Goal: Task Accomplishment & Management: Use online tool/utility

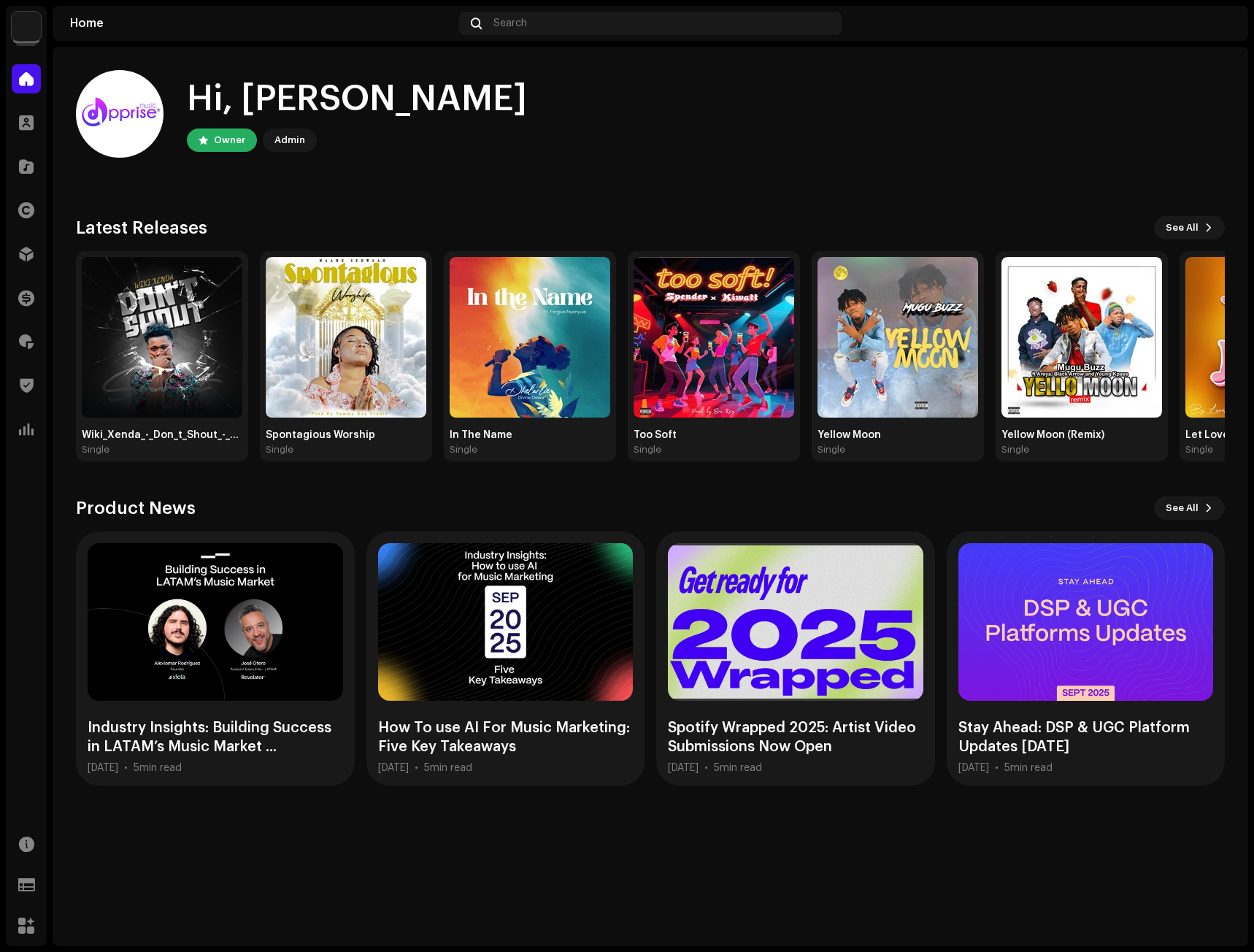
click at [379, 187] on div "Hi, Michael Owner Admin Check out the latest Product Updates for Check Product …" at bounding box center [650, 428] width 1150 height 762
click at [20, 339] on span at bounding box center [26, 342] width 14 height 11
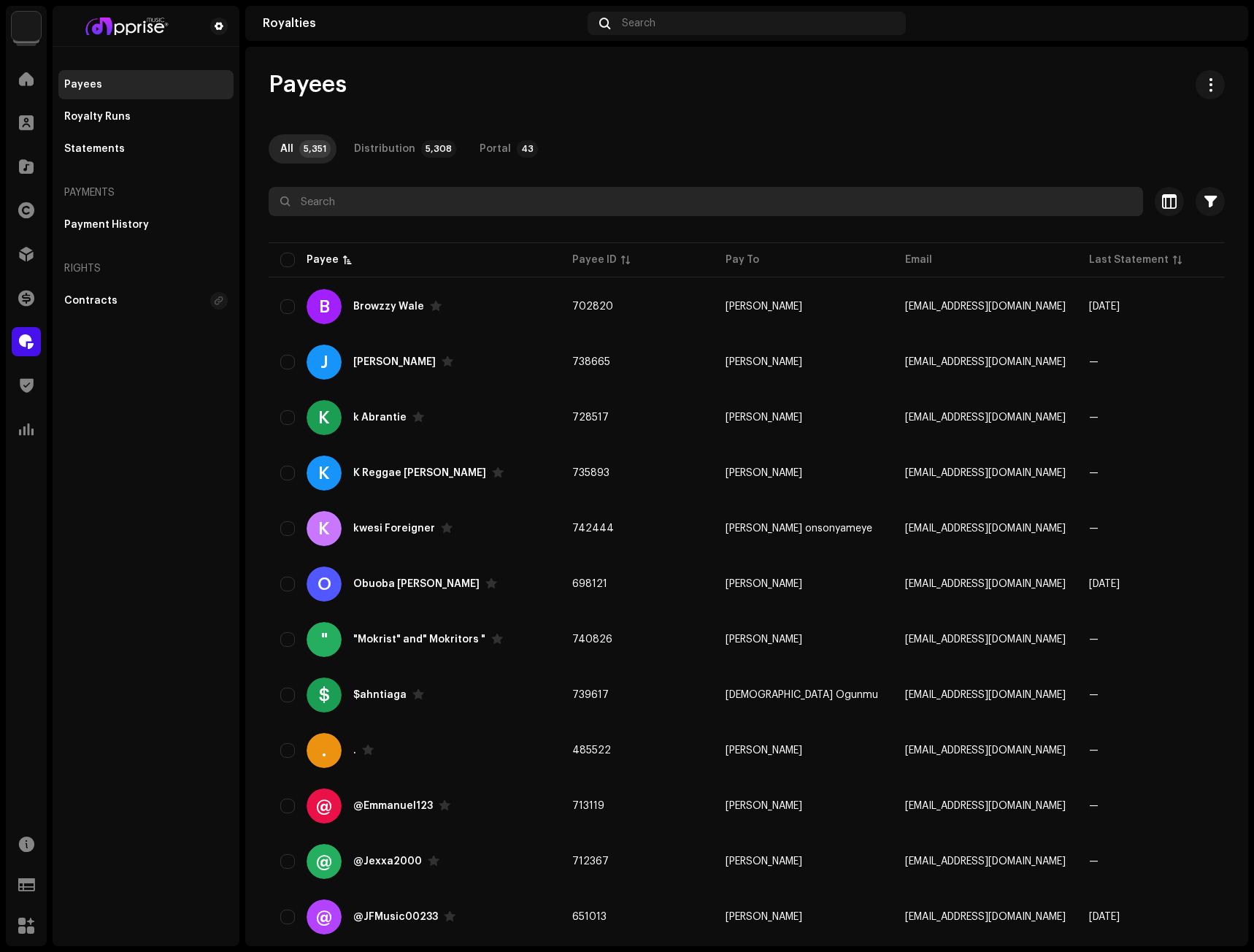
paste input "Quayson"
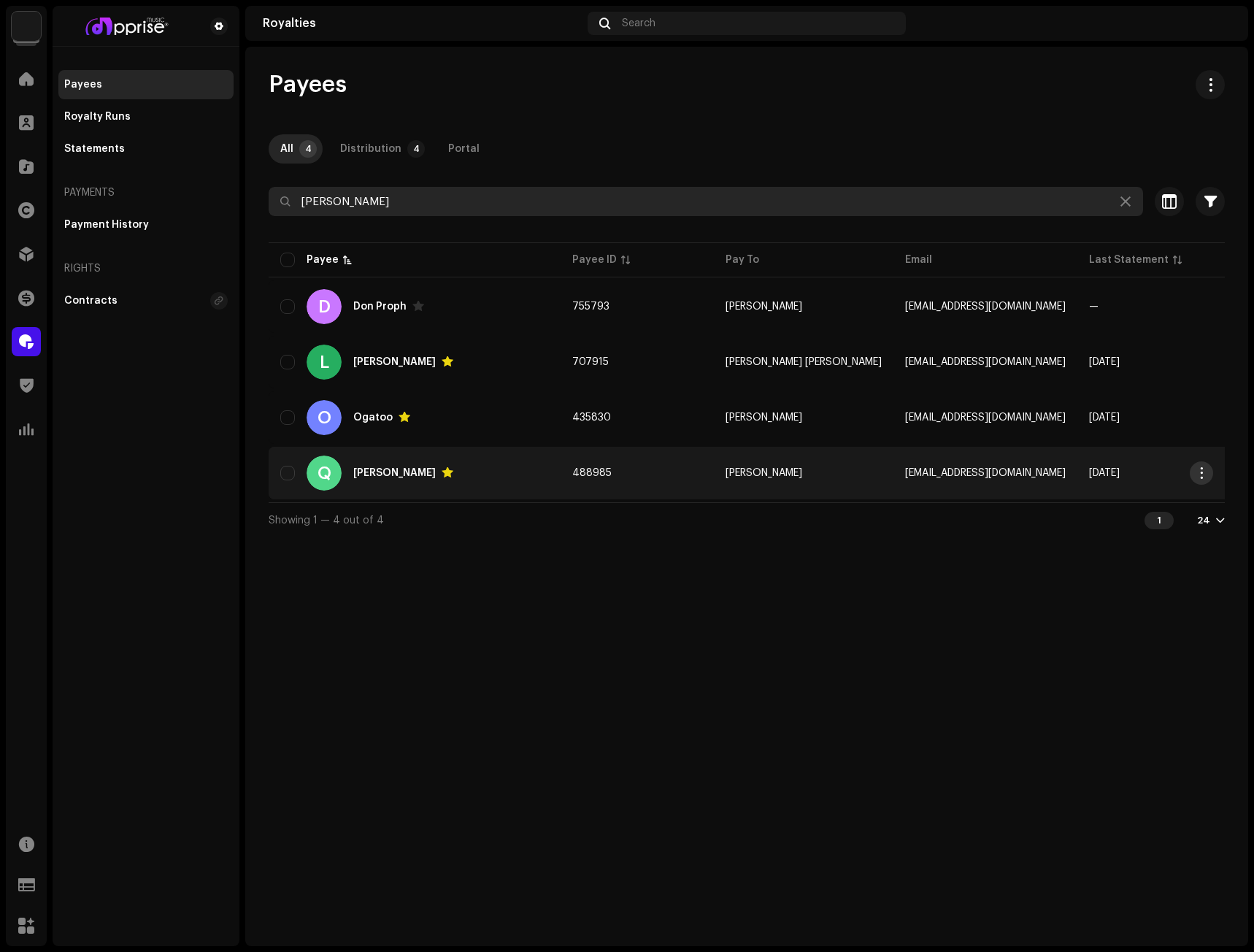
type input "Quayson"
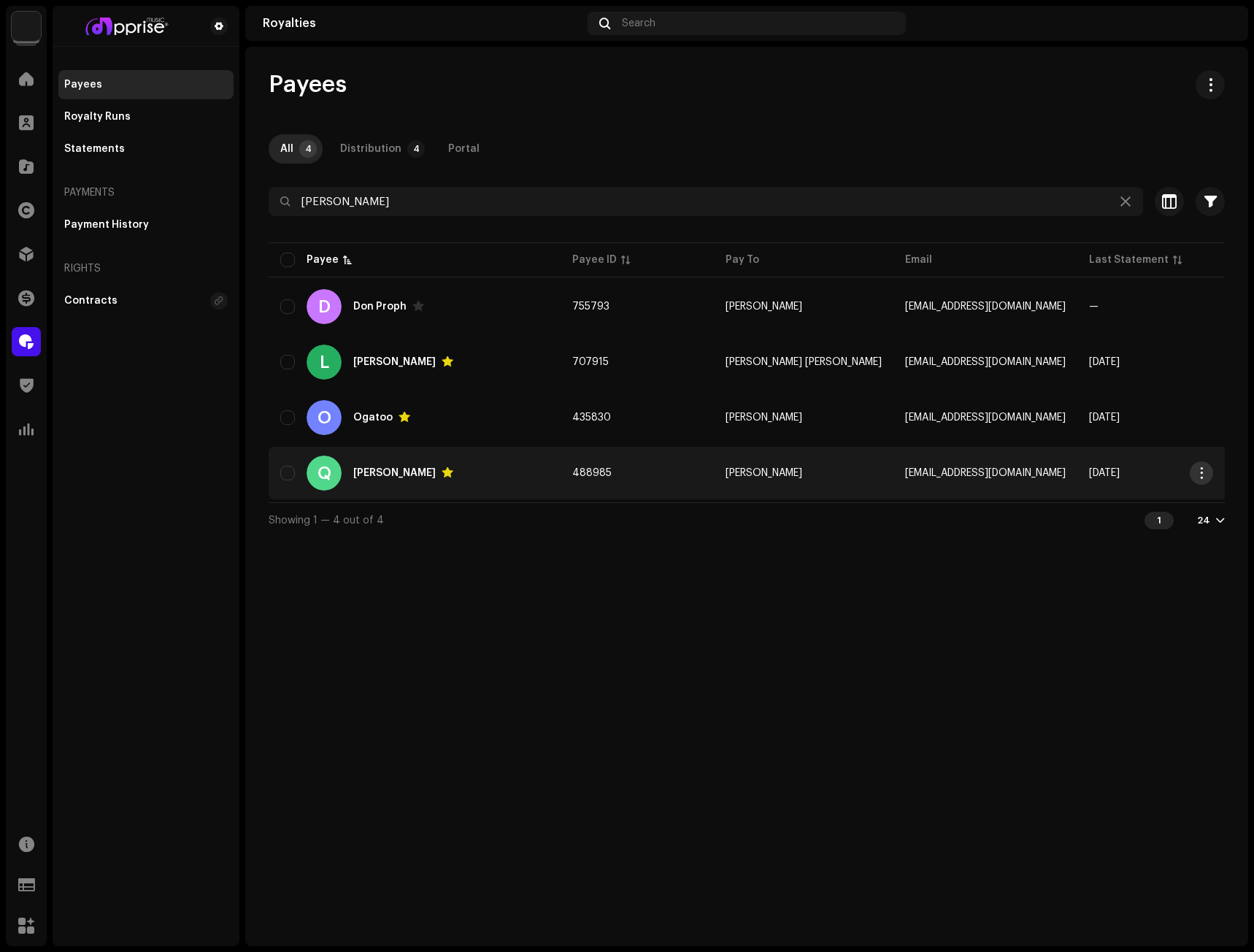
click at [1201, 467] on span "button" at bounding box center [1201, 473] width 11 height 11
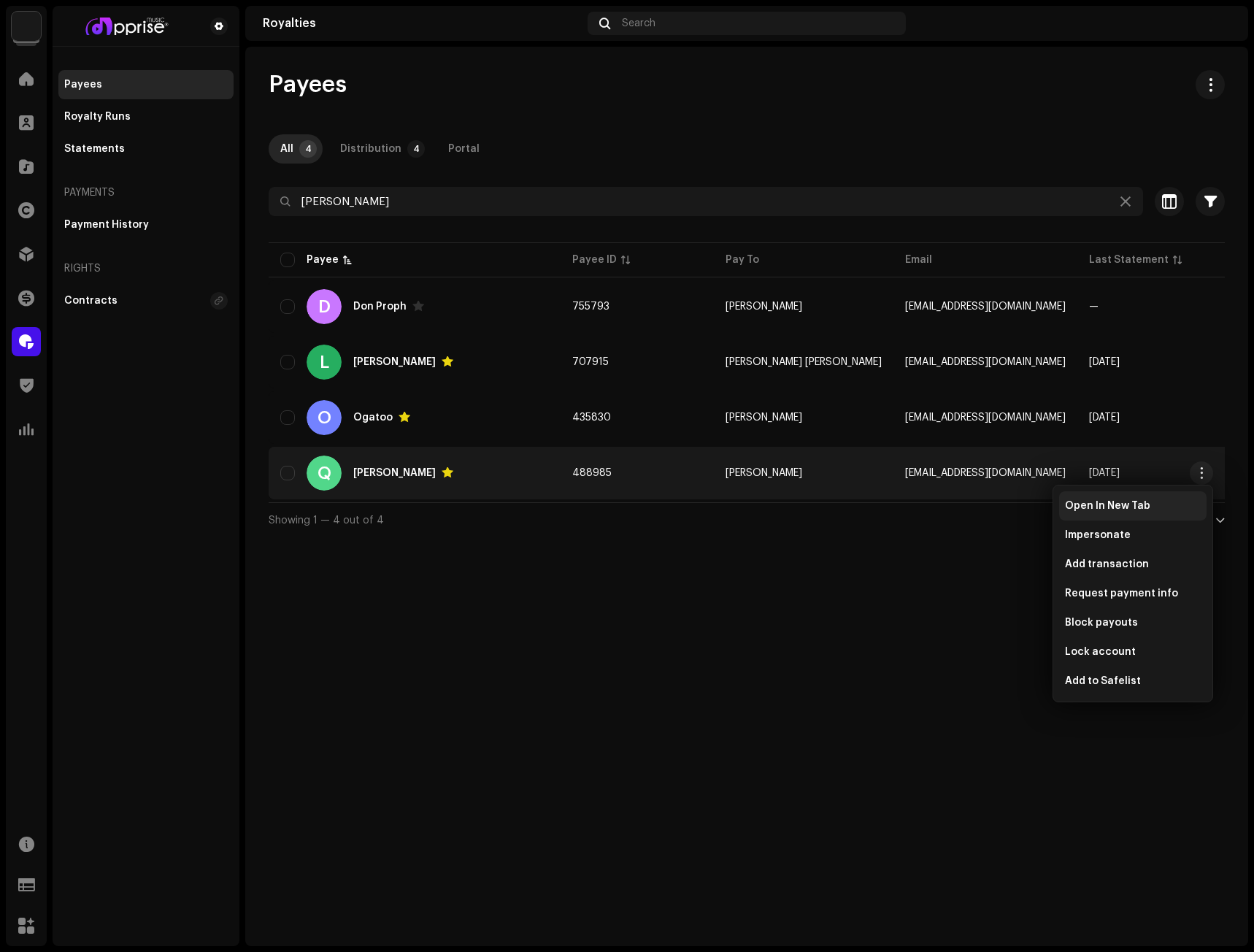
click at [1098, 502] on span "Open In New Tab" at bounding box center [1108, 505] width 85 height 11
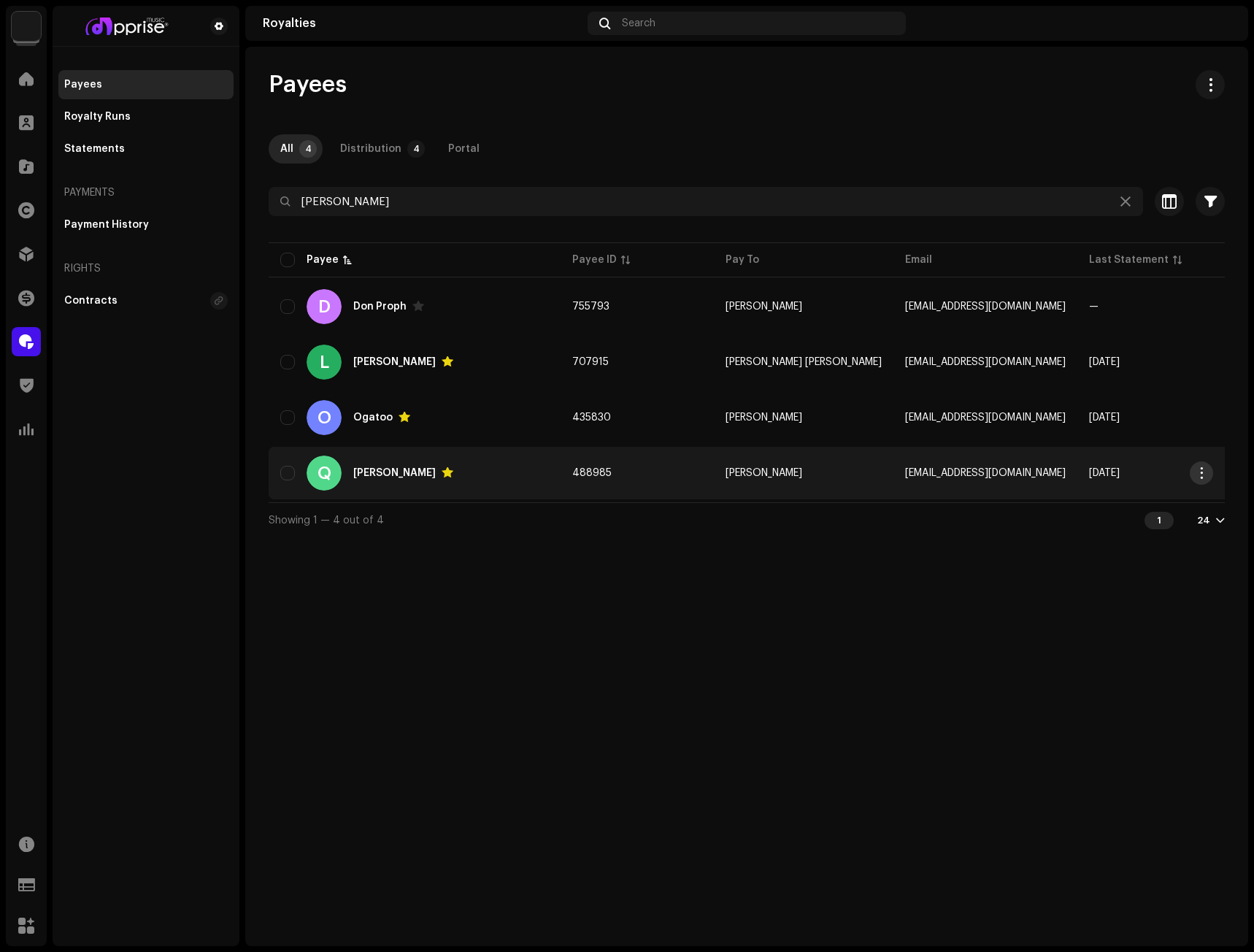
click at [1201, 473] on span "button" at bounding box center [1201, 473] width 11 height 11
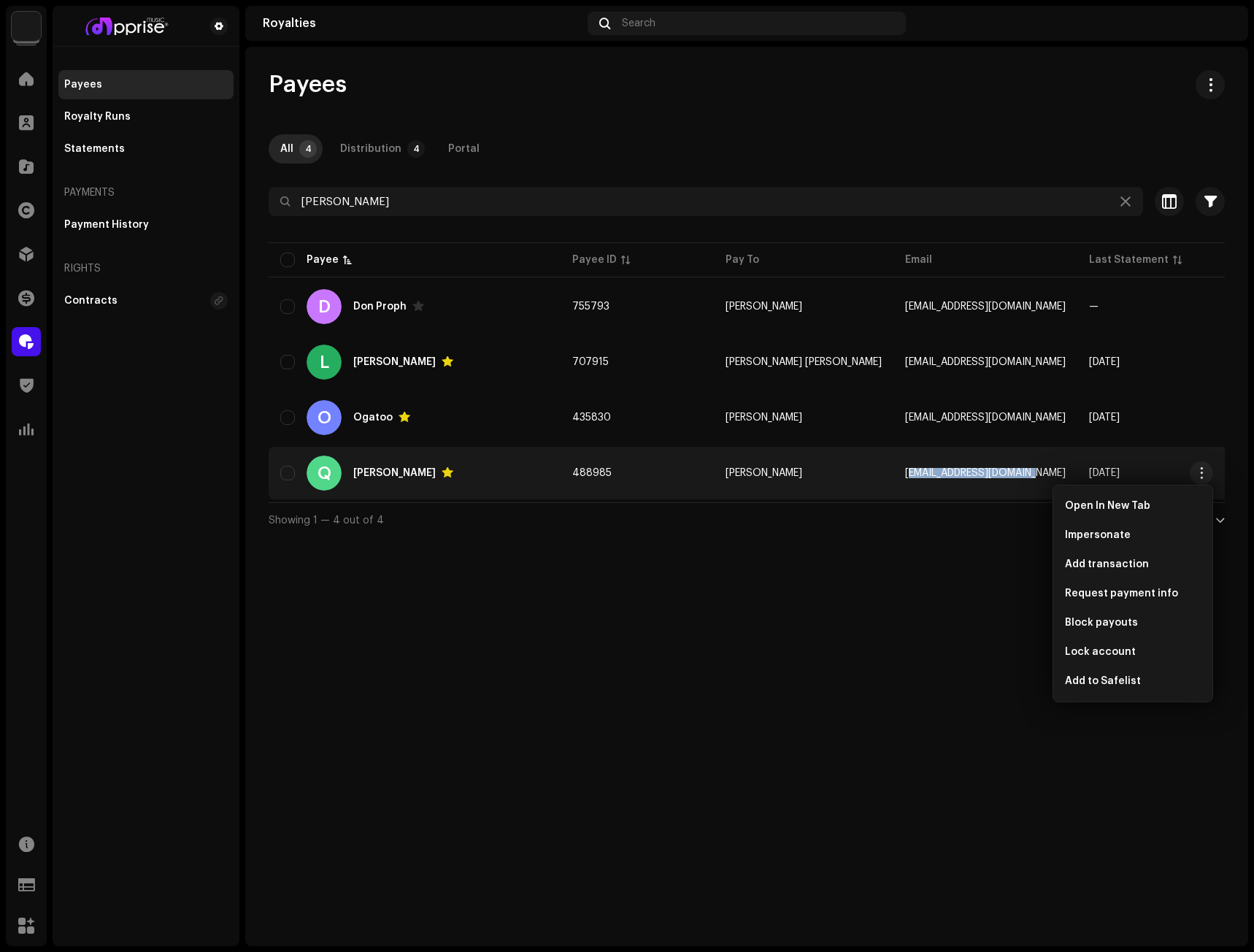
copy span "info.quayson@gmail.com"
drag, startPoint x: 1013, startPoint y: 473, endPoint x: 870, endPoint y: 570, distance: 172.8
click at [870, 570] on div "Payees All 4 Distribution 4 Portal Quayson Selected 0 Select all 4 Options Filt…" at bounding box center [747, 497] width 1003 height 899
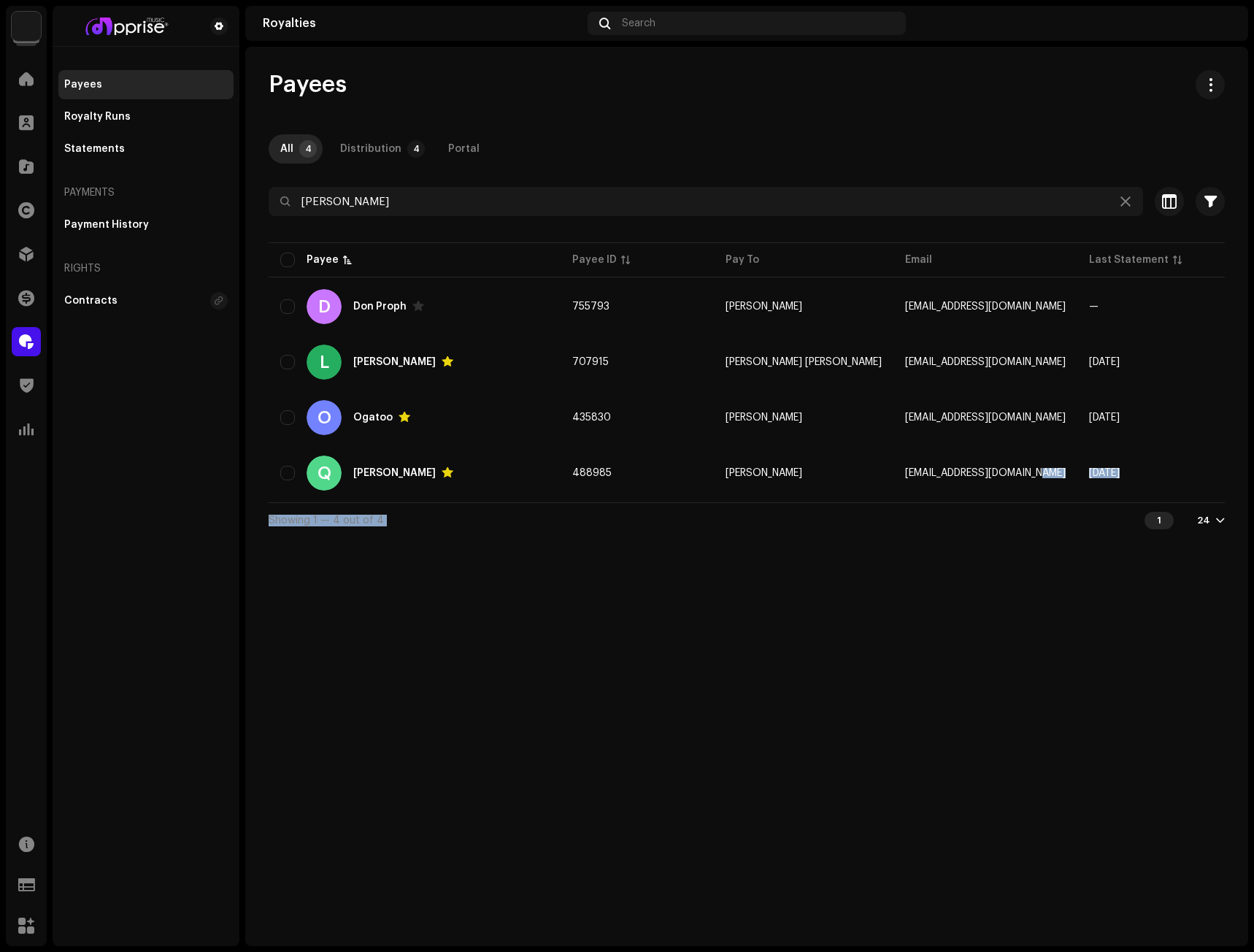
click at [870, 570] on div "Payees All 4 Distribution 4 Portal Quayson Selected 0 Select all 4 Options Filt…" at bounding box center [747, 497] width 1003 height 899
click at [23, 74] on span at bounding box center [26, 78] width 14 height 11
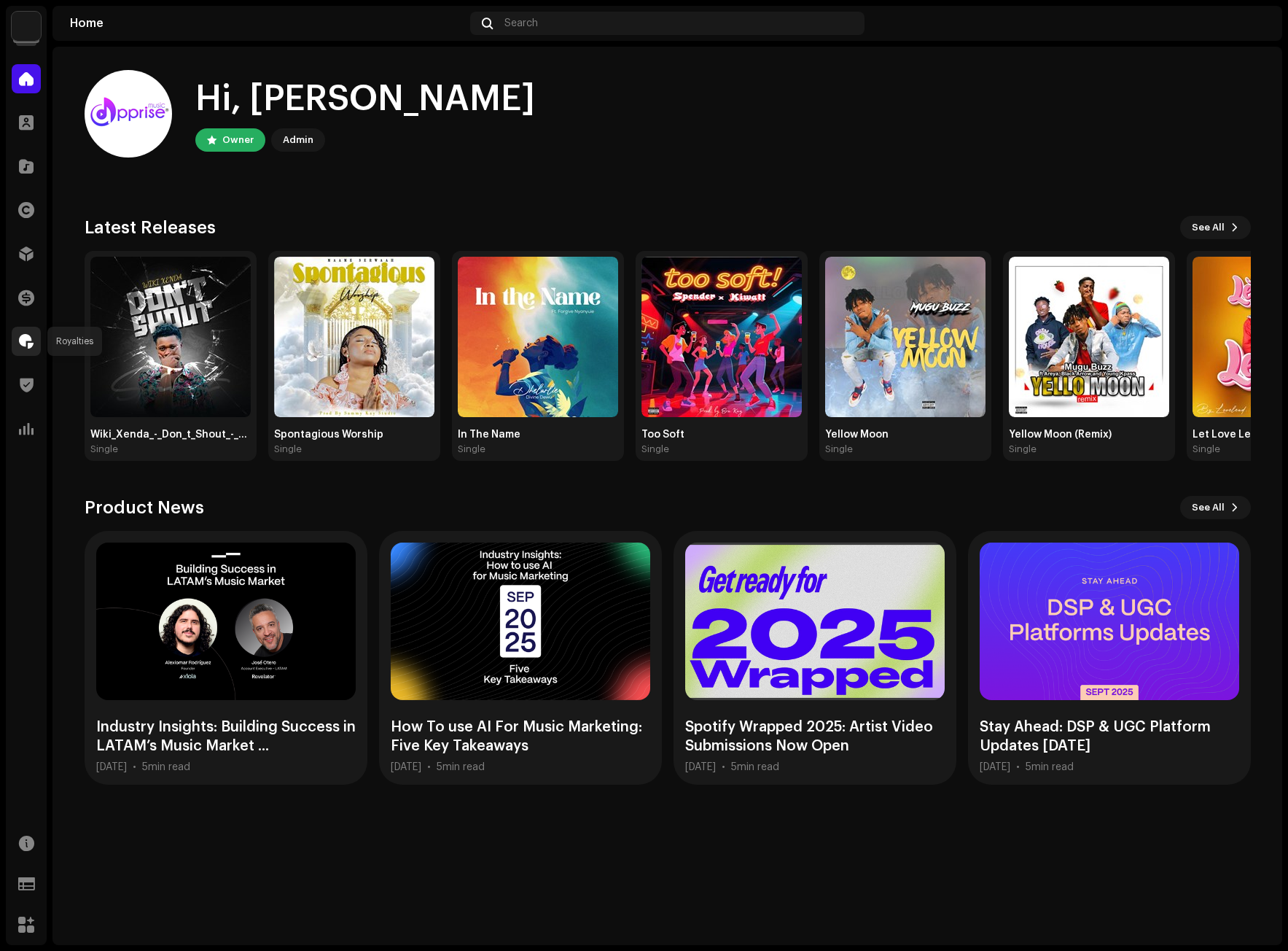
click at [28, 335] on span at bounding box center [26, 341] width 14 height 11
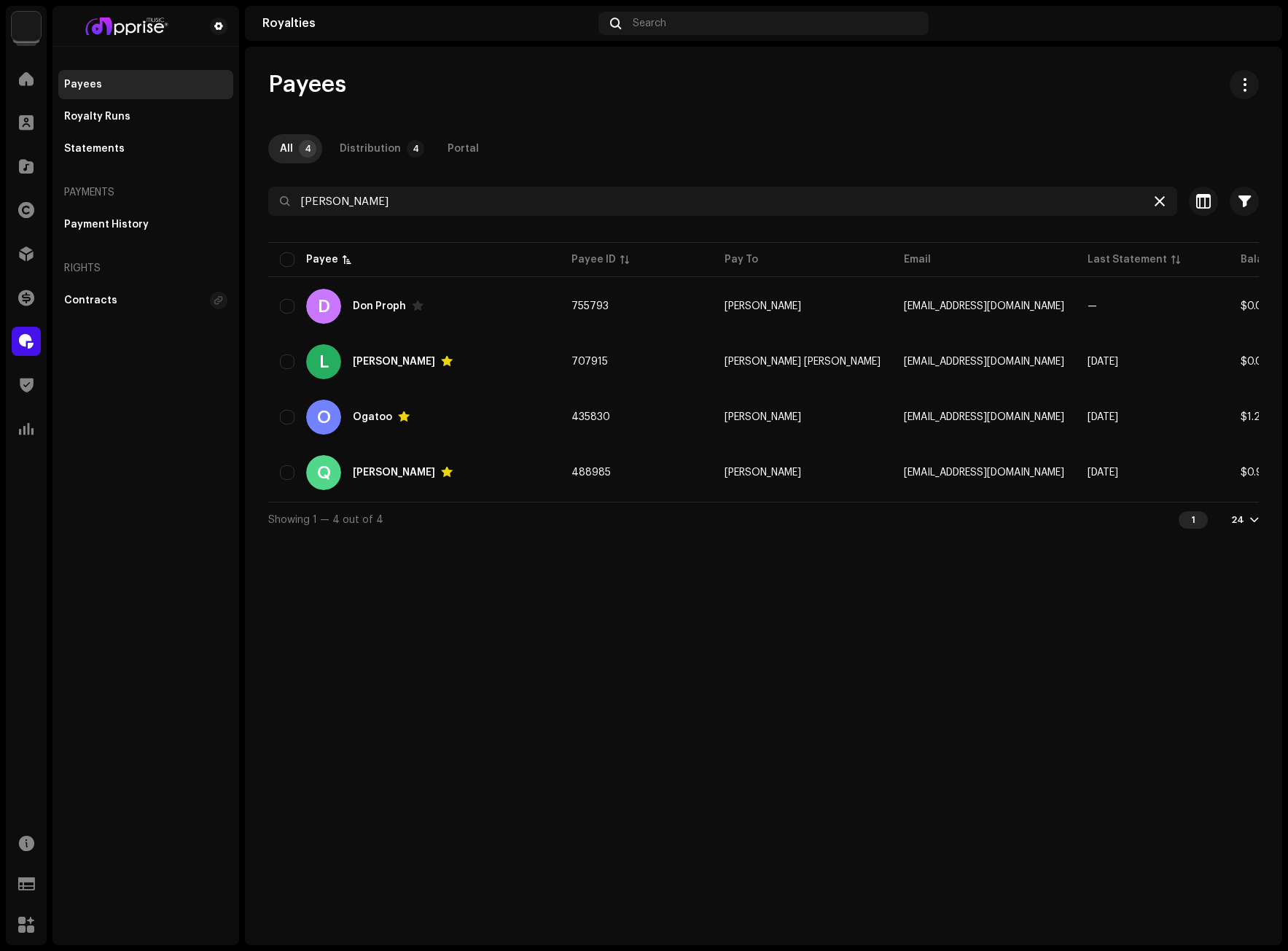
click at [1163, 206] on icon at bounding box center [1159, 201] width 11 height 11
click at [1096, 727] on div "Payees All 4 Distribution 4 Portal Selected 0 Select all 4 Options Filters Stat…" at bounding box center [762, 496] width 1037 height 898
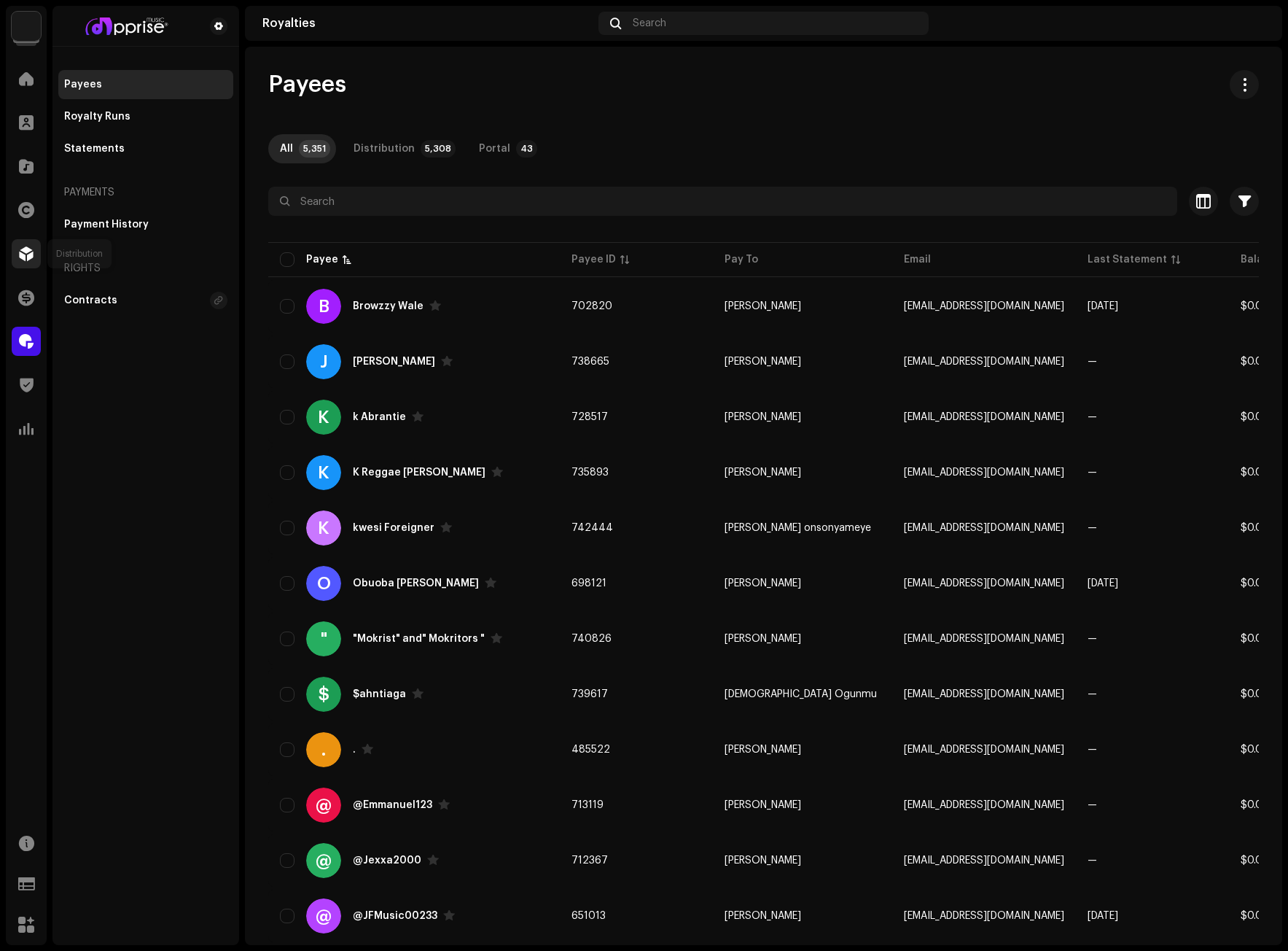
click at [21, 249] on span at bounding box center [26, 253] width 14 height 11
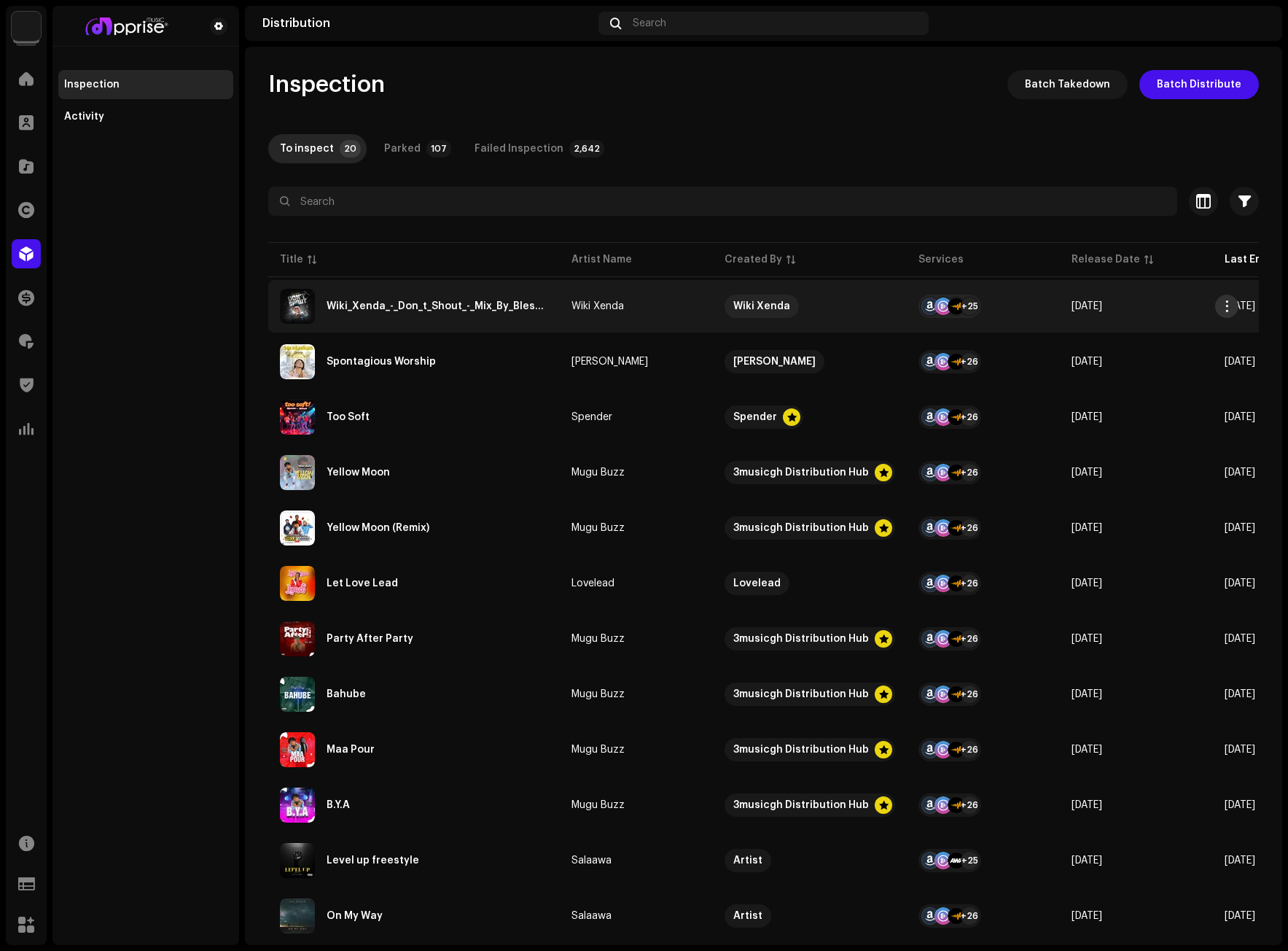
click at [1228, 306] on span "button" at bounding box center [1226, 306] width 11 height 11
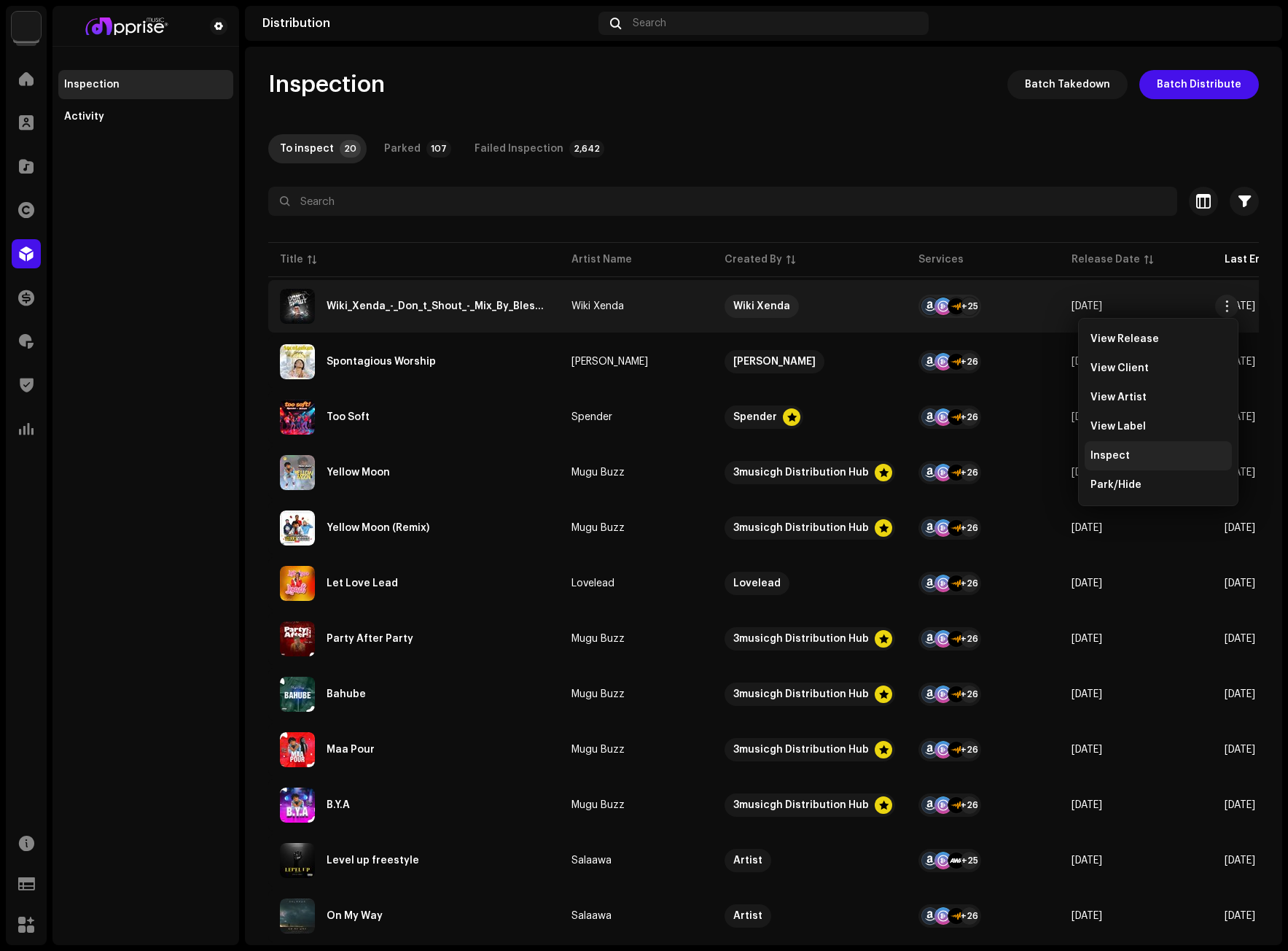
click at [1115, 443] on div "Inspect" at bounding box center [1158, 455] width 147 height 30
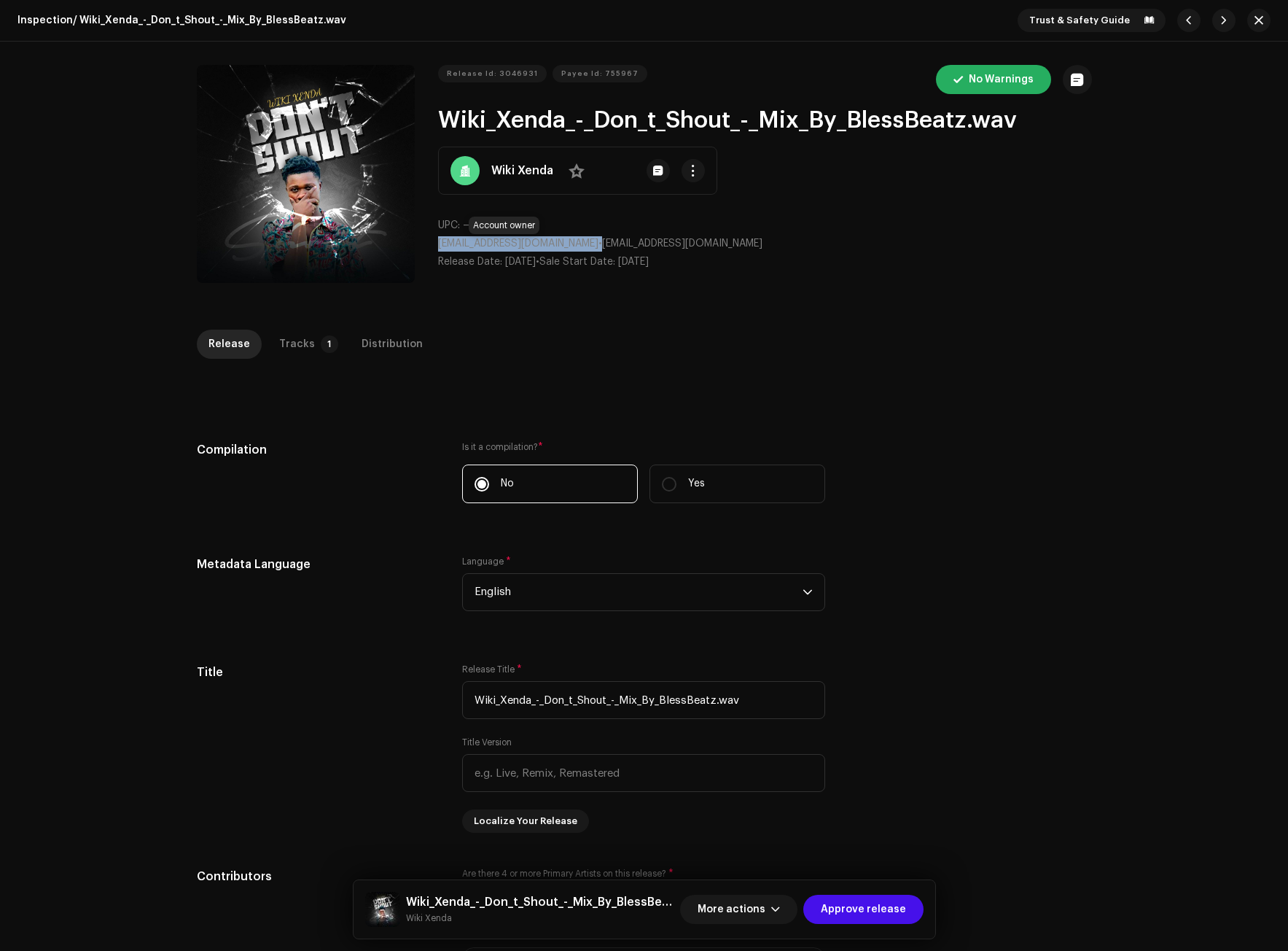
drag, startPoint x: 575, startPoint y: 243, endPoint x: 438, endPoint y: 241, distance: 137.0
click at [438, 241] on p "wikixendaofficial@gmail.com • wikixendaofficial@gmail.com" at bounding box center [764, 244] width 654 height 15
copy p "wikixendaofficial@gmail.com"
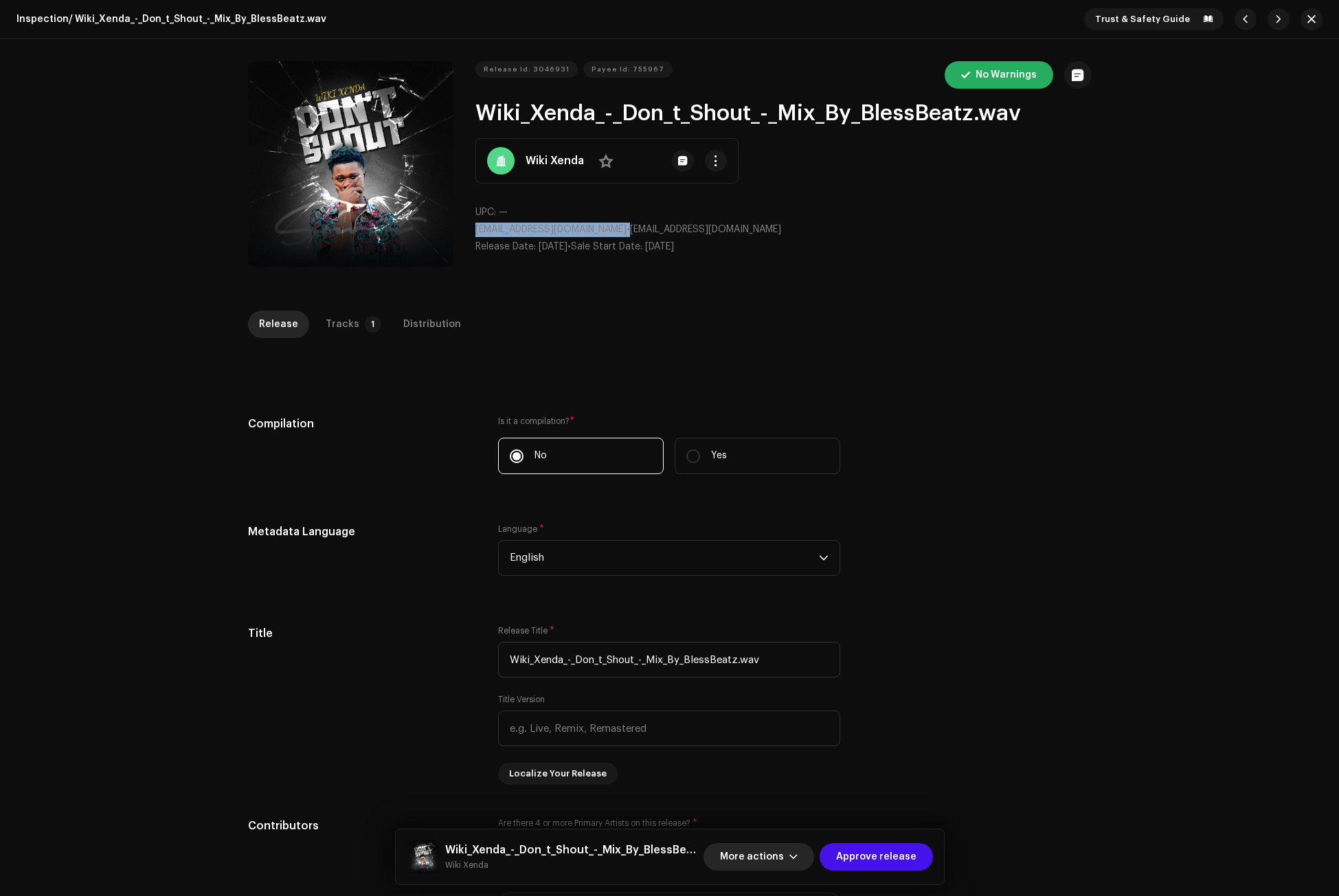
click at [790, 851] on button "More actions" at bounding box center [758, 856] width 111 height 28
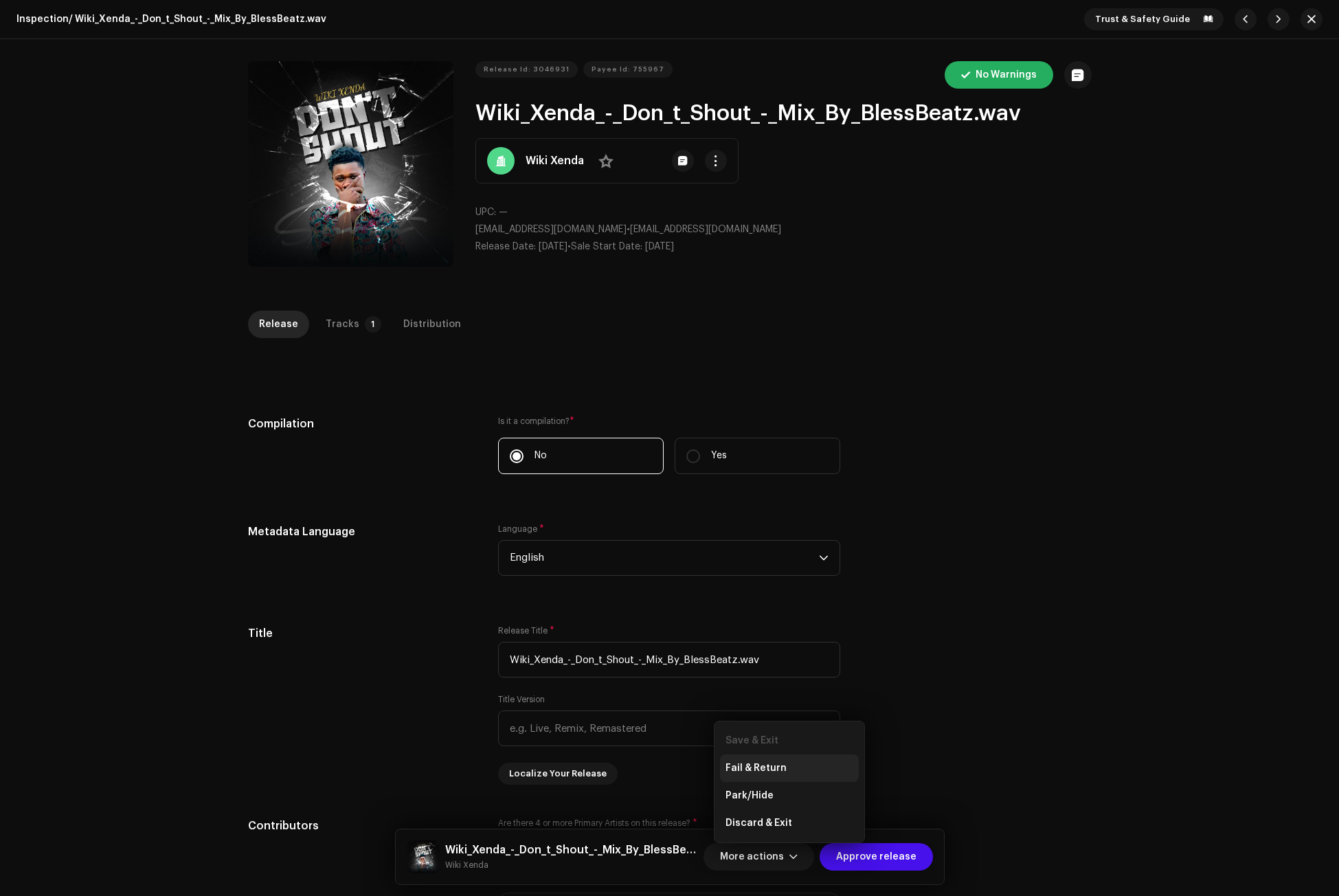
click at [755, 769] on span "Fail & Return" at bounding box center [755, 768] width 61 height 11
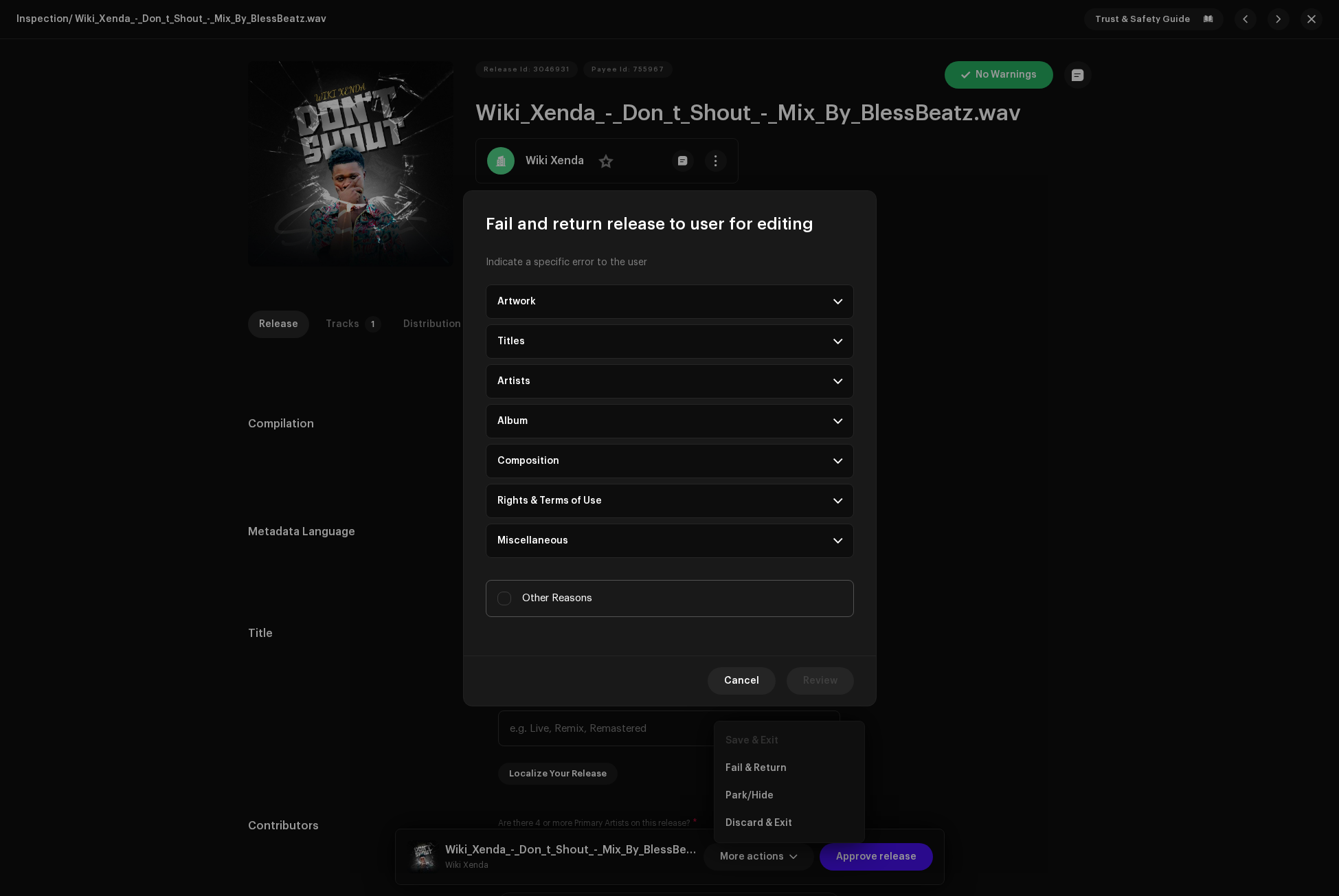
click at [548, 599] on span "Other Reasons" at bounding box center [557, 598] width 70 height 15
click at [511, 599] on input "Other Reasons" at bounding box center [503, 598] width 14 height 14
checkbox input "true"
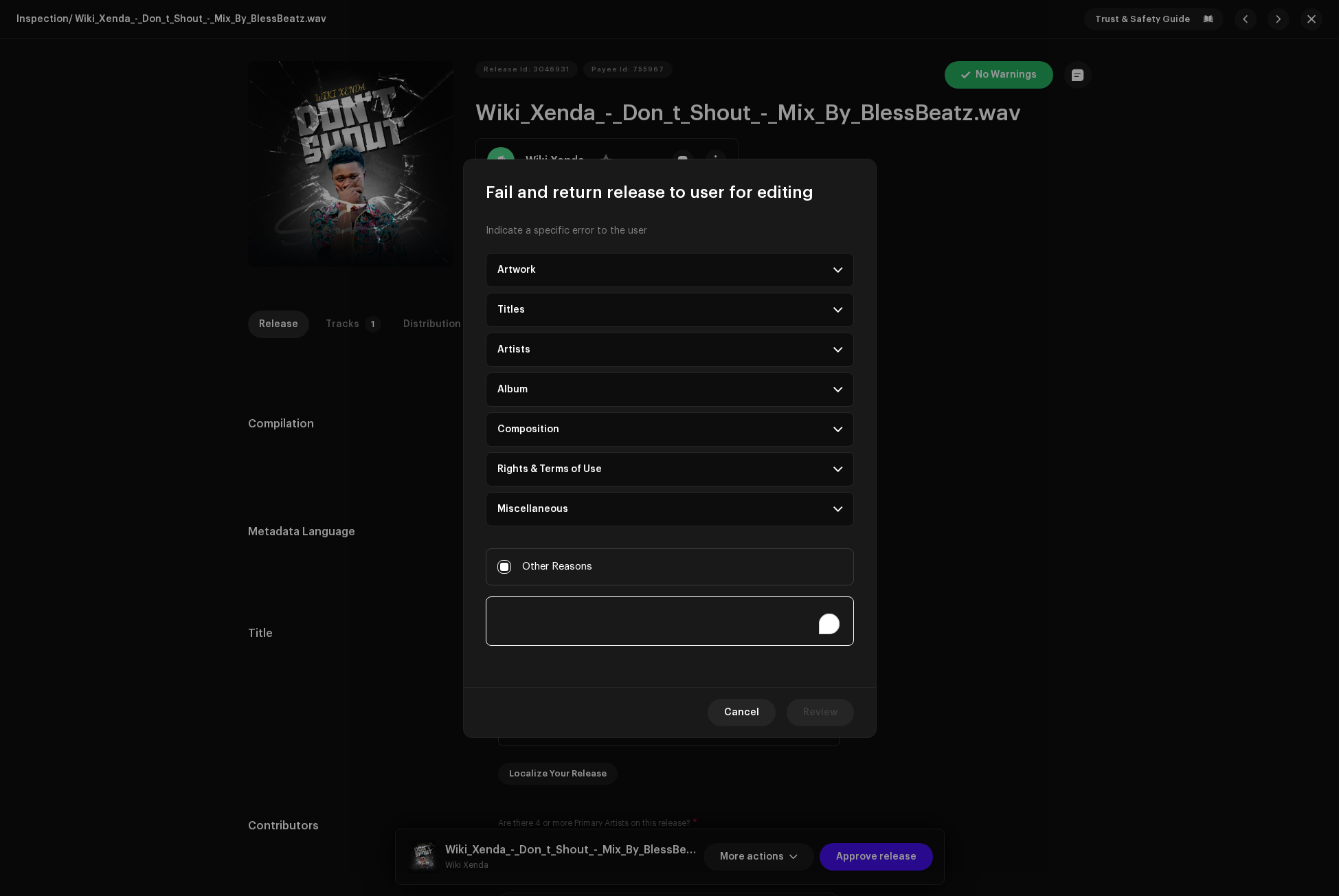
paste textarea "PROVIDE PROOF OF PAYMENT Or PAY FOR YOUR ACCOUNT Price: GH¢175 [URL][DOMAIN_NAM…"
type textarea "PROVIDE PROOF OF PAYMENT Or PAY FOR YOUR ACCOUNT Price: GH¢175 [URL][DOMAIN_NAM…"
click at [827, 710] on span "Review" at bounding box center [820, 712] width 34 height 28
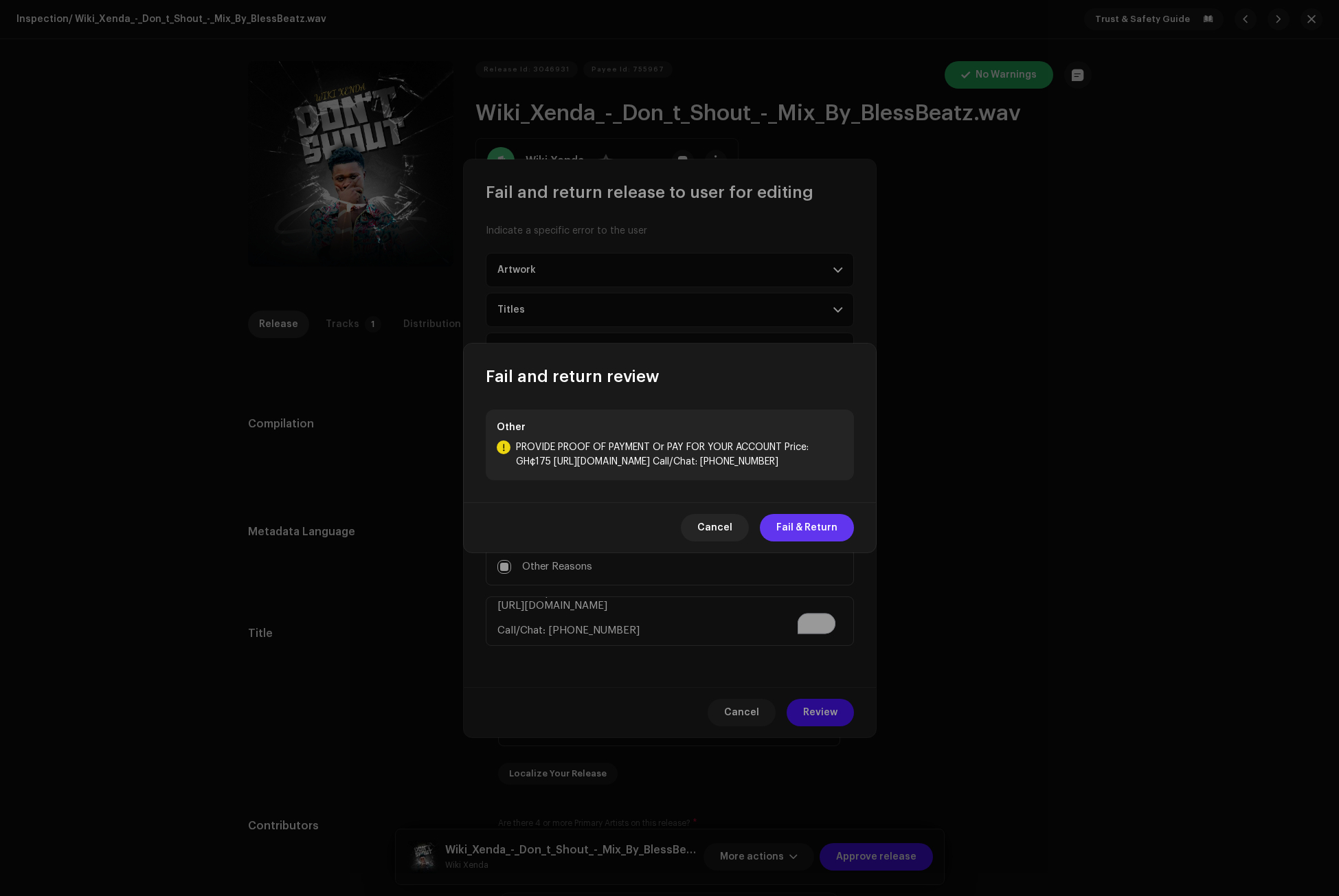
click at [802, 522] on span "Fail & Return" at bounding box center [807, 528] width 61 height 28
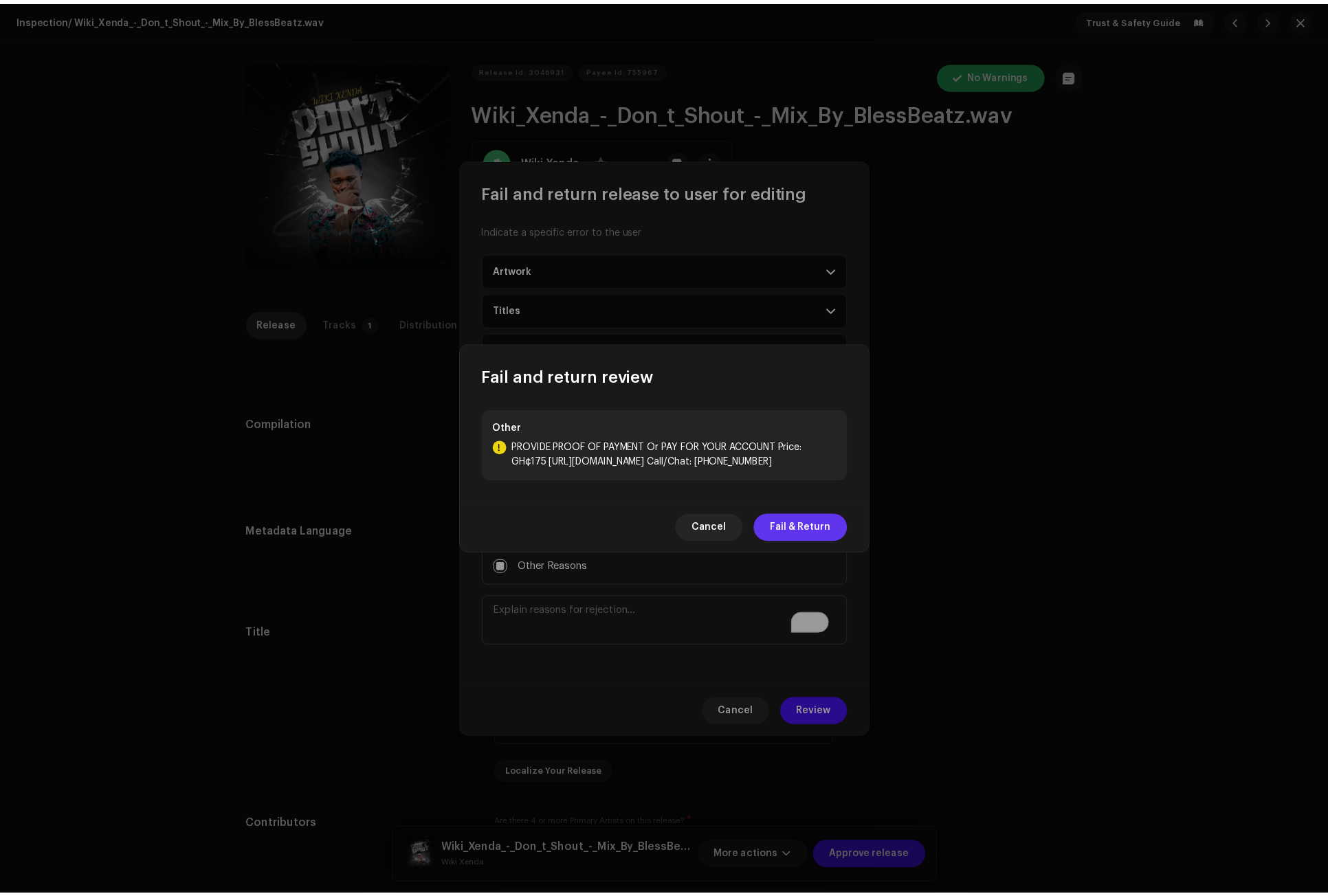
scroll to position [0, 0]
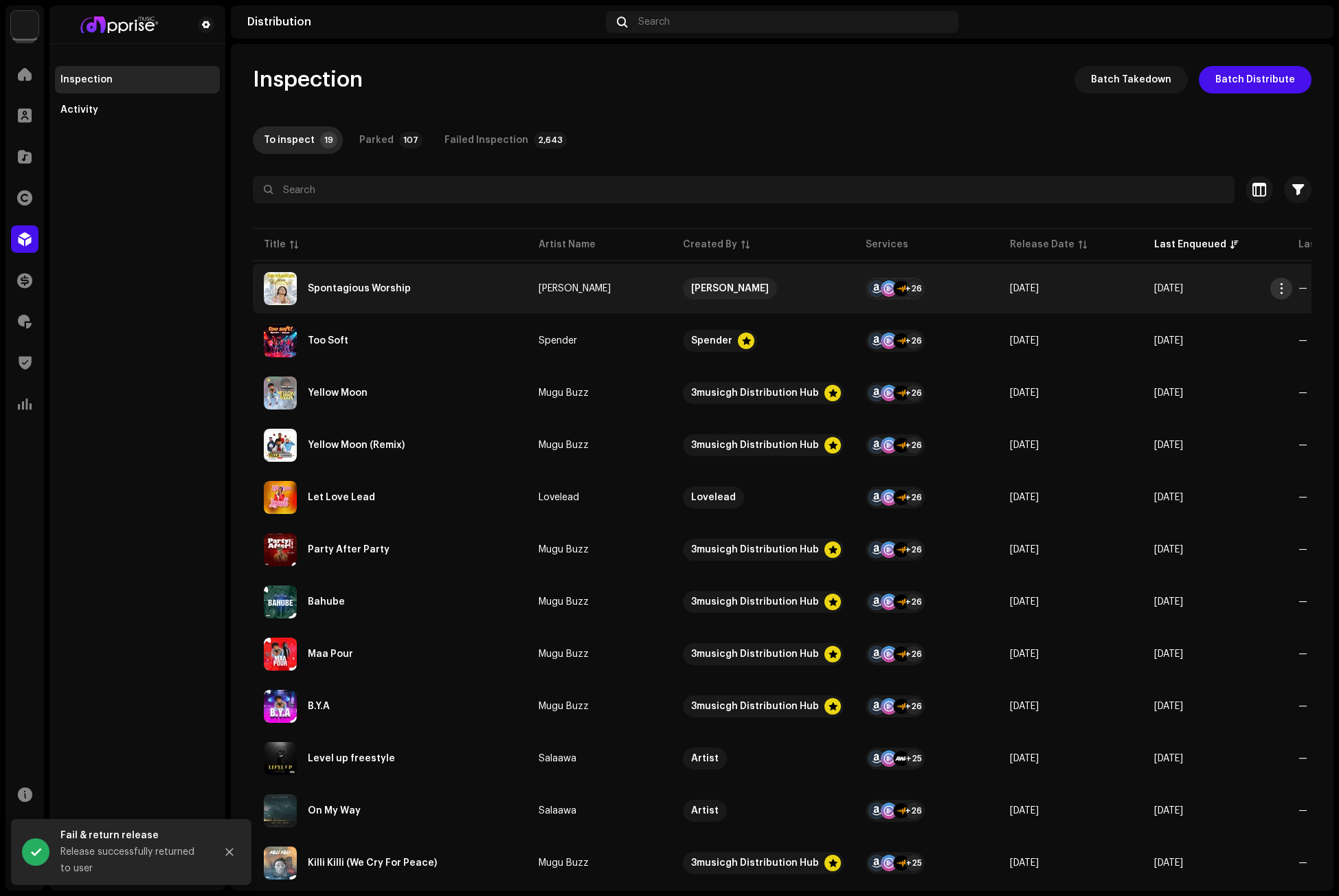
click at [1180, 286] on span "button" at bounding box center [1280, 288] width 10 height 11
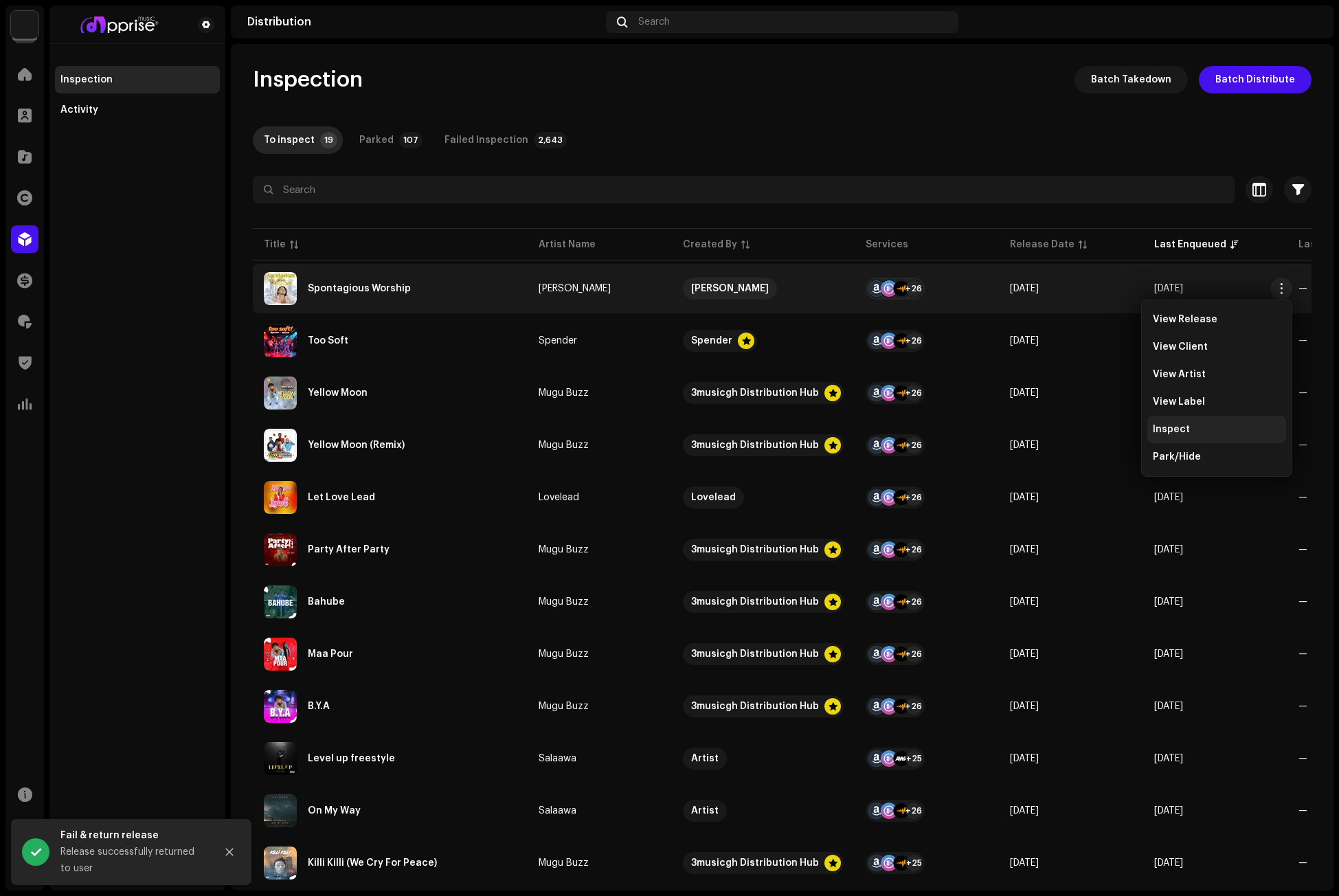
click at [1180, 428] on span "Inspect" at bounding box center [1171, 430] width 37 height 11
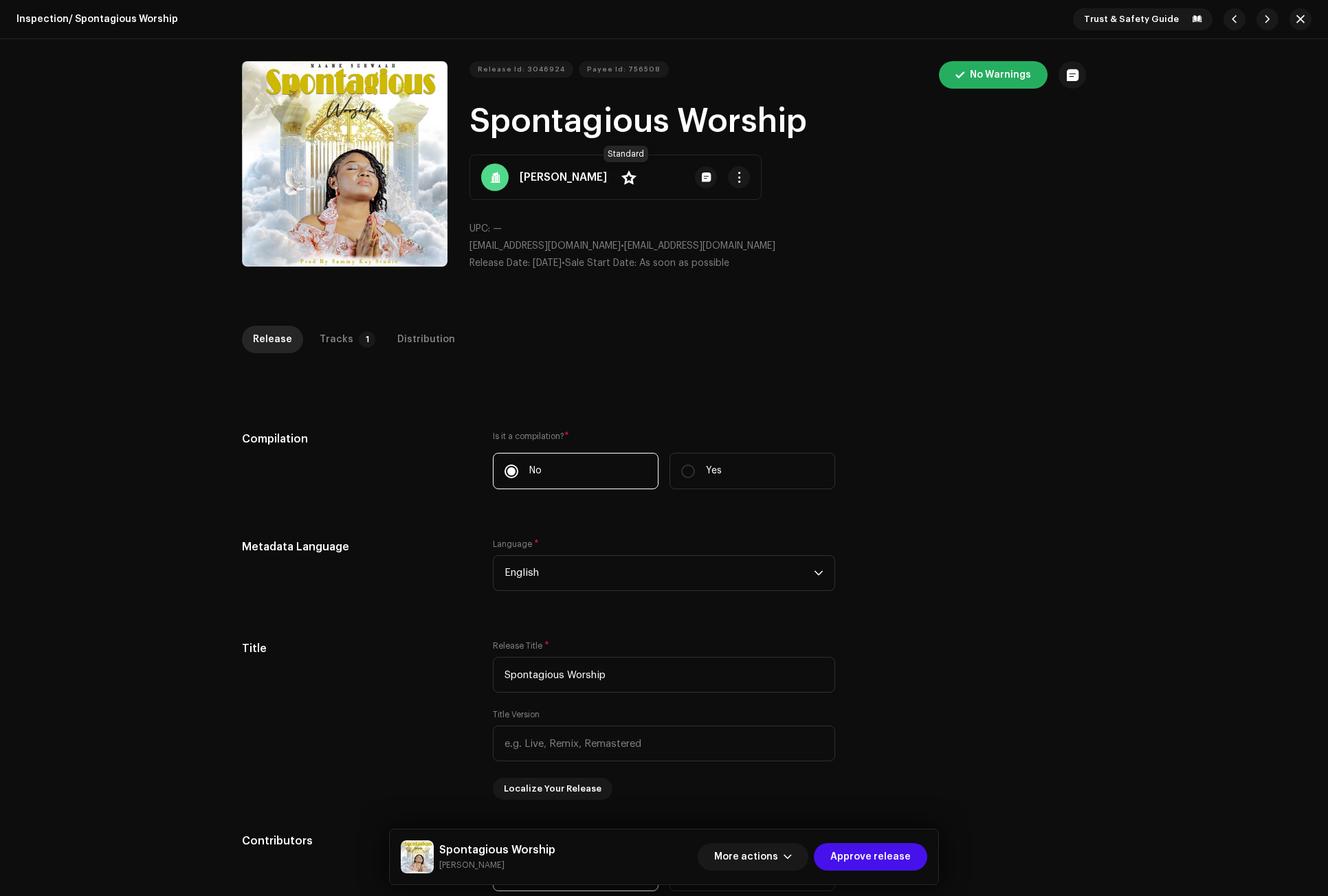
click at [625, 176] on span at bounding box center [629, 177] width 15 height 11
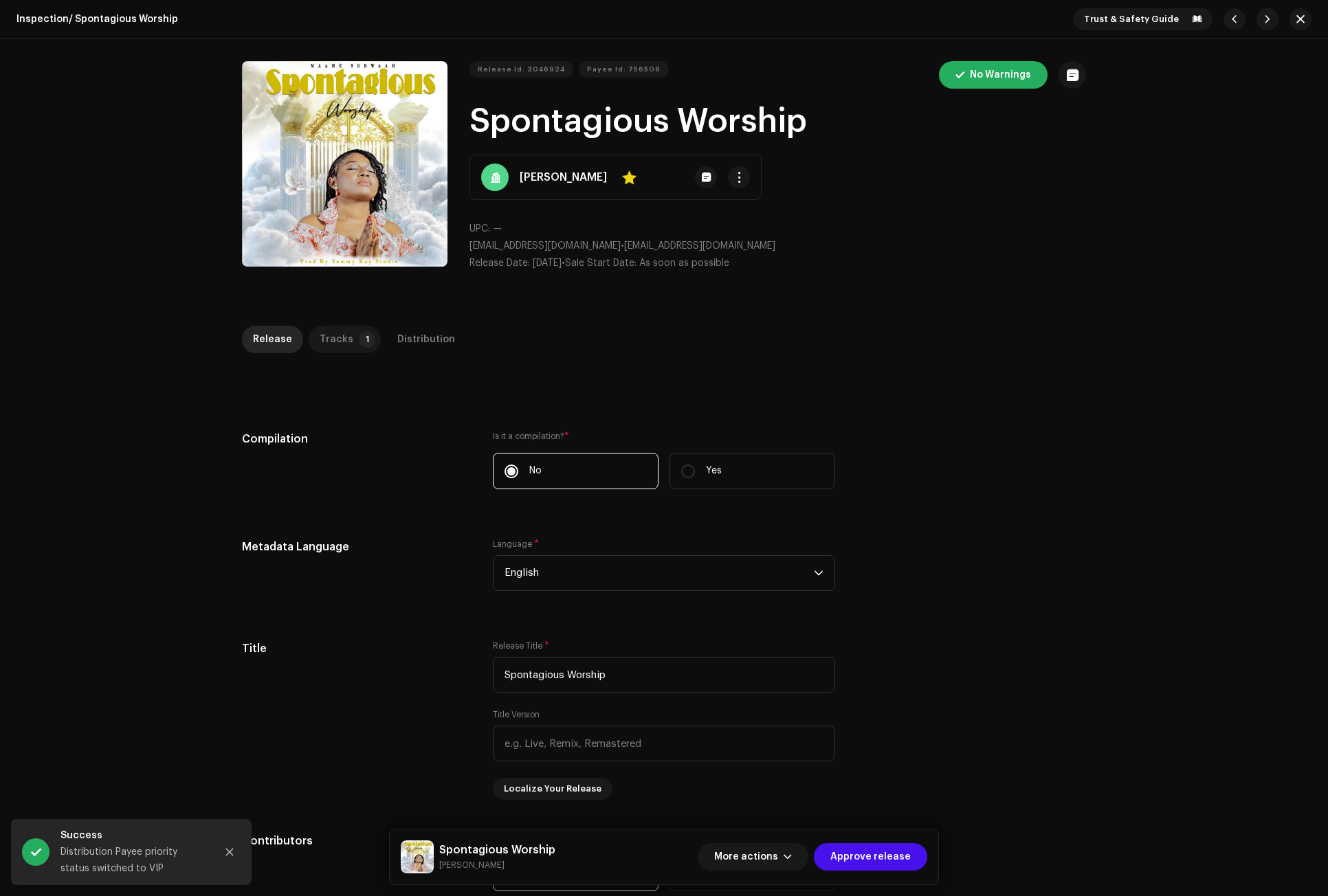
click at [338, 340] on div "Tracks" at bounding box center [336, 339] width 33 height 28
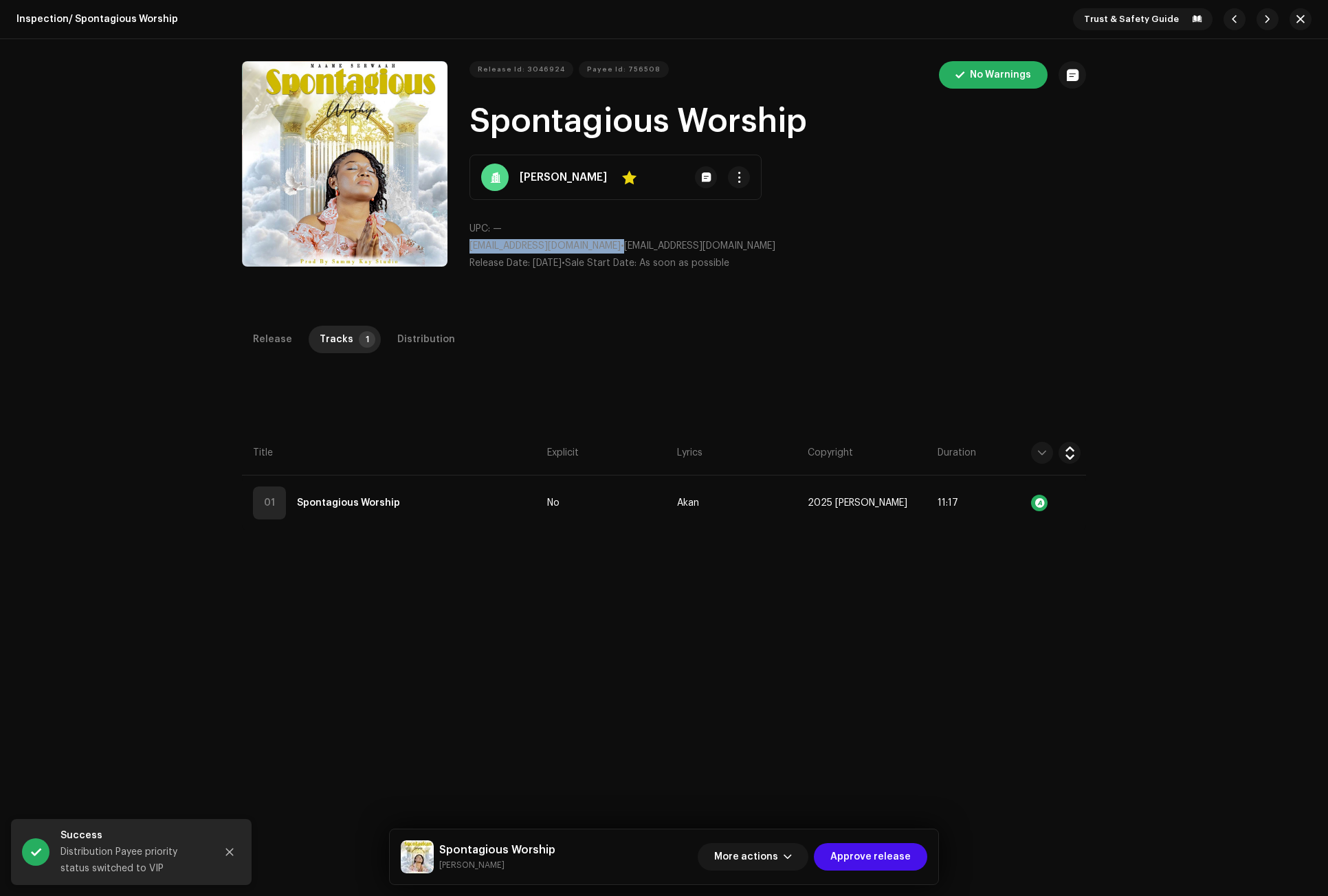
drag, startPoint x: 601, startPoint y: 246, endPoint x: 468, endPoint y: 240, distance: 133.1
click at [469, 240] on p "maamemenseida@gmail.com • maamemenseida@gmail.com" at bounding box center [778, 246] width 616 height 14
copy p "maamemenseida@gmail.com"
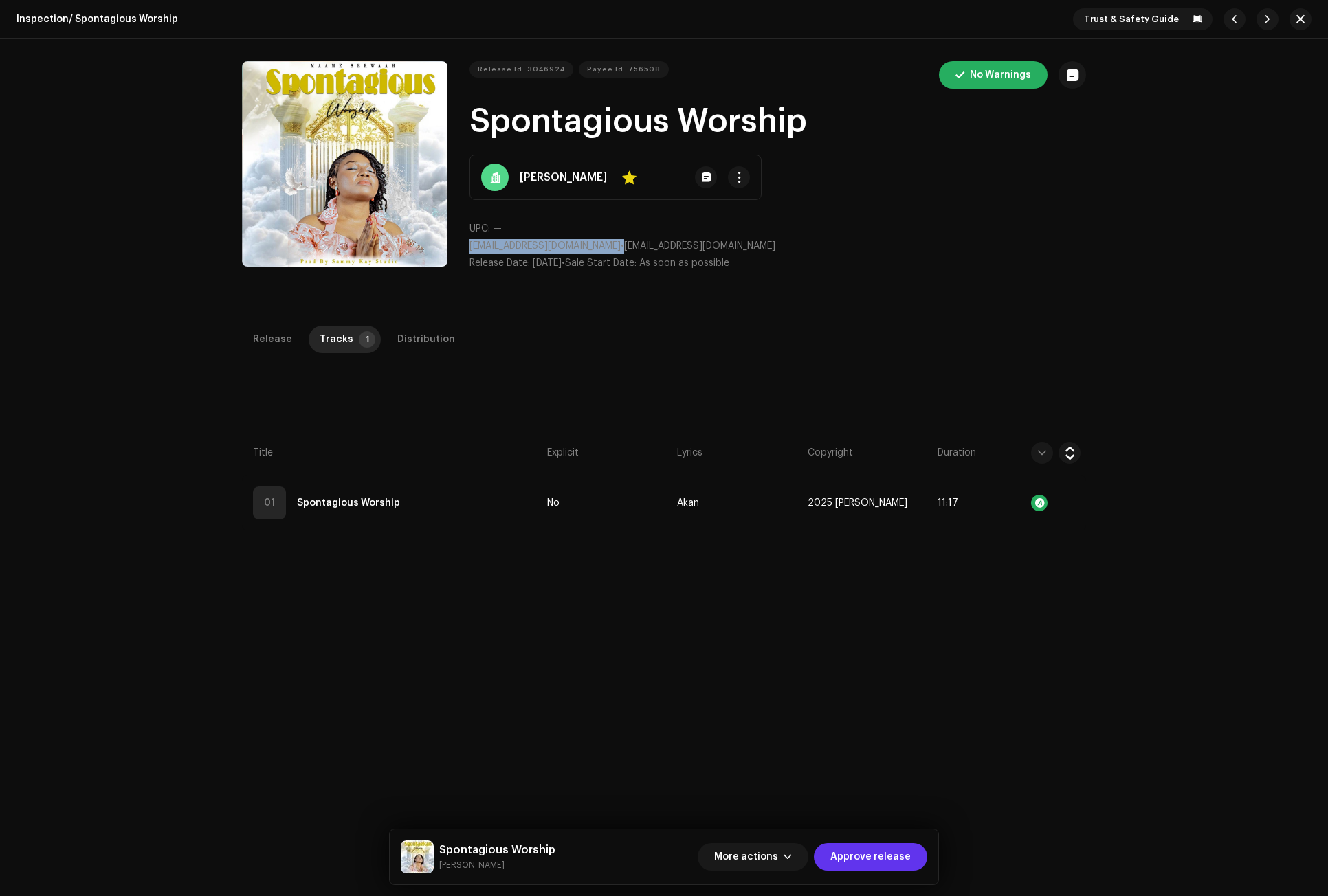
click at [877, 854] on span "Approve release" at bounding box center [869, 856] width 80 height 28
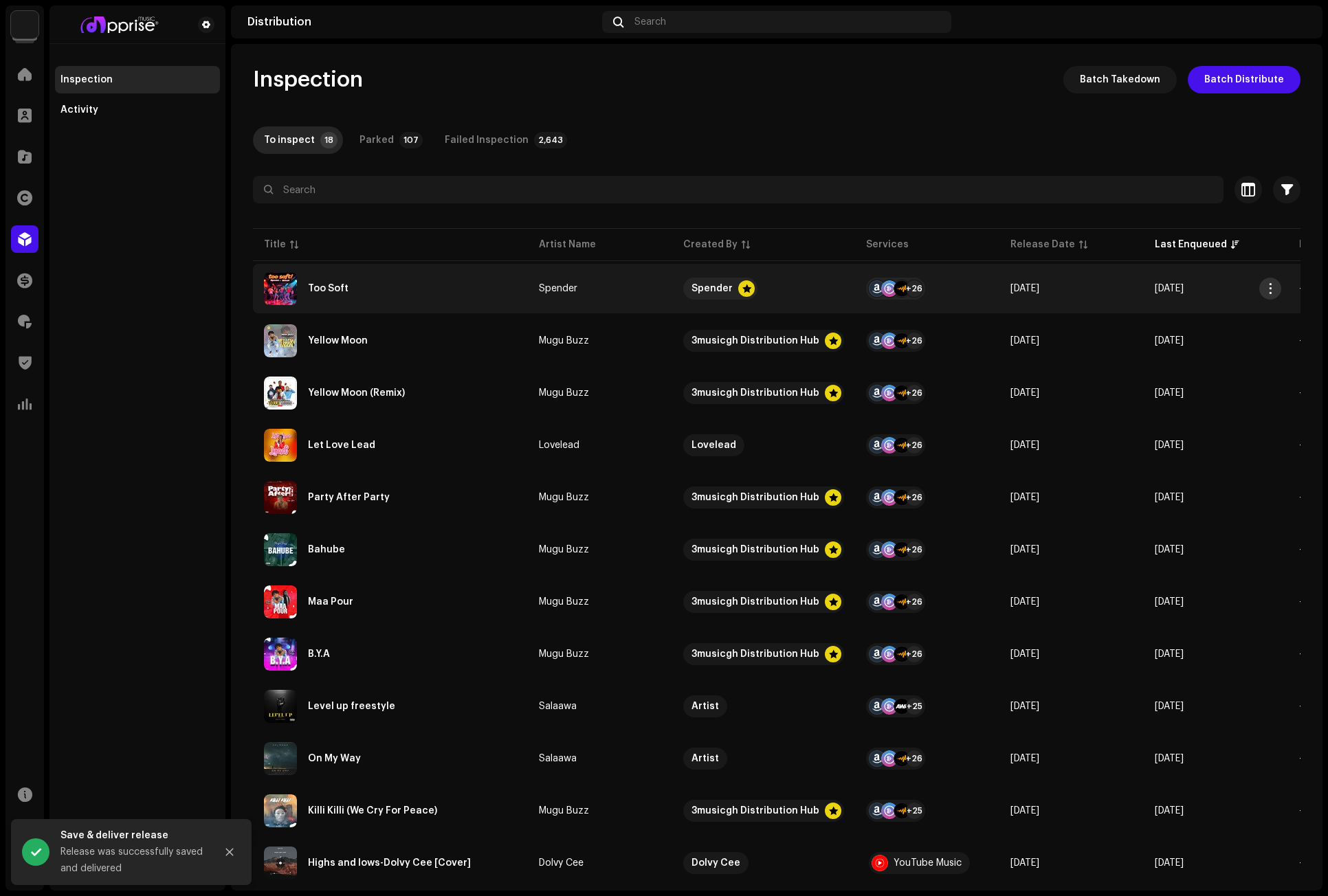
click at [1180, 288] on button "button" at bounding box center [1269, 288] width 22 height 22
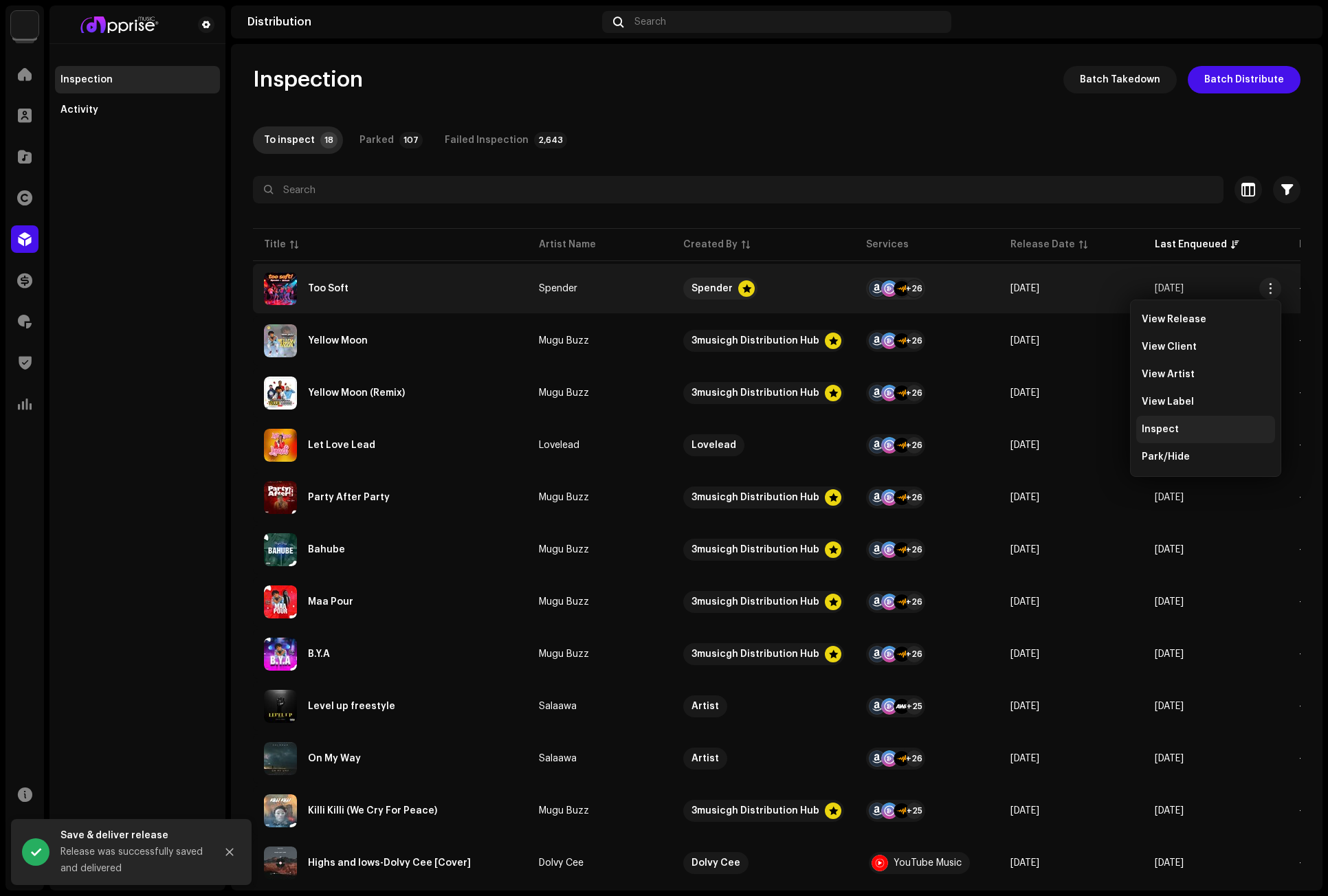
click at [1179, 433] on div "Inspect" at bounding box center [1205, 430] width 128 height 11
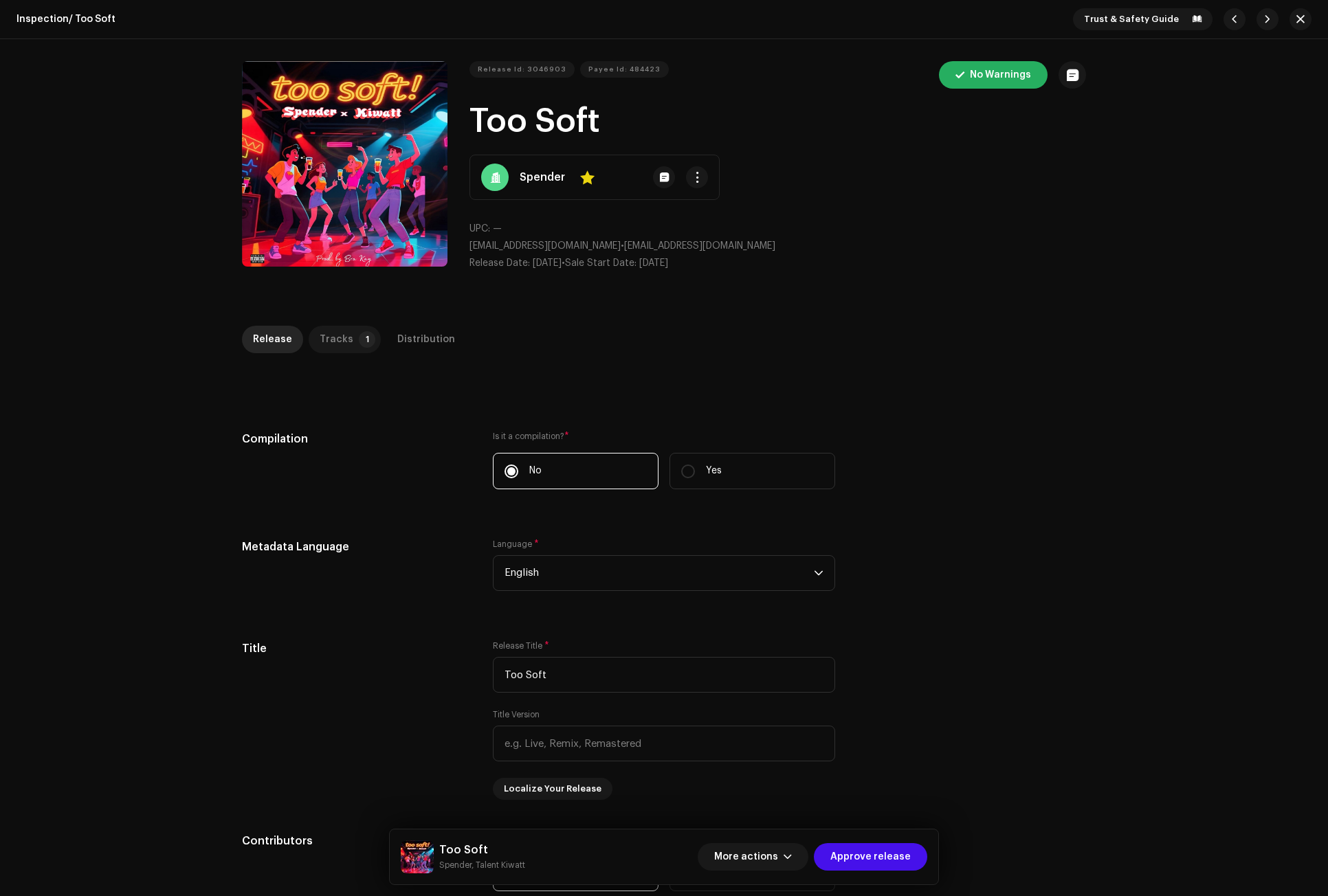
click at [338, 339] on div "Tracks" at bounding box center [336, 339] width 33 height 28
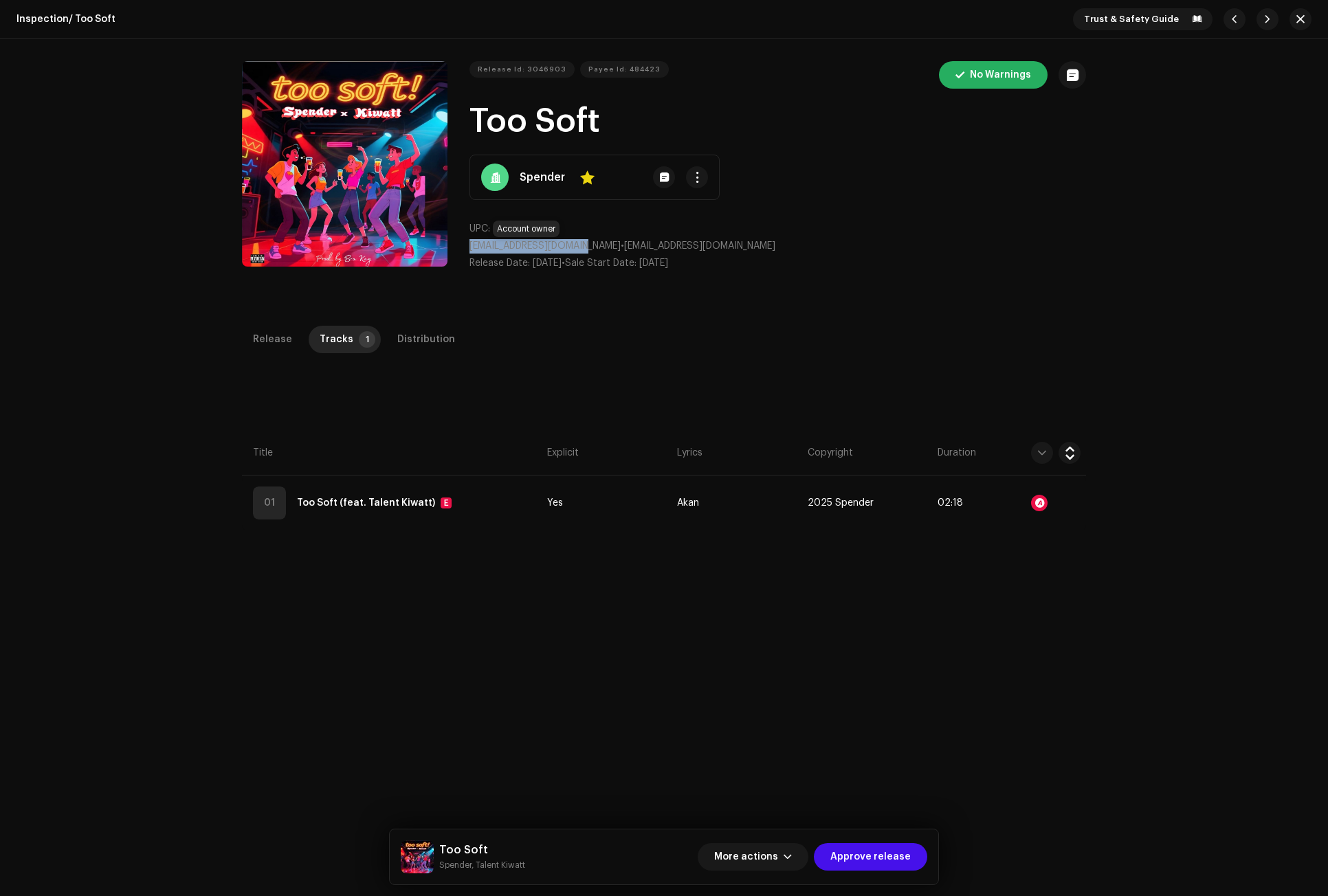
drag, startPoint x: 587, startPoint y: 246, endPoint x: 469, endPoint y: 246, distance: 118.0
click at [469, 246] on p "denniskutowu@gmail.com • denniseram89@gmail.com" at bounding box center [778, 246] width 616 height 14
copy span "denniskutowu@gmail.com"
click at [792, 862] on span "button" at bounding box center [787, 856] width 8 height 11
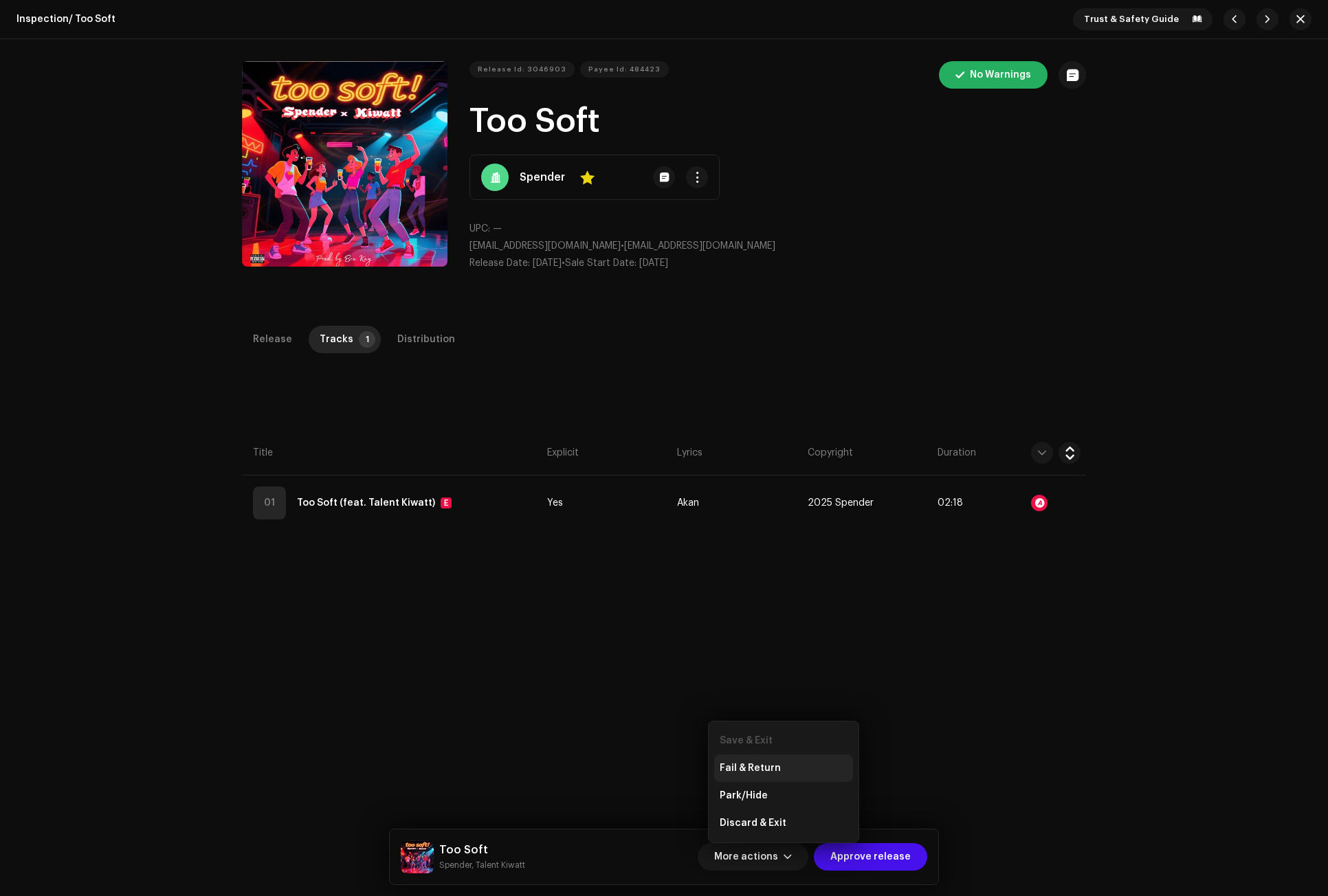
click at [748, 762] on div "Fail & Return" at bounding box center [784, 768] width 139 height 28
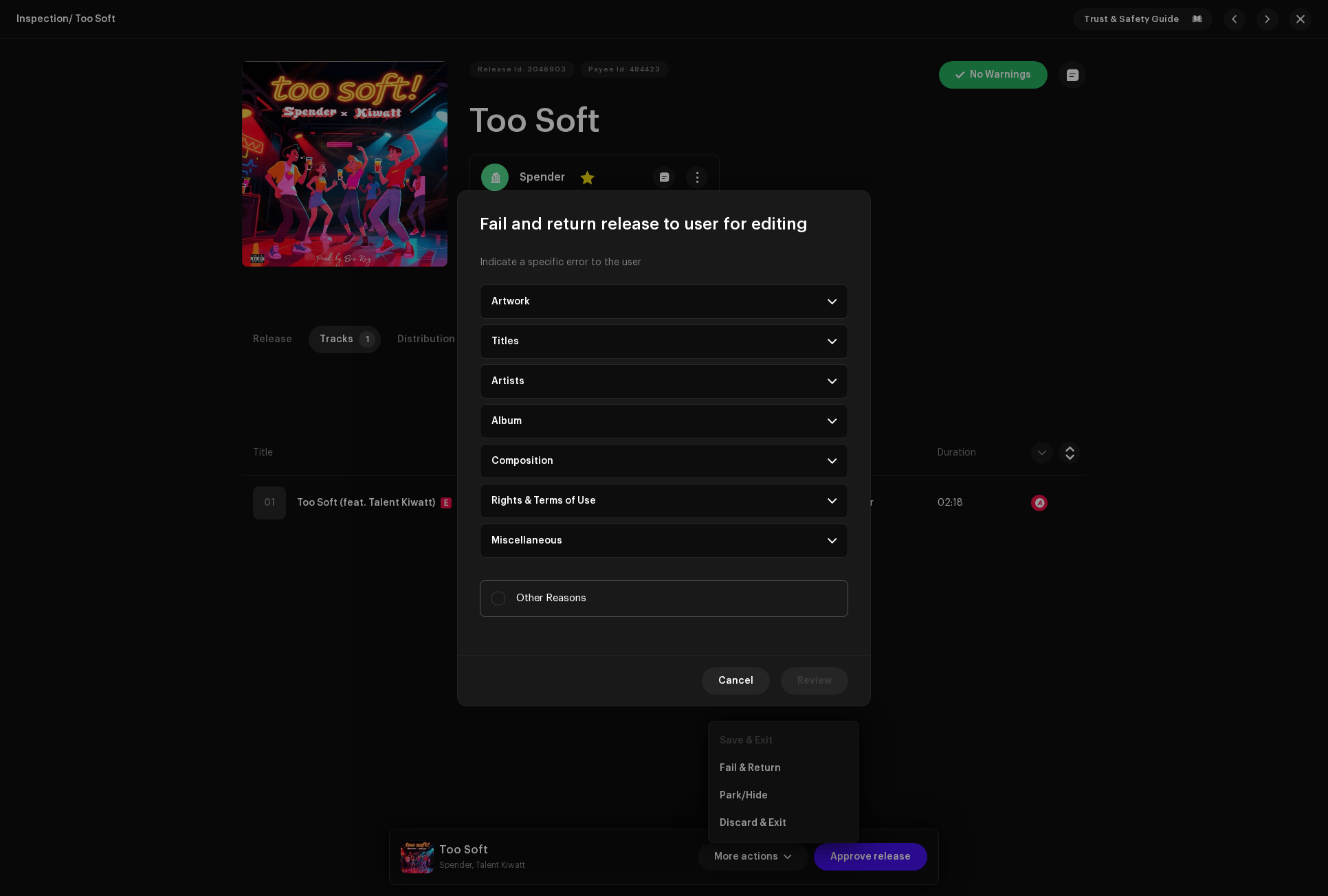
click at [570, 598] on span "Other Reasons" at bounding box center [551, 598] width 70 height 15
click at [505, 598] on input "Other Reasons" at bounding box center [497, 598] width 14 height 14
checkbox input "true"
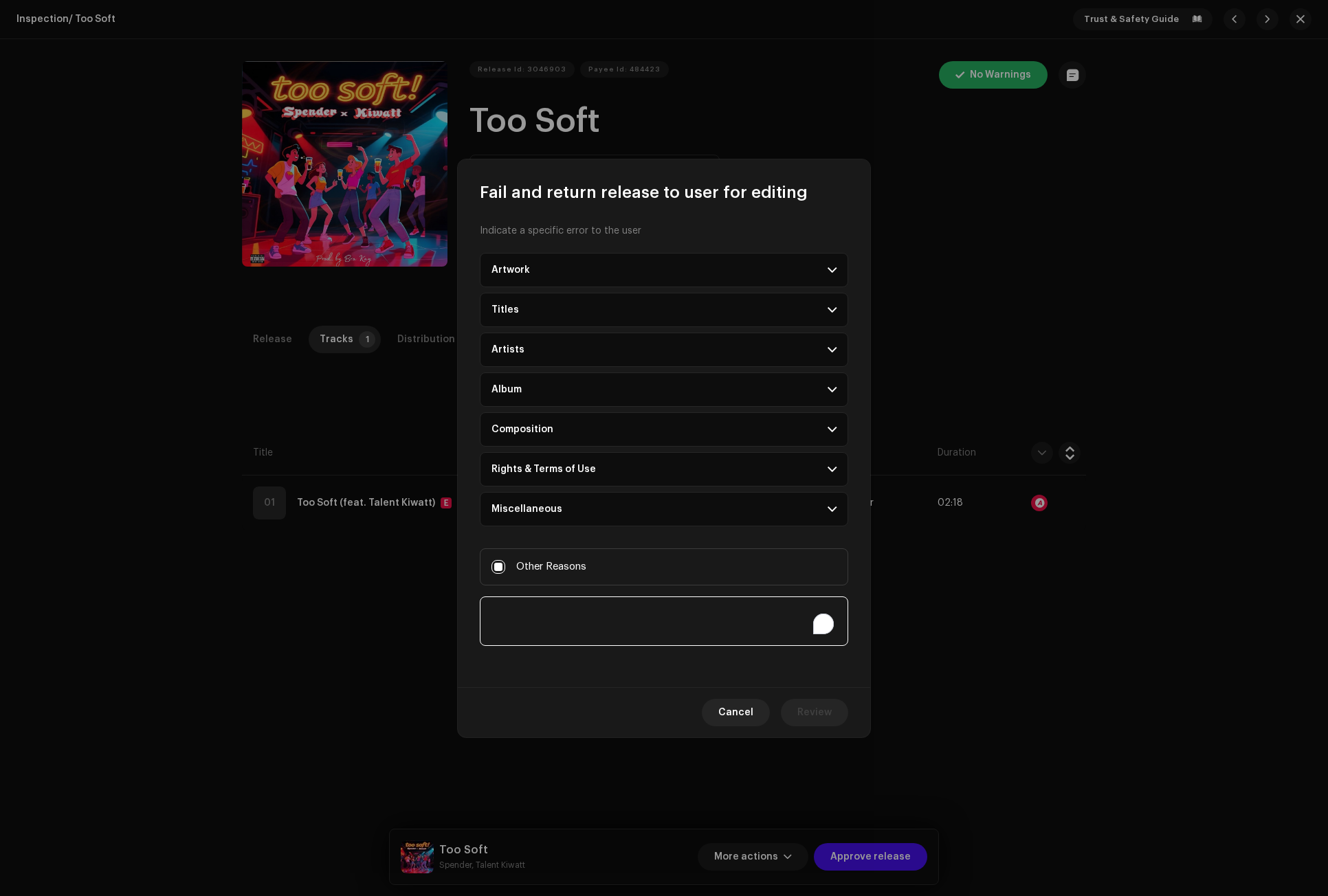
paste textarea "PROVIDE PROOF OF PAYMENT Or PAY FOR YOUR ACCOUNT Price: GH¢175 [URL][DOMAIN_NAM…"
type textarea "PROVIDE PROOF OF PAYMENT Or PAY FOR YOUR ACCOUNT Price: GH¢175 [URL][DOMAIN_NAM…"
click at [822, 710] on span "Review" at bounding box center [814, 712] width 34 height 28
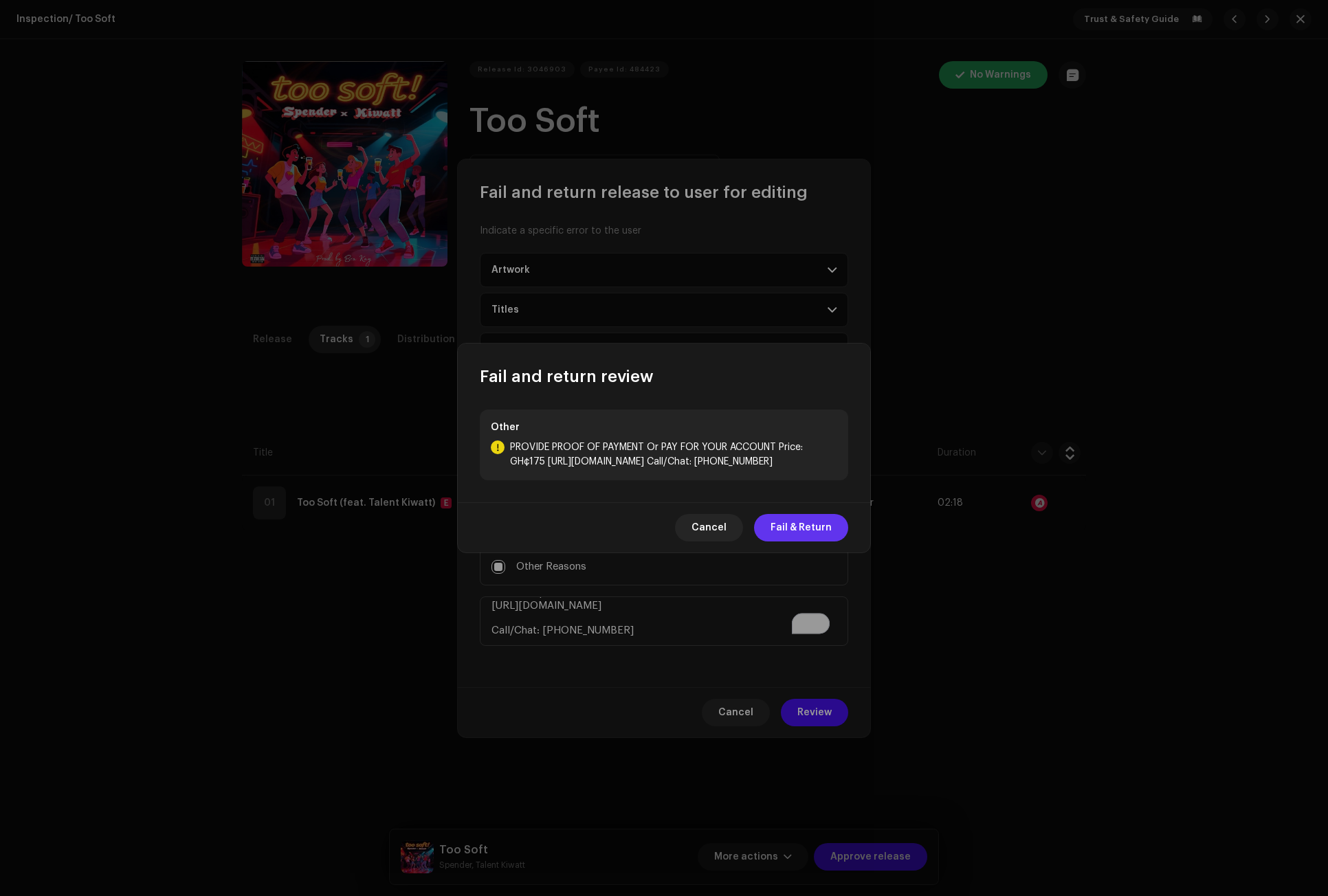
click at [798, 524] on span "Fail & Return" at bounding box center [801, 528] width 61 height 28
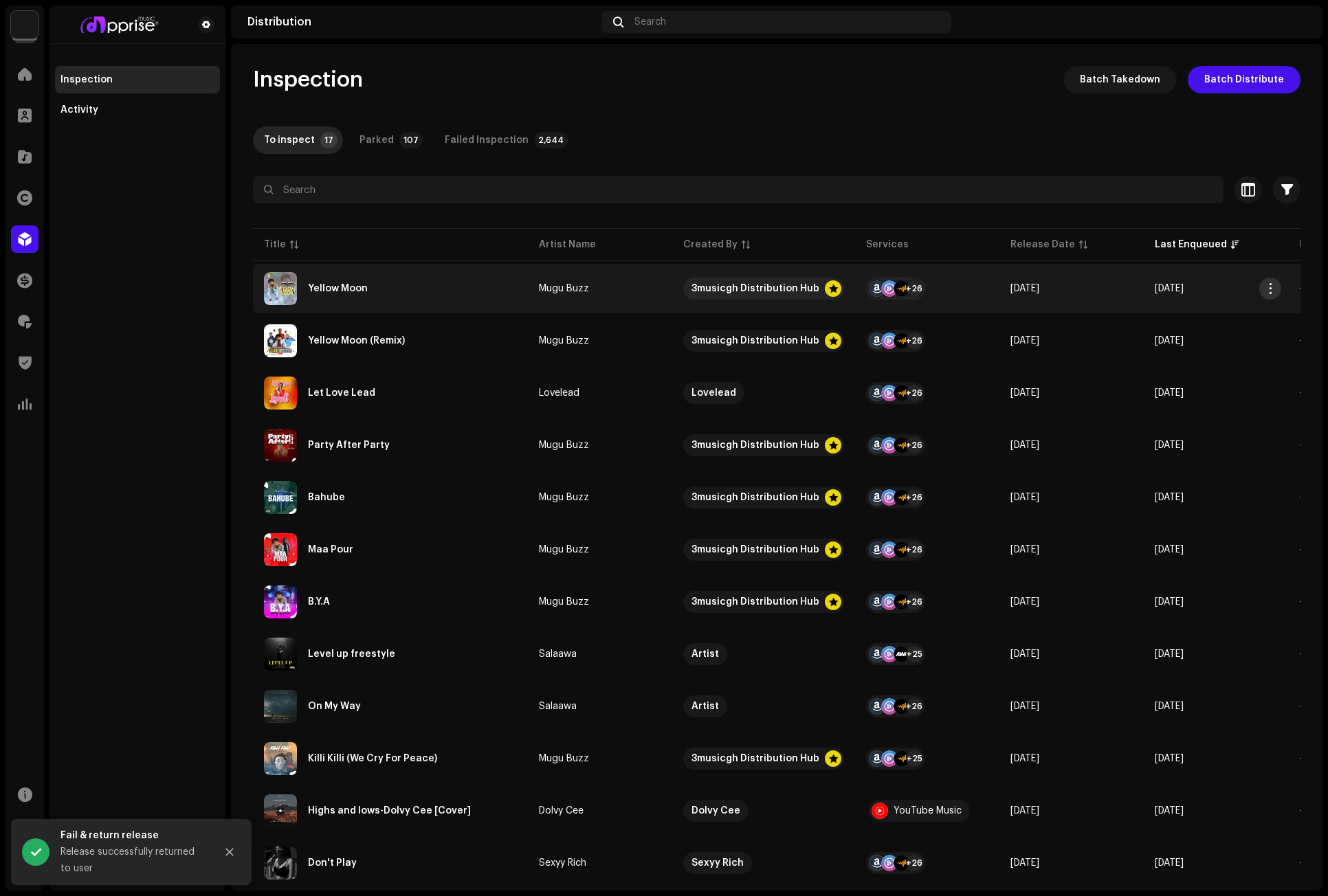
click at [1180, 288] on span "button" at bounding box center [1269, 288] width 10 height 11
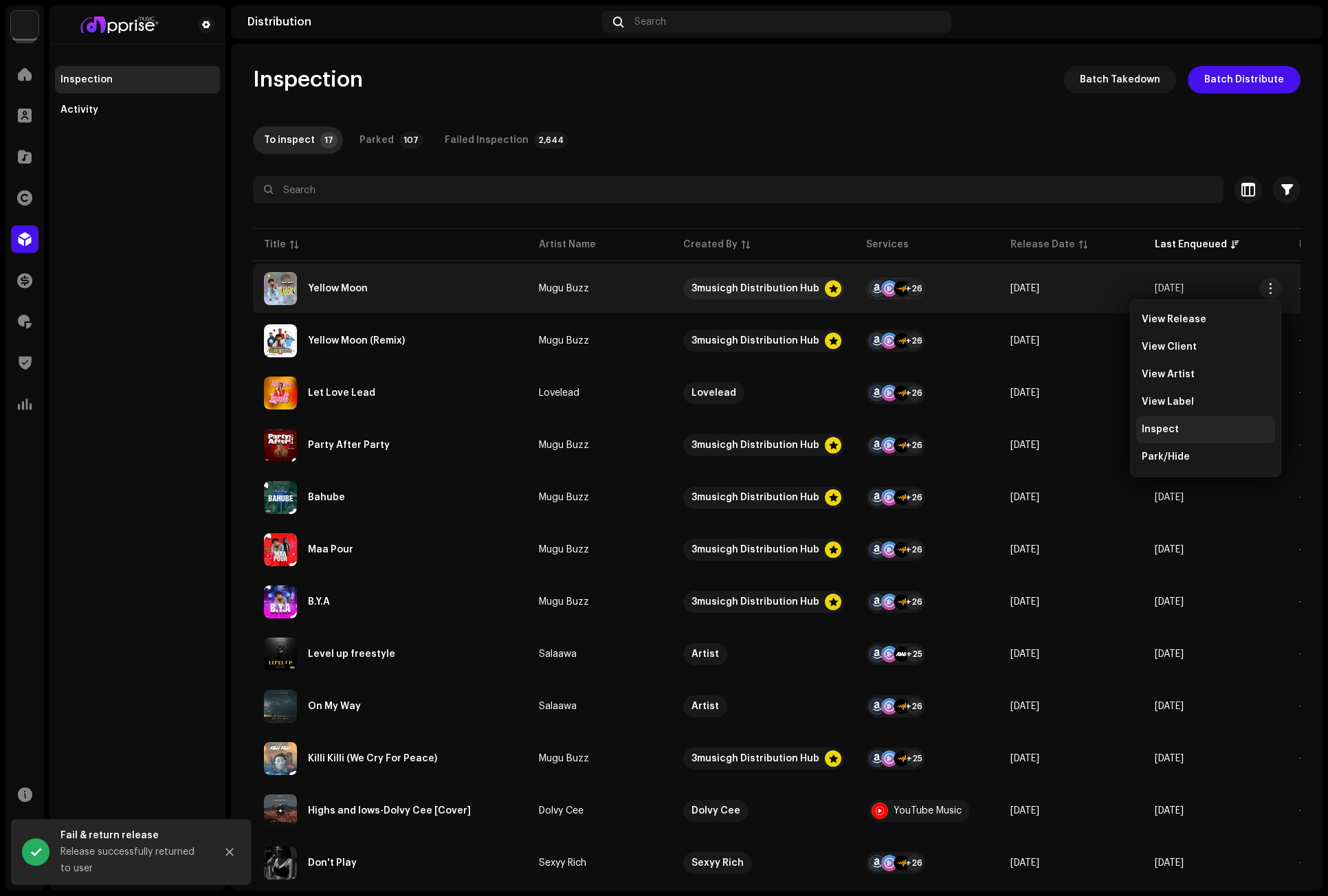
click at [1180, 424] on div "Inspect" at bounding box center [1205, 430] width 128 height 11
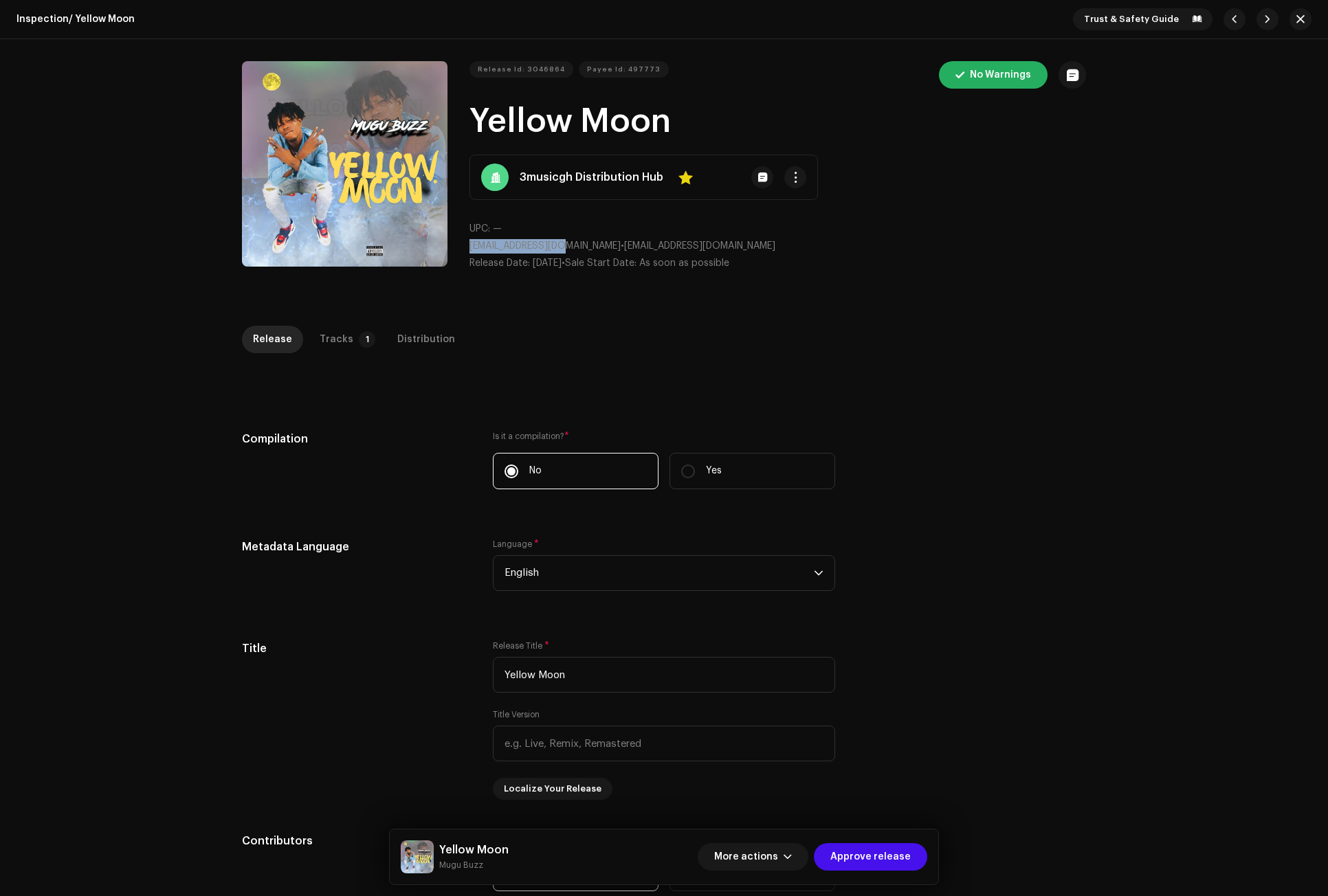
drag, startPoint x: 567, startPoint y: 244, endPoint x: 468, endPoint y: 253, distance: 99.4
click at [469, 253] on p "3musicgh@gmail.com • 3musicgh@gmail.com" at bounding box center [778, 246] width 616 height 14
copy span "3musicgh@gmail.com"
click at [790, 177] on span "button" at bounding box center [795, 177] width 10 height 11
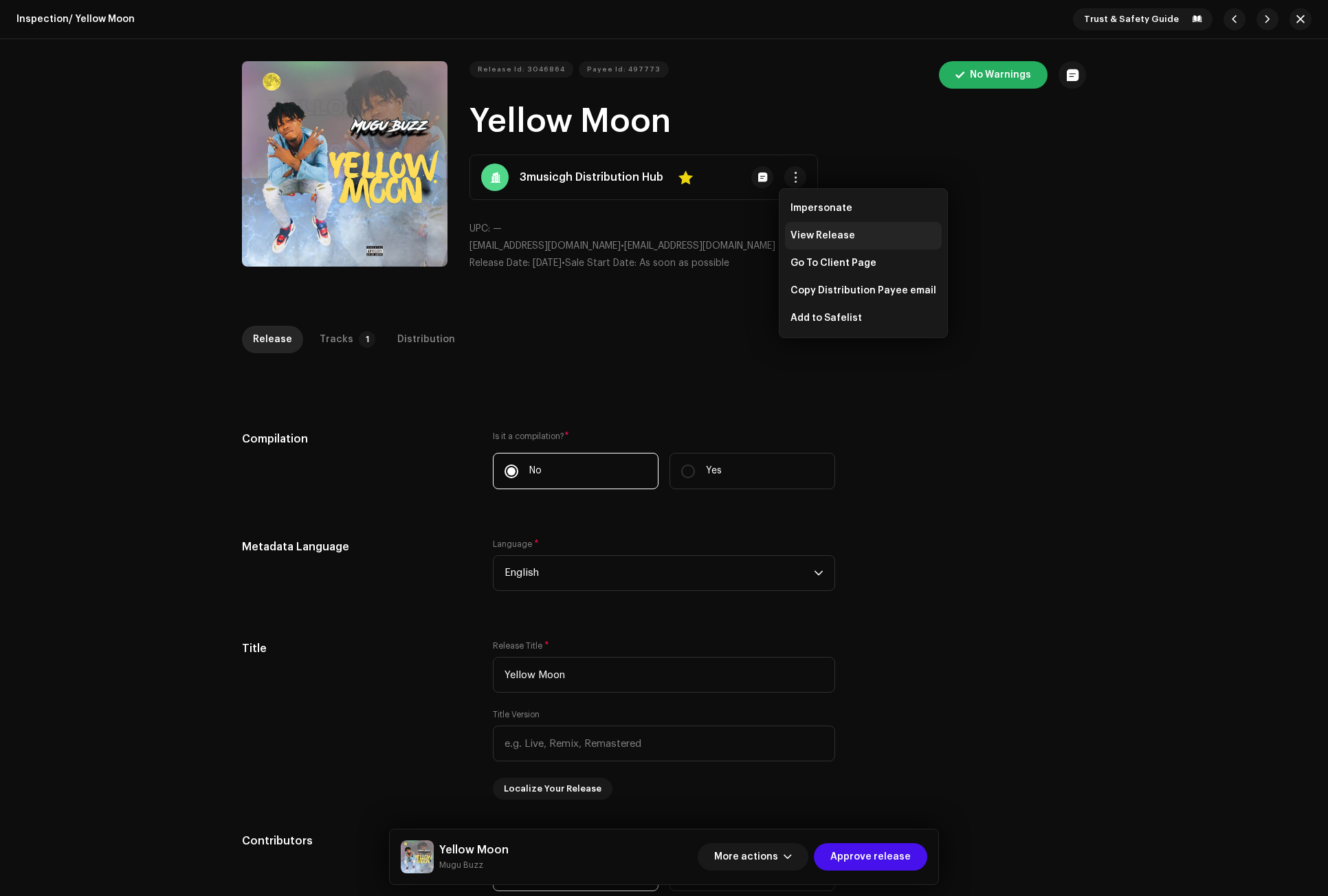
click at [810, 231] on span "View Release" at bounding box center [823, 236] width 65 height 11
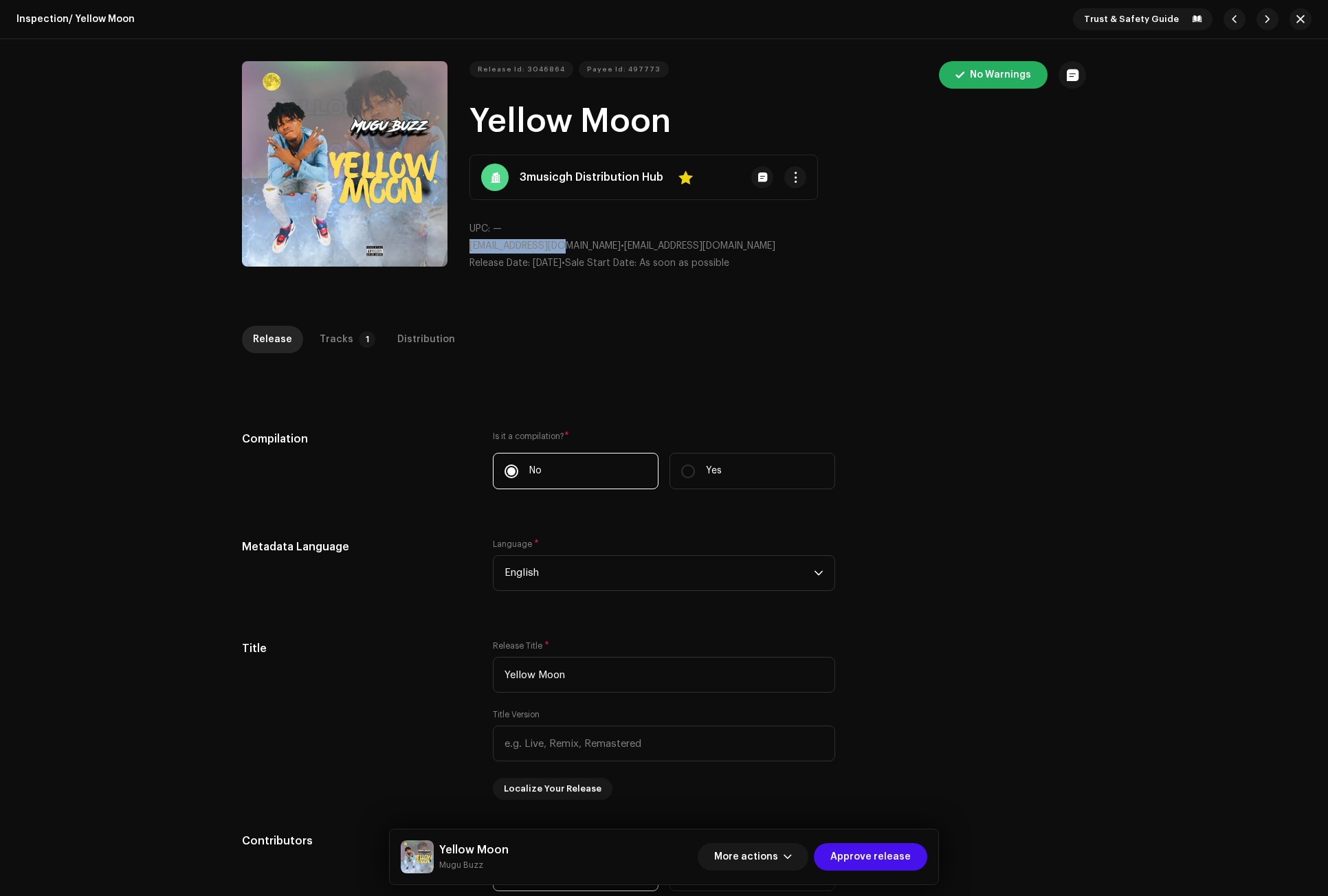
drag, startPoint x: 567, startPoint y: 248, endPoint x: 462, endPoint y: 252, distance: 105.1
click at [462, 252] on div "Release Id: 3046864 Payee Id: 497773 No Warnings Yellow Moon 3musicgh Distribut…" at bounding box center [663, 171] width 844 height 221
click at [327, 338] on div "Tracks" at bounding box center [336, 339] width 33 height 28
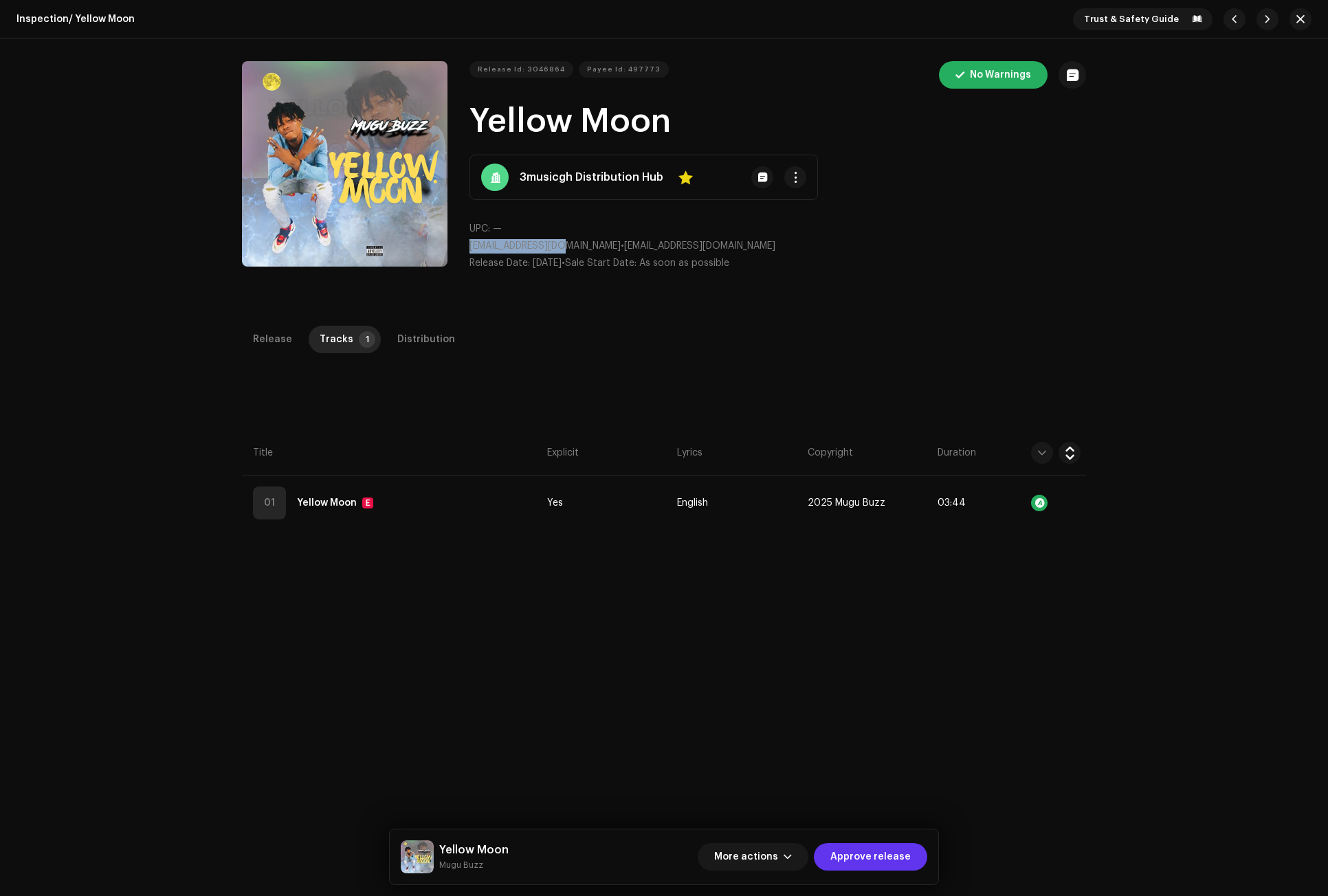
click at [870, 846] on span "Approve release" at bounding box center [869, 856] width 80 height 28
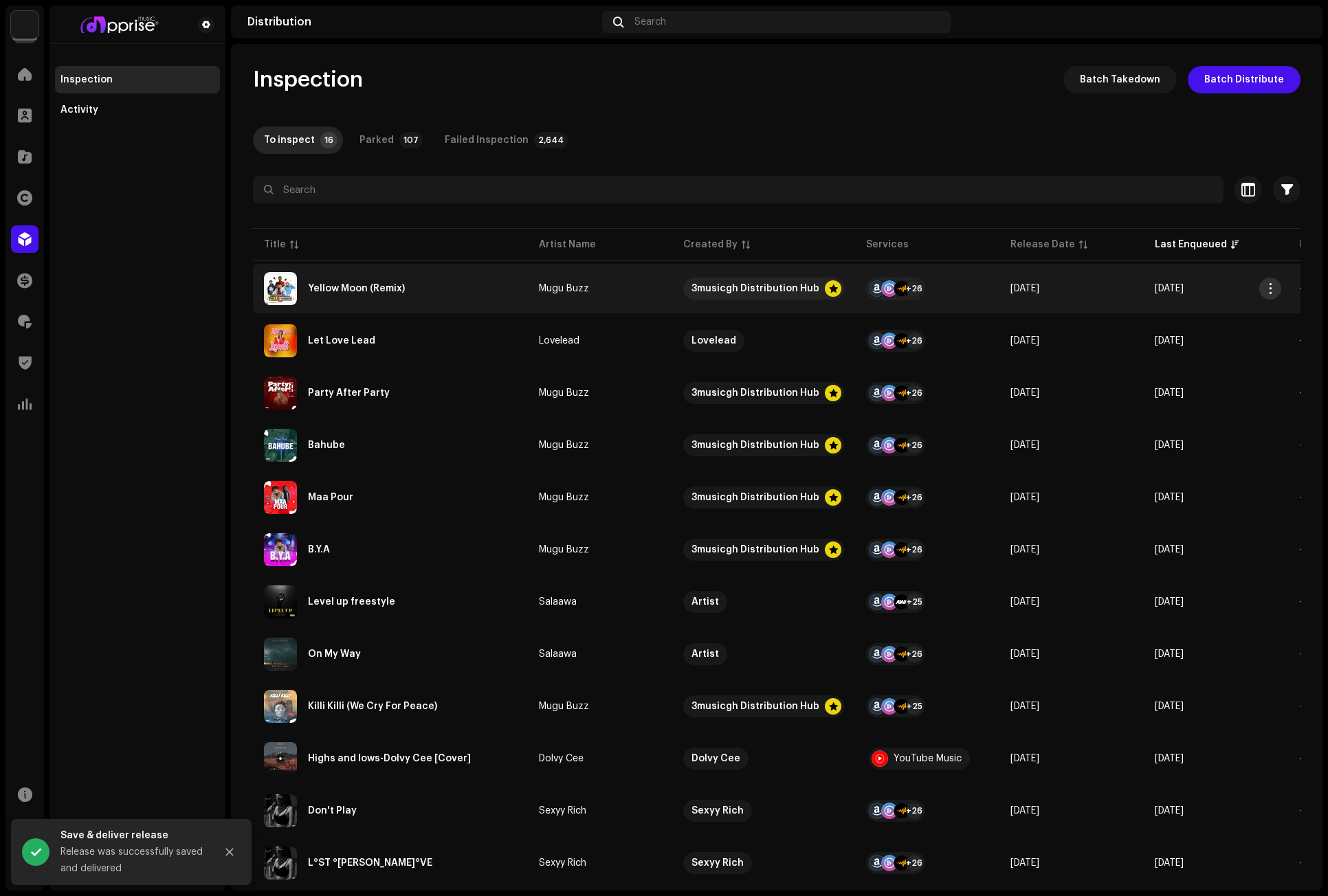
click at [1180, 284] on button "button" at bounding box center [1269, 288] width 22 height 22
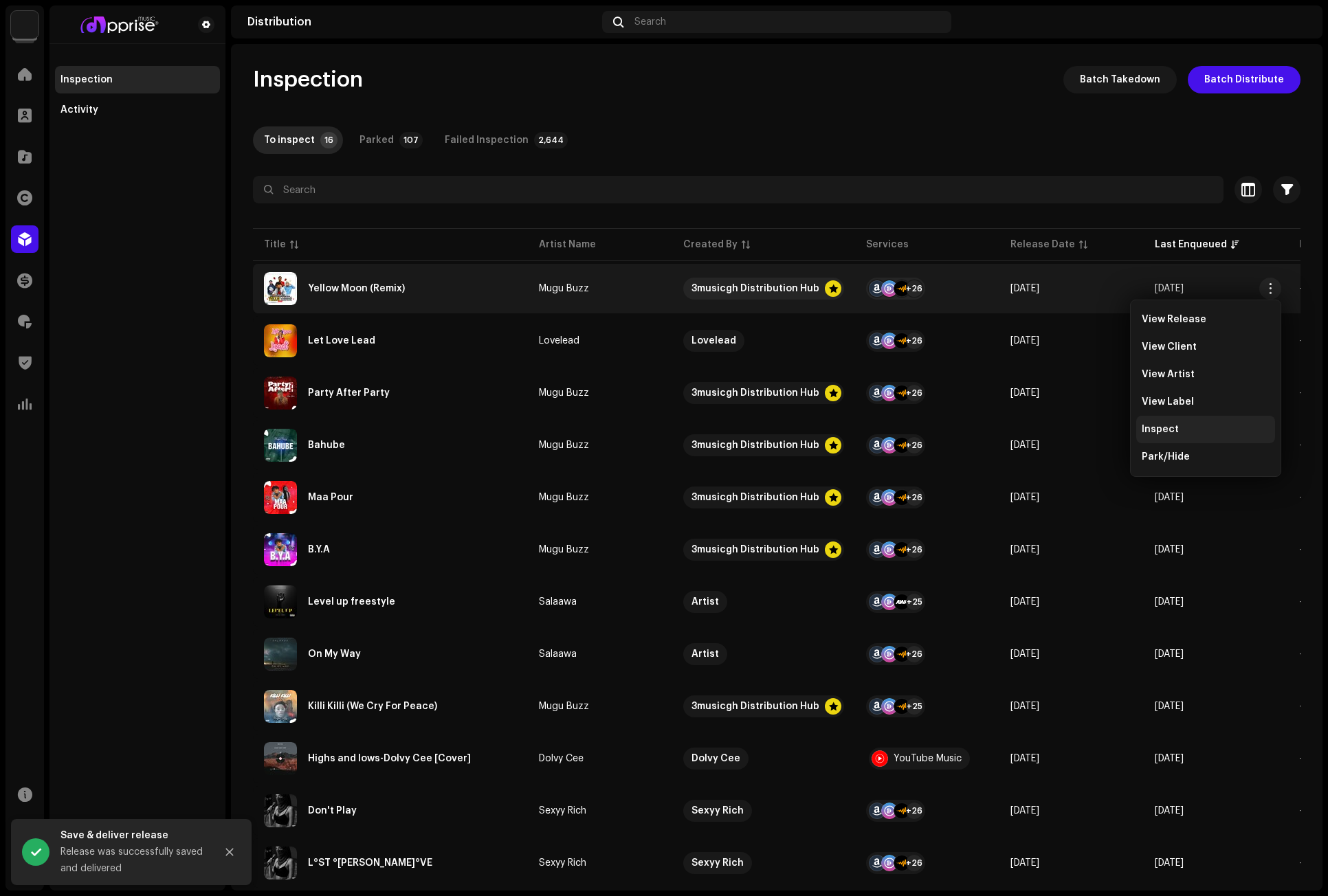
click at [1165, 424] on span "Inspect" at bounding box center [1160, 430] width 37 height 11
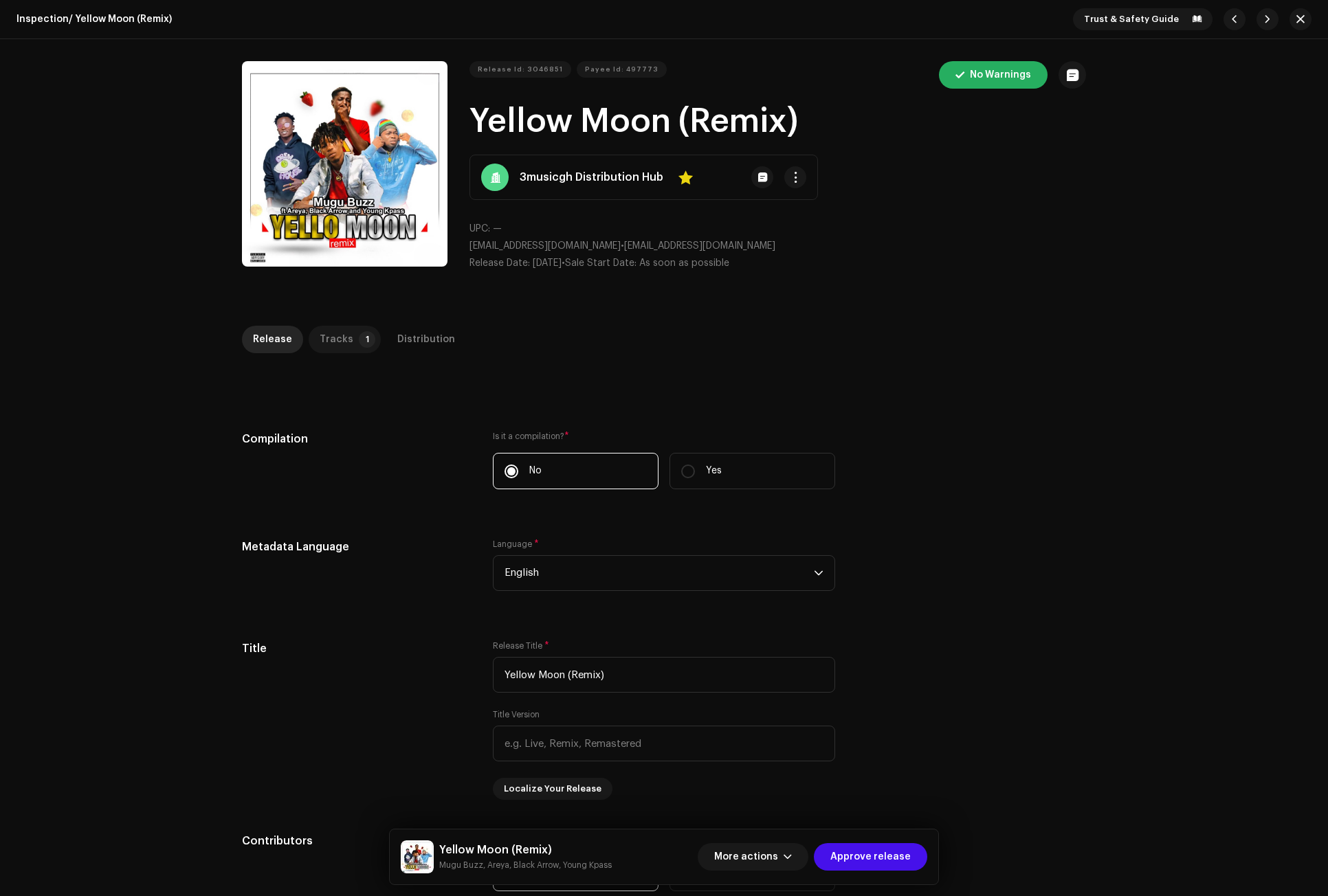
click at [326, 333] on div "Tracks" at bounding box center [336, 339] width 33 height 28
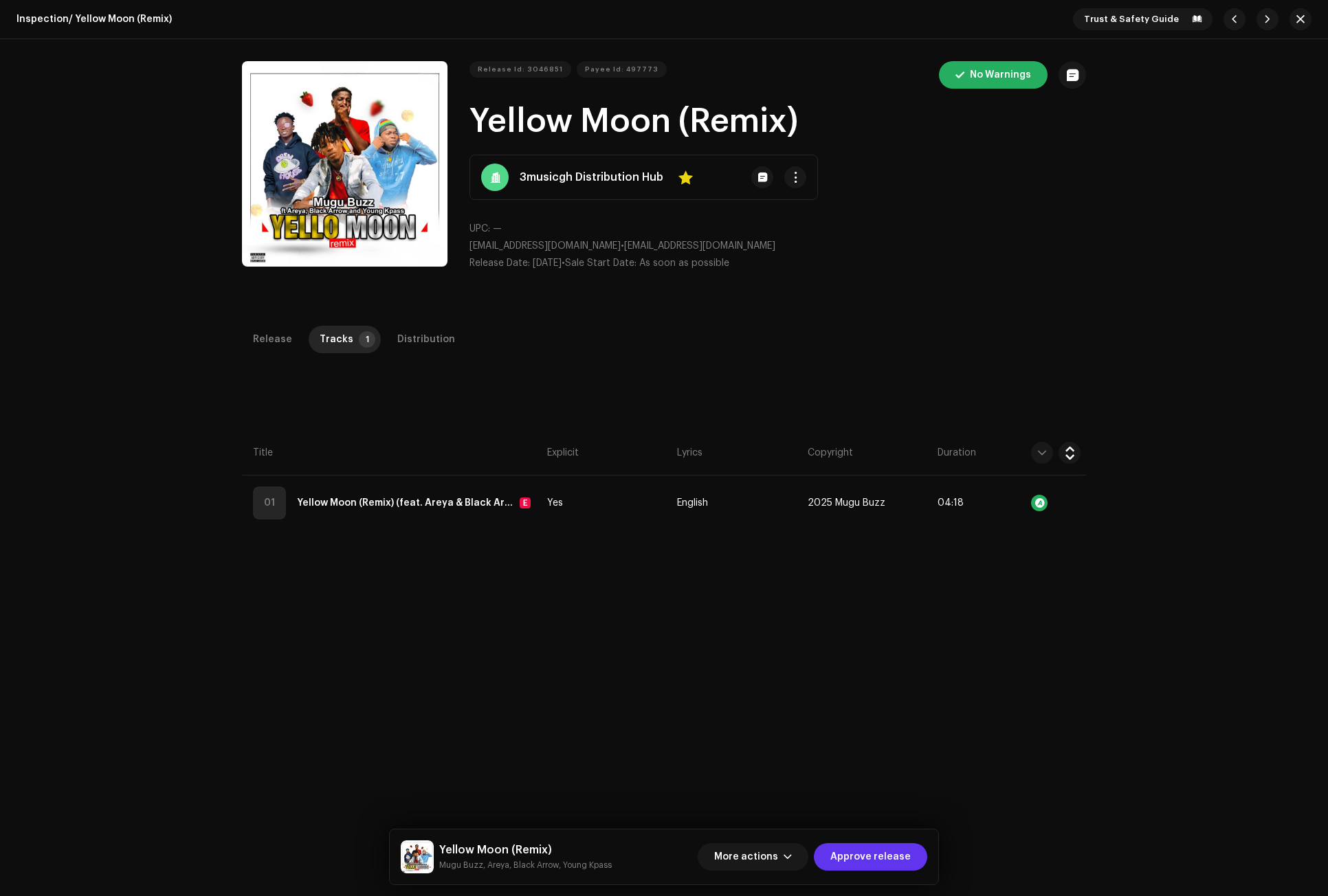
click at [879, 850] on span "Approve release" at bounding box center [869, 856] width 80 height 28
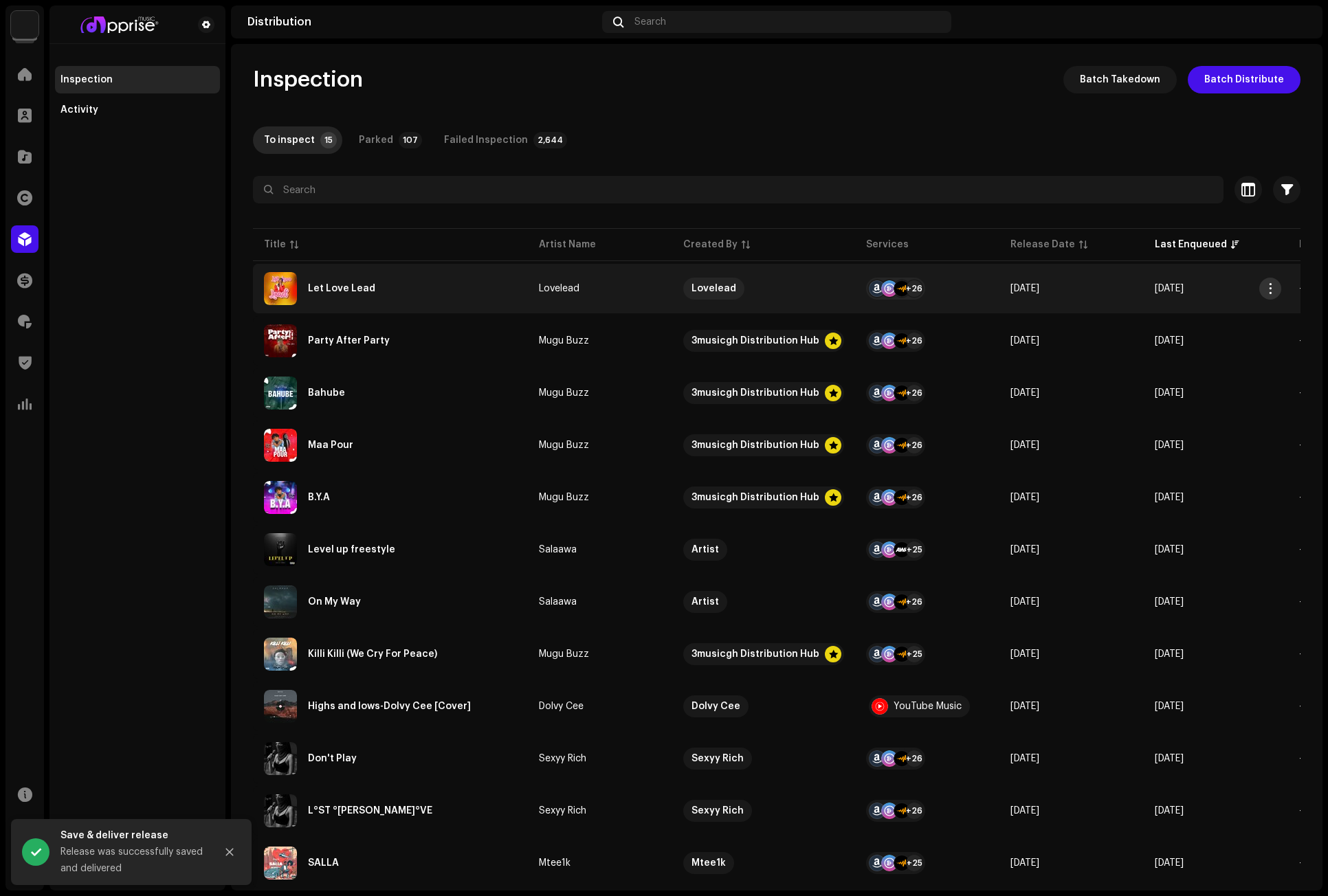
click at [1180, 283] on span "button" at bounding box center [1269, 288] width 10 height 11
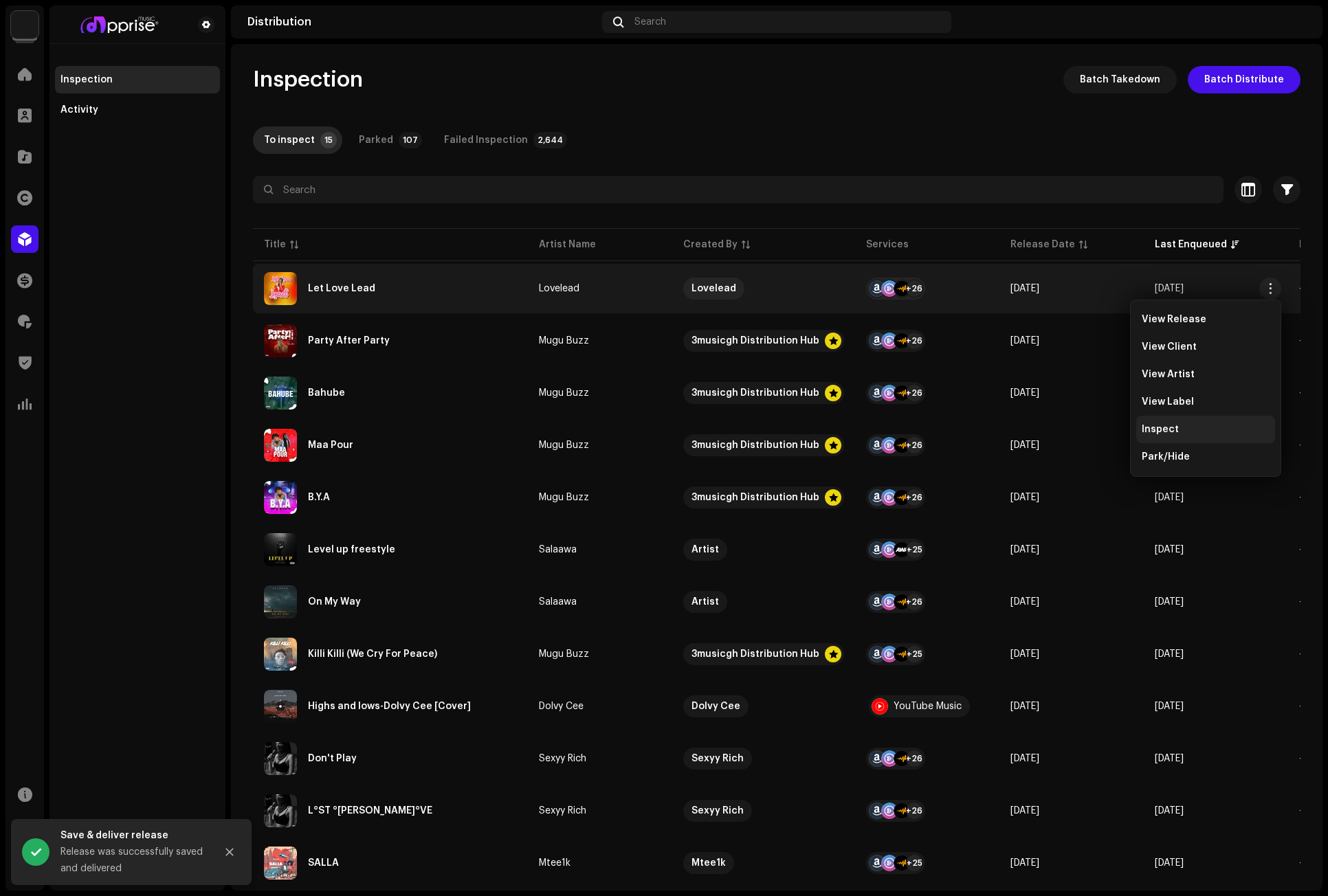
click at [1161, 427] on span "Inspect" at bounding box center [1160, 430] width 37 height 11
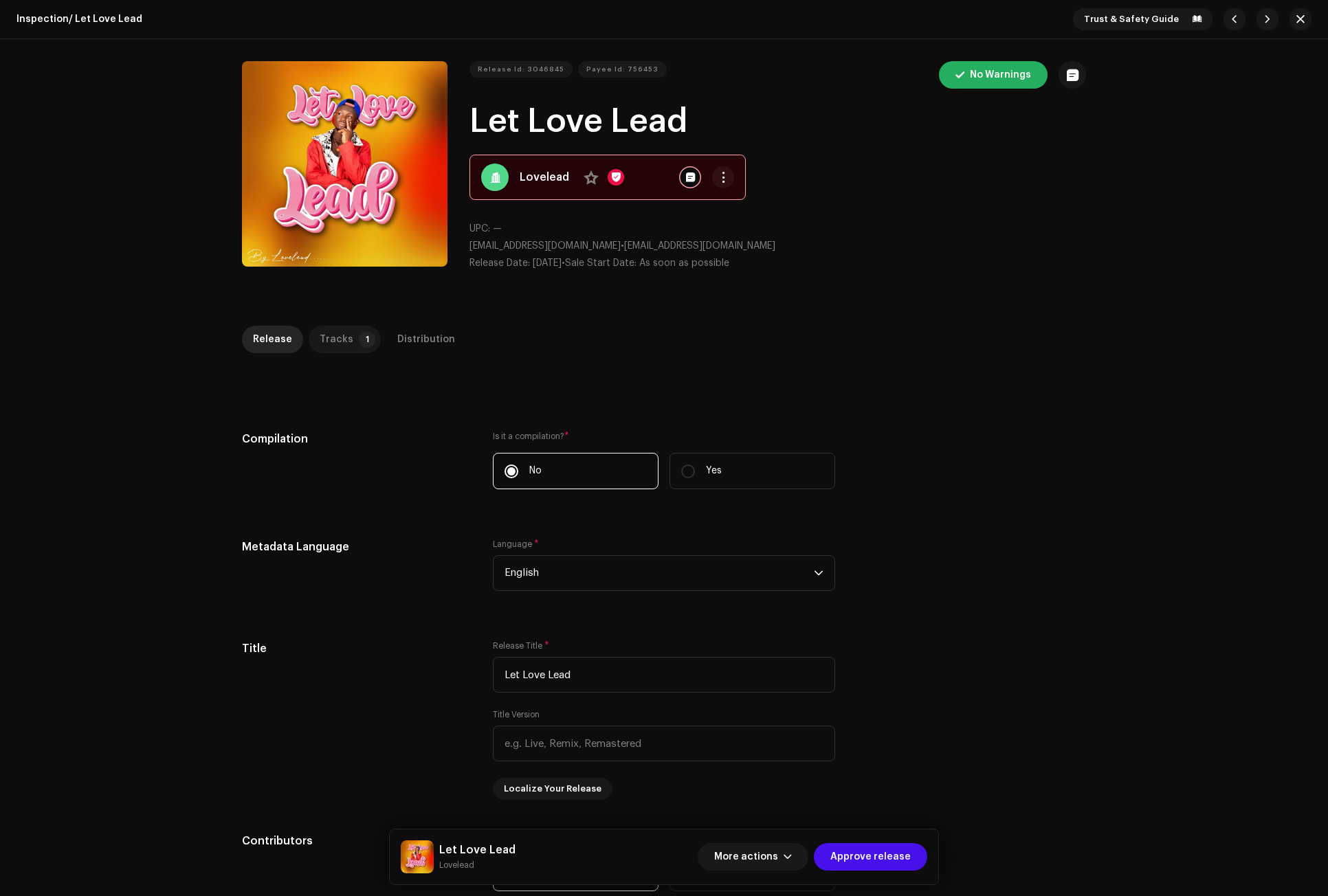
click at [333, 338] on div "Tracks" at bounding box center [336, 339] width 33 height 28
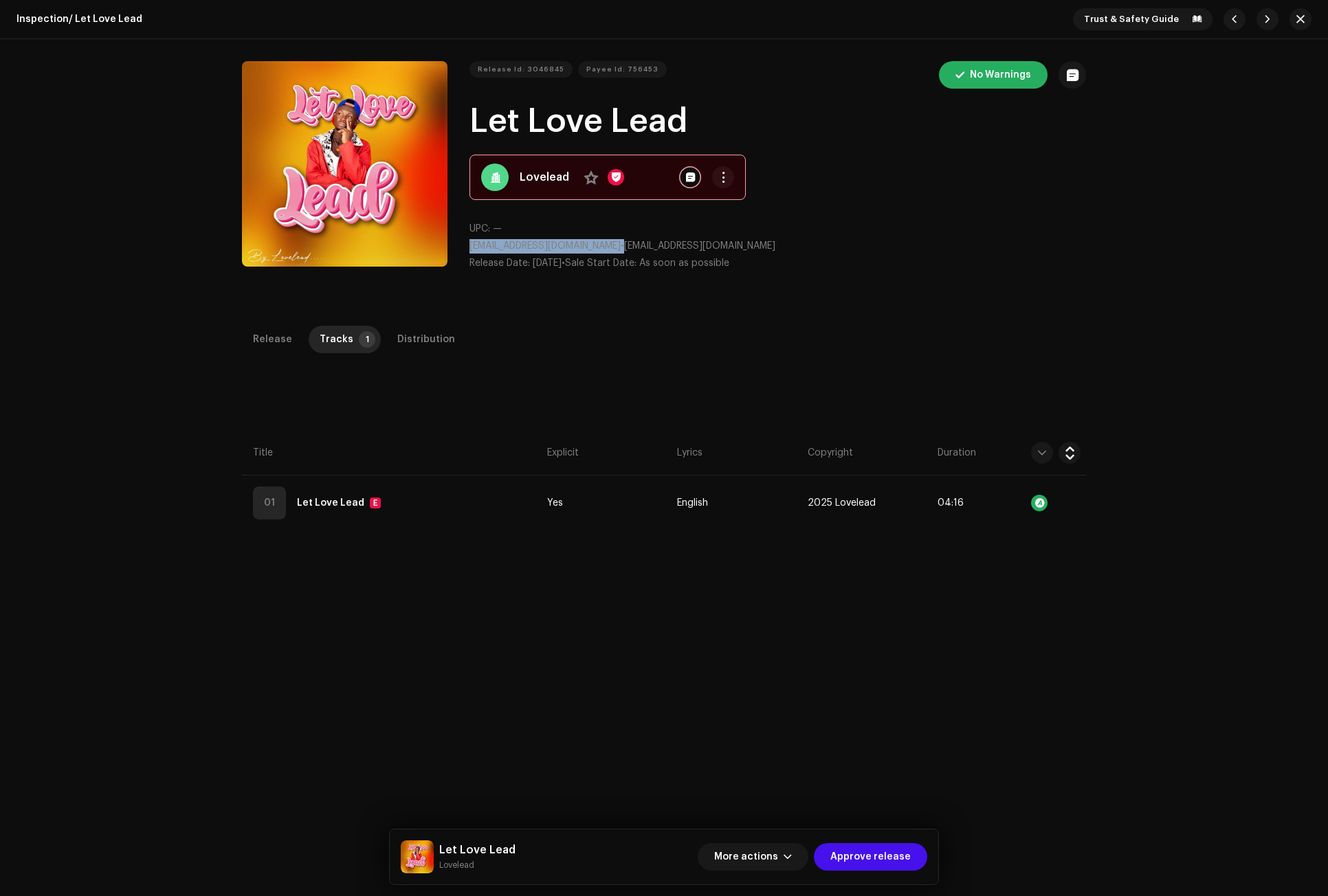
drag, startPoint x: 594, startPoint y: 246, endPoint x: 468, endPoint y: 251, distance: 126.1
click at [469, 251] on p "gordonduakiby@gmail.com • gordonduakiby@gmail.com" at bounding box center [778, 246] width 616 height 14
copy p "gordonduakiby@gmail.com"
click at [868, 853] on span "Approve release" at bounding box center [869, 856] width 80 height 28
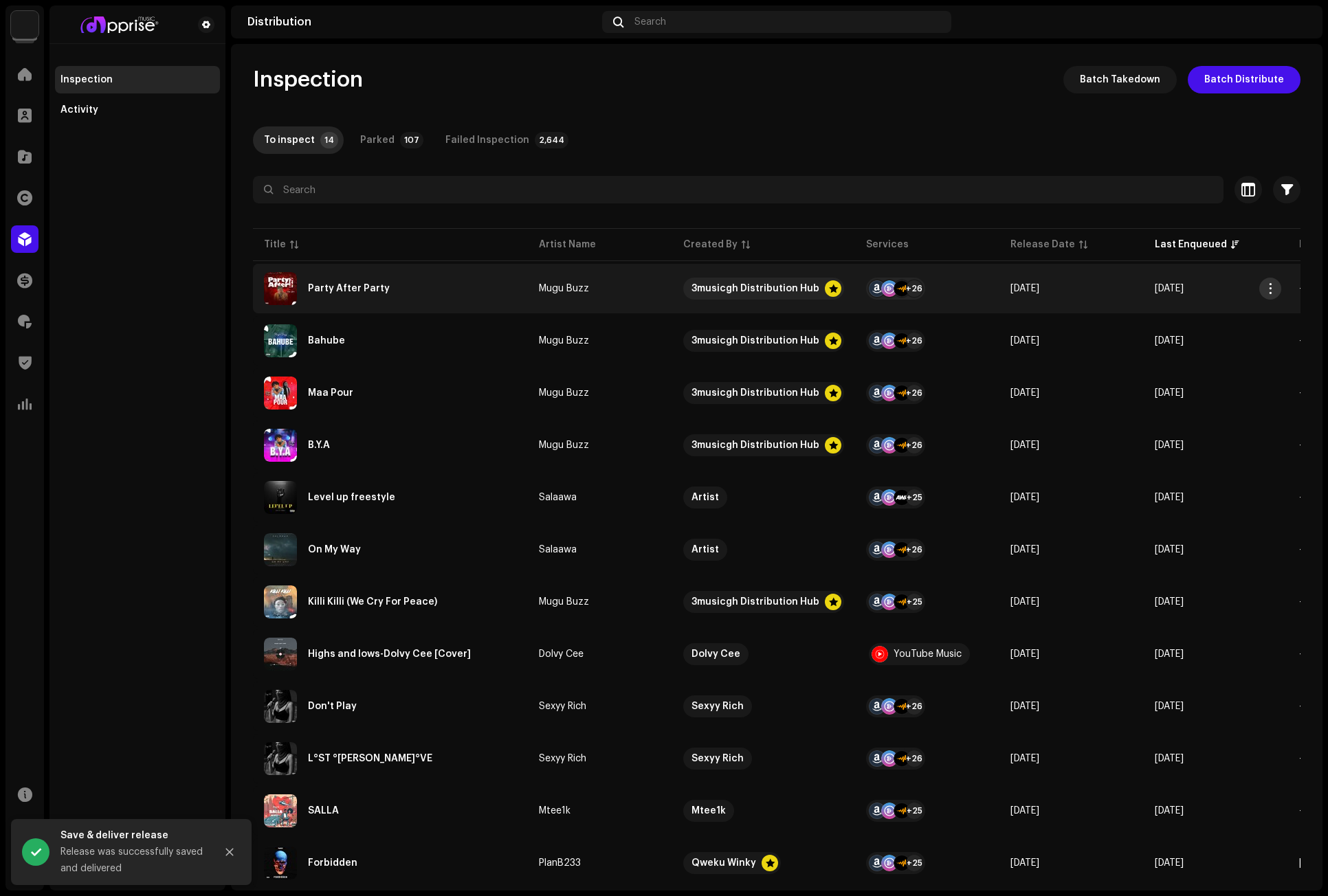
click at [1180, 286] on span "button" at bounding box center [1269, 288] width 10 height 11
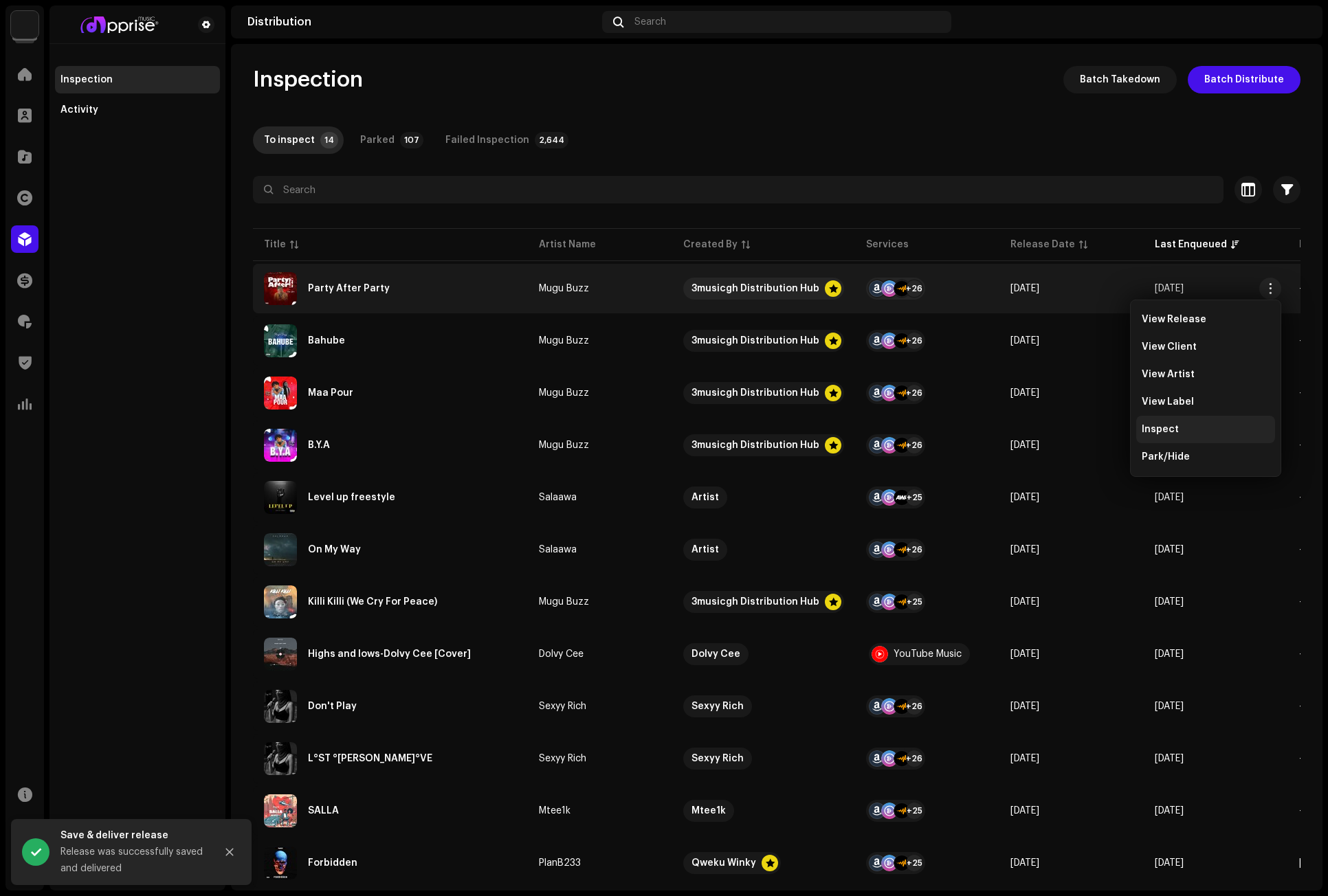
click at [1179, 428] on div "Inspect" at bounding box center [1205, 430] width 128 height 11
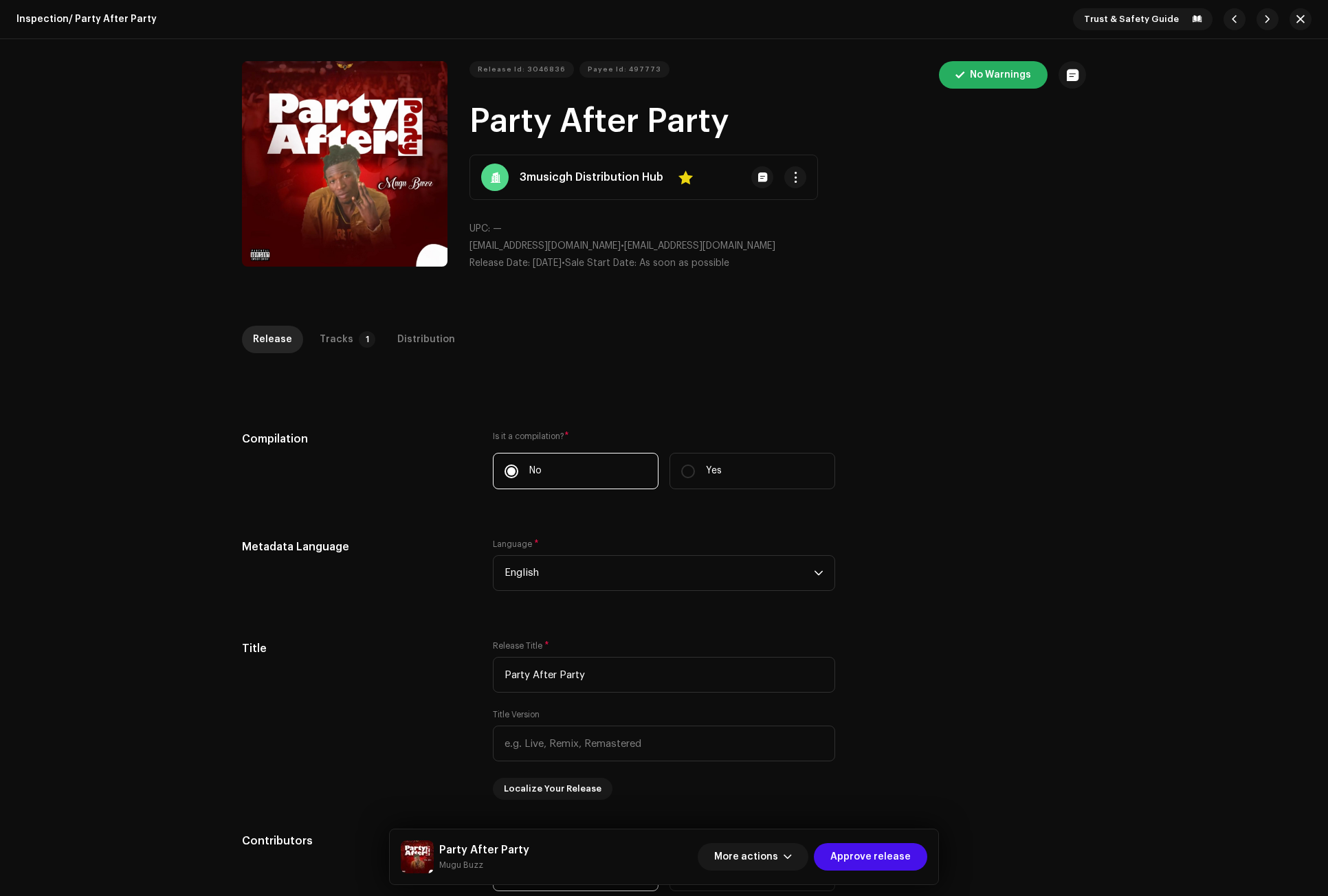
drag, startPoint x: 886, startPoint y: 853, endPoint x: 1049, endPoint y: 522, distance: 369.0
click at [1049, 522] on div "Inspection / Party After Party Trust & Safety Guide Release Id: 3046836 Payee I…" at bounding box center [664, 448] width 1328 height 896
click at [397, 337] on div "Distribution" at bounding box center [426, 339] width 58 height 28
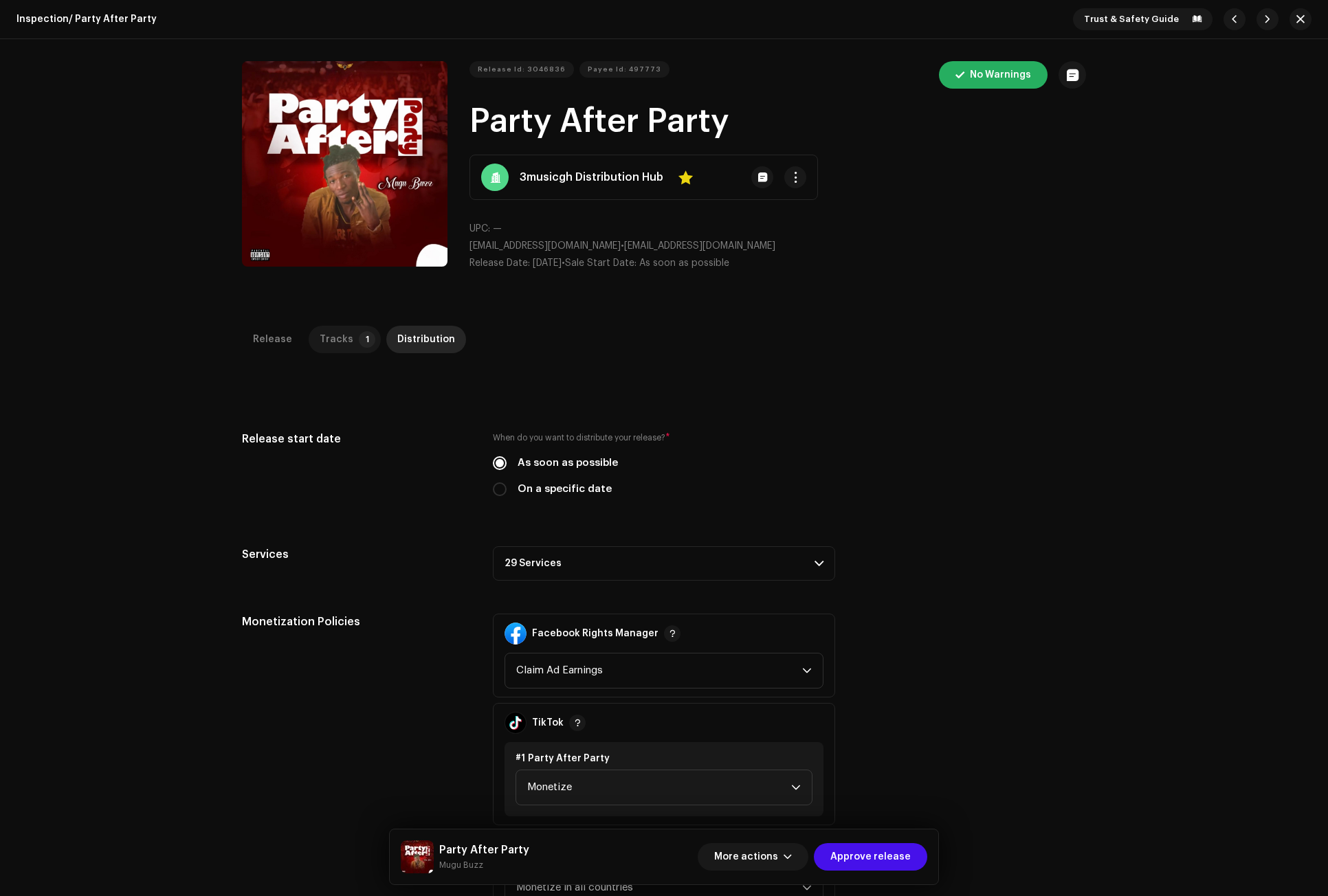
click at [359, 337] on p-badge "1" at bounding box center [367, 339] width 16 height 16
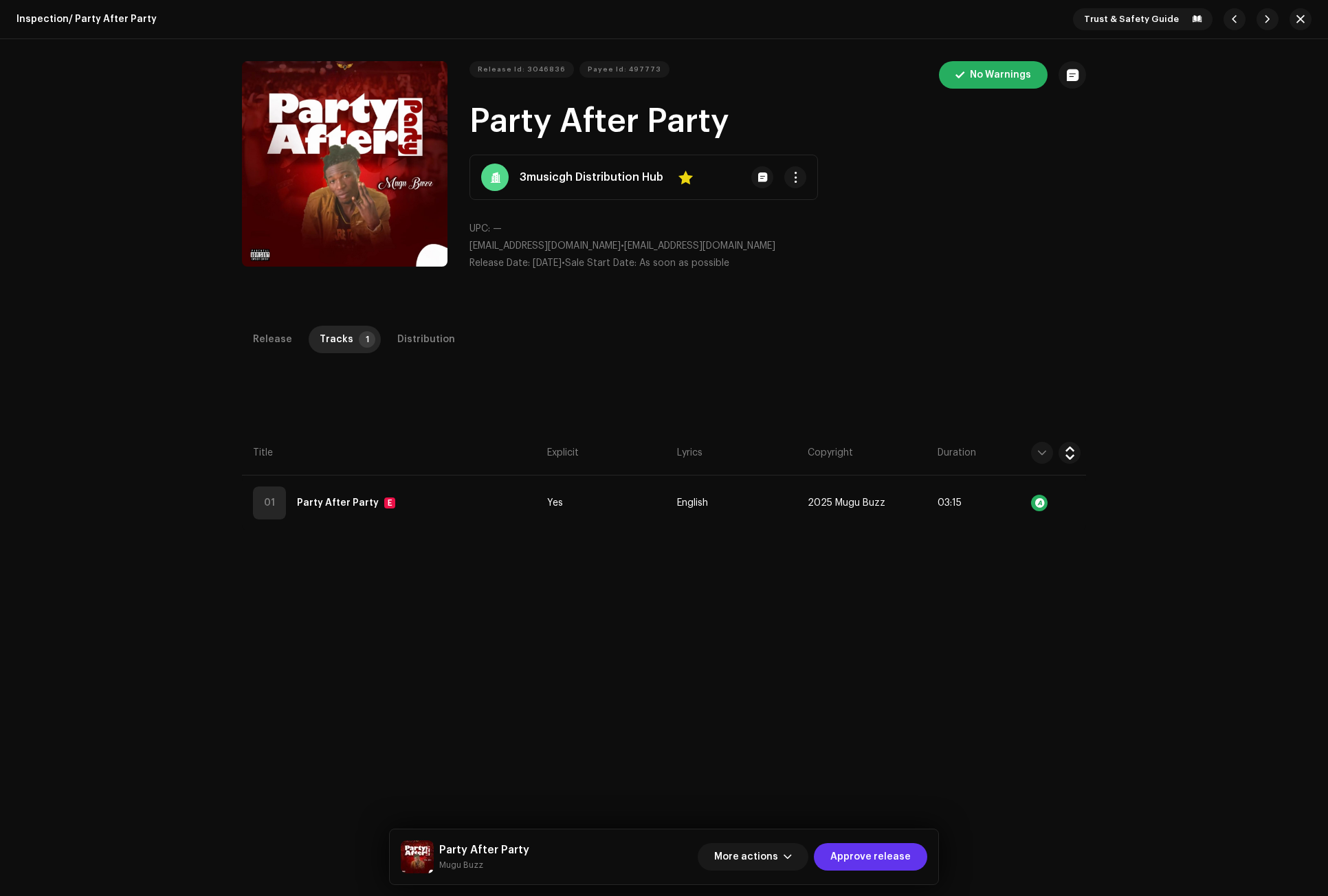
click at [894, 846] on span "Approve release" at bounding box center [869, 856] width 80 height 28
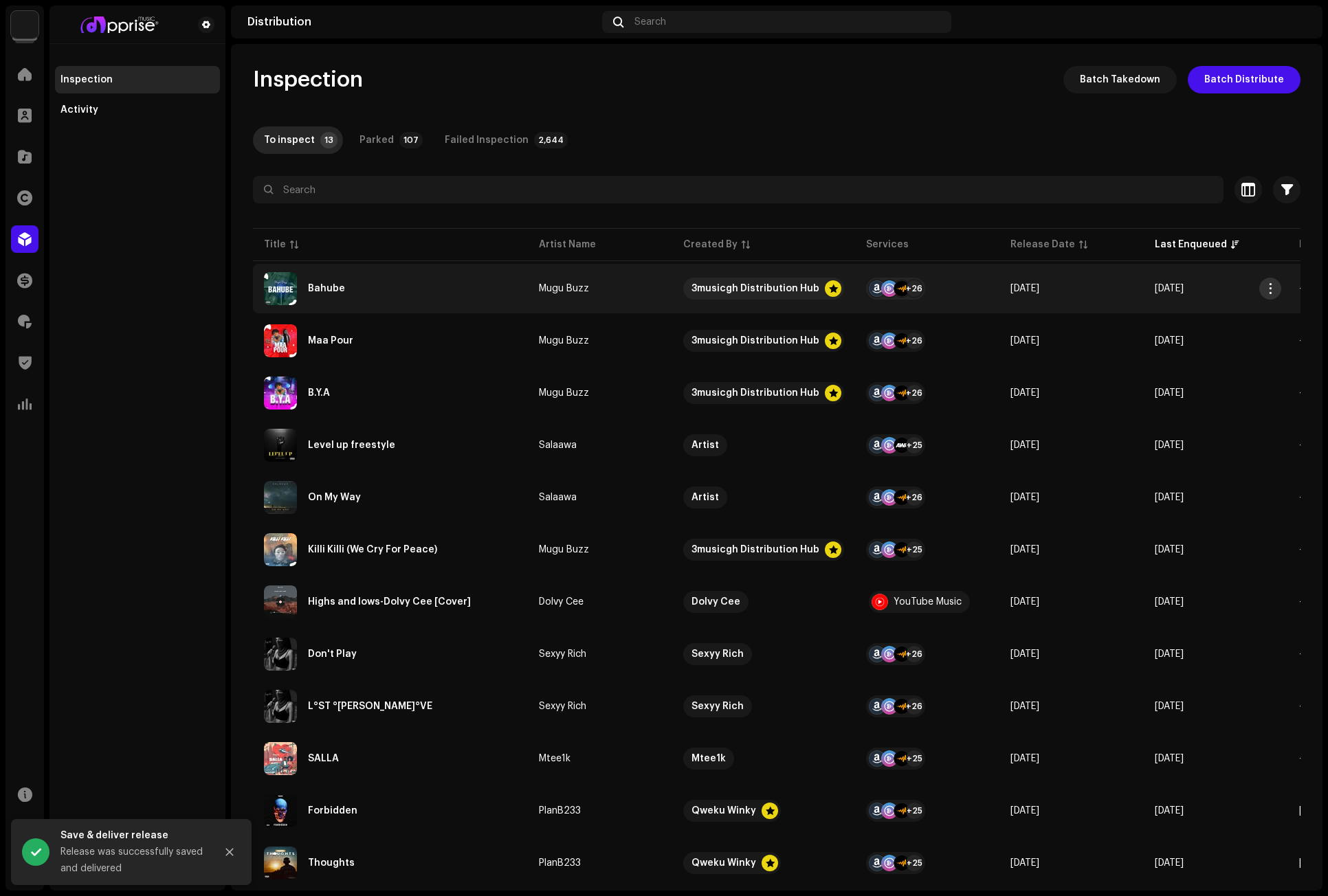
click at [1180, 283] on span "button" at bounding box center [1269, 288] width 10 height 11
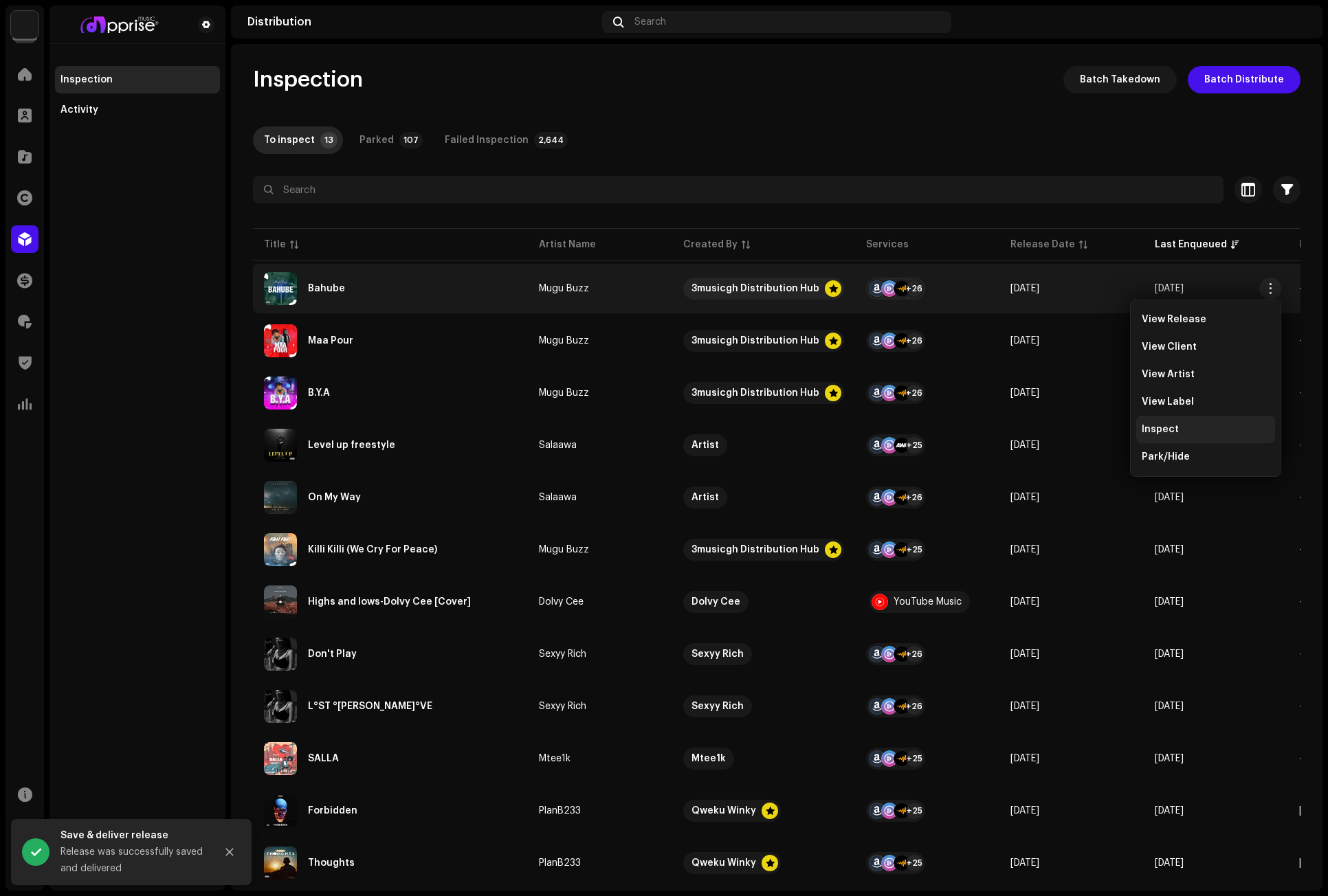
click at [1180, 429] on div "Inspect" at bounding box center [1205, 430] width 128 height 11
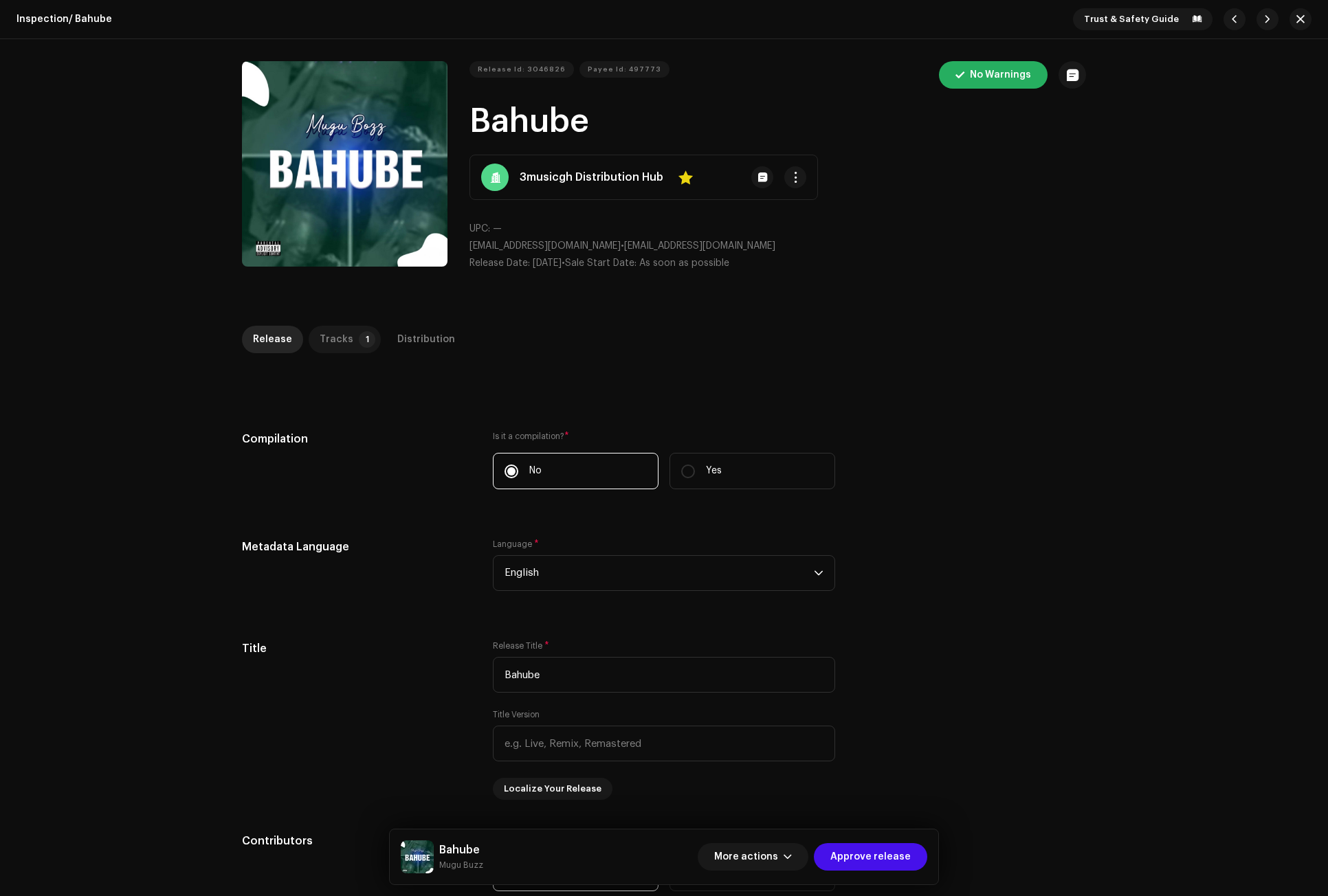
click at [335, 340] on div "Tracks" at bounding box center [336, 339] width 33 height 28
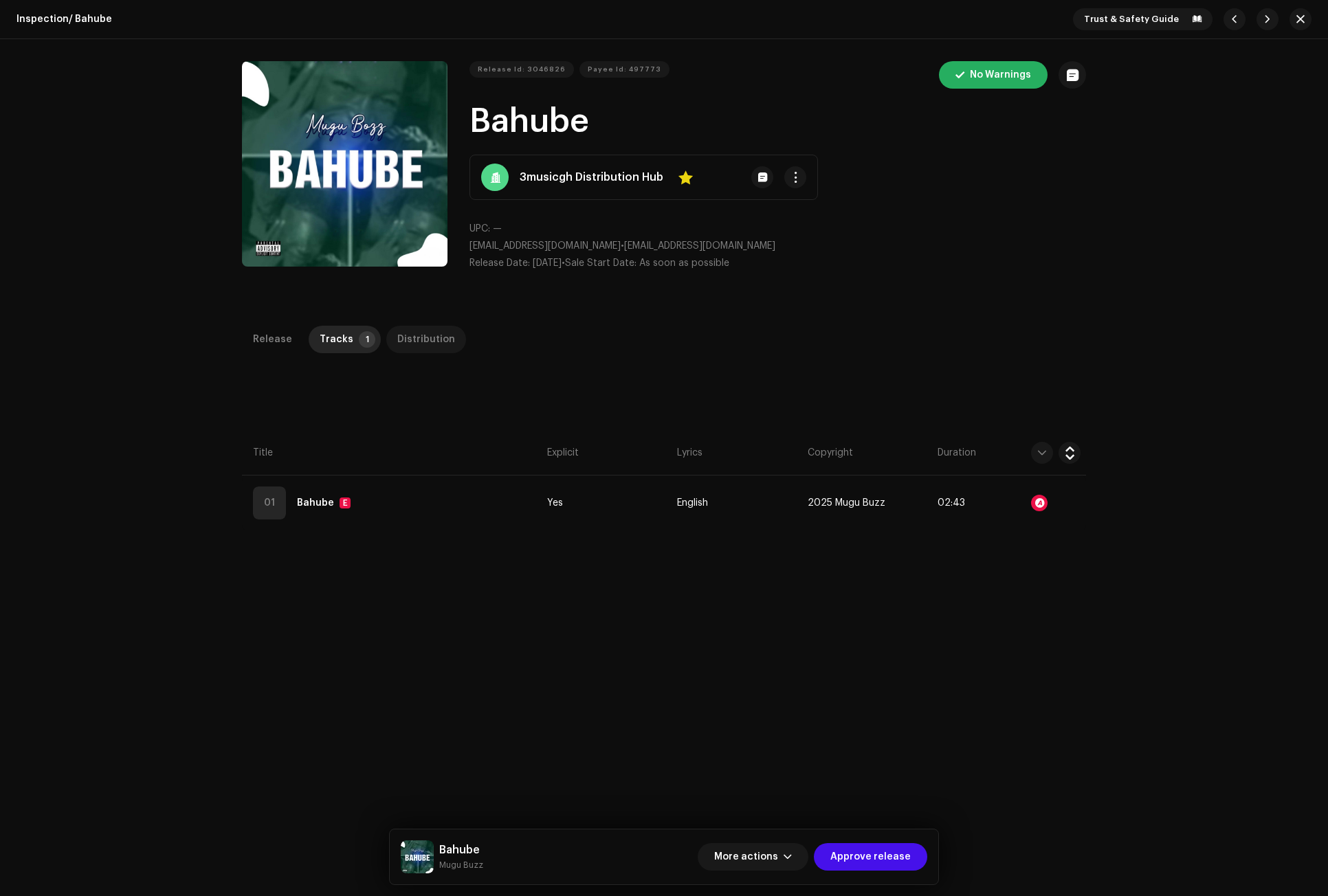
click at [415, 338] on div "Distribution" at bounding box center [426, 339] width 58 height 28
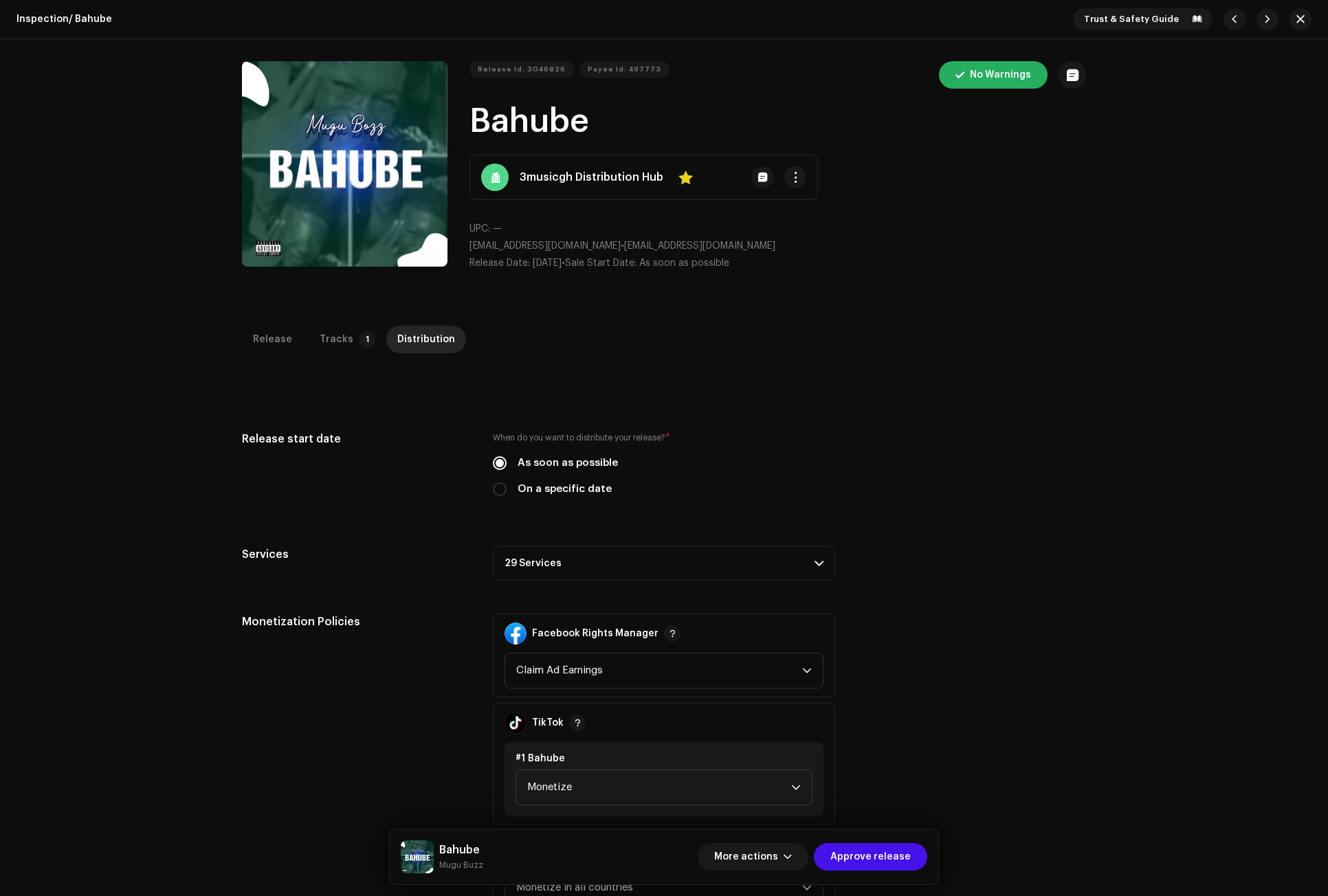
click at [528, 555] on p-accordion-header "29 Services" at bounding box center [664, 563] width 342 height 34
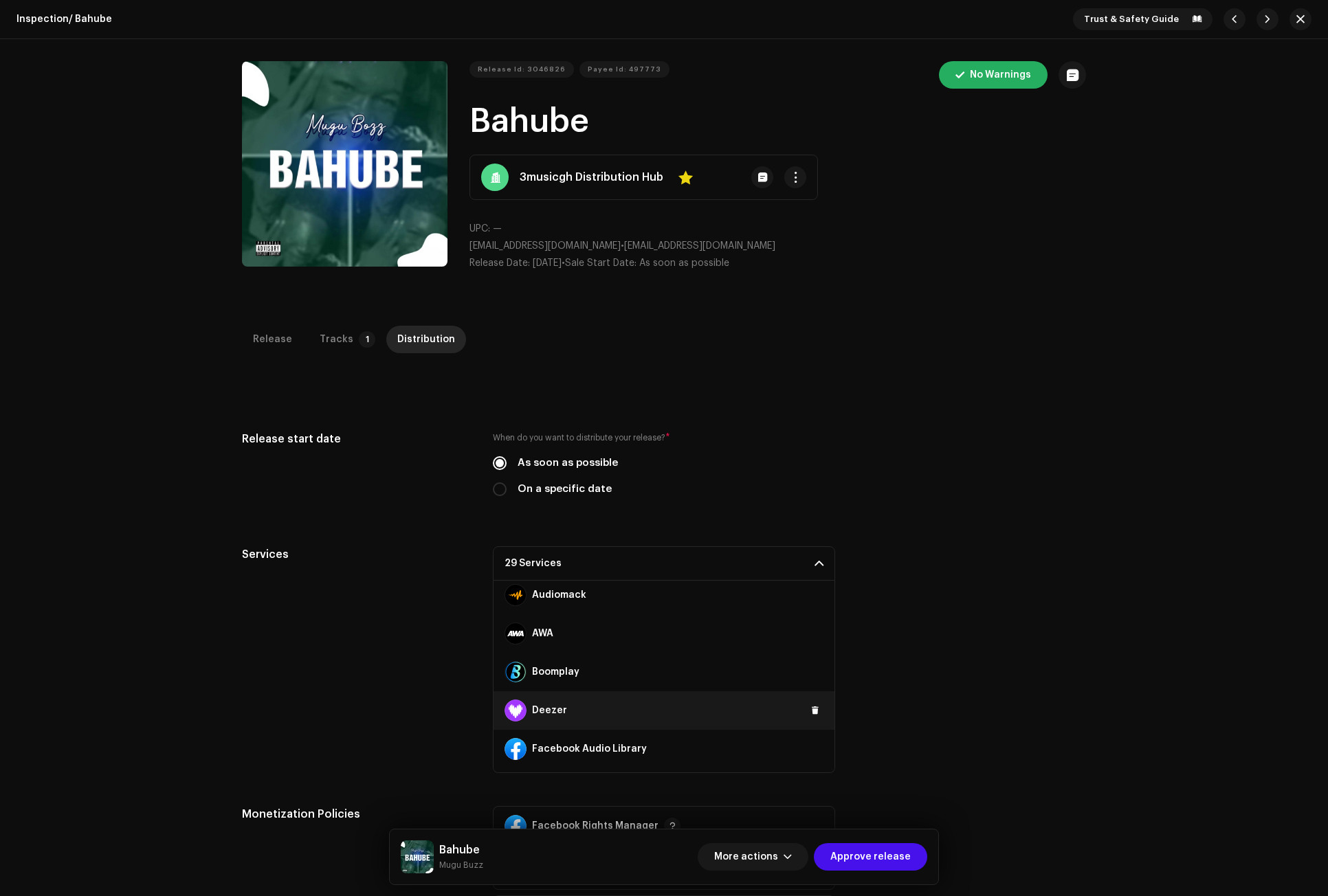
scroll to position [138, 0]
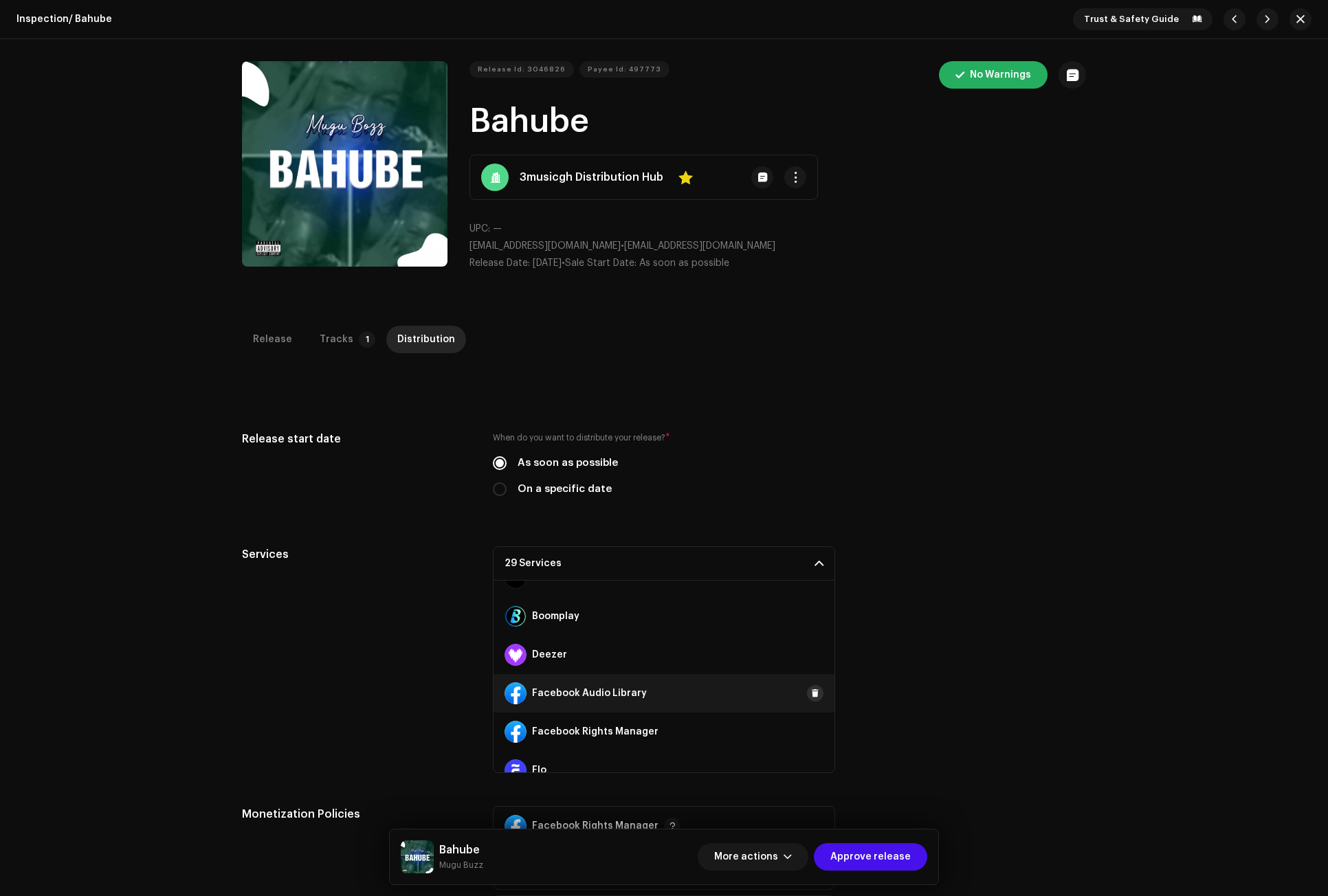
click at [815, 691] on button at bounding box center [814, 692] width 16 height 16
click at [810, 725] on button at bounding box center [814, 731] width 16 height 16
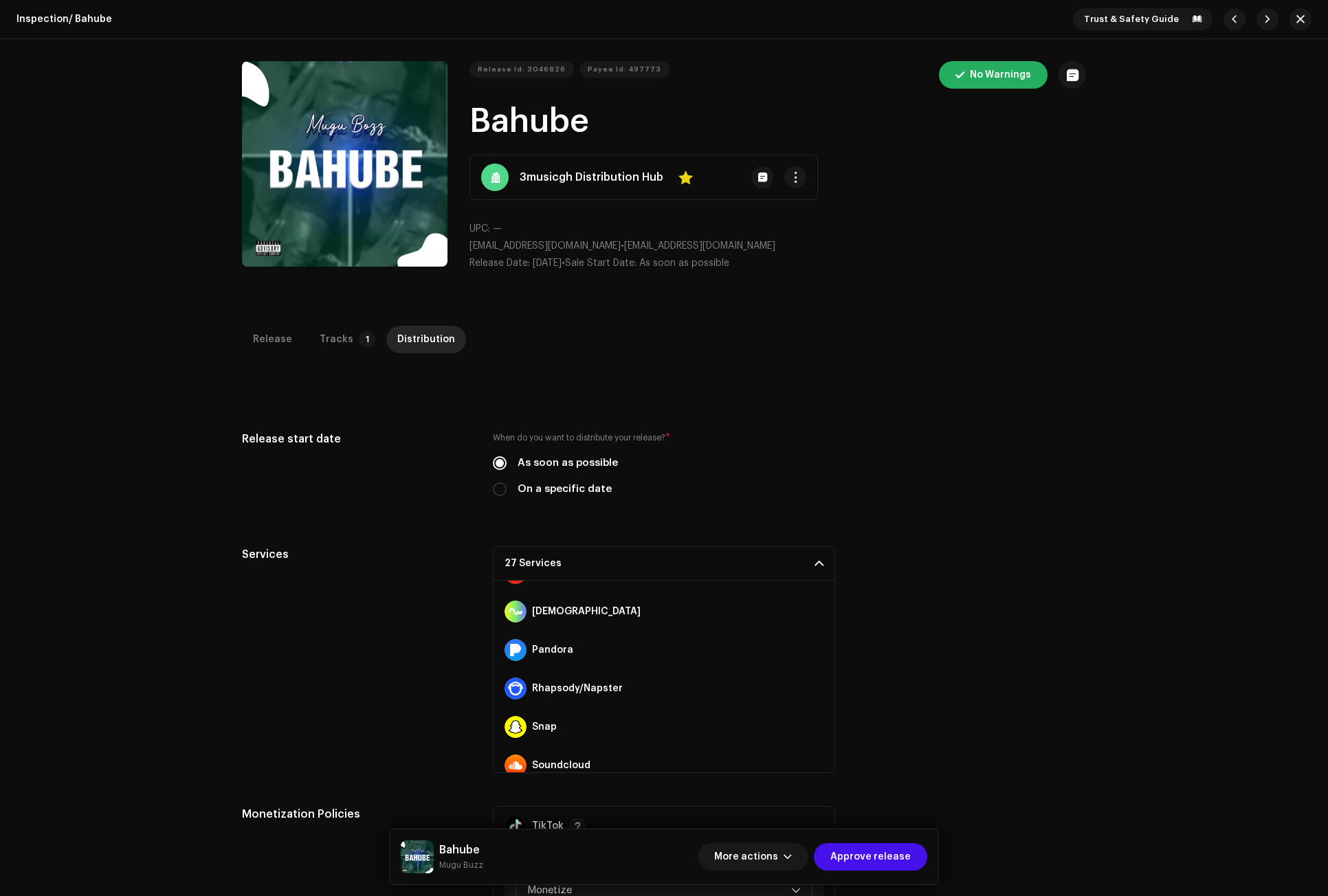
scroll to position [687, 0]
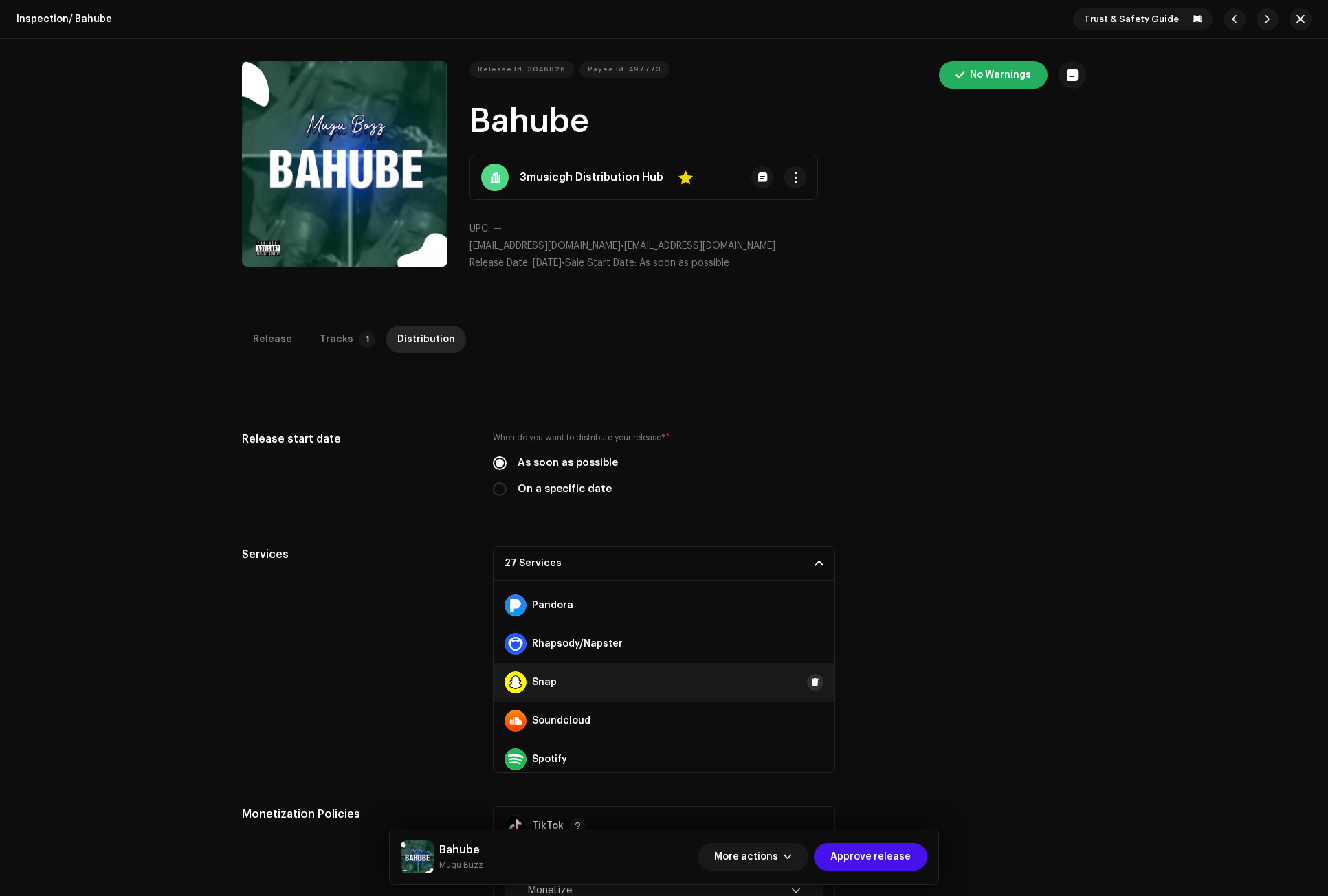
click at [811, 676] on span at bounding box center [814, 682] width 8 height 11
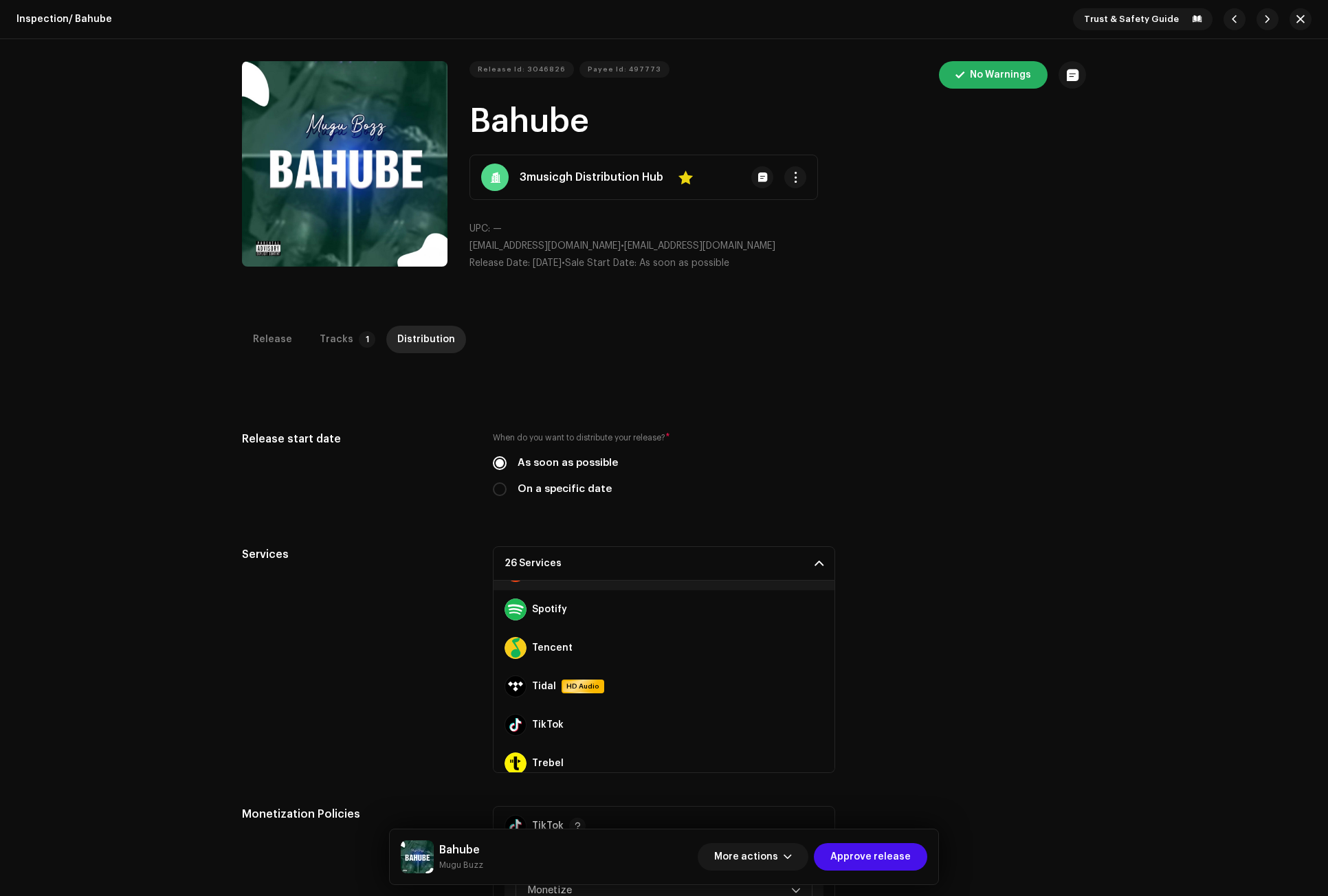
scroll to position [893, 0]
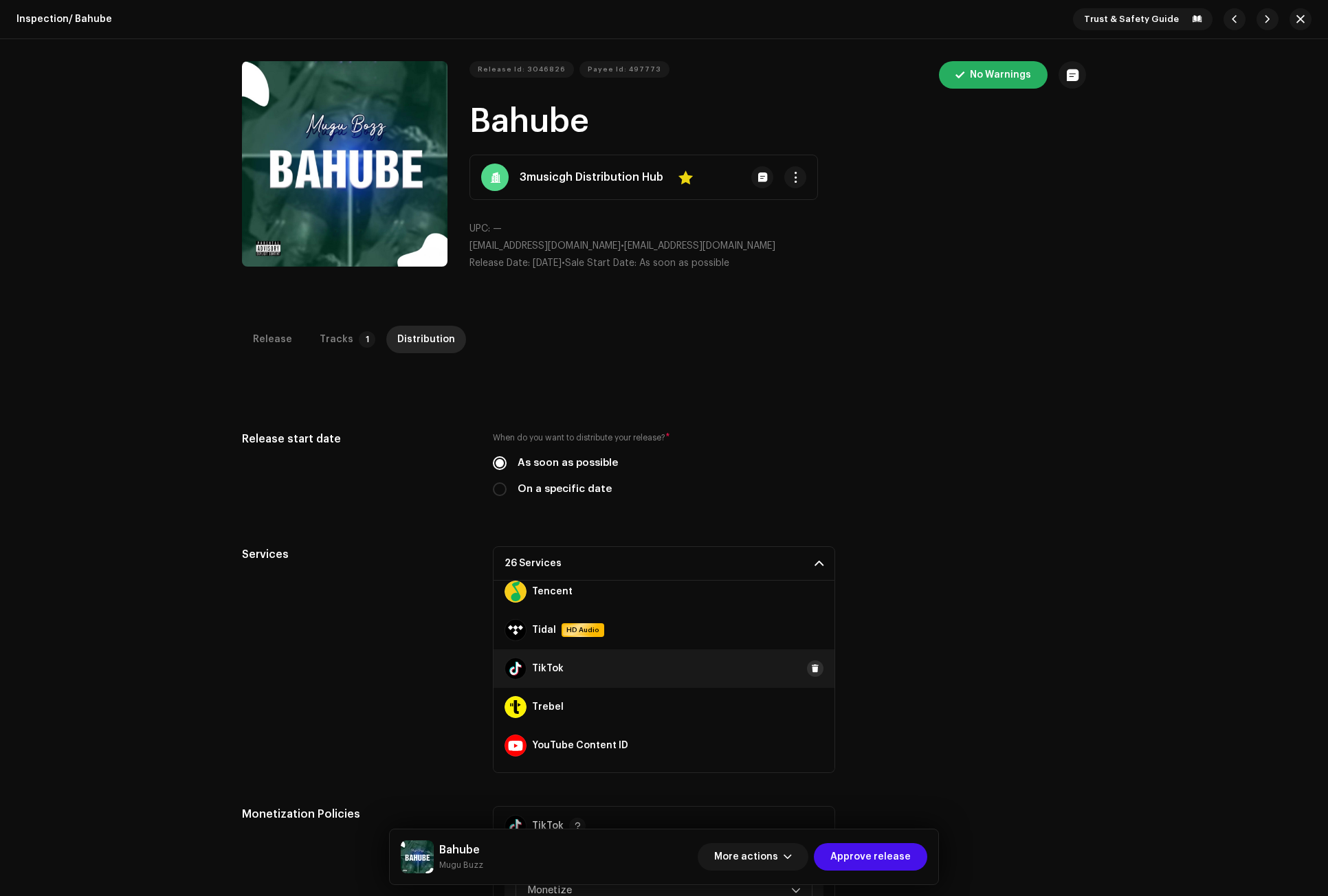
click at [811, 665] on span at bounding box center [814, 668] width 8 height 11
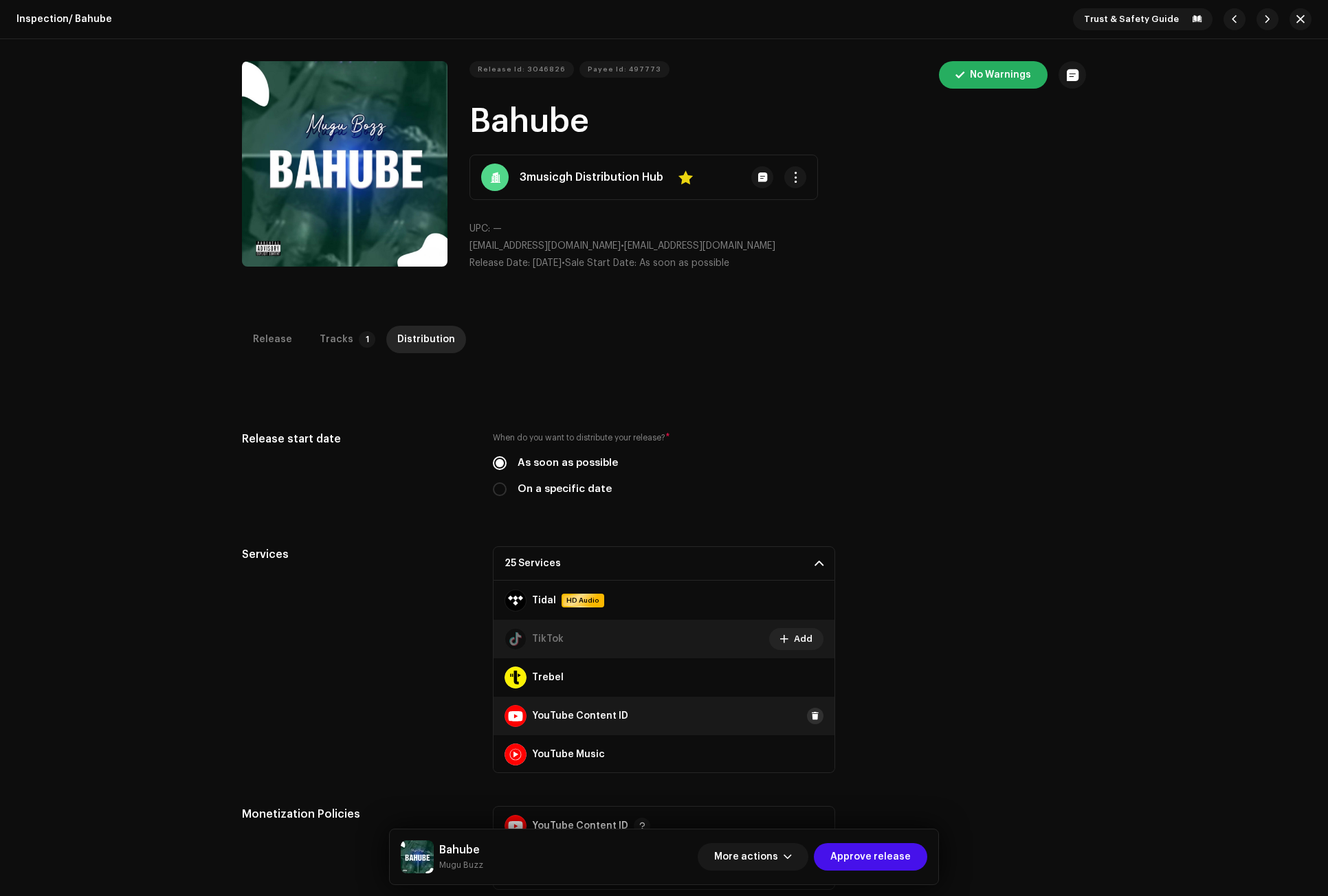
scroll to position [924, 0]
click at [811, 748] on span at bounding box center [814, 753] width 8 height 11
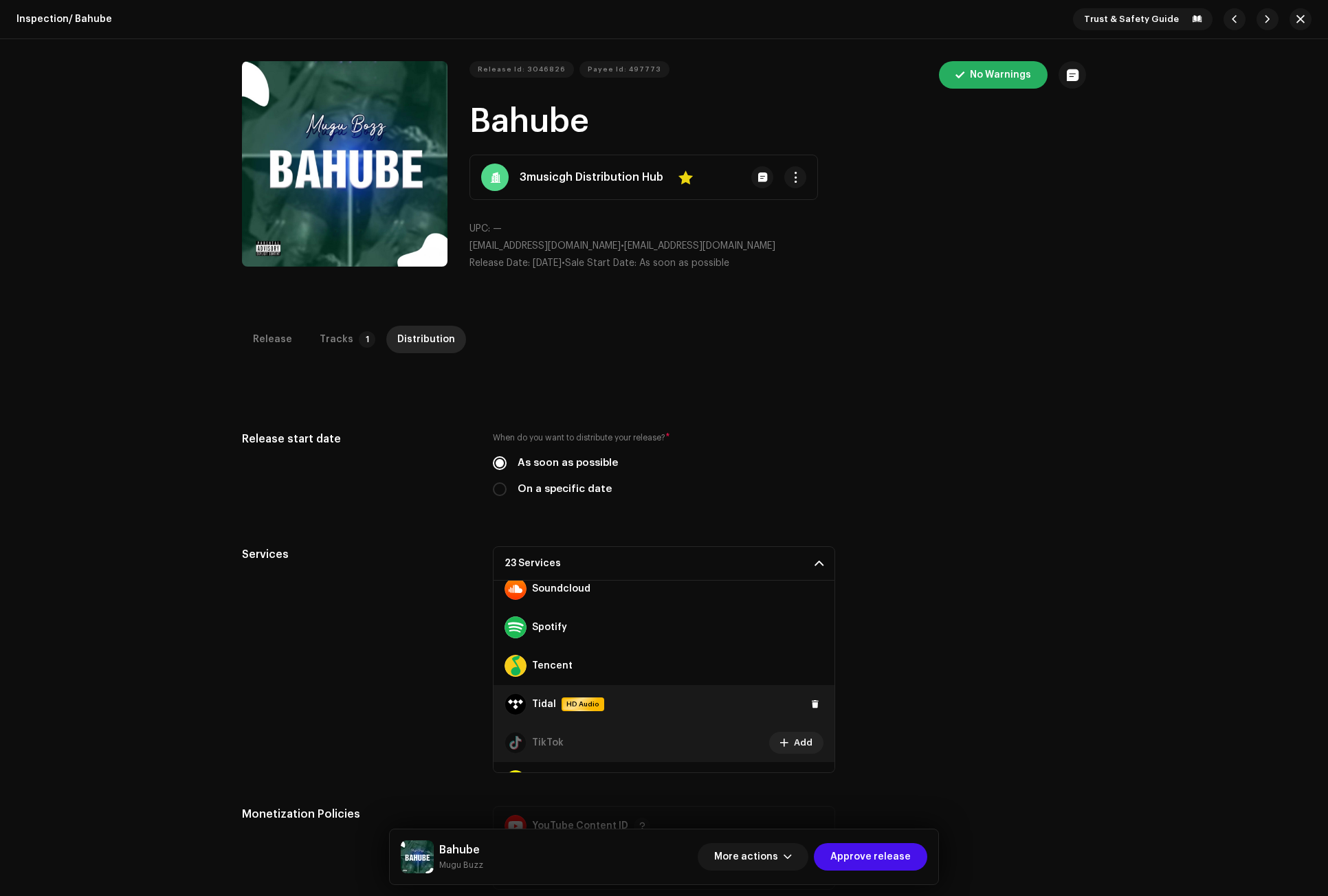
scroll to position [824, 0]
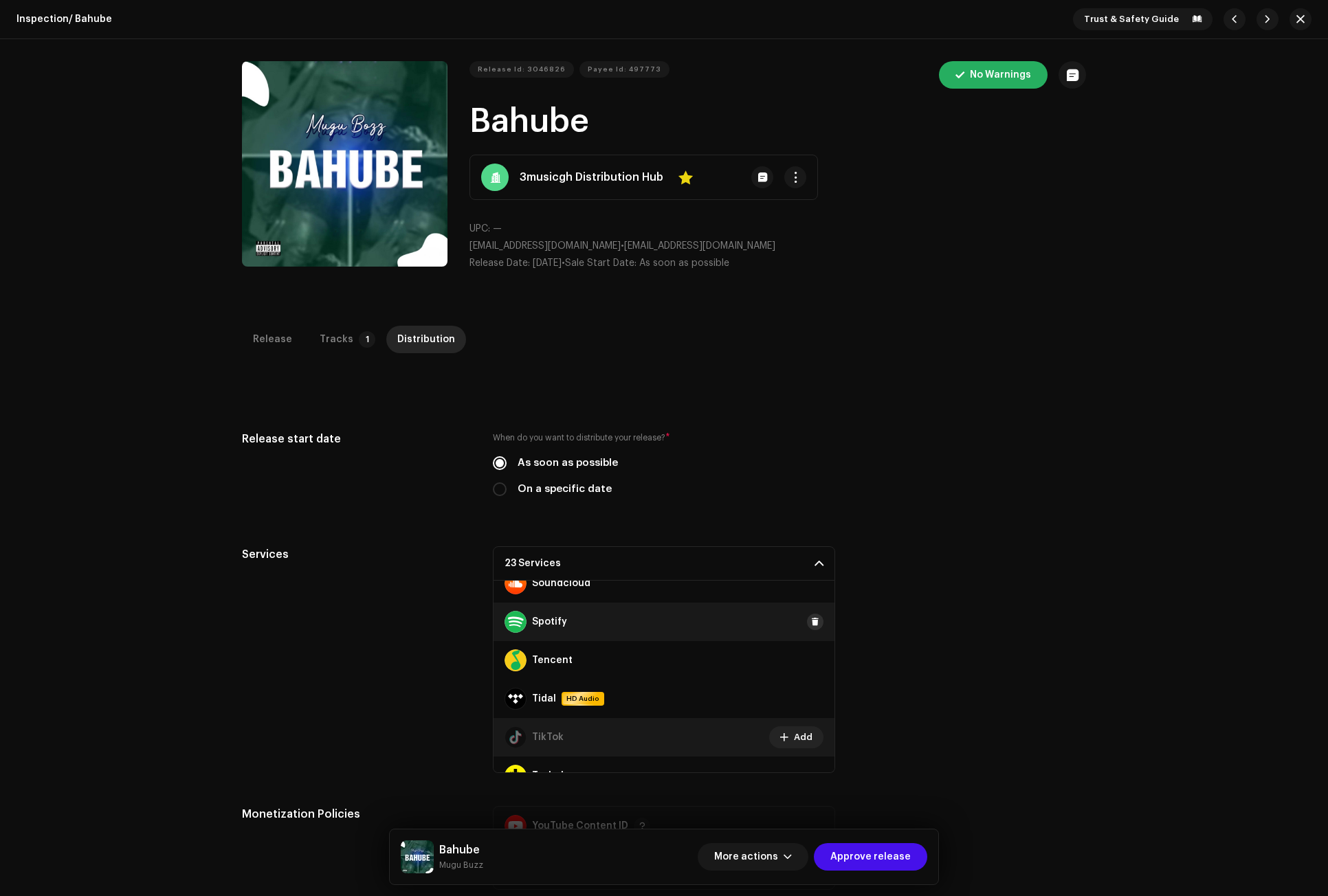
click at [811, 620] on span at bounding box center [814, 621] width 8 height 11
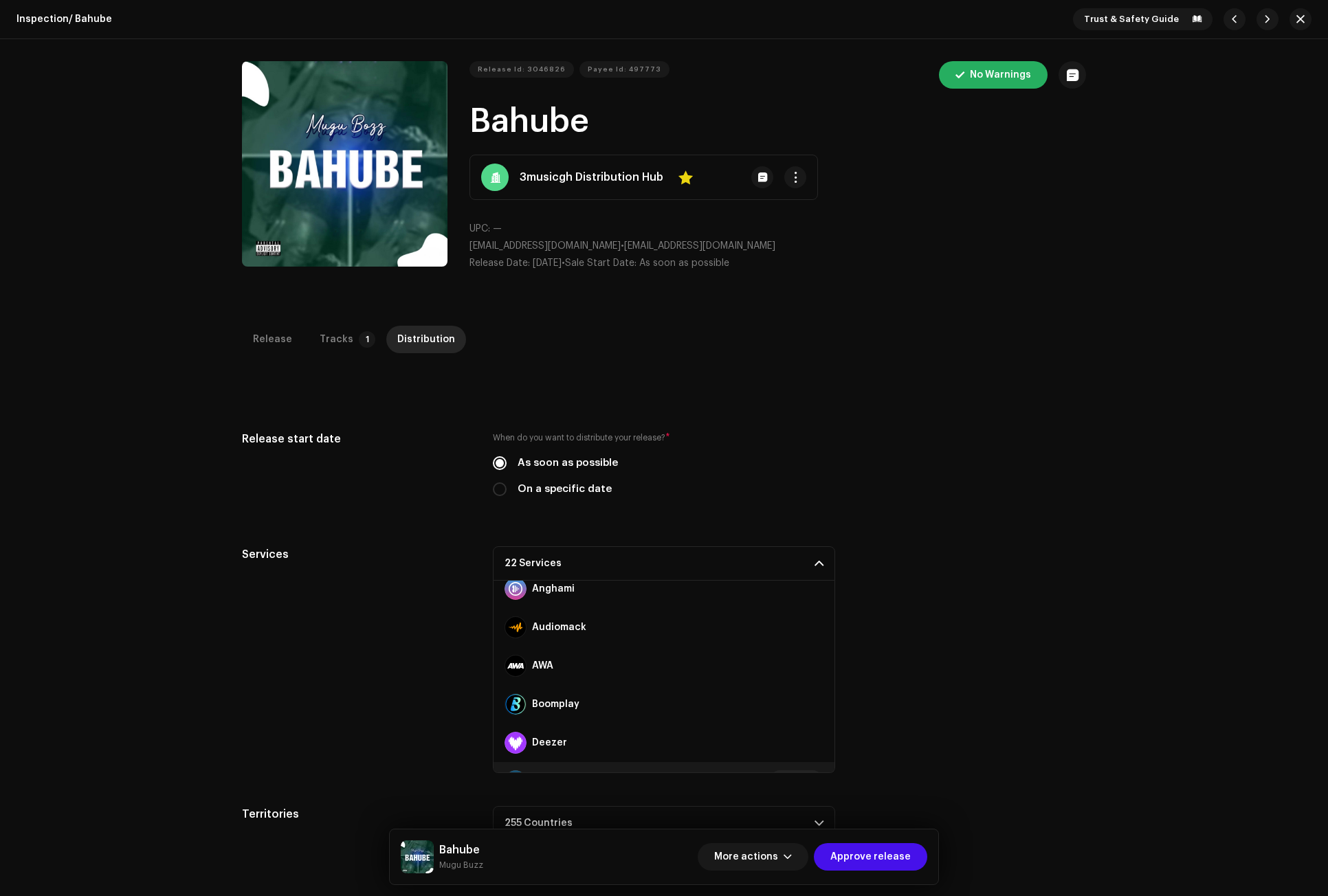
scroll to position [0, 0]
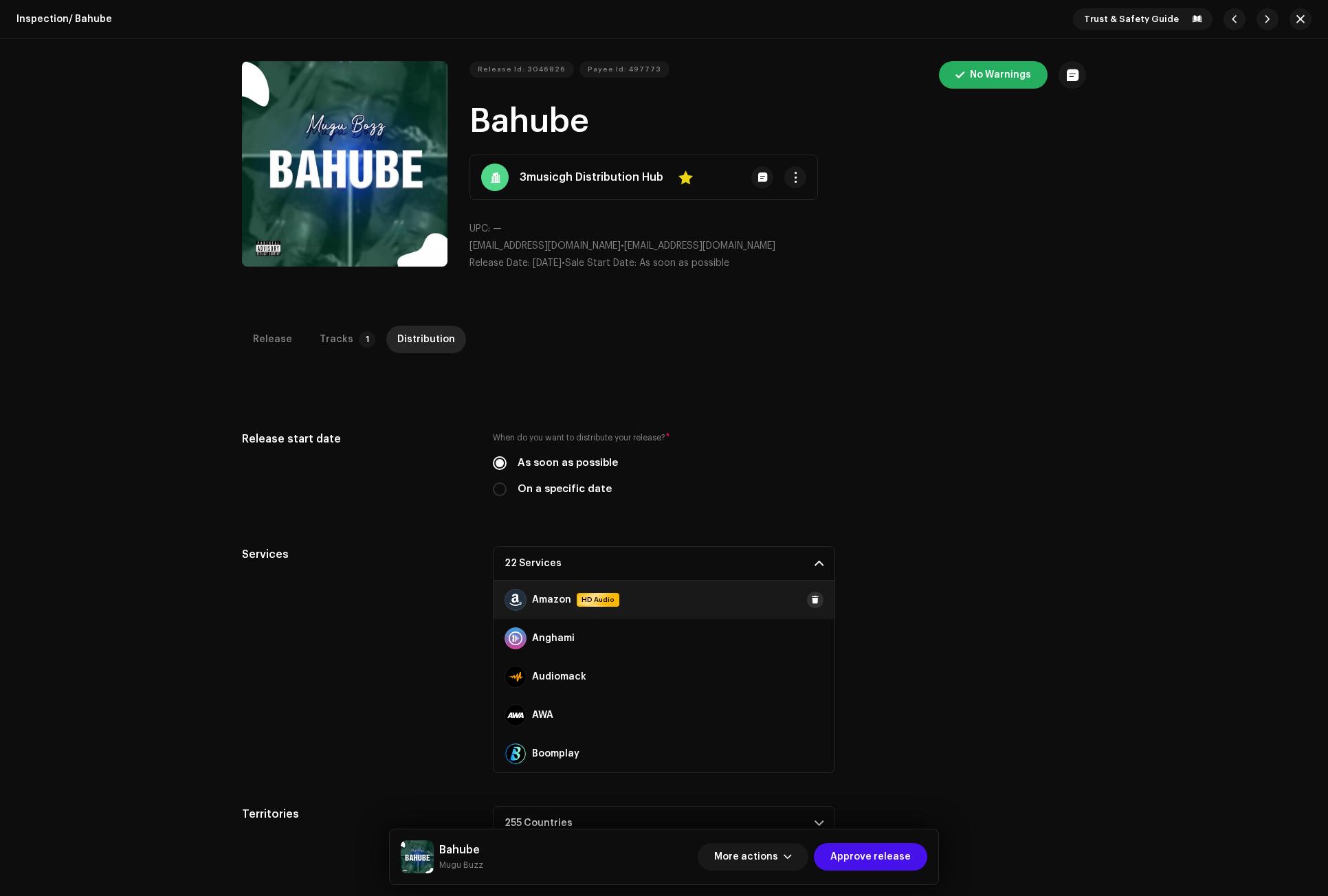
click at [811, 596] on span at bounding box center [814, 600] width 8 height 11
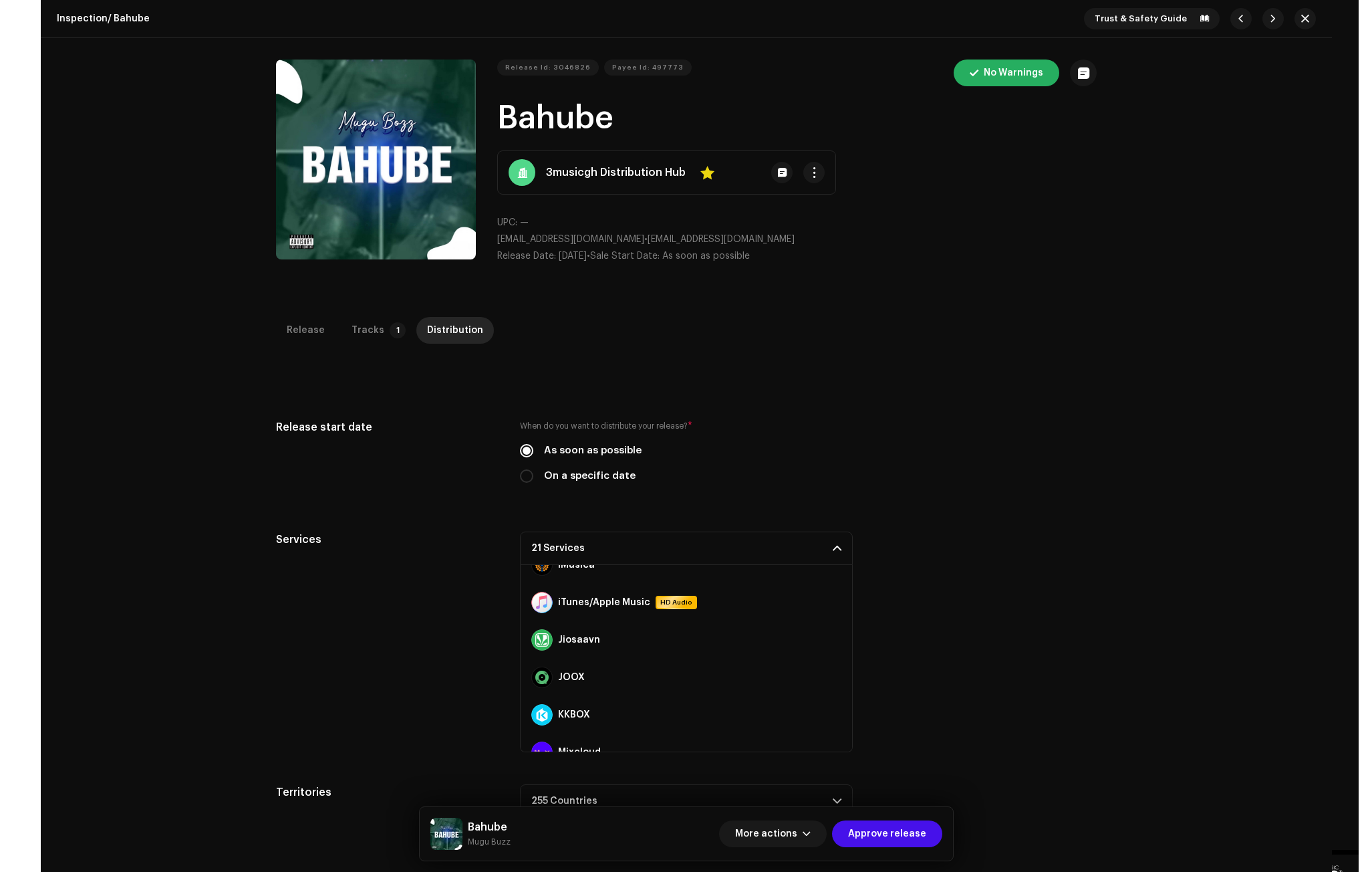
scroll to position [351, 0]
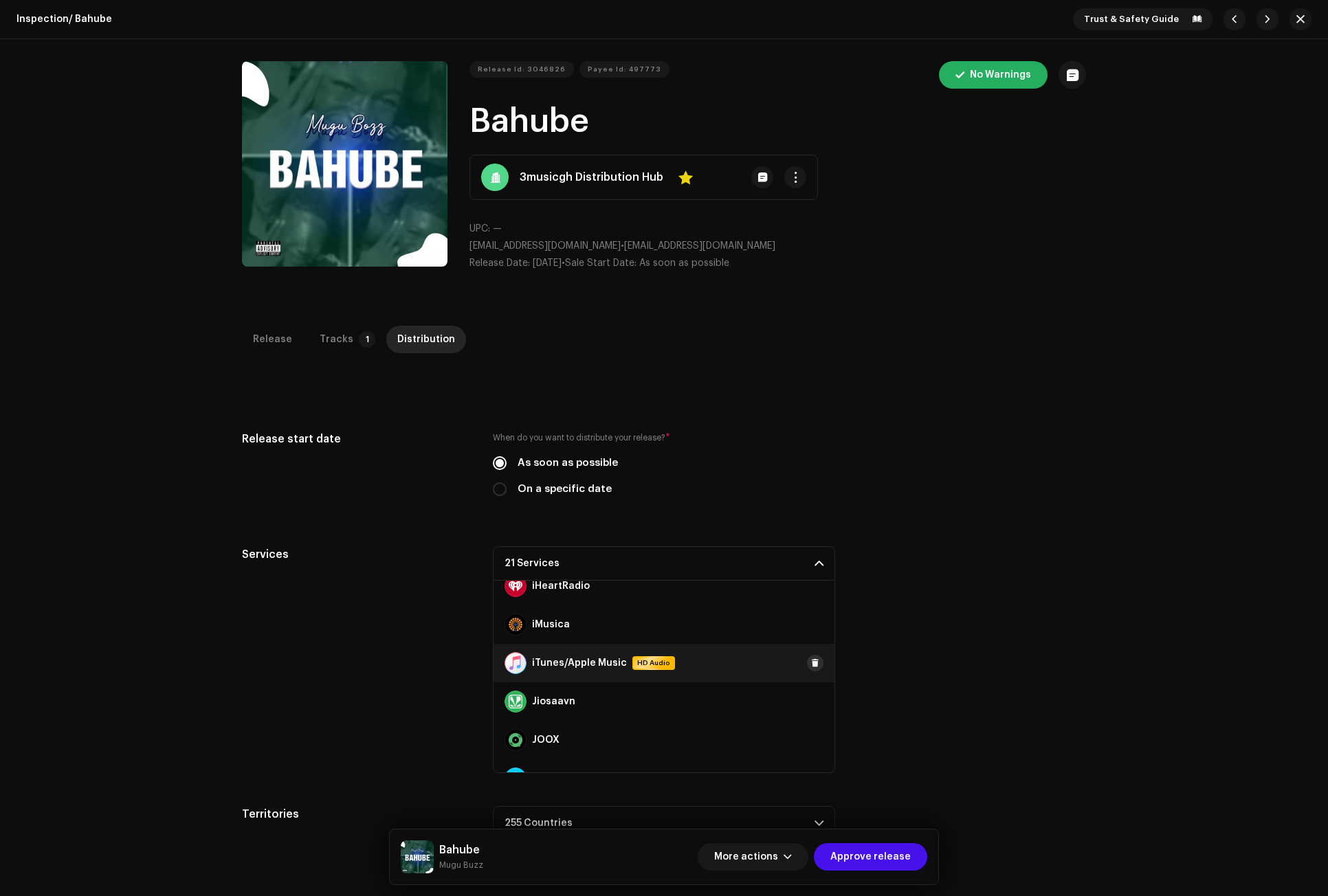
click at [811, 662] on span at bounding box center [814, 663] width 8 height 11
click at [875, 851] on span "Approve release" at bounding box center [869, 856] width 80 height 28
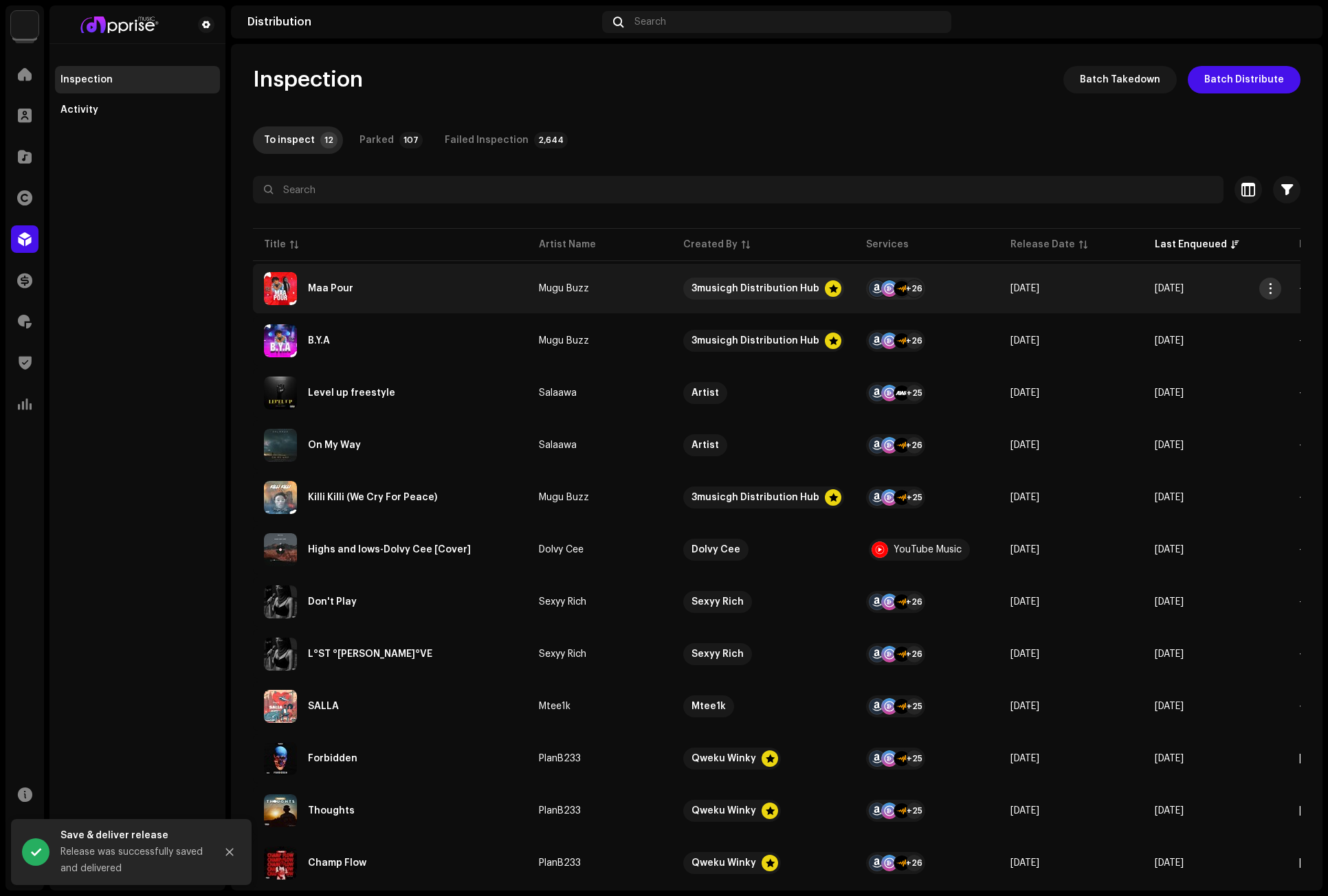
click at [1180, 284] on span "button" at bounding box center [1269, 288] width 10 height 11
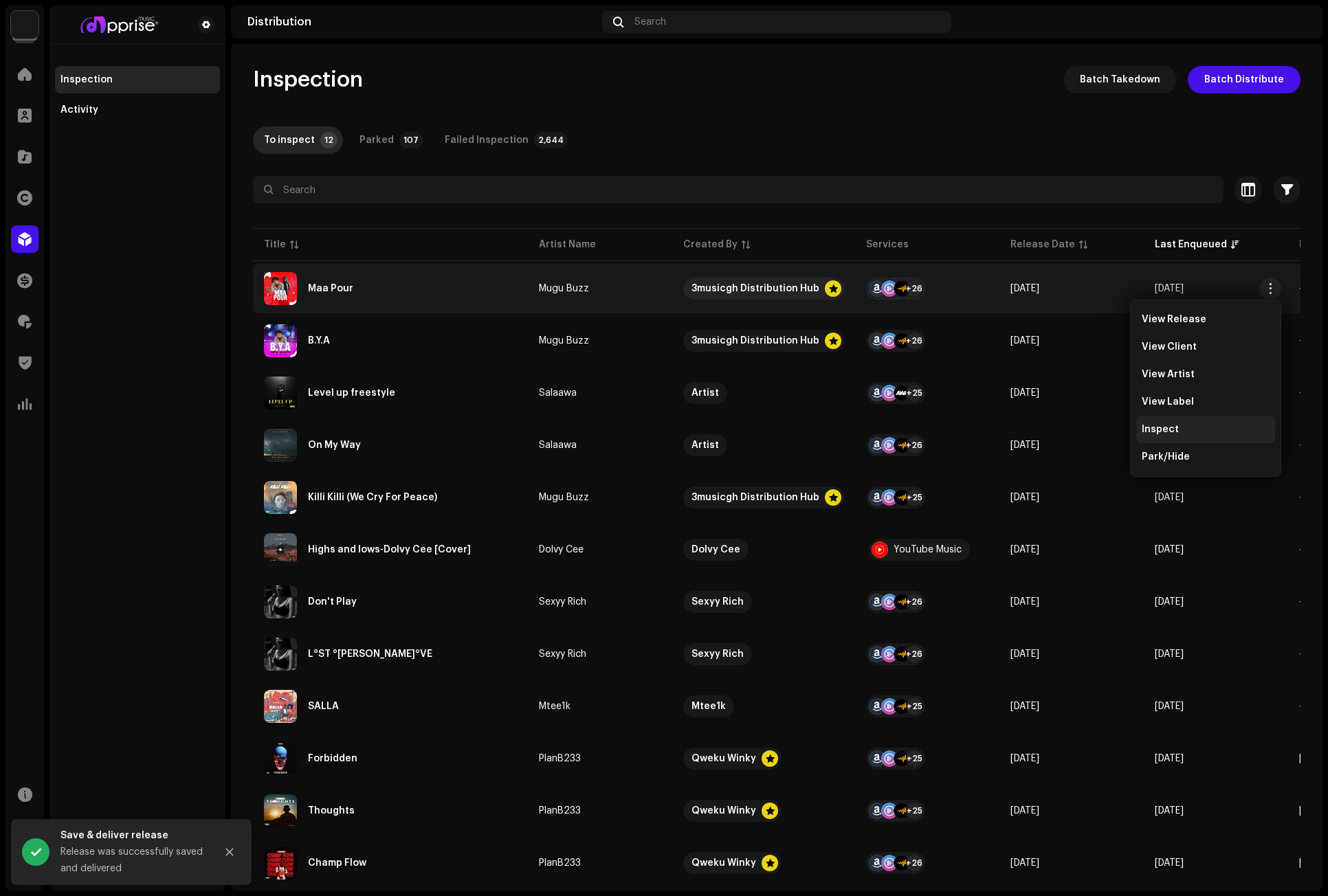
click at [1165, 428] on span "Inspect" at bounding box center [1160, 430] width 37 height 11
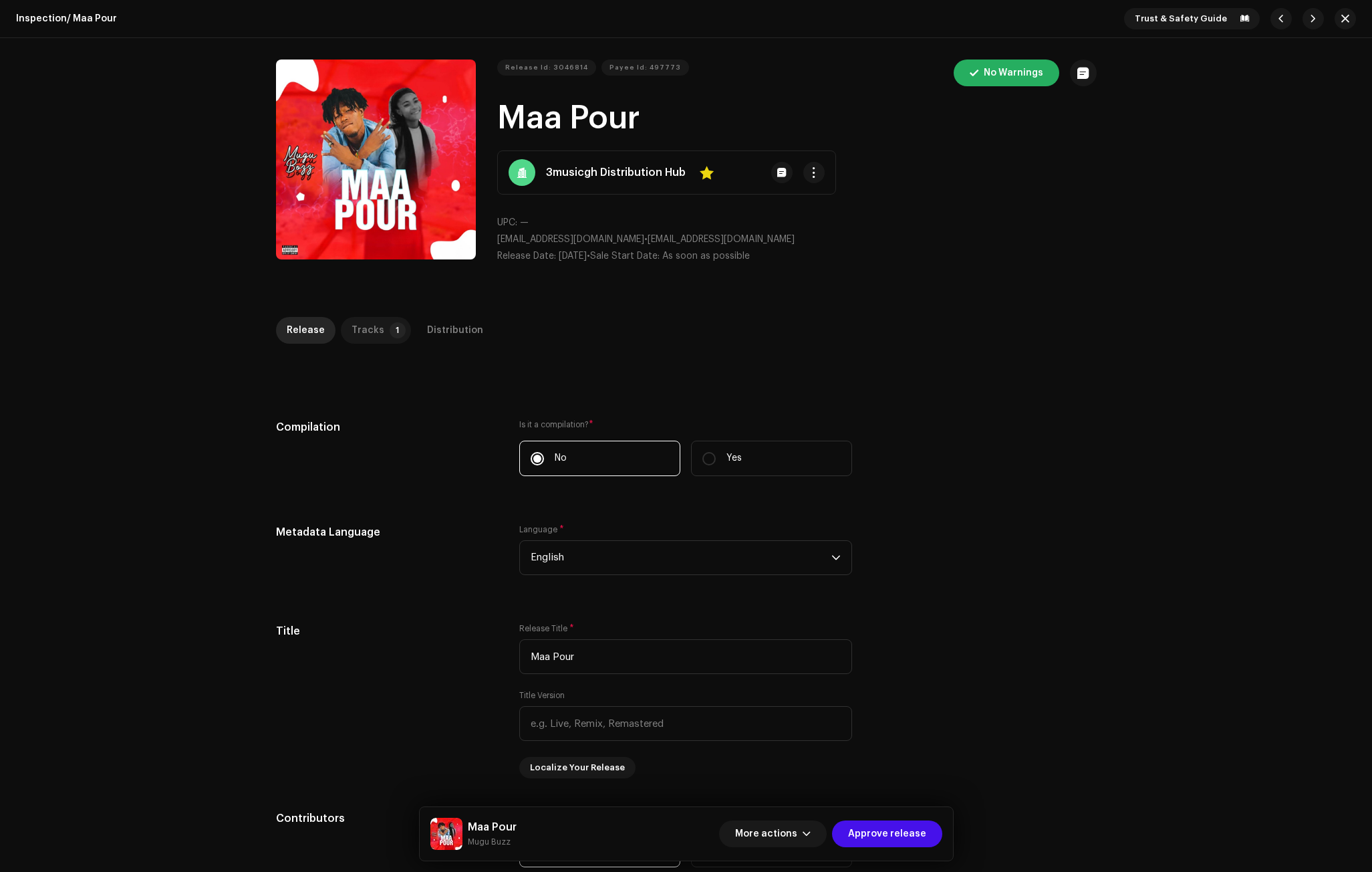
click at [387, 321] on p-tab "Tracks 1" at bounding box center [376, 330] width 70 height 27
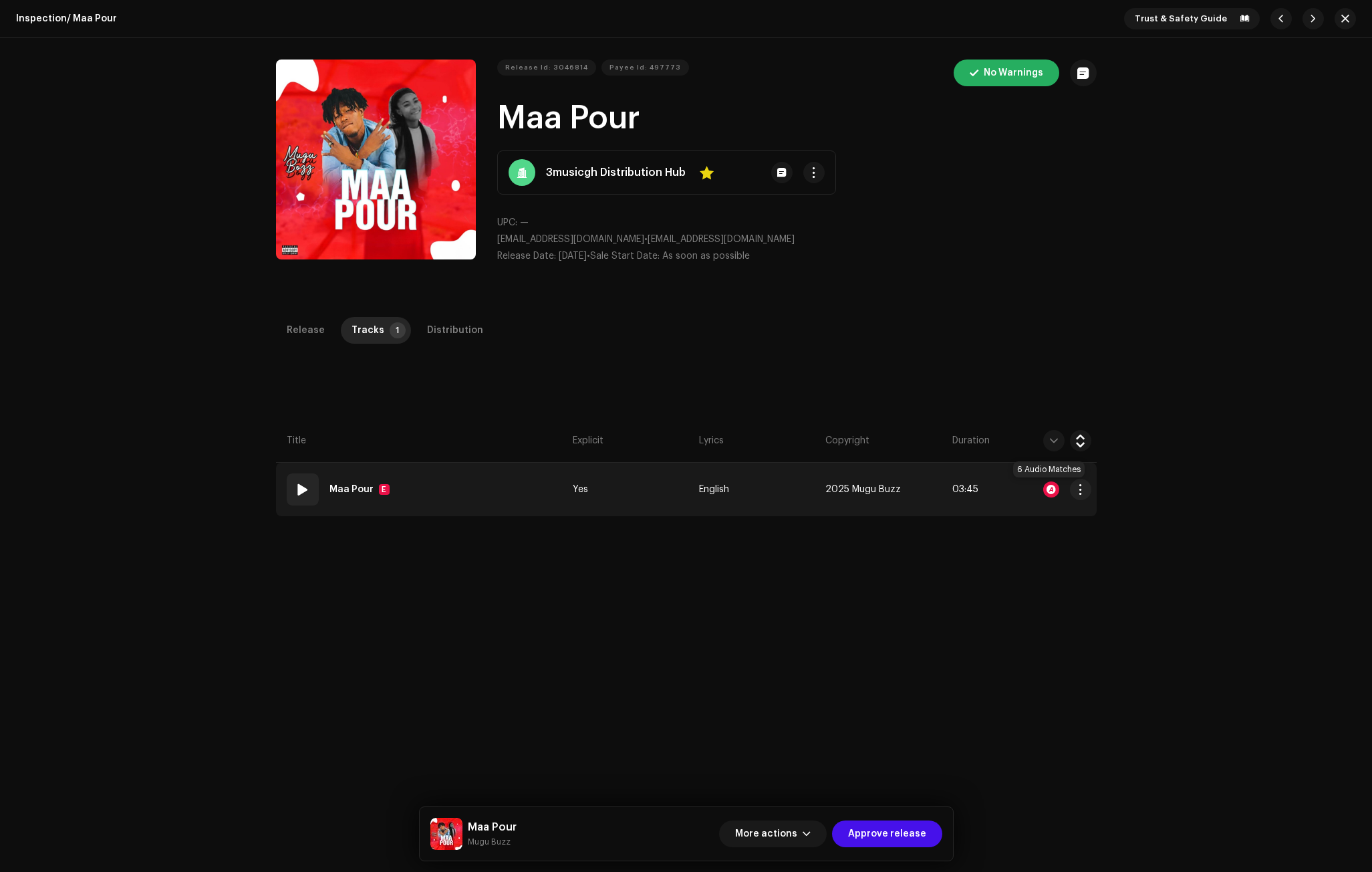
click at [1050, 489] on div at bounding box center [1051, 489] width 16 height 16
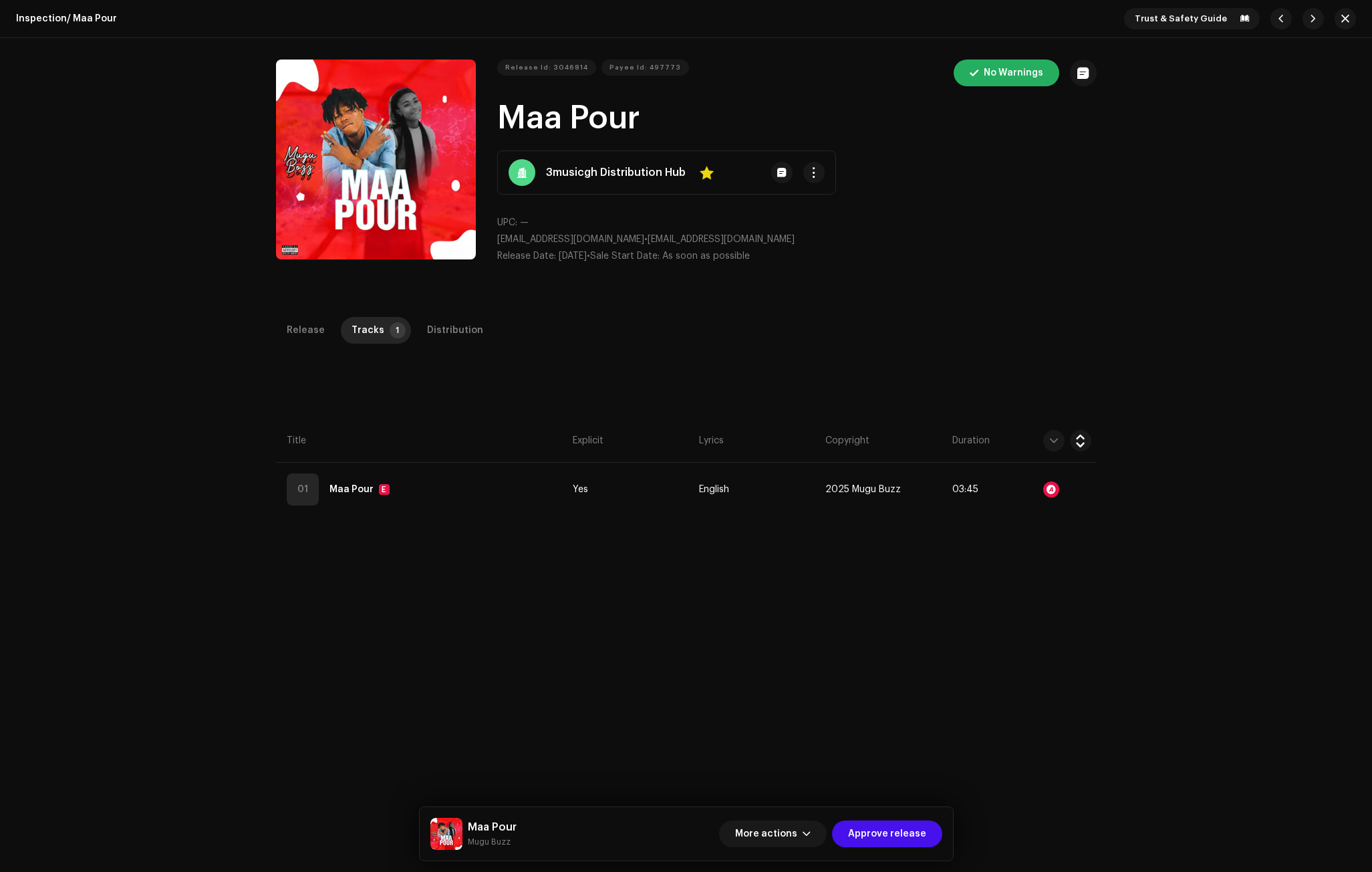
click at [1022, 570] on div "Audio Recognition by Remix/Sample 6 Speech ! All results require review/listeni…" at bounding box center [686, 436] width 1372 height 872
click at [430, 331] on div "Distribution" at bounding box center [455, 330] width 56 height 27
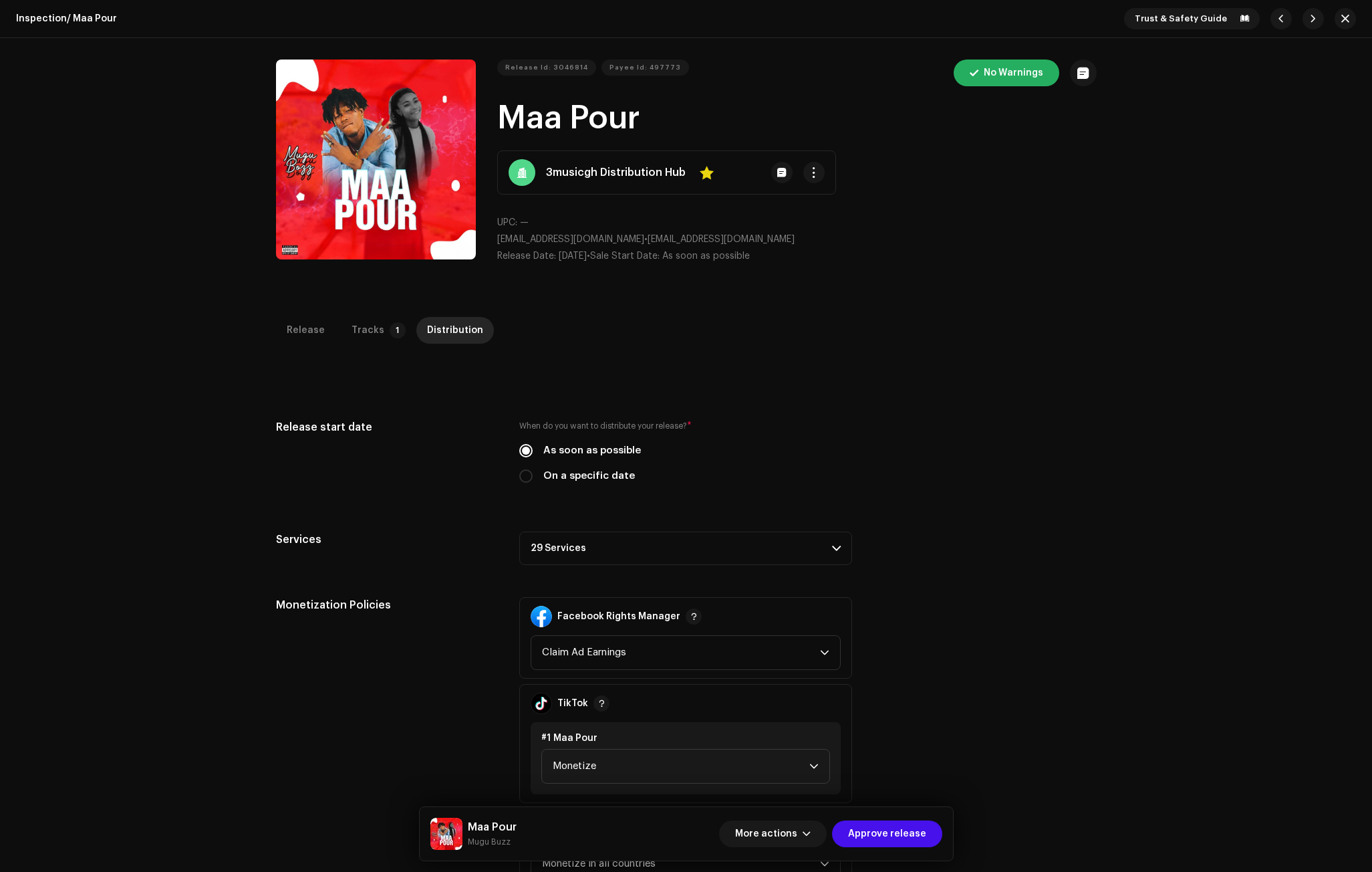
click at [563, 542] on p-accordion-header "29 Services" at bounding box center [686, 548] width 333 height 33
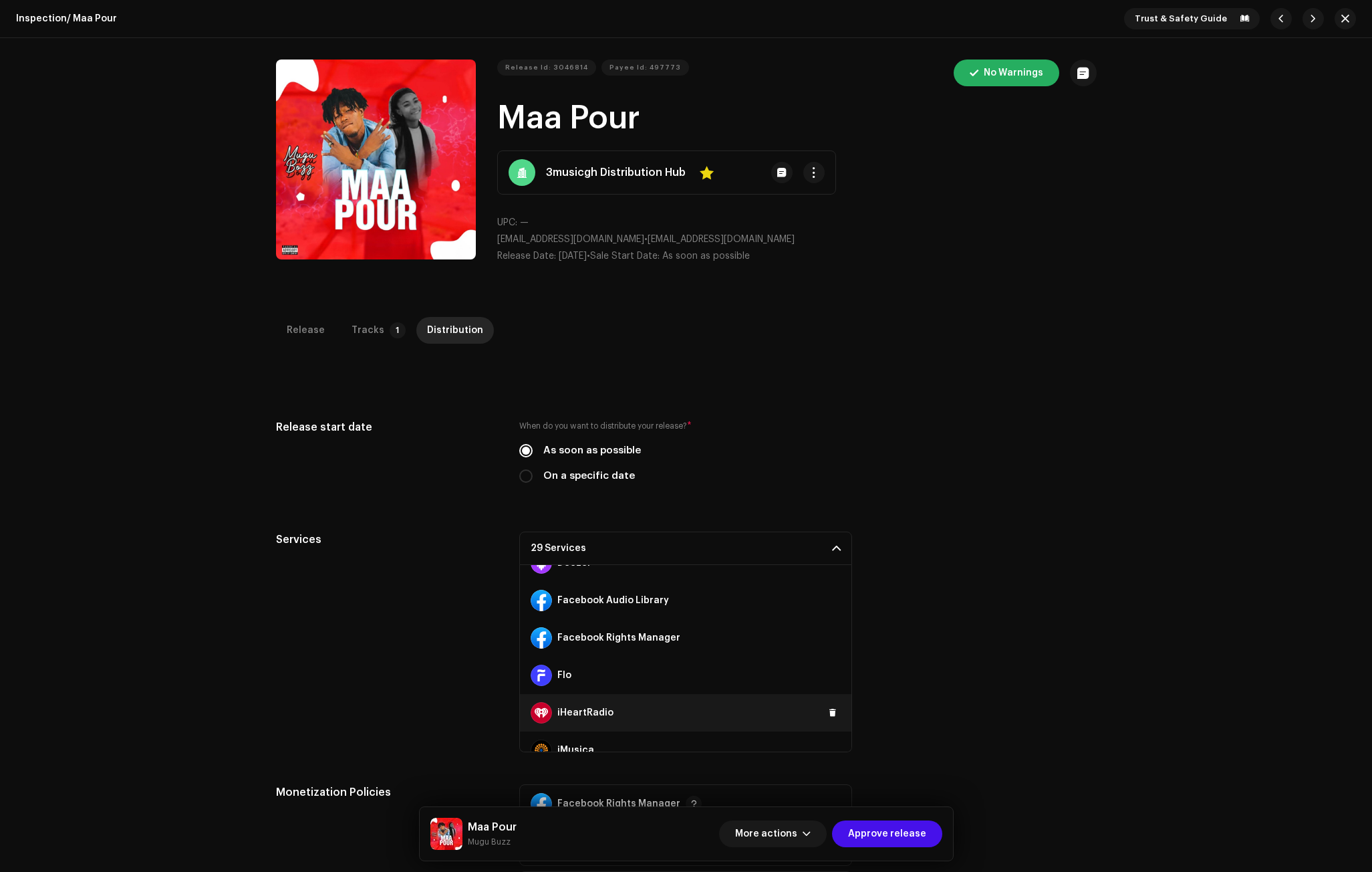
scroll to position [201, 0]
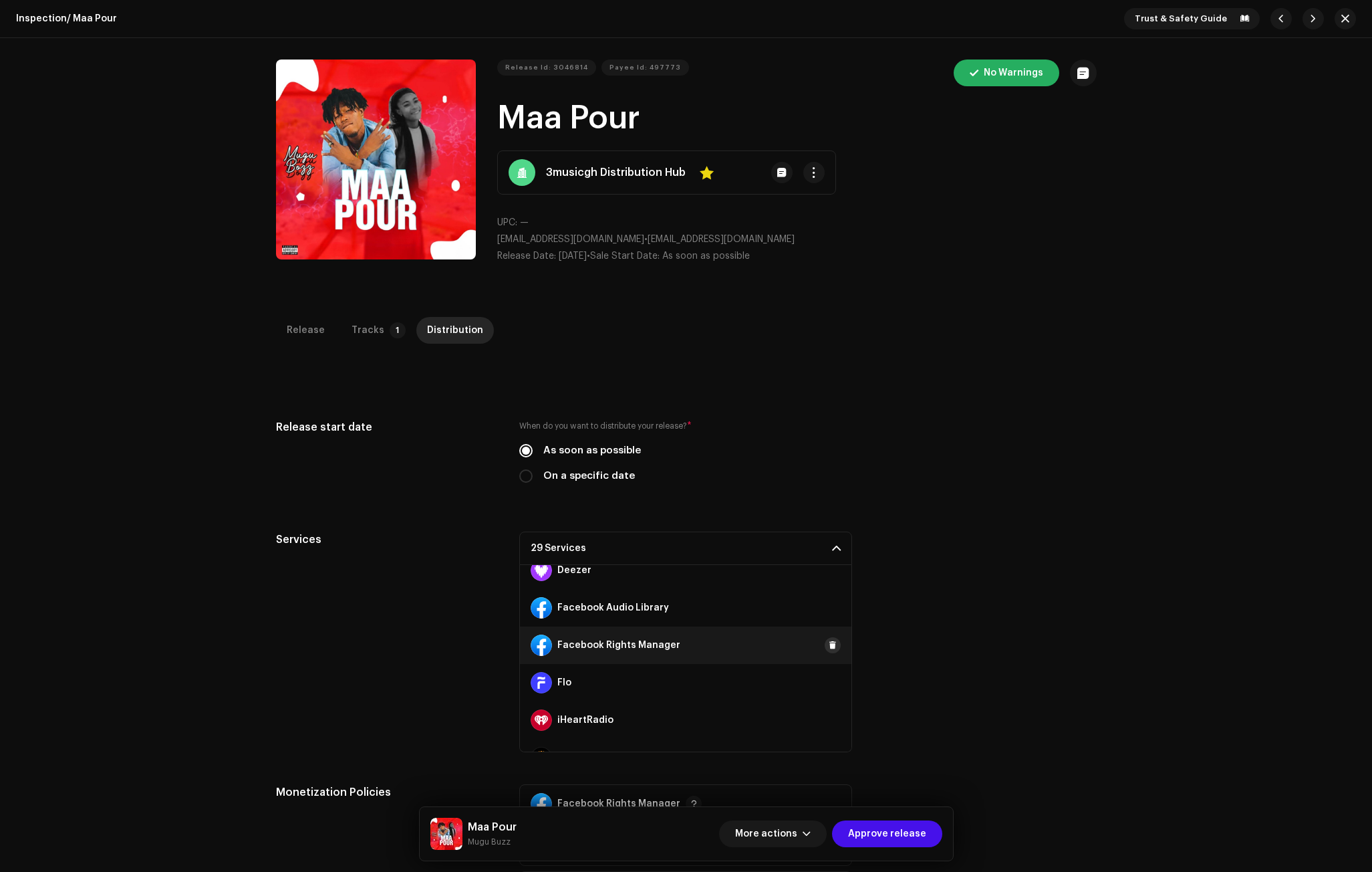
click at [829, 642] on span at bounding box center [832, 645] width 8 height 11
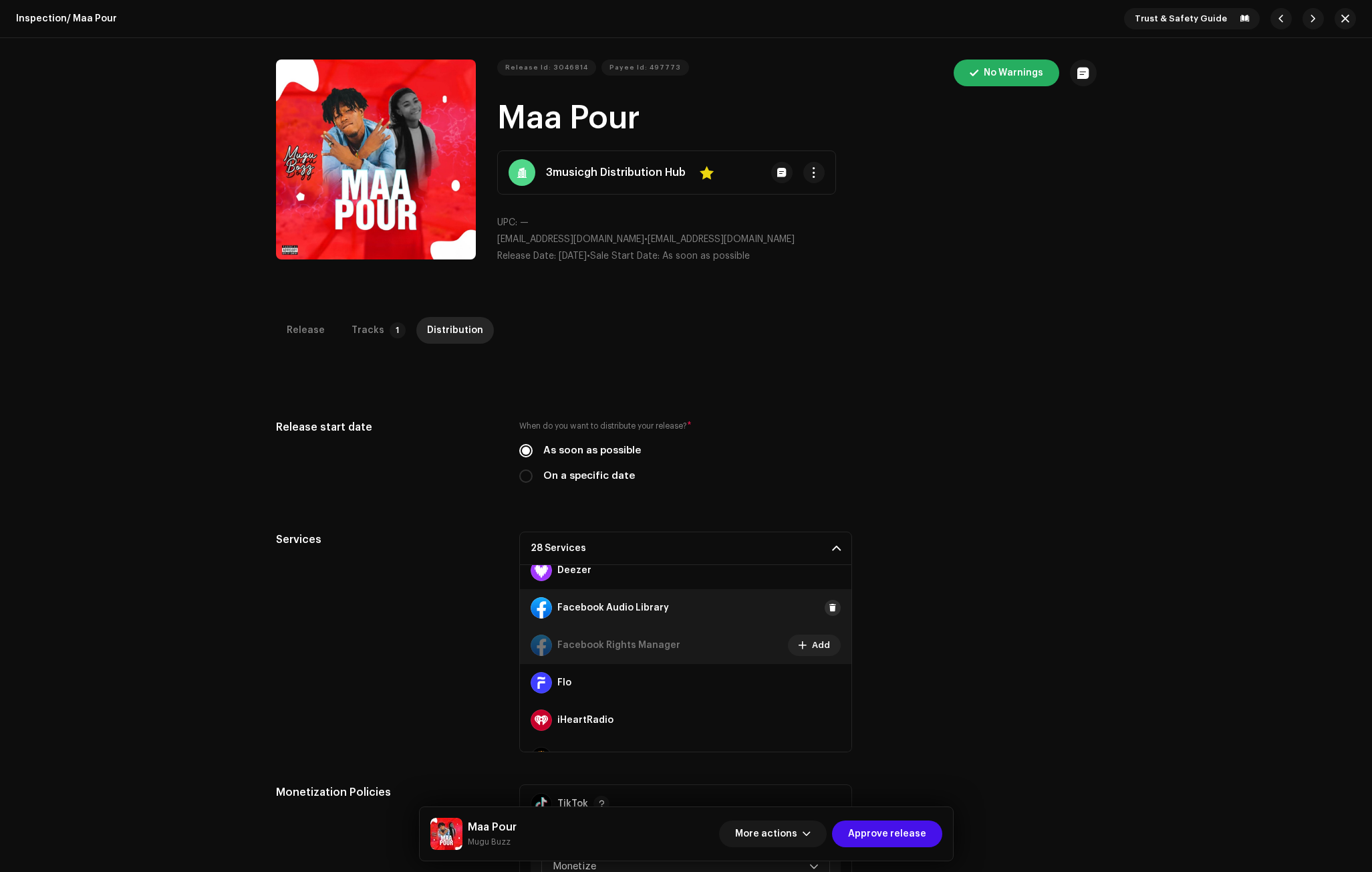
click at [829, 606] on span at bounding box center [832, 607] width 8 height 11
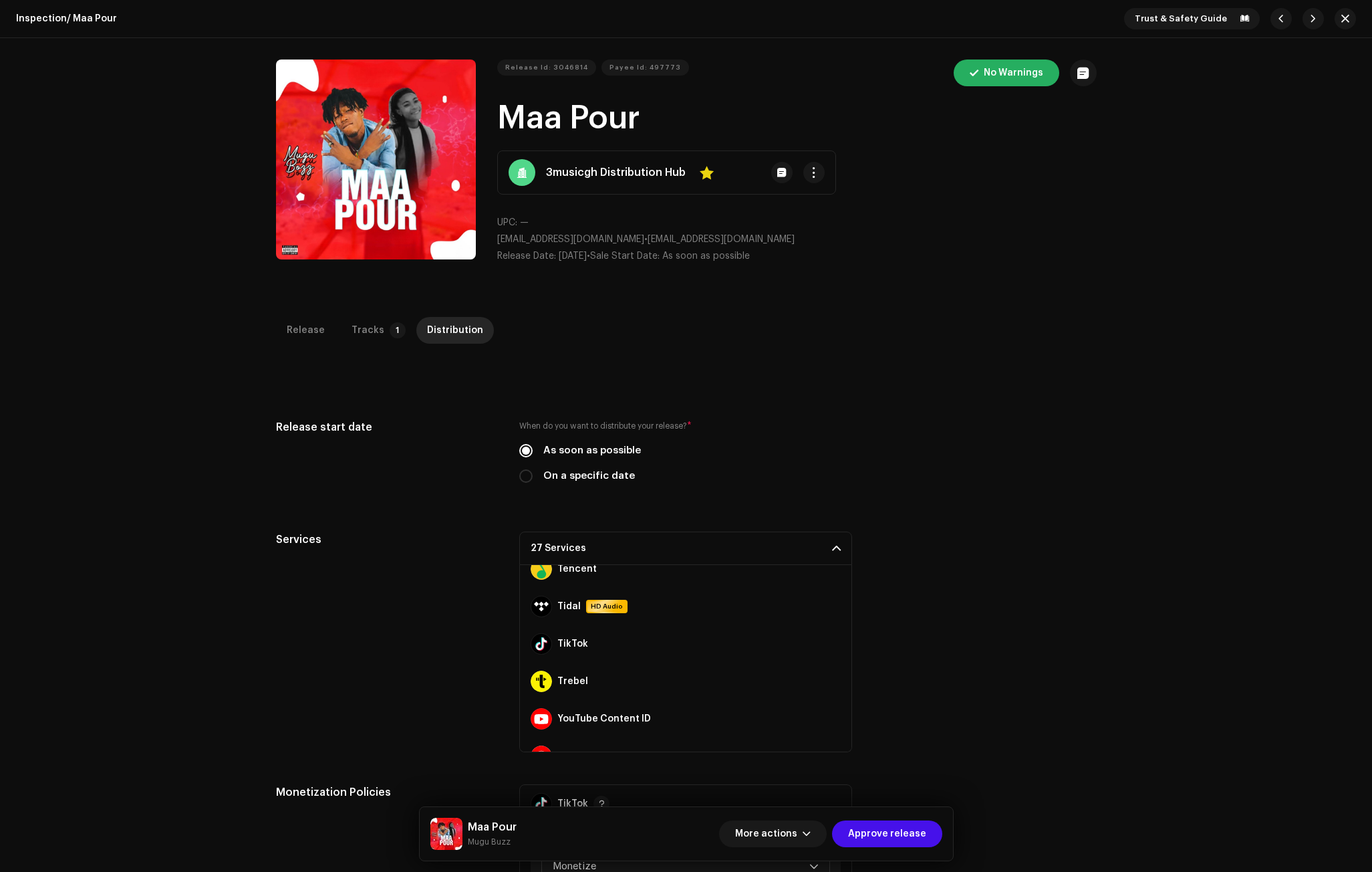
scroll to position [895, 0]
click at [852, 733] on div "Services 27 Services Amazon HD Audio Anghami Audiomack AWA Boomplay Deezer Face…" at bounding box center [686, 642] width 821 height 221
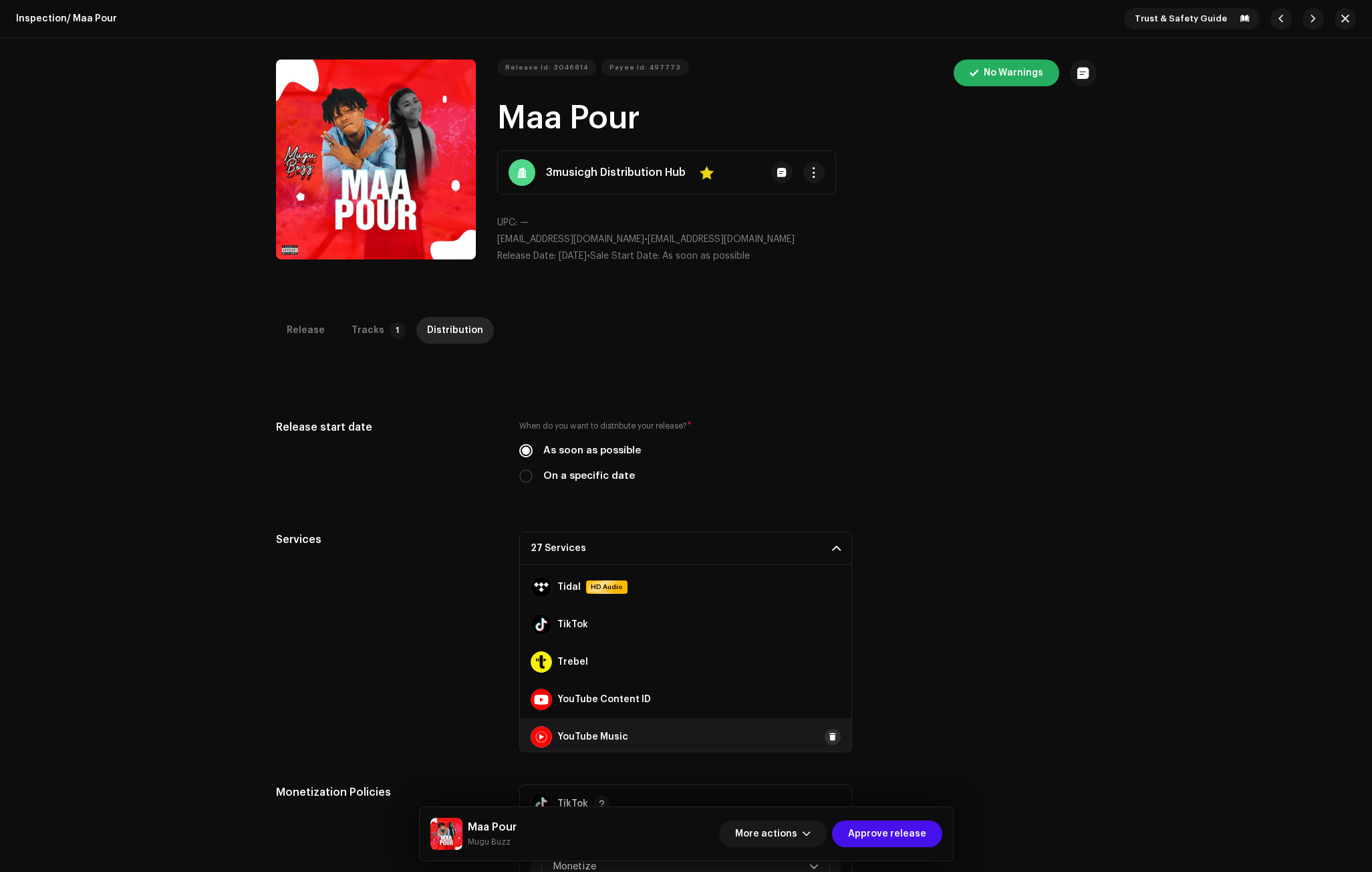
click at [829, 735] on span at bounding box center [832, 736] width 8 height 11
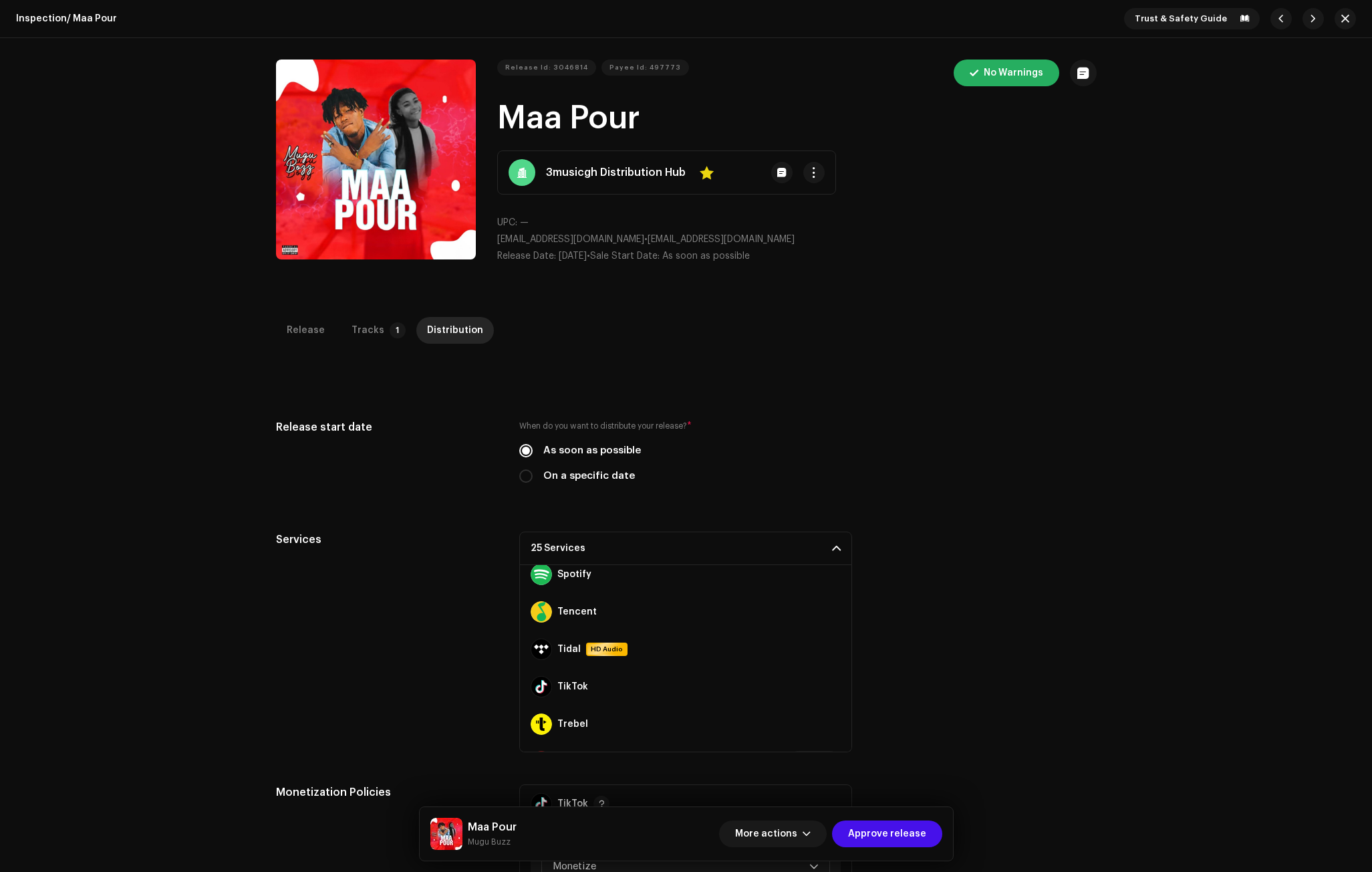
scroll to position [825, 0]
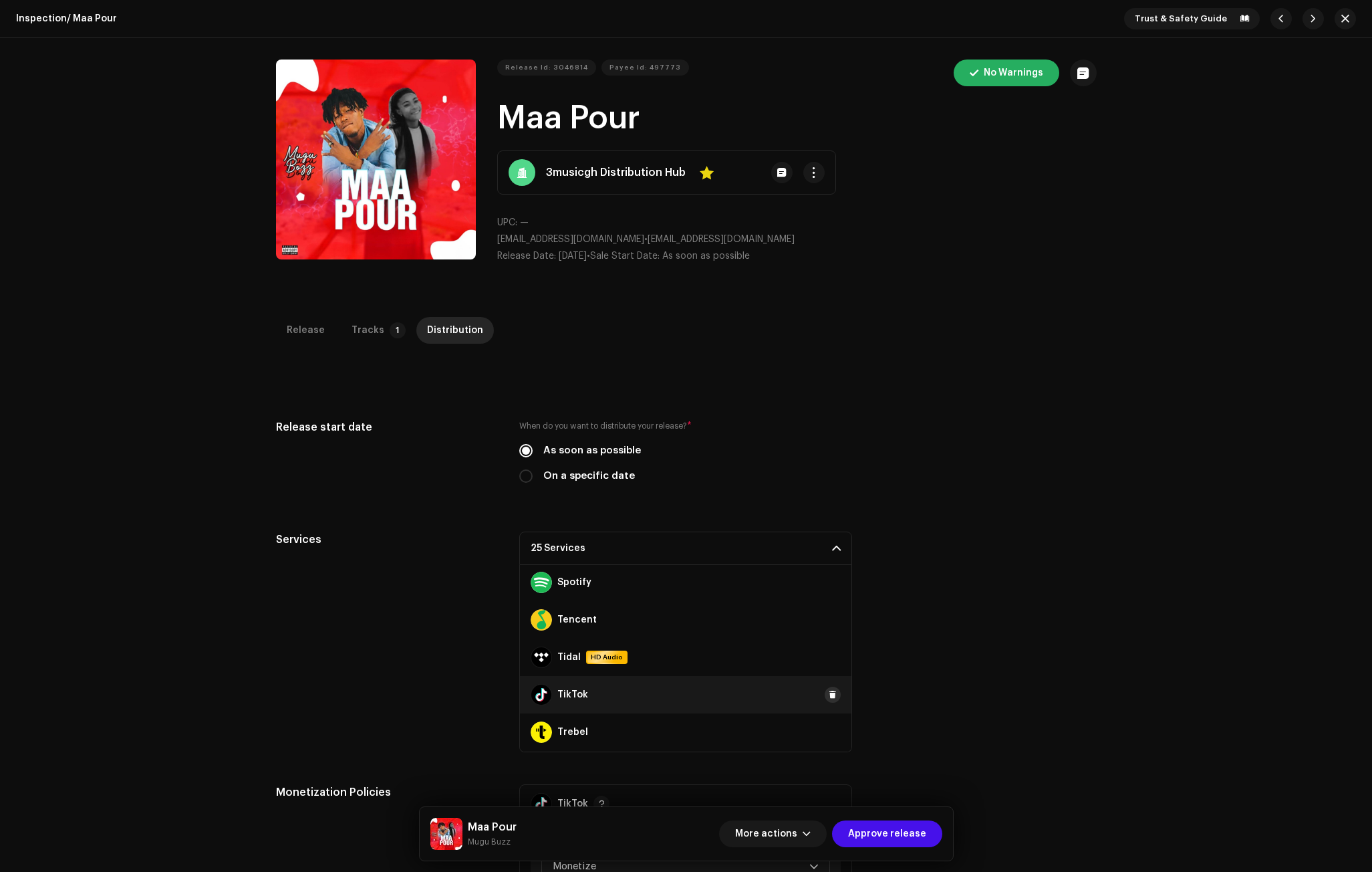
click at [829, 691] on span at bounding box center [832, 694] width 8 height 11
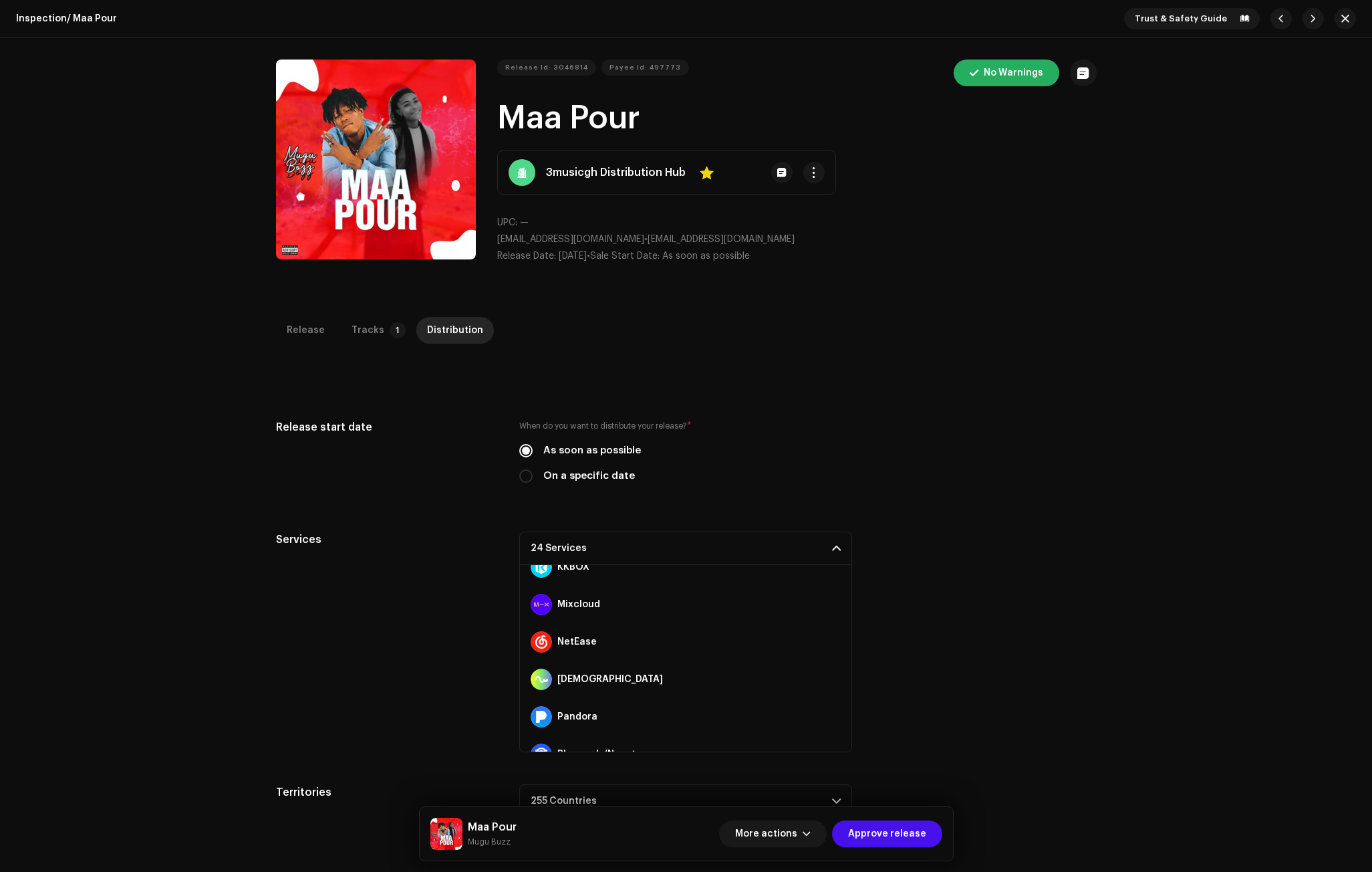
scroll to position [549, 0]
click at [980, 553] on div "Services 24 Services Amazon HD Audio Anghami Audiomack AWA Boomplay Deezer Face…" at bounding box center [686, 642] width 821 height 221
click at [370, 336] on div "Tracks" at bounding box center [367, 330] width 32 height 27
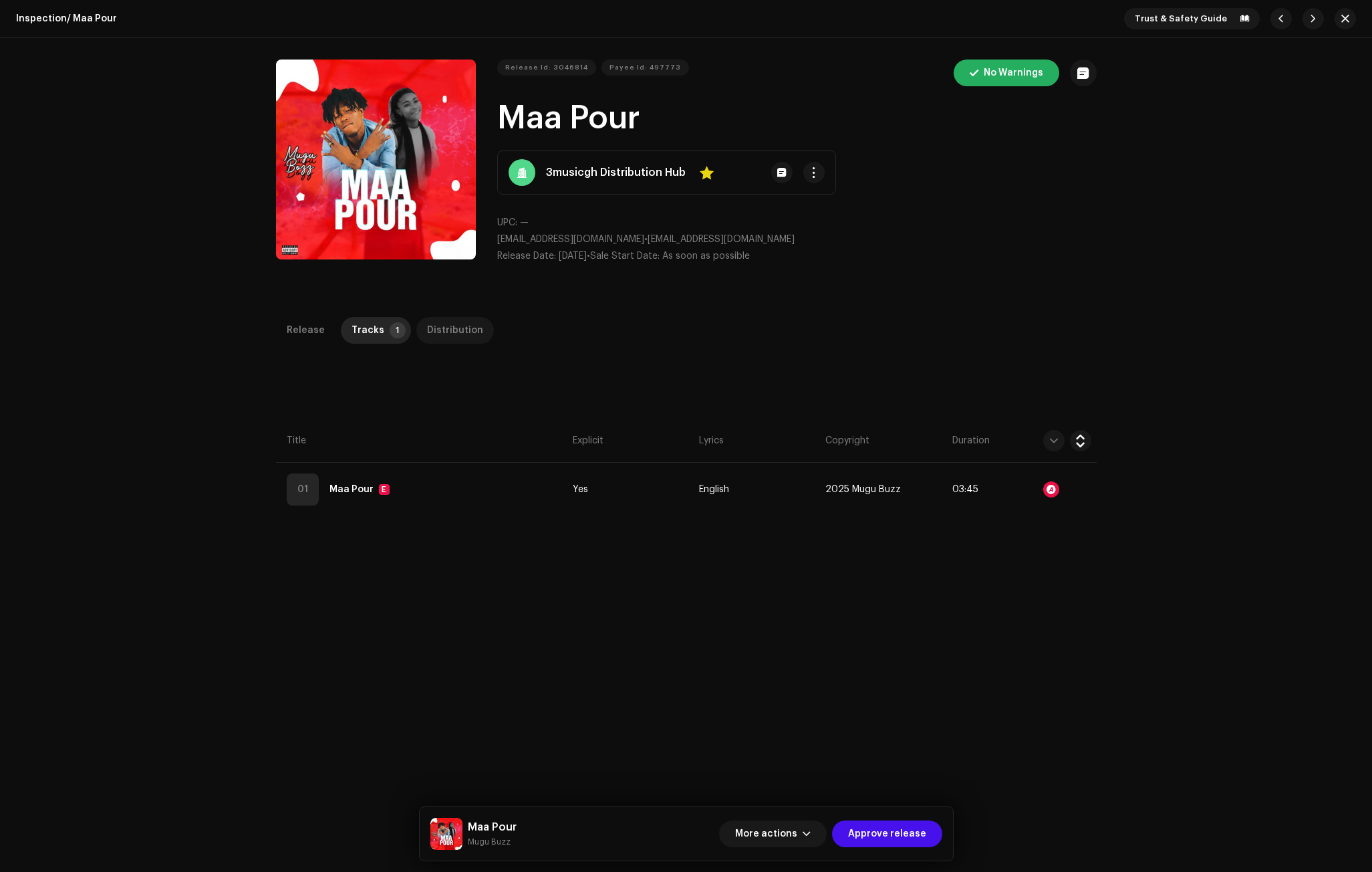
click at [433, 327] on div "Distribution" at bounding box center [455, 330] width 56 height 27
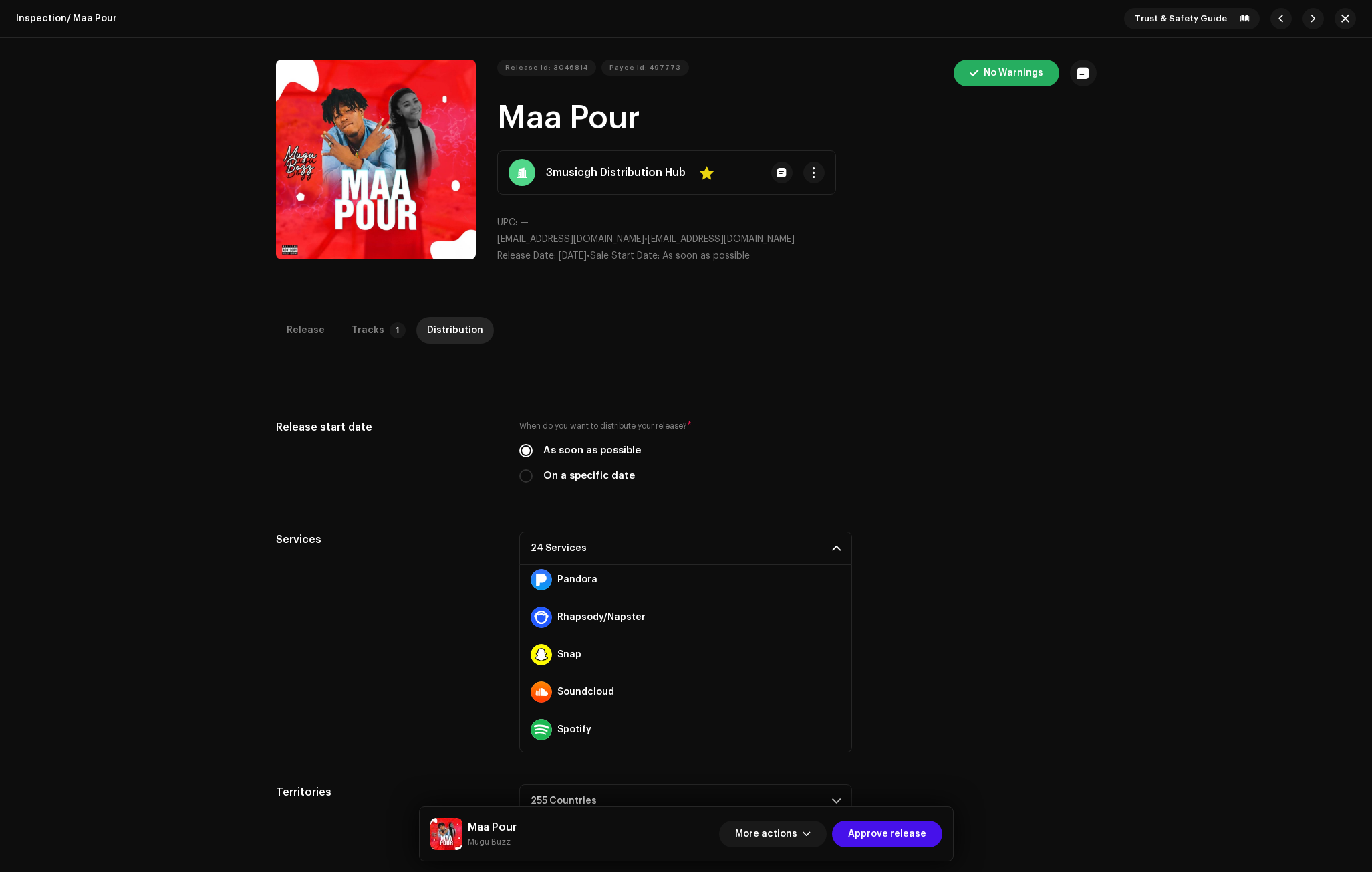
scroll to position [685, 0]
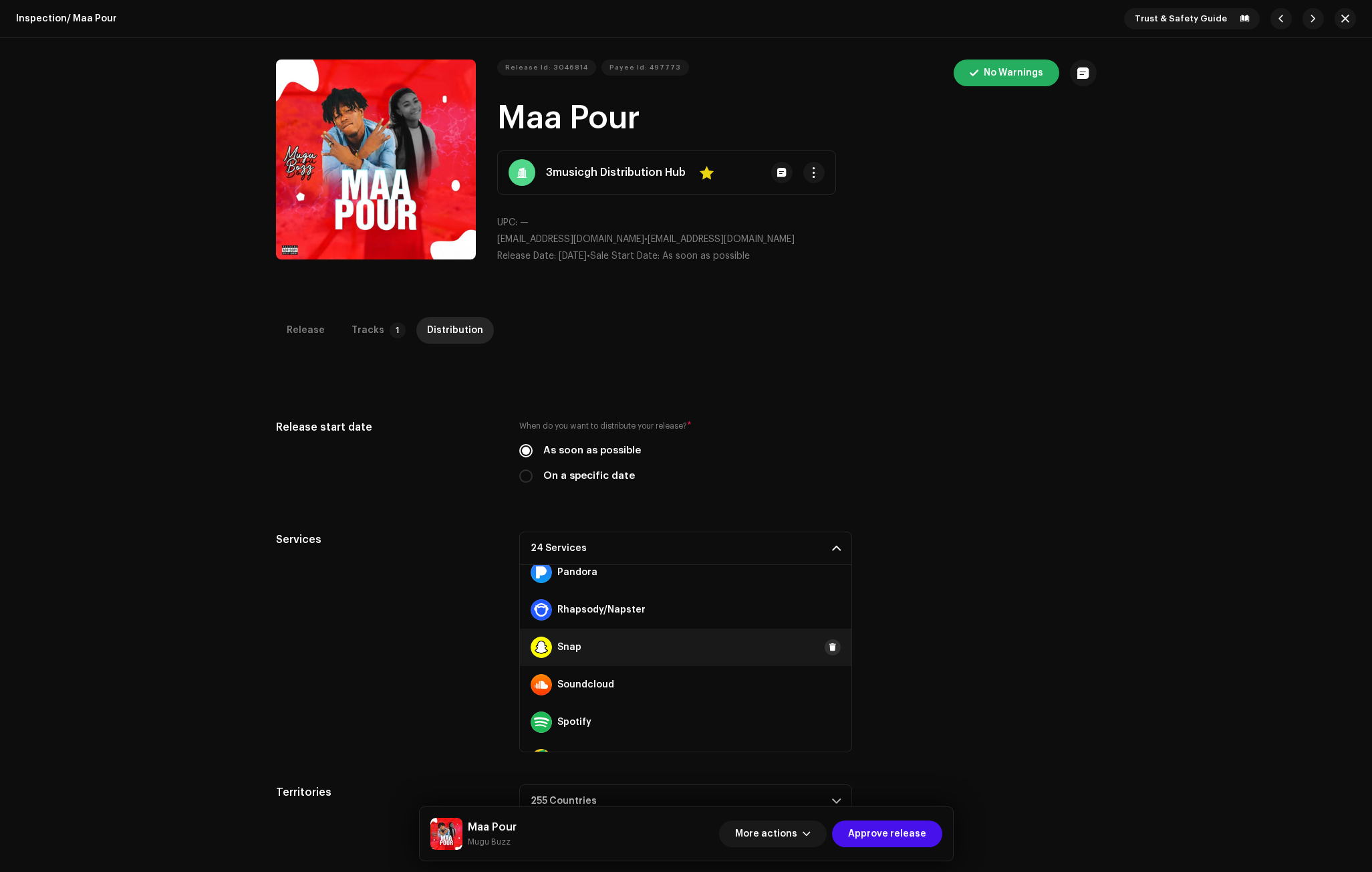
click at [829, 644] on span at bounding box center [832, 647] width 8 height 11
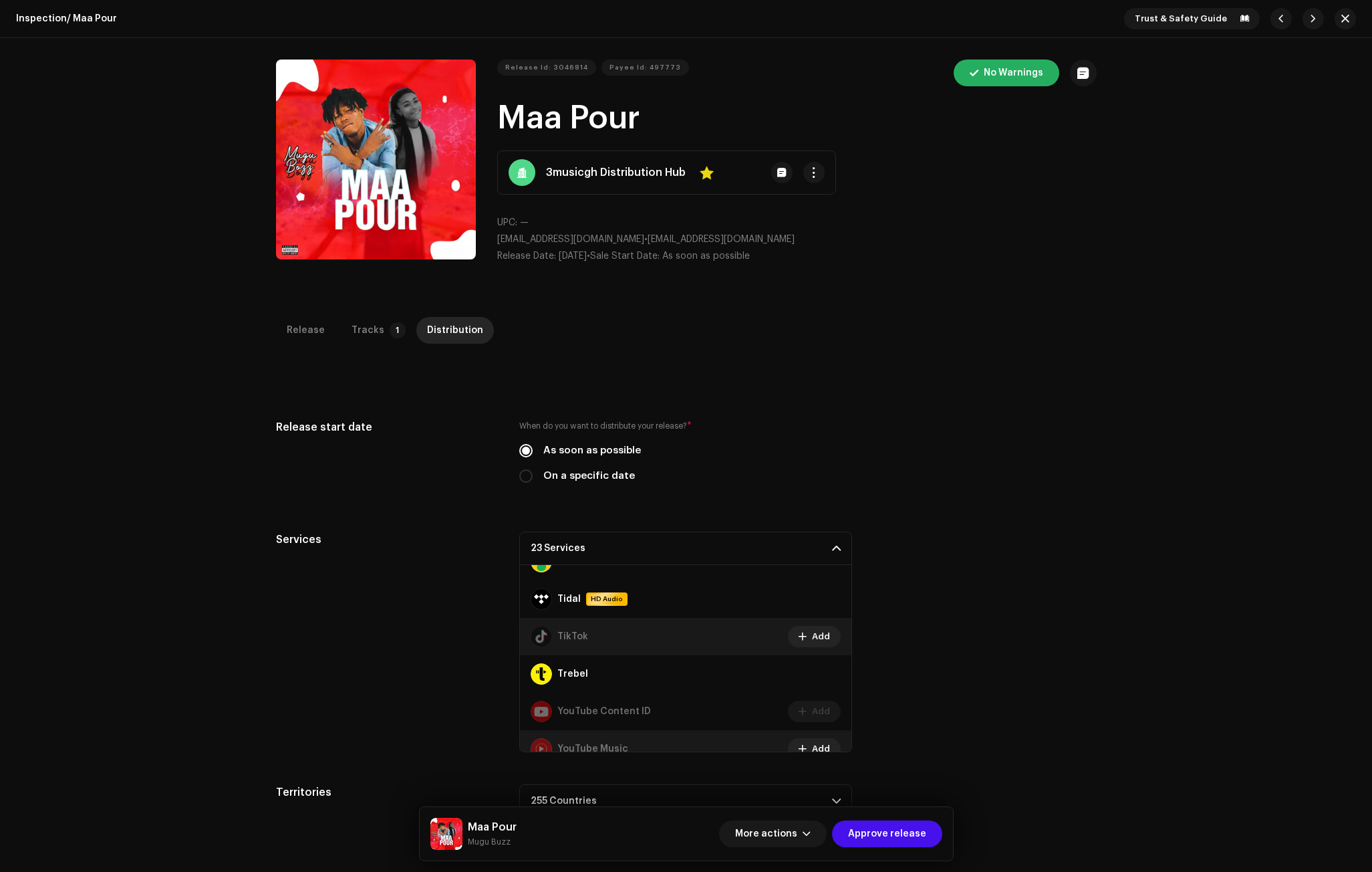
scroll to position [899, 0]
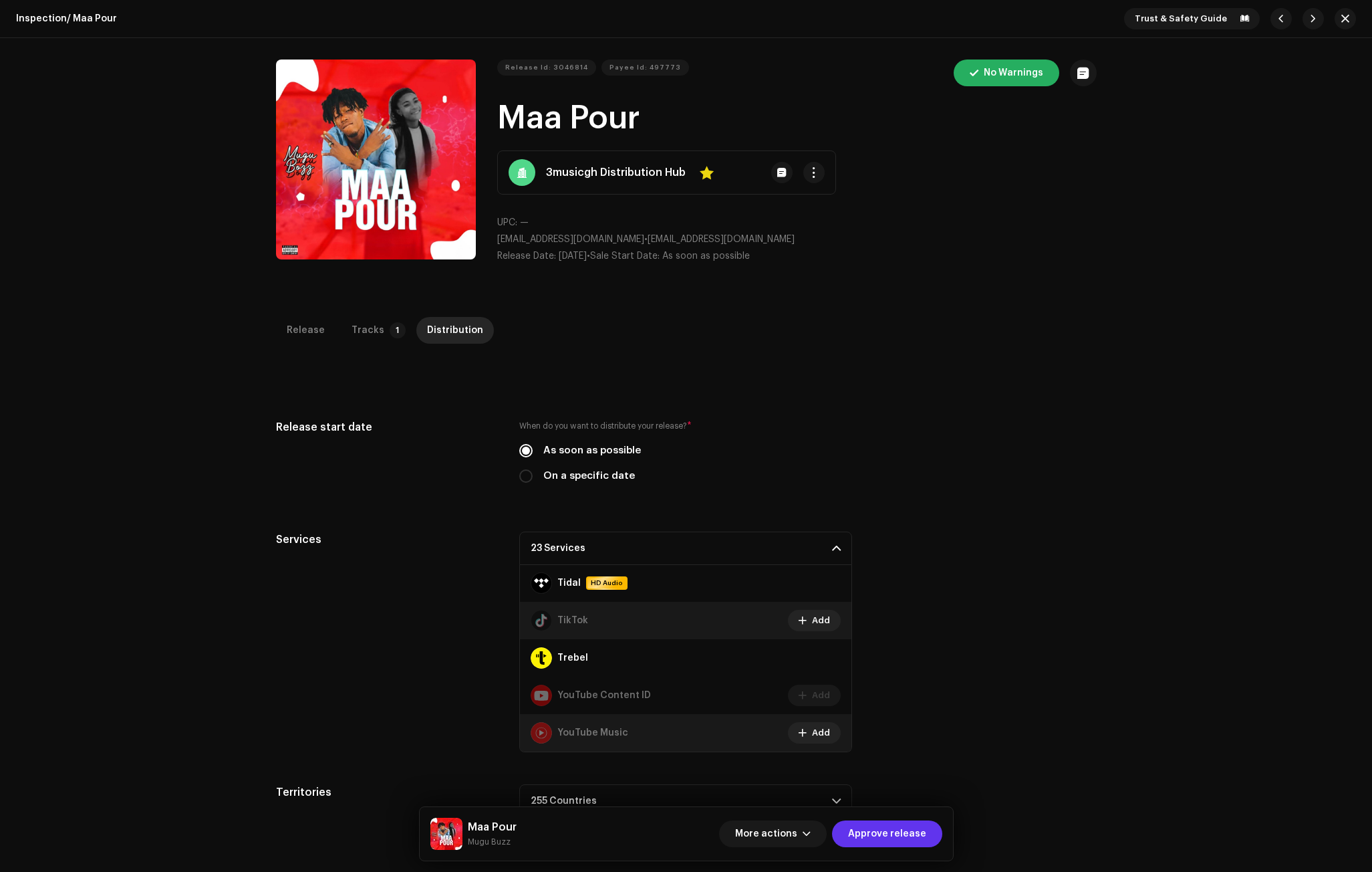
click at [894, 840] on span "Approve release" at bounding box center [887, 833] width 78 height 27
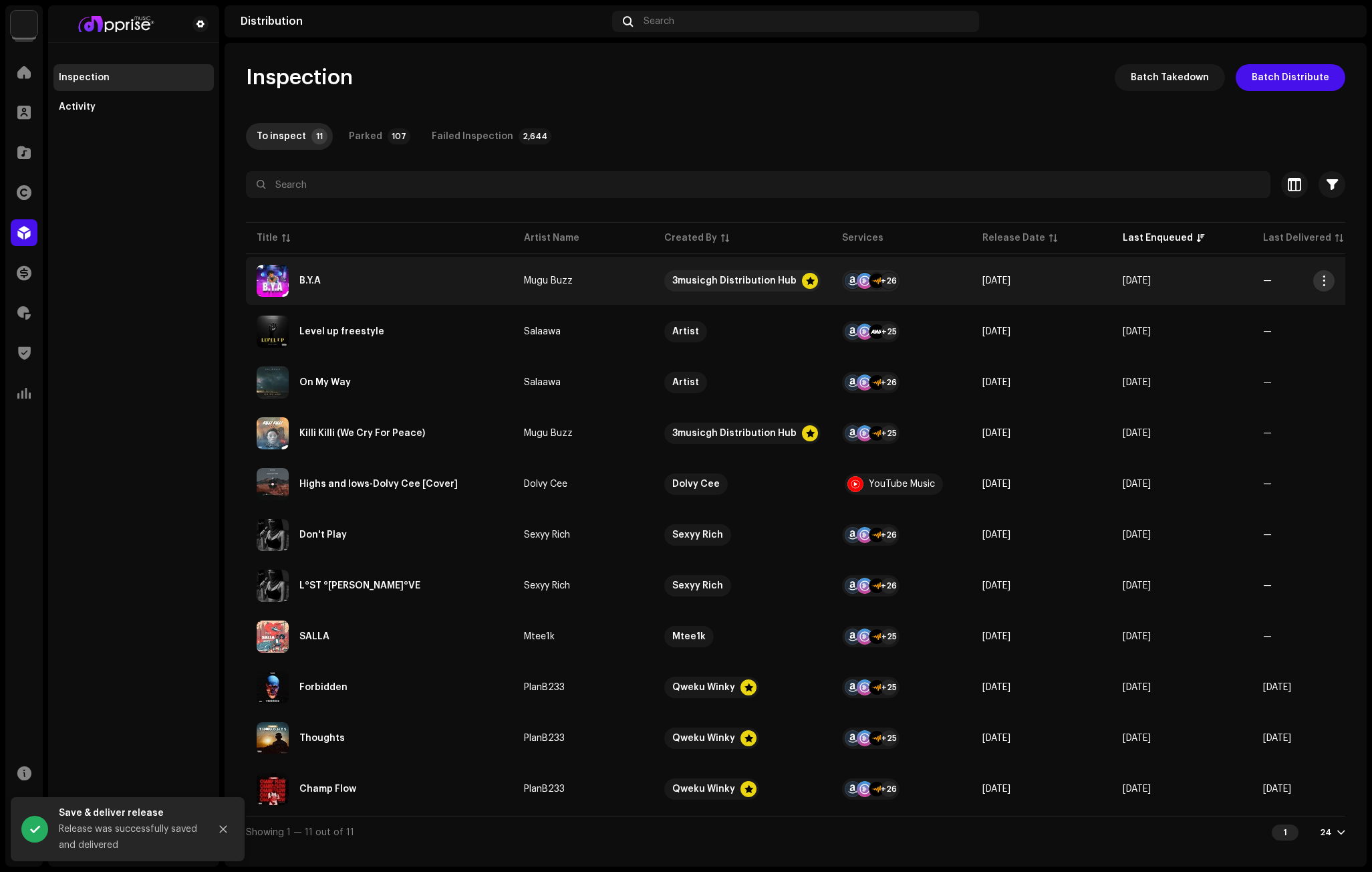
click at [1148, 278] on span "button" at bounding box center [1324, 280] width 10 height 11
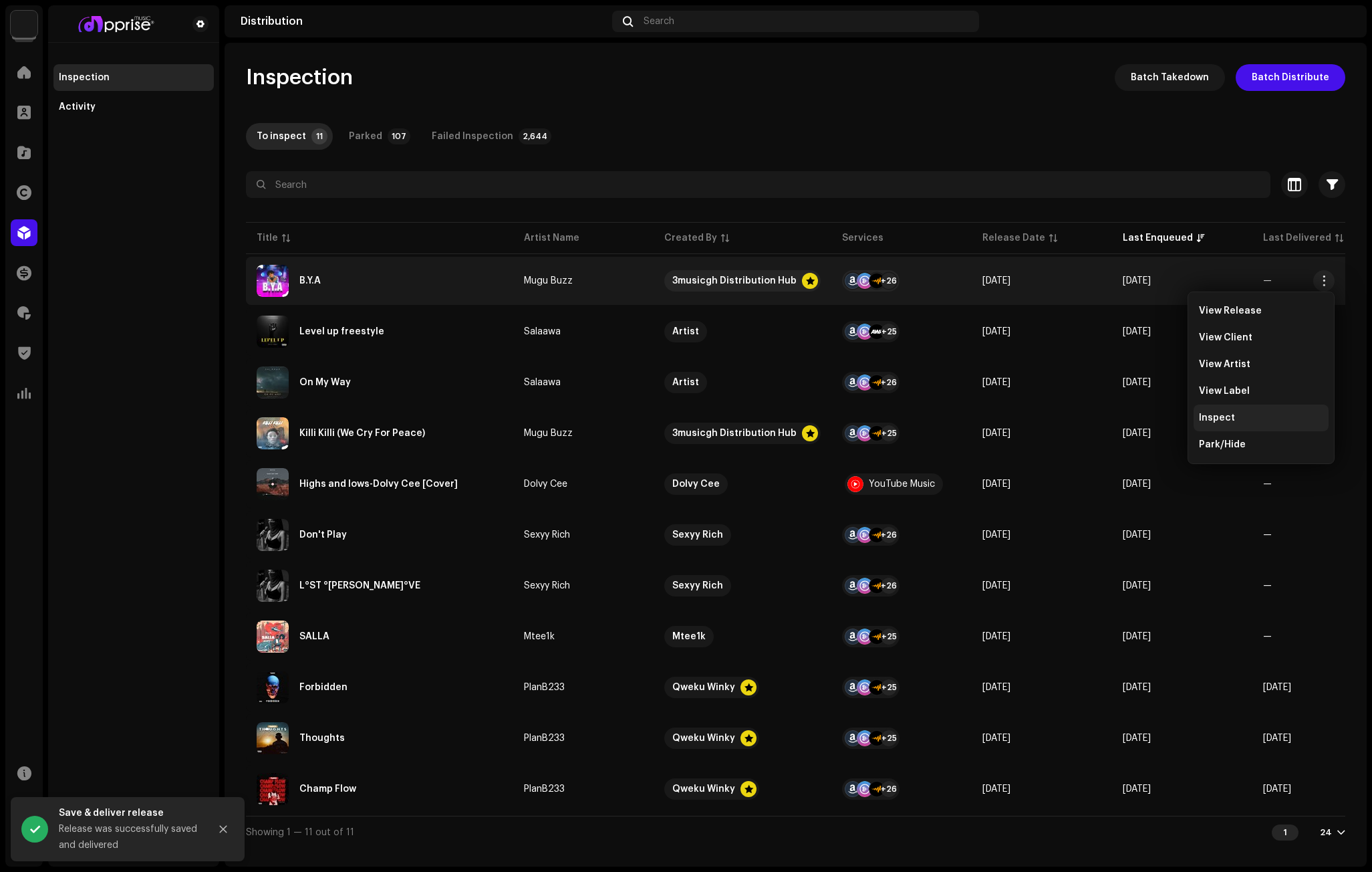
click at [1148, 415] on span "Inspect" at bounding box center [1216, 418] width 36 height 11
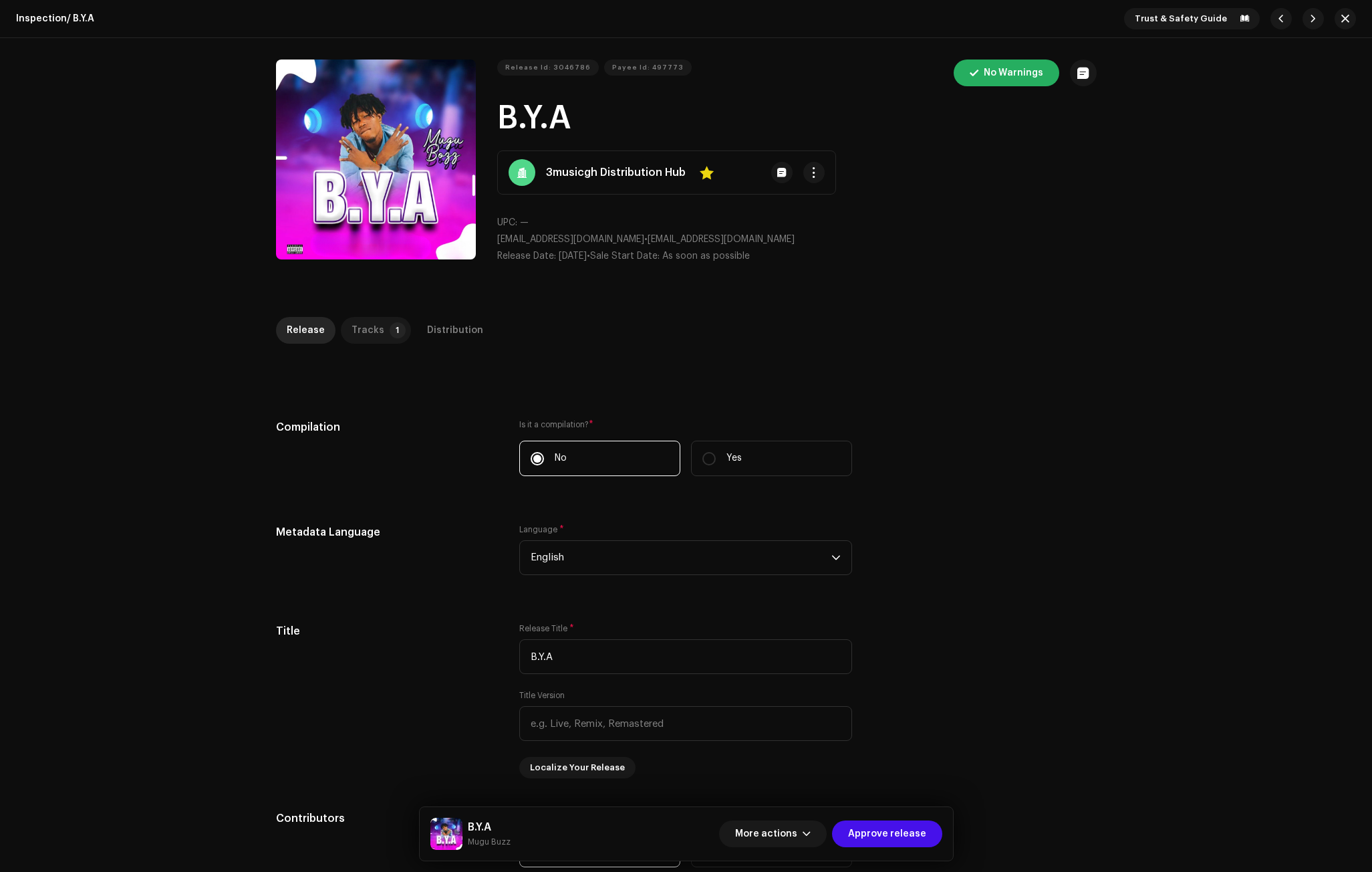
click at [364, 323] on div "Tracks" at bounding box center [367, 330] width 32 height 27
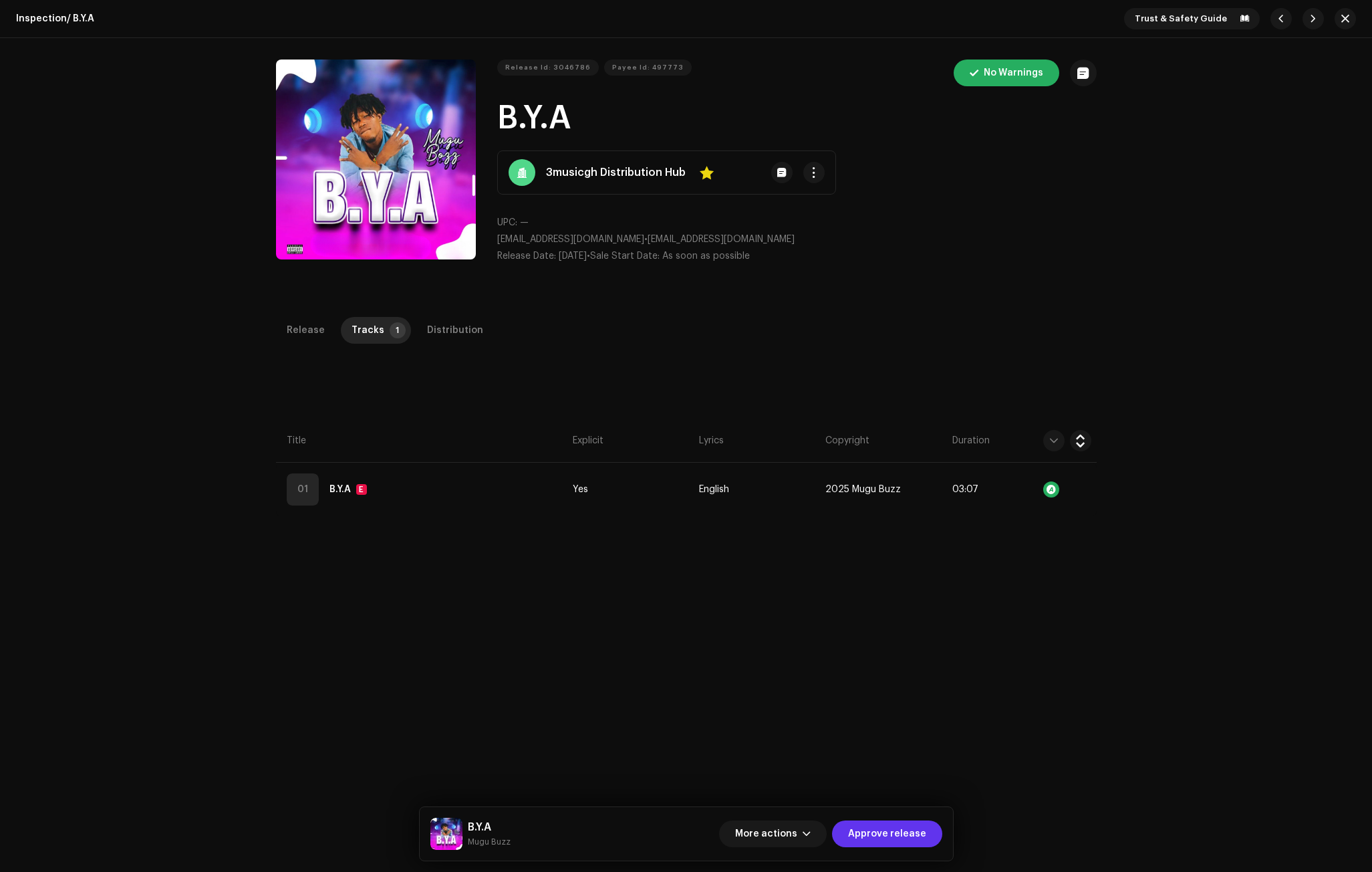
click at [901, 829] on span "Approve release" at bounding box center [887, 833] width 78 height 27
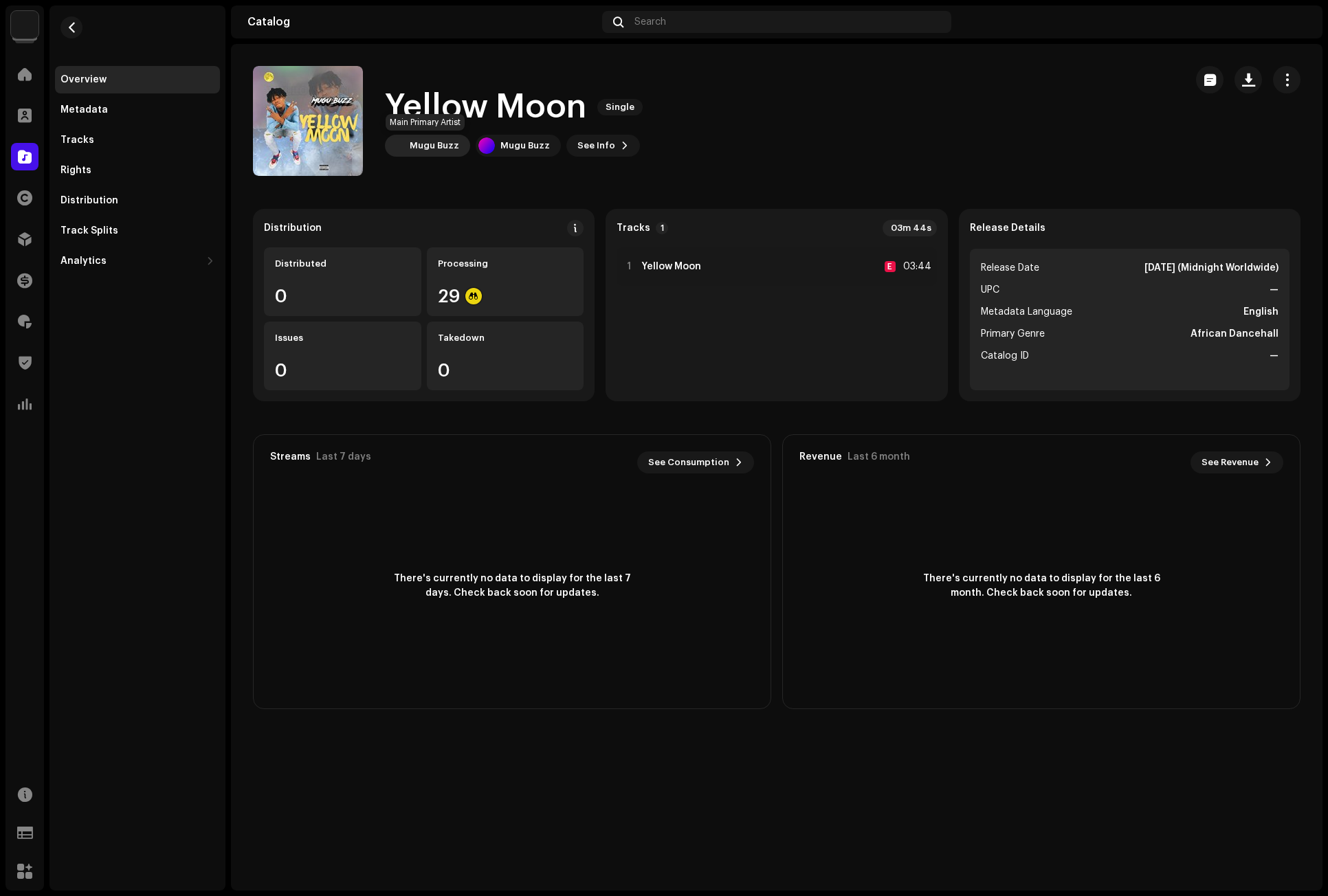
click at [424, 140] on div "Mugu Buzz" at bounding box center [427, 146] width 86 height 22
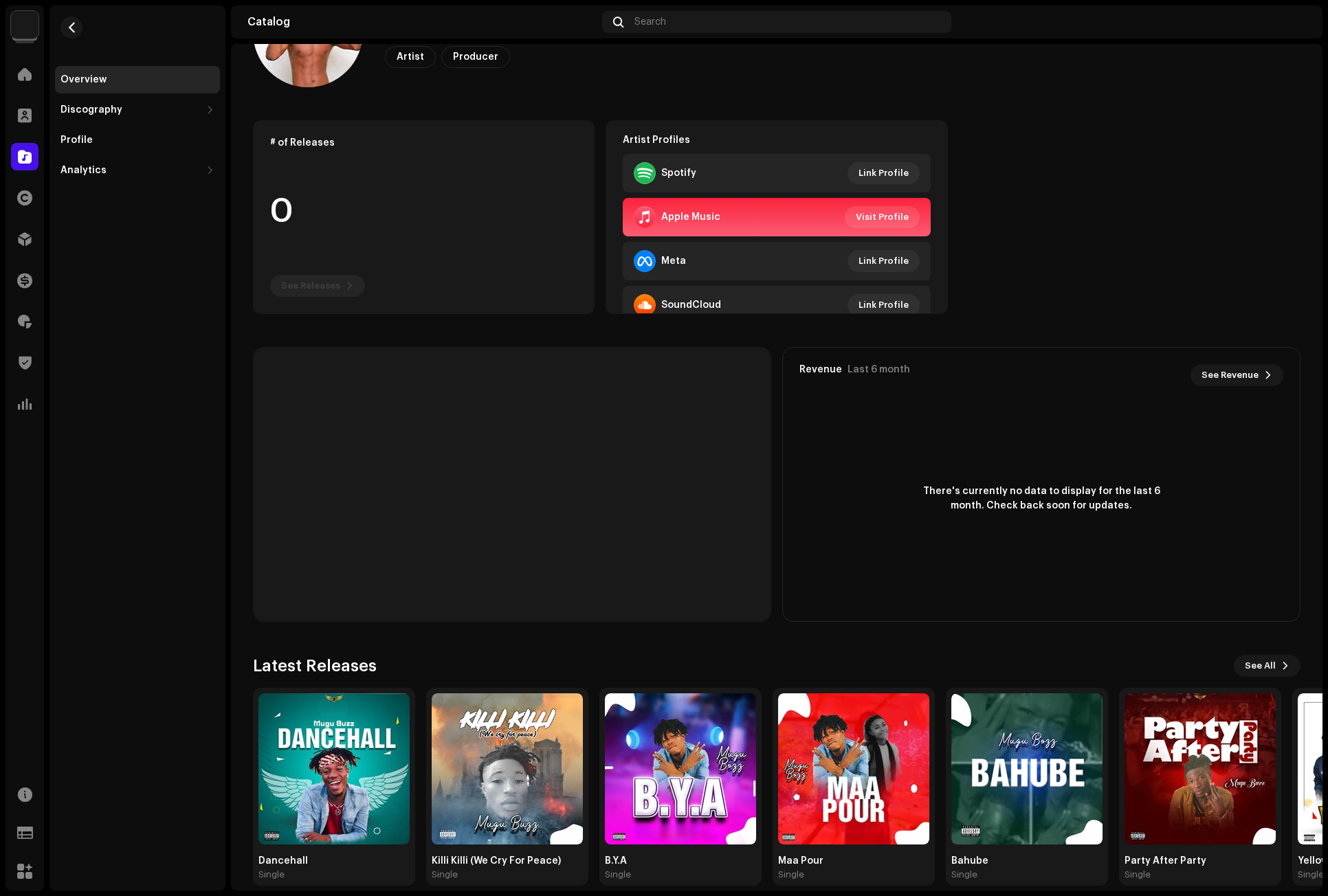
scroll to position [105, 0]
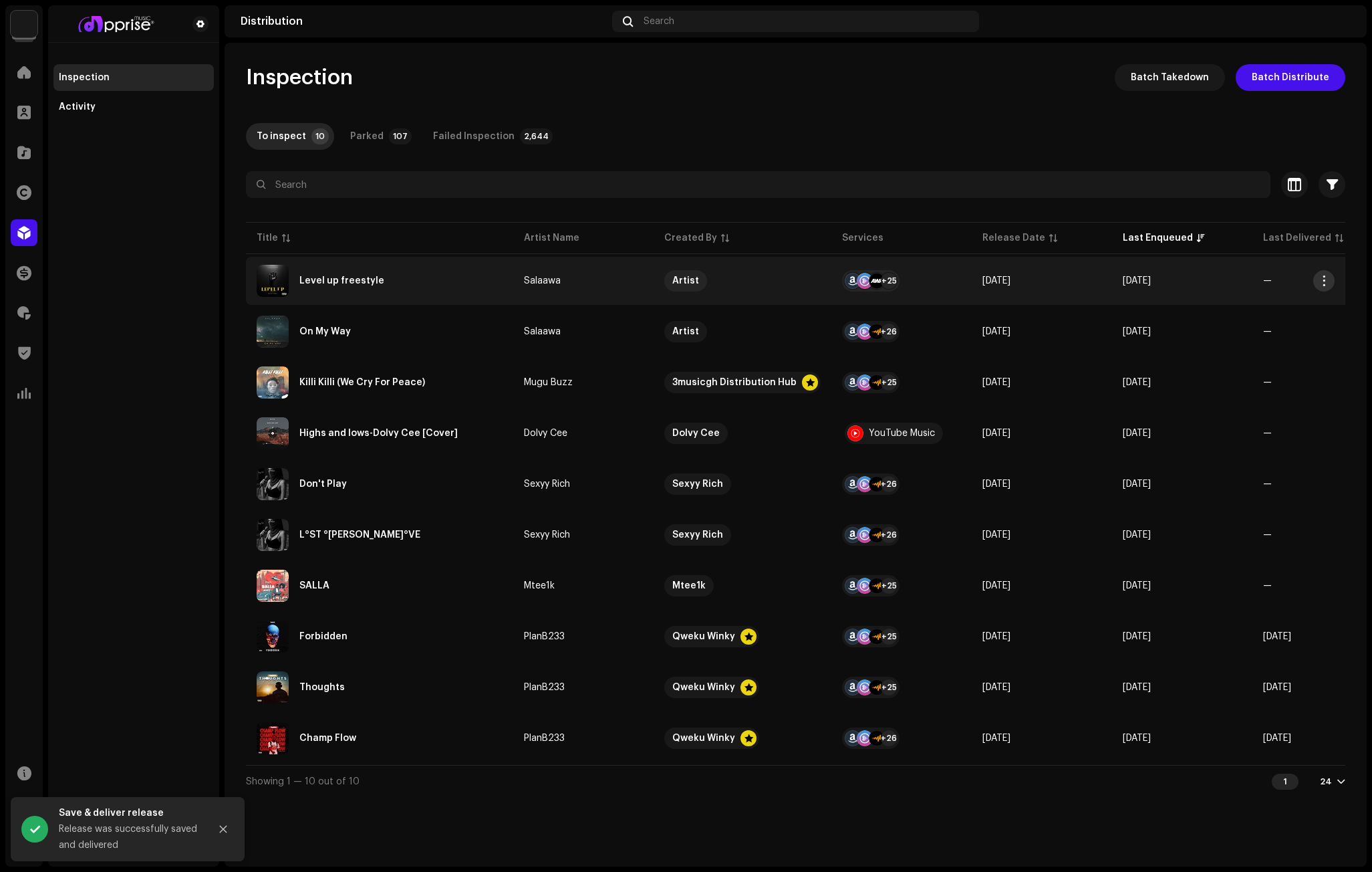
click at [1316, 279] on button "button" at bounding box center [1324, 280] width 21 height 21
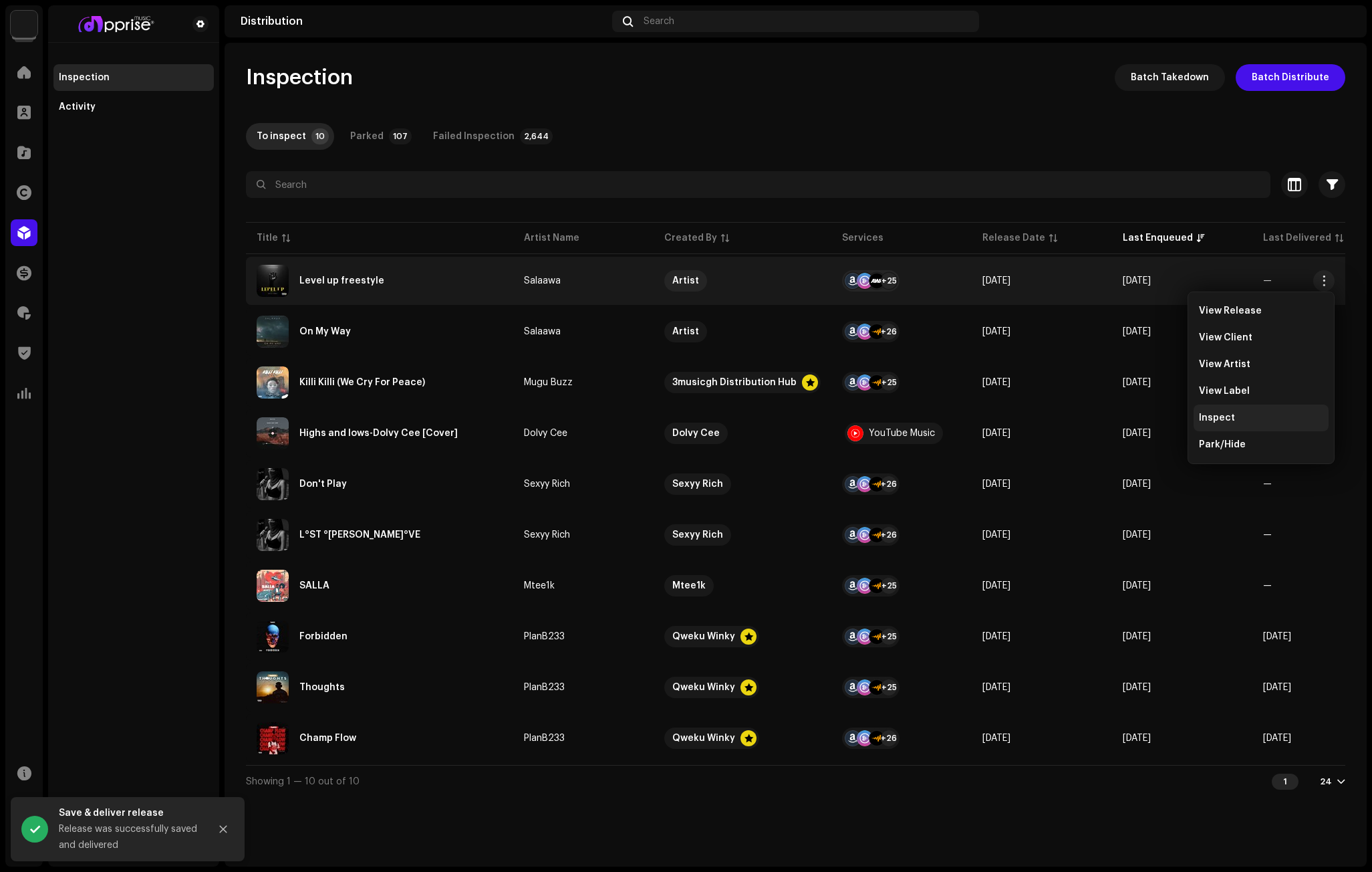
click at [1228, 422] on span "Inspect" at bounding box center [1216, 418] width 36 height 11
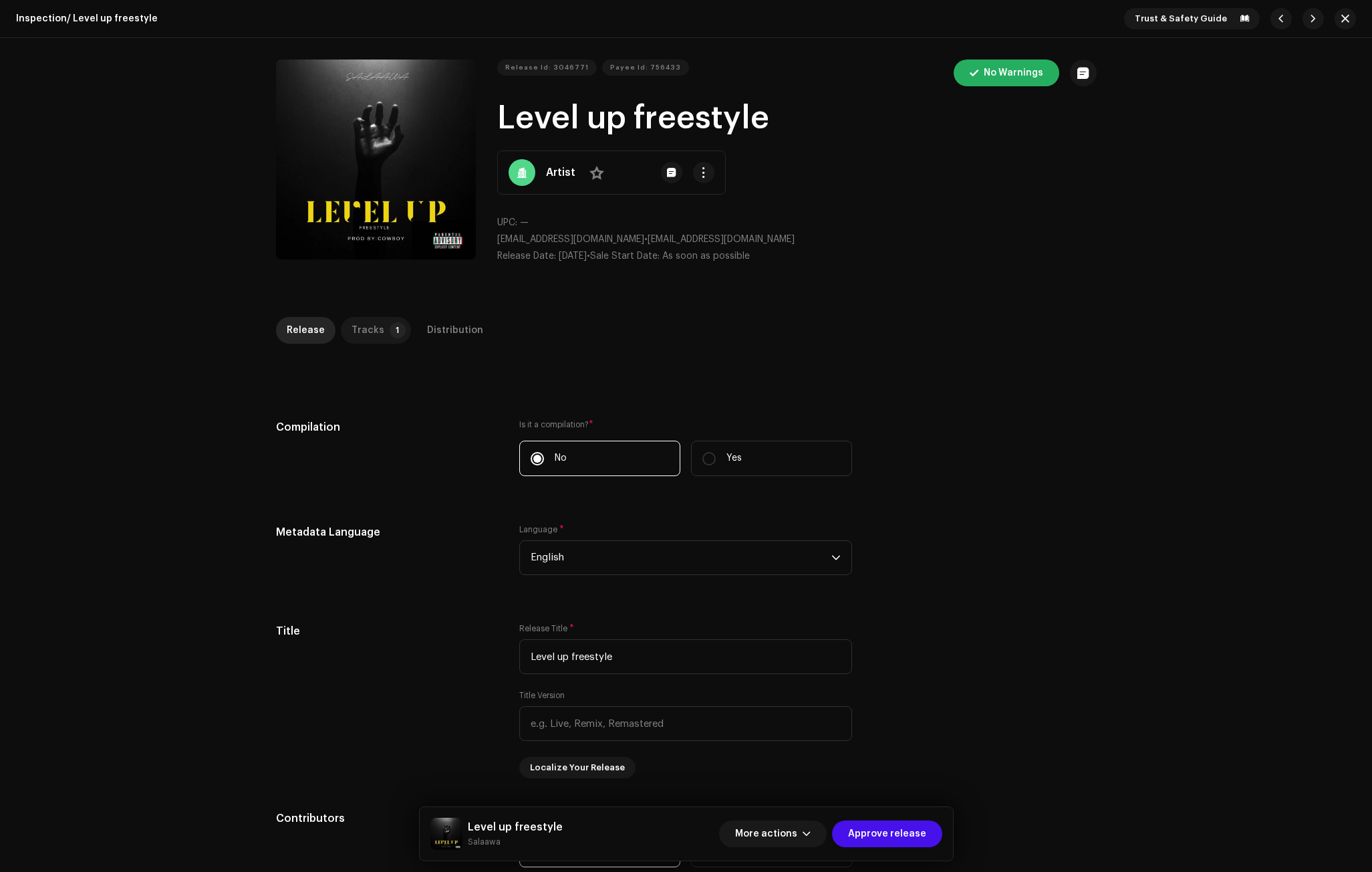
click at [370, 322] on div "Tracks" at bounding box center [367, 330] width 32 height 27
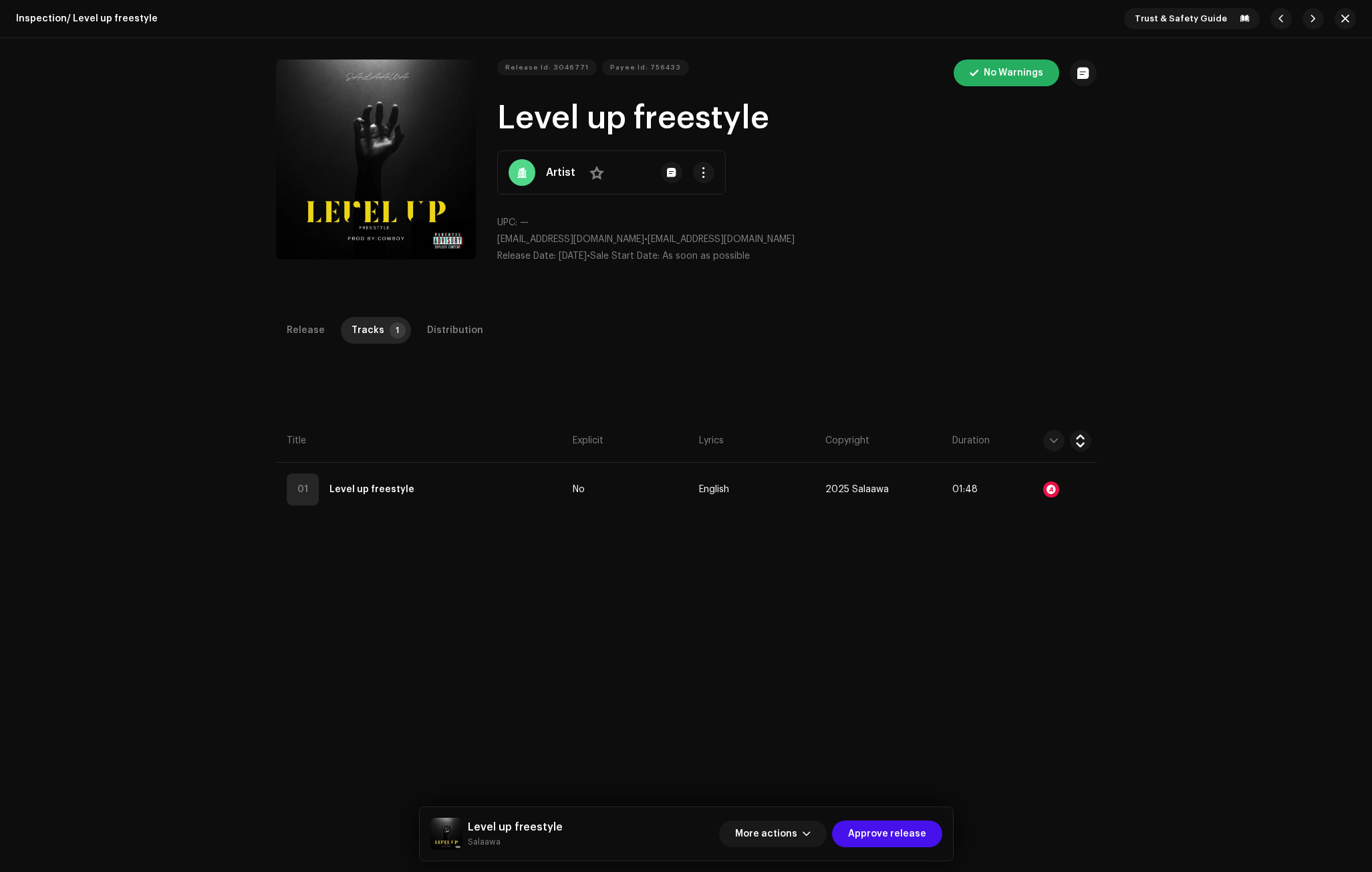
drag, startPoint x: 654, startPoint y: 238, endPoint x: 493, endPoint y: 238, distance: 161.0
click at [493, 238] on div "Release Id: 3046771 Payee Id: 756433 No Warnings Level up freestyle Artist No U…" at bounding box center [686, 167] width 821 height 215
copy span "alhassansalawudeen383@gmail.com"
click at [699, 168] on span "button" at bounding box center [703, 173] width 10 height 11
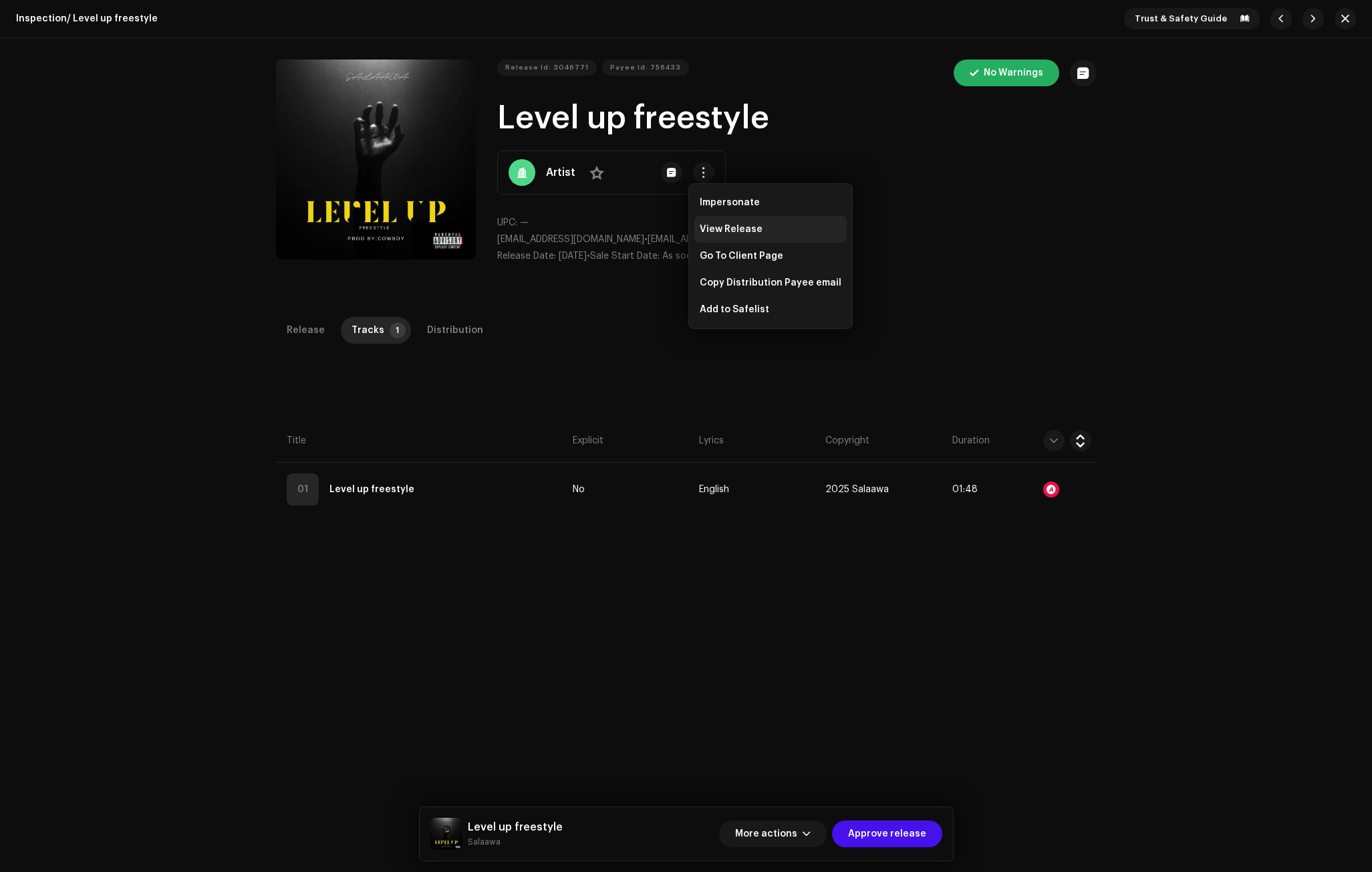
click at [734, 225] on span "View Release" at bounding box center [732, 230] width 63 height 11
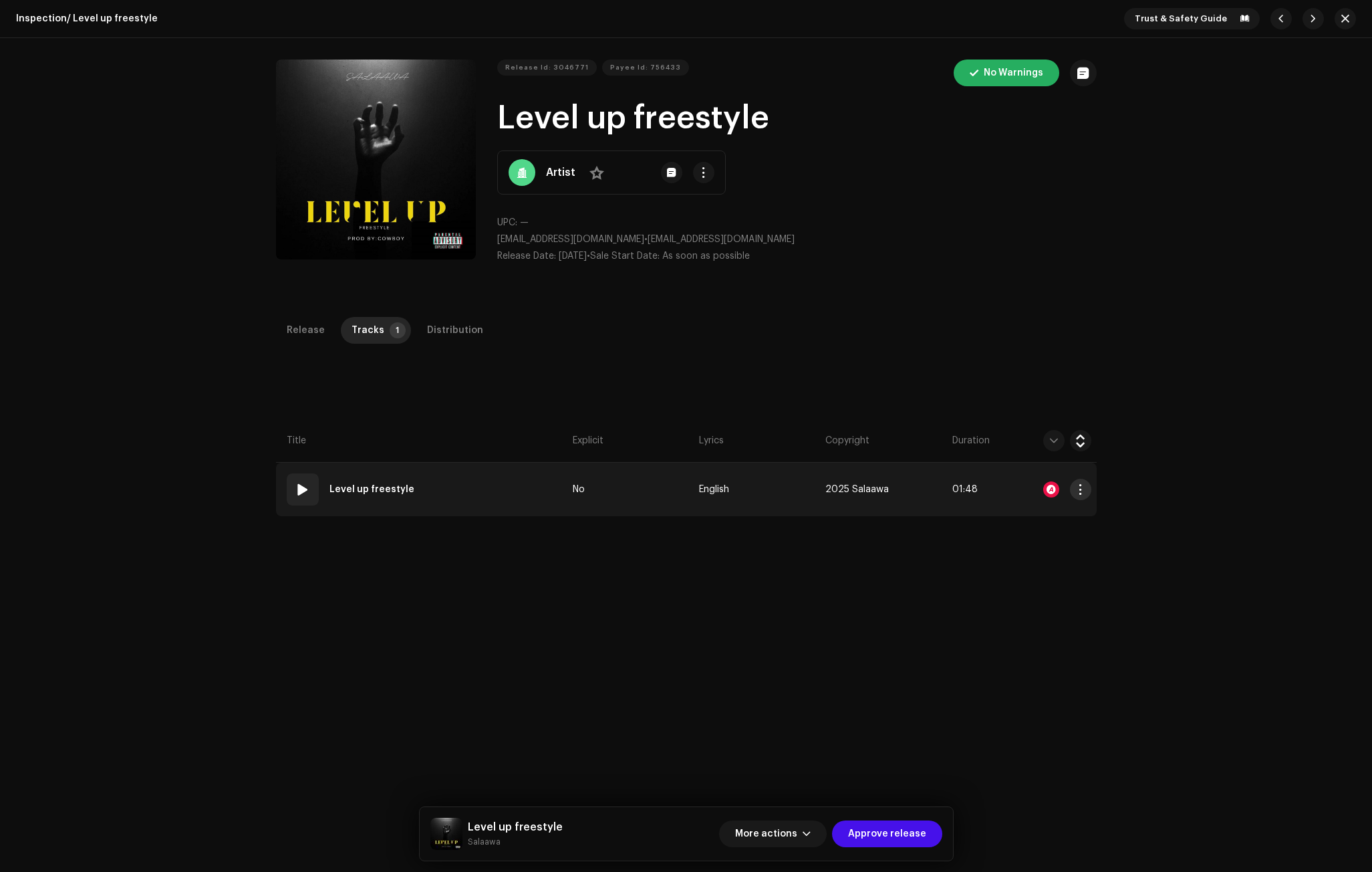
click at [1082, 486] on span "button" at bounding box center [1079, 489] width 10 height 11
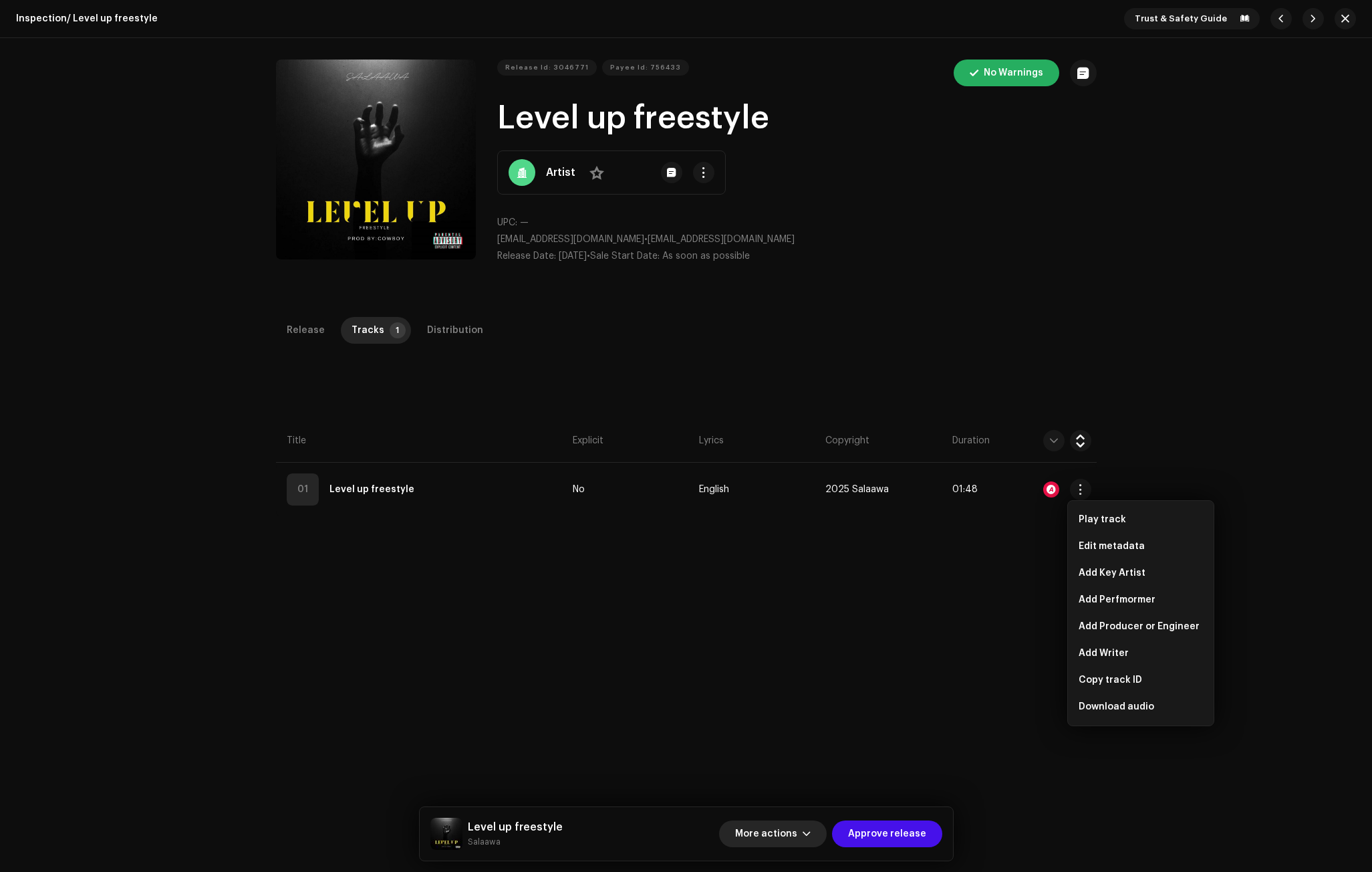
click at [804, 835] on button "More actions" at bounding box center [773, 833] width 108 height 27
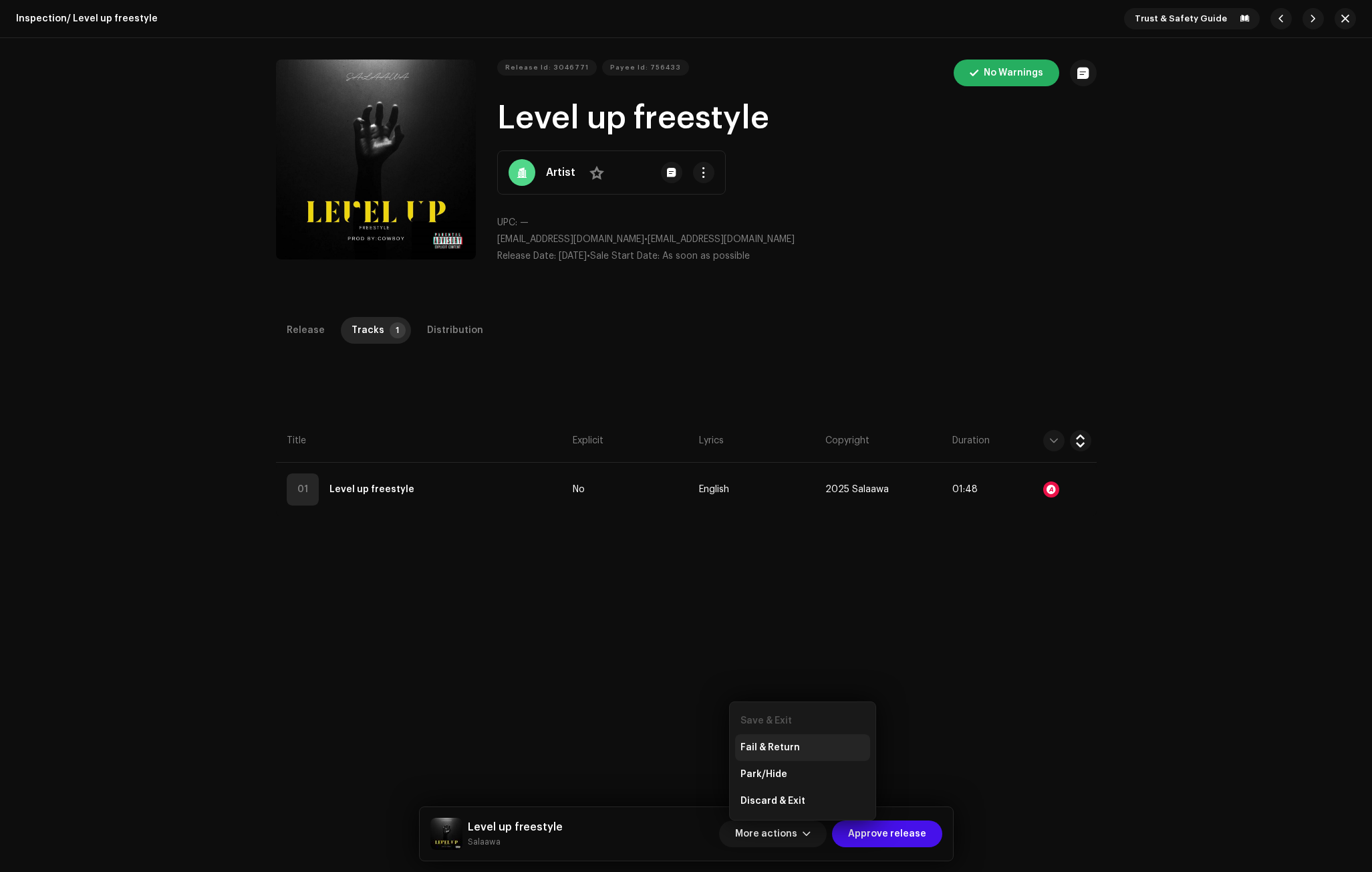
click at [772, 747] on span "Fail & Return" at bounding box center [770, 748] width 60 height 11
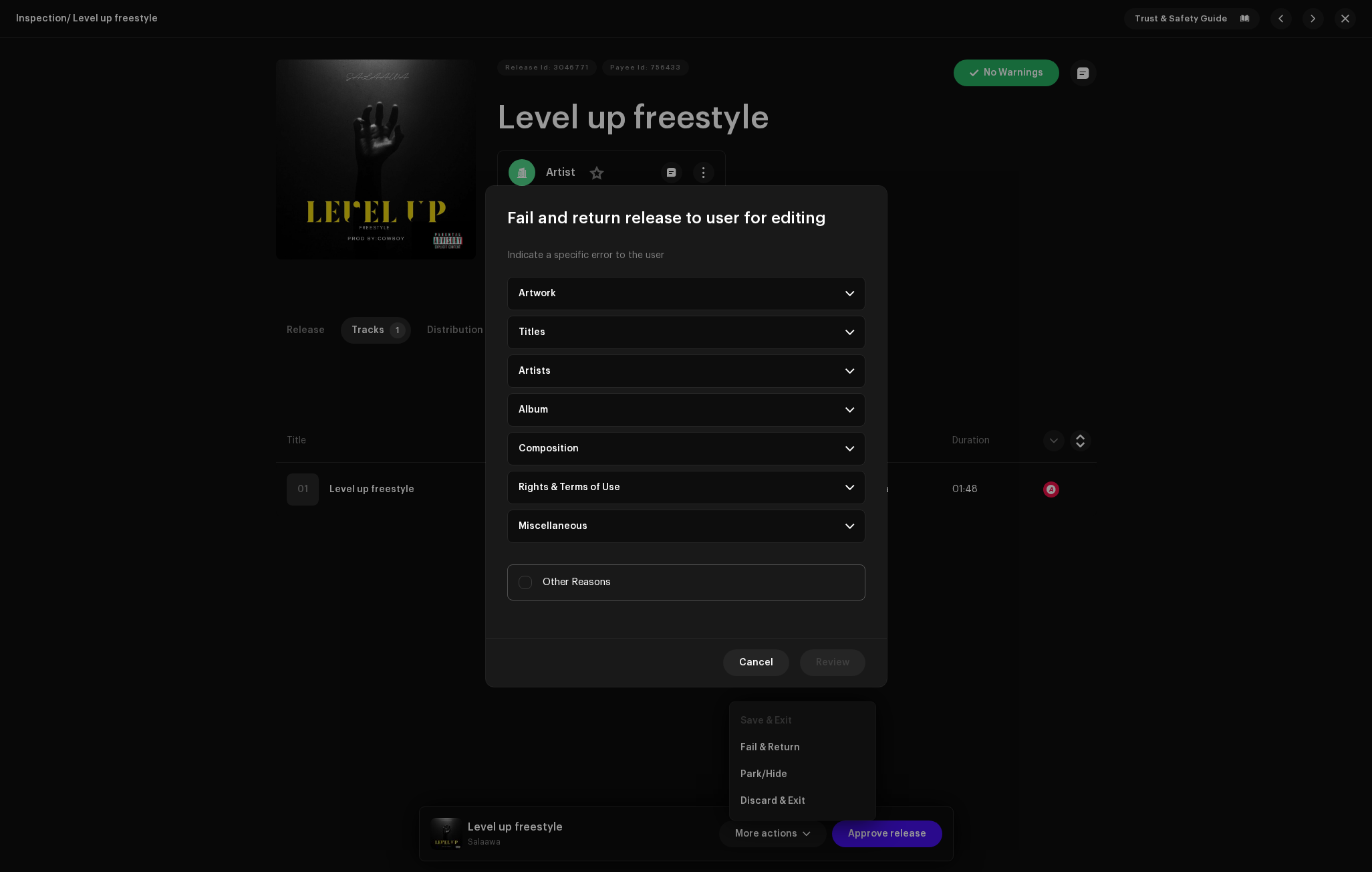
click at [554, 586] on span "Other Reasons" at bounding box center [576, 582] width 68 height 15
click at [532, 586] on input "Other Reasons" at bounding box center [525, 582] width 13 height 13
checkbox input "true"
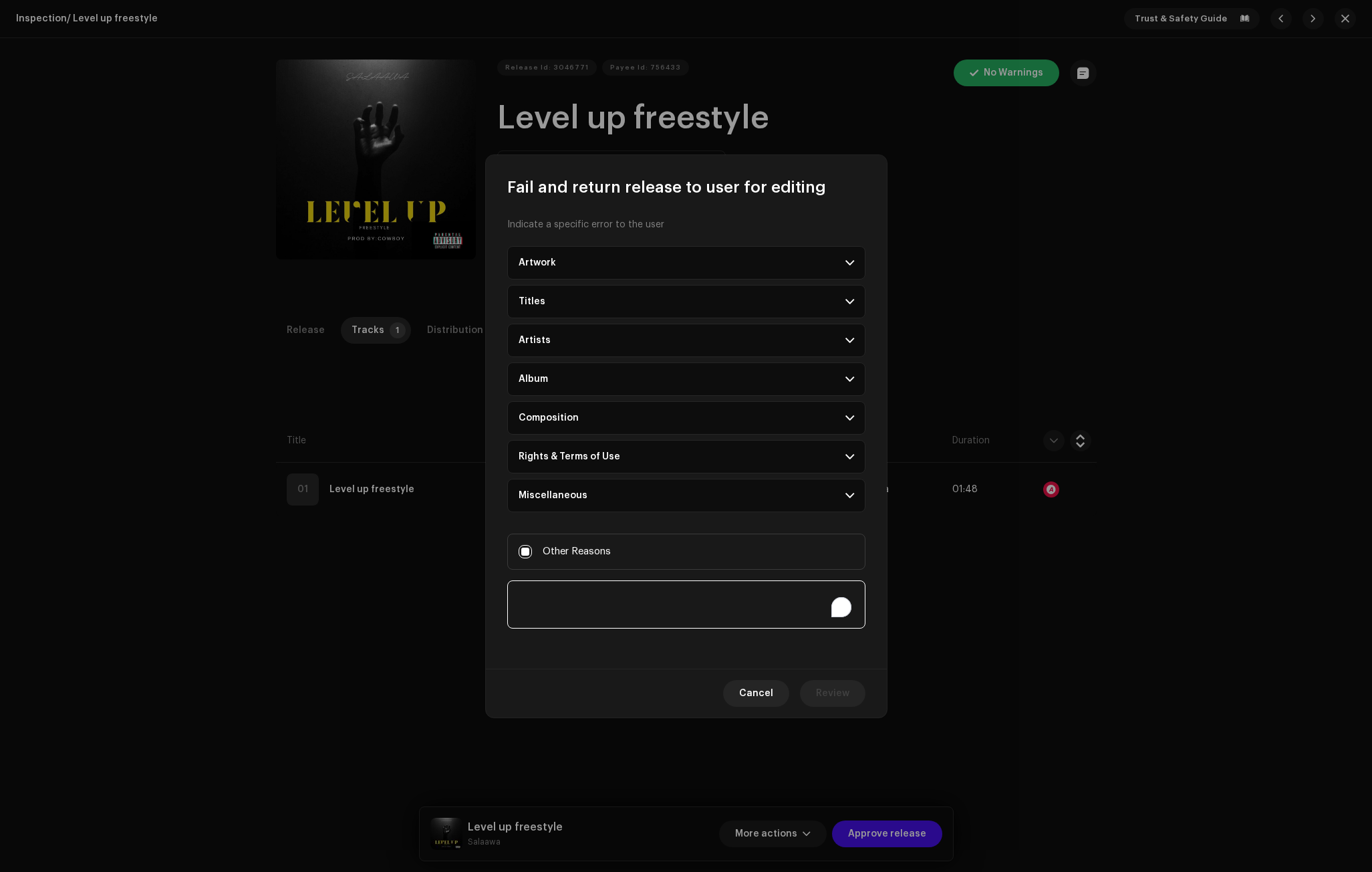
paste textarea "PROVIDE PROOF OF PAYMENT Or PAY FOR YOUR ACCOUNT Price: GH¢175 https://paystack…"
type textarea "PROVIDE PROOF OF PAYMENT Or PAY FOR YOUR ACCOUNT Price: GH¢175 [URL][DOMAIN_NAM…"
click at [838, 689] on span "Review" at bounding box center [832, 693] width 33 height 27
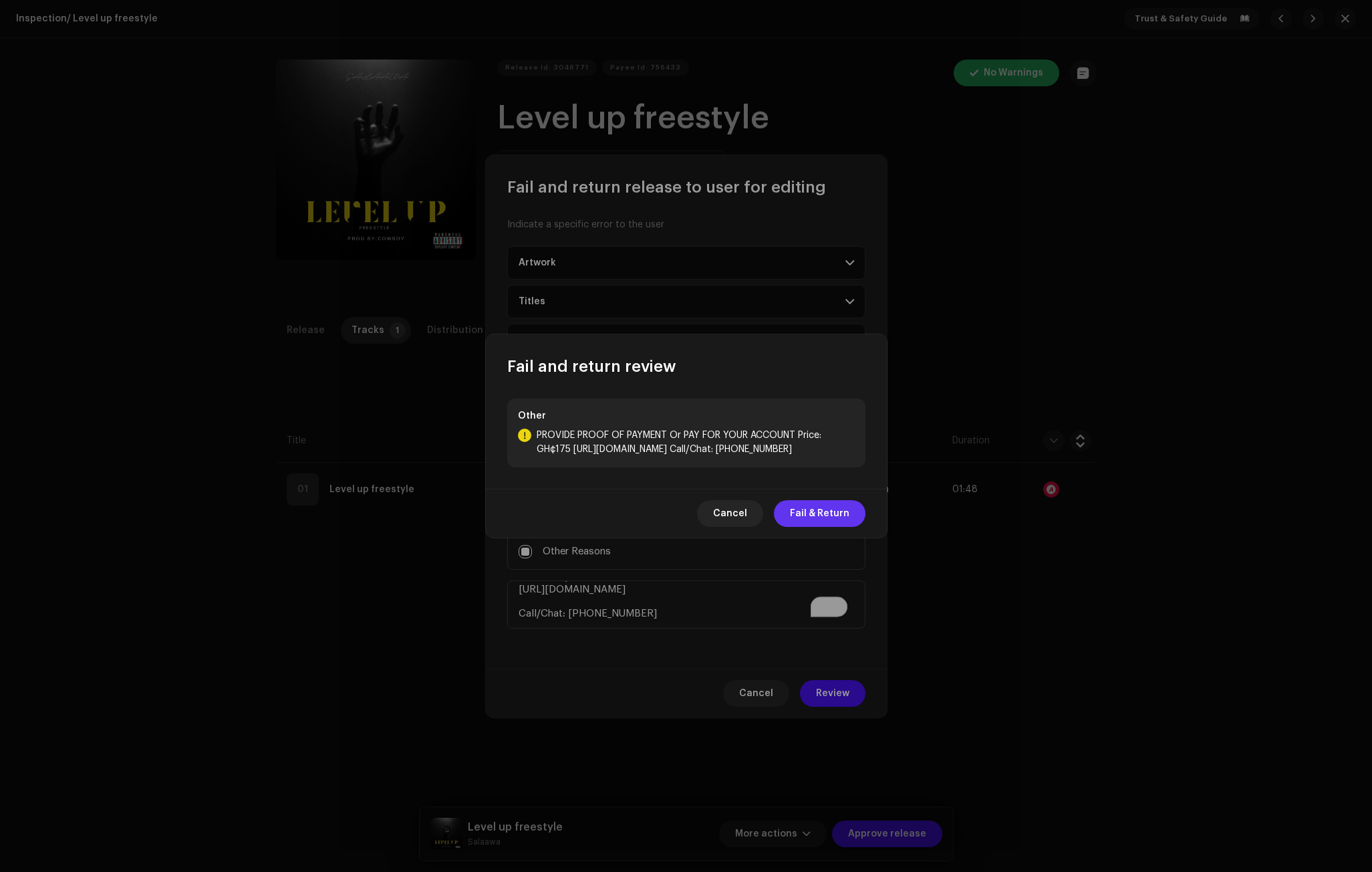
click at [827, 514] on span "Fail & Return" at bounding box center [820, 514] width 60 height 27
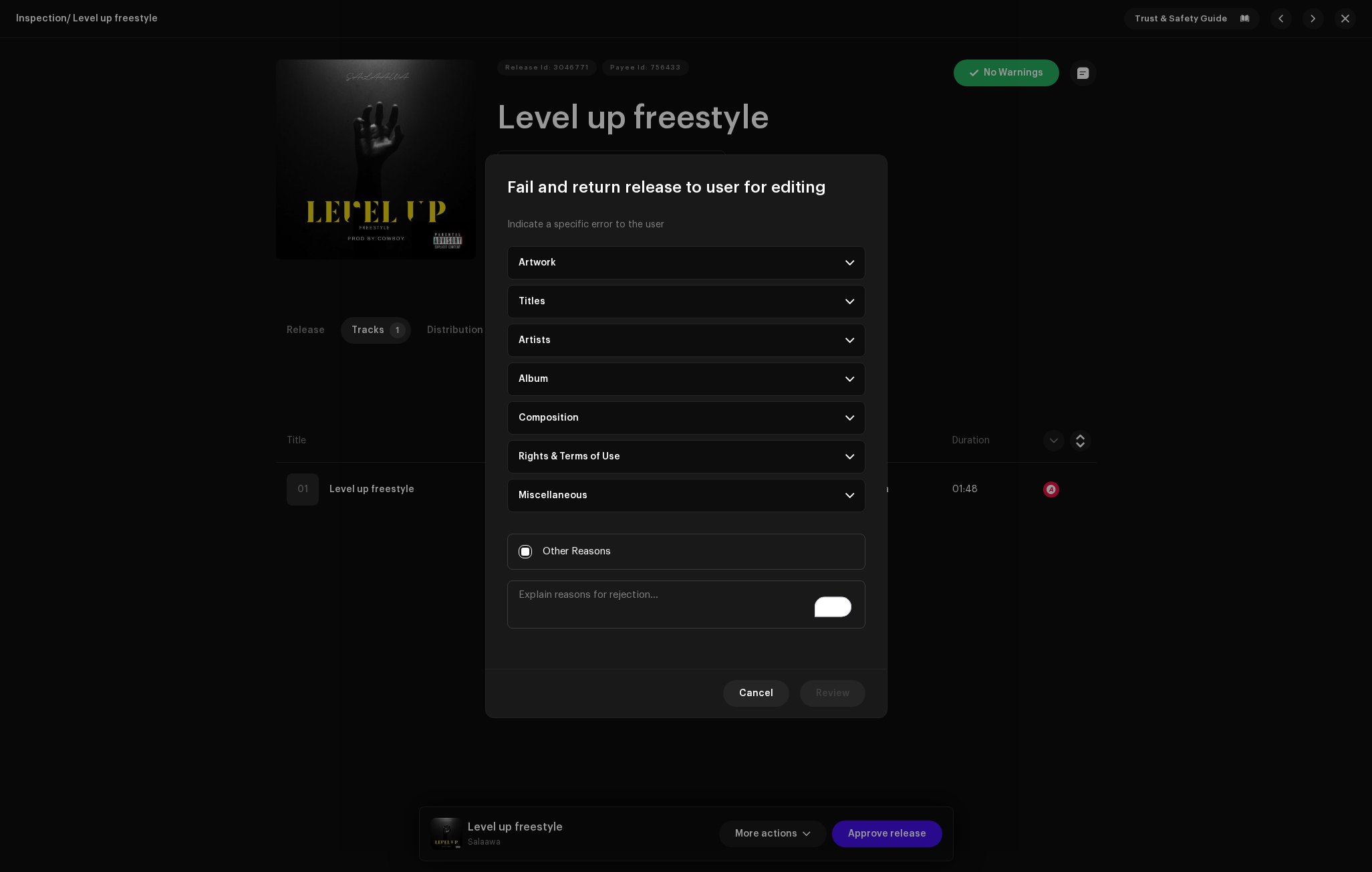
scroll to position [0, 0]
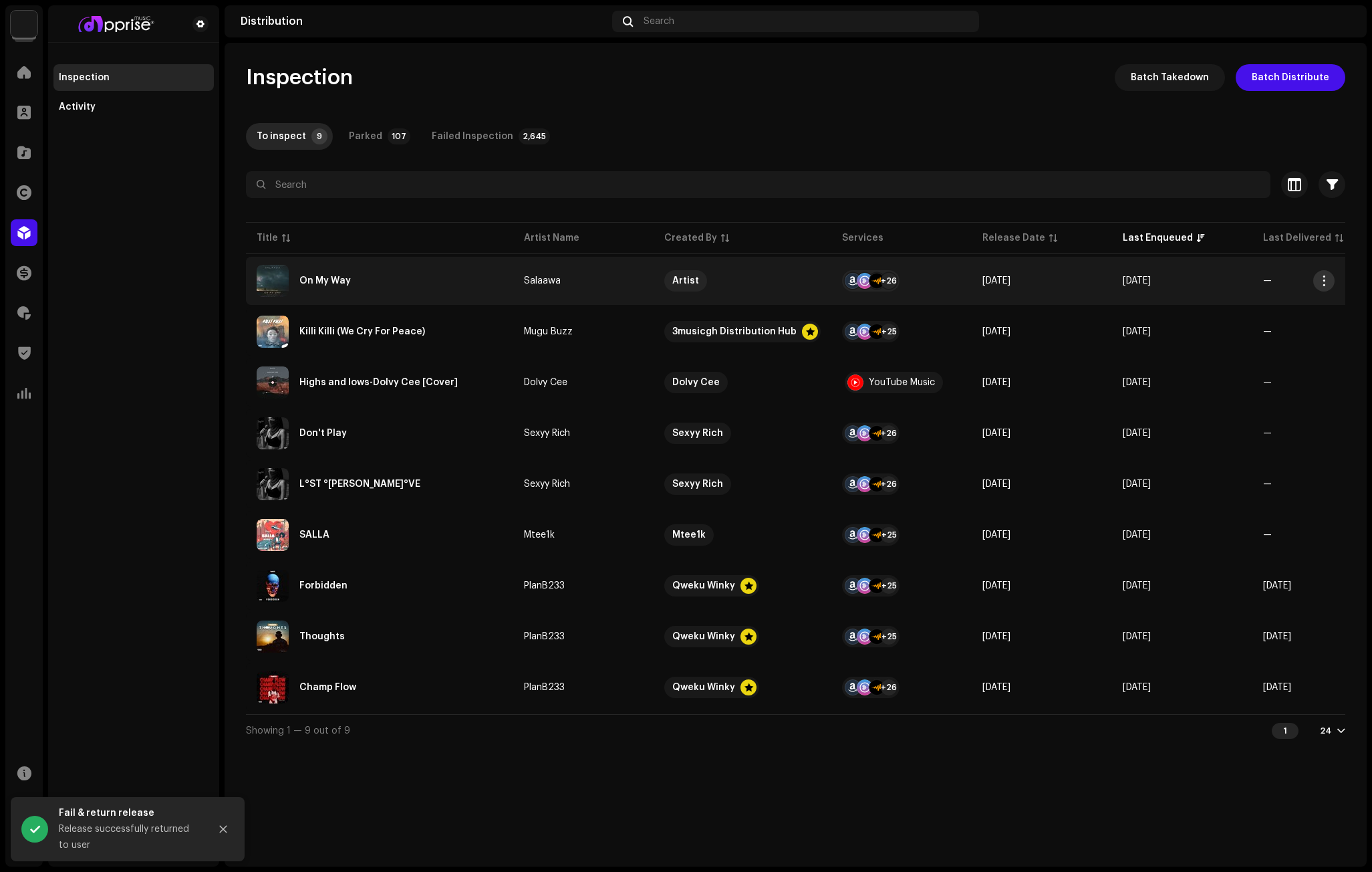
click at [1323, 274] on button "button" at bounding box center [1324, 280] width 21 height 21
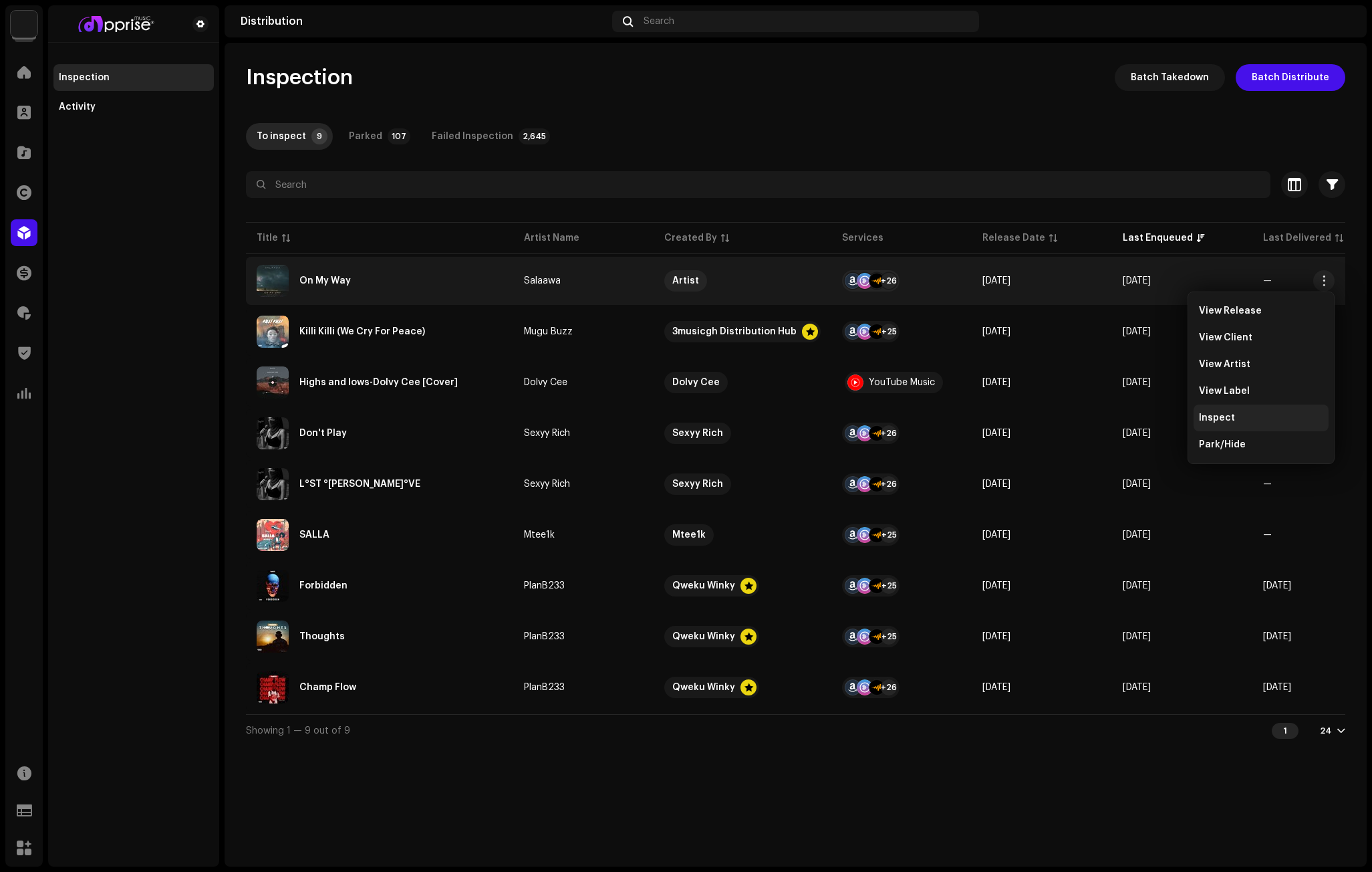
click at [1221, 414] on span "Inspect" at bounding box center [1216, 418] width 36 height 11
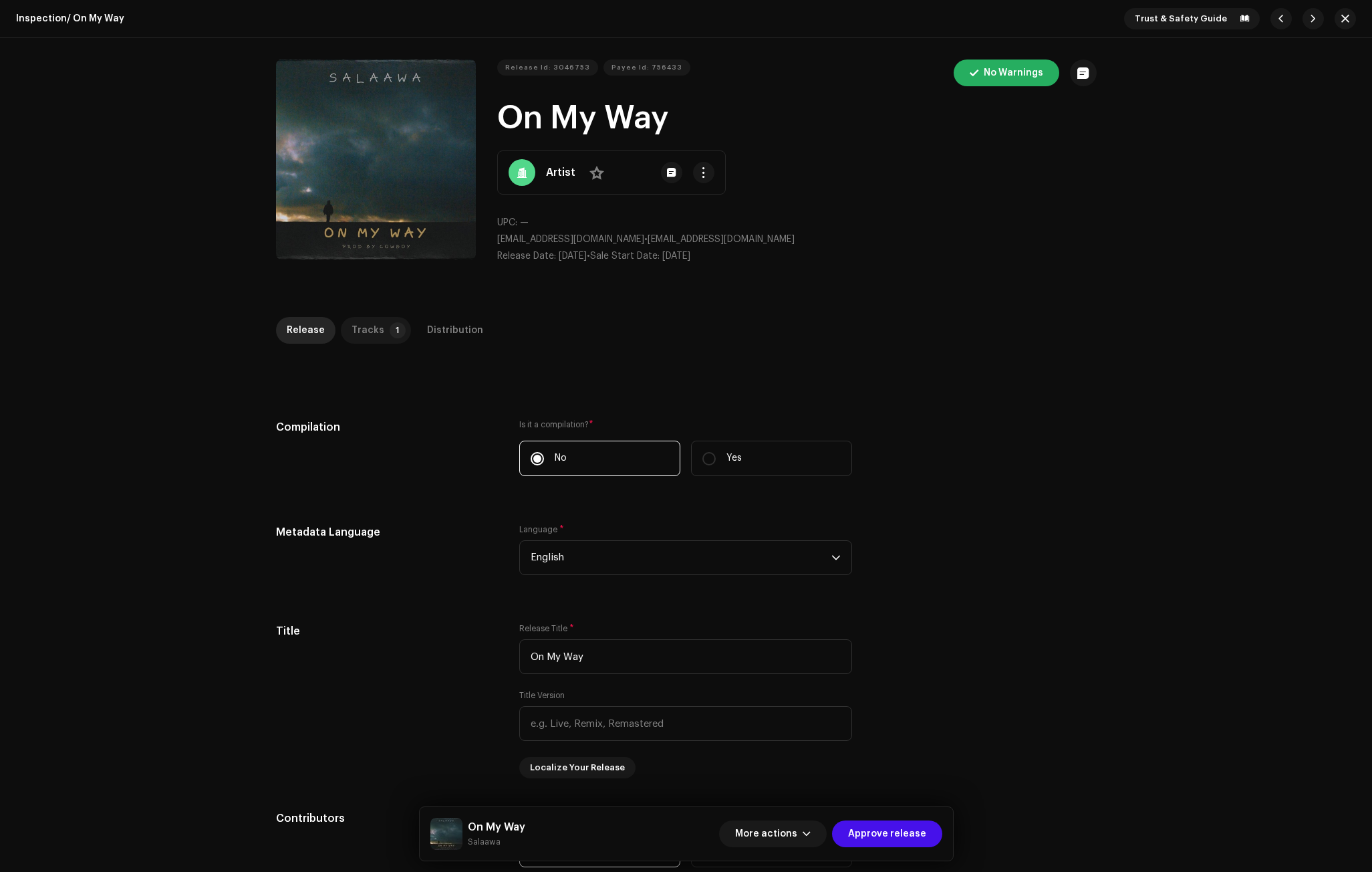
click at [373, 330] on div "Tracks" at bounding box center [367, 330] width 32 height 27
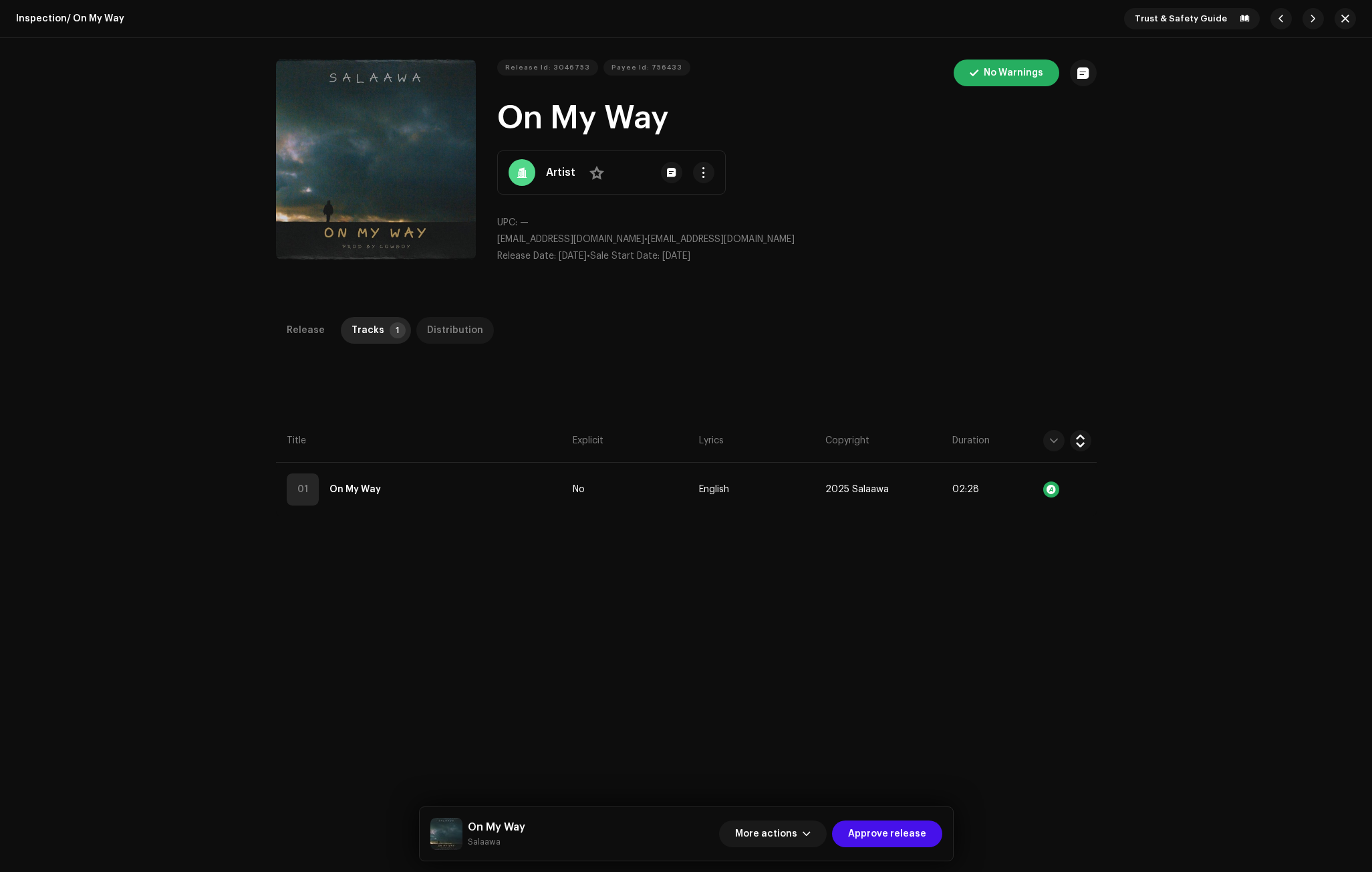
click at [461, 323] on div "Distribution" at bounding box center [455, 330] width 56 height 27
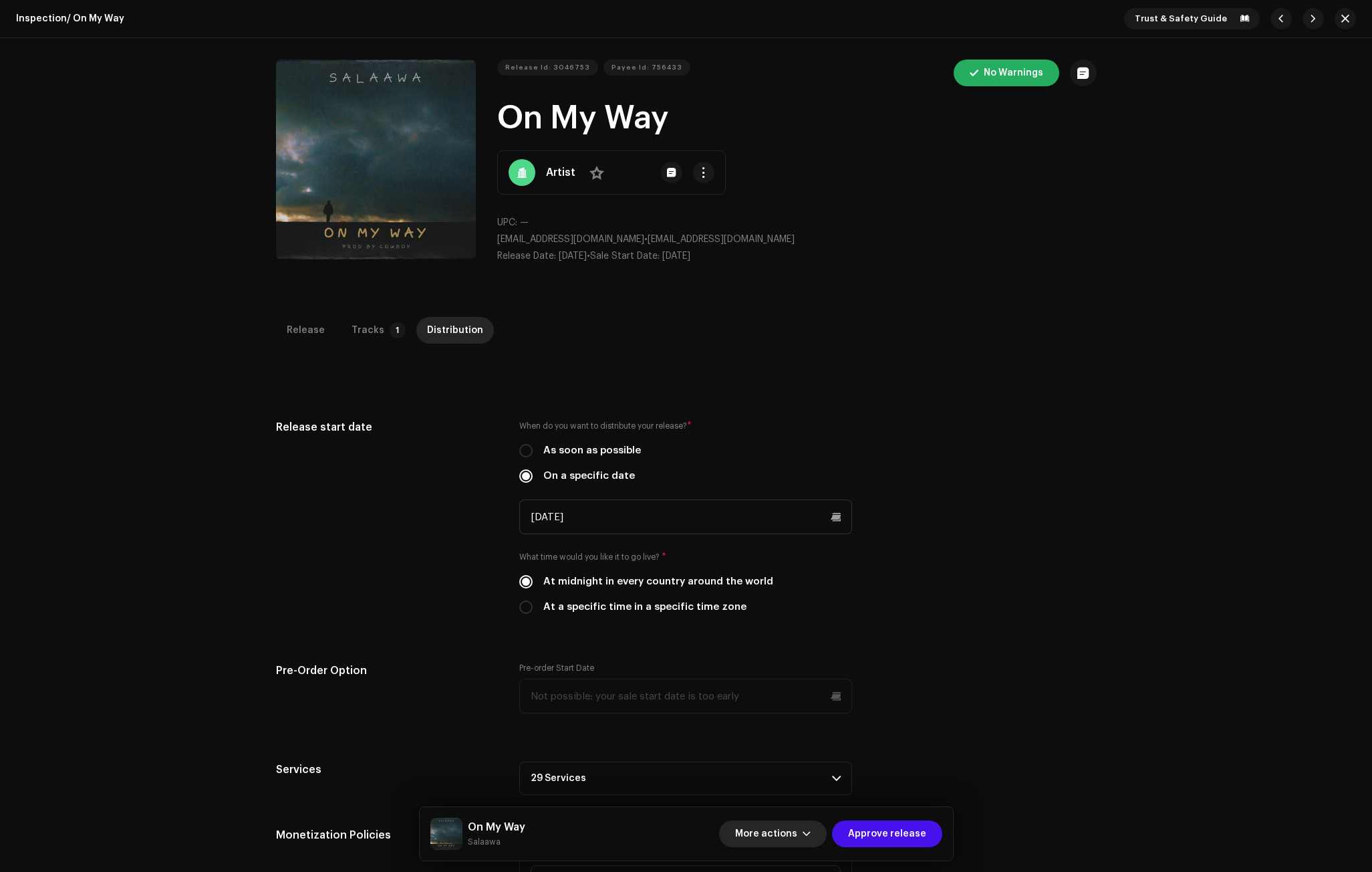
click at [817, 834] on button "More actions" at bounding box center [773, 833] width 108 height 27
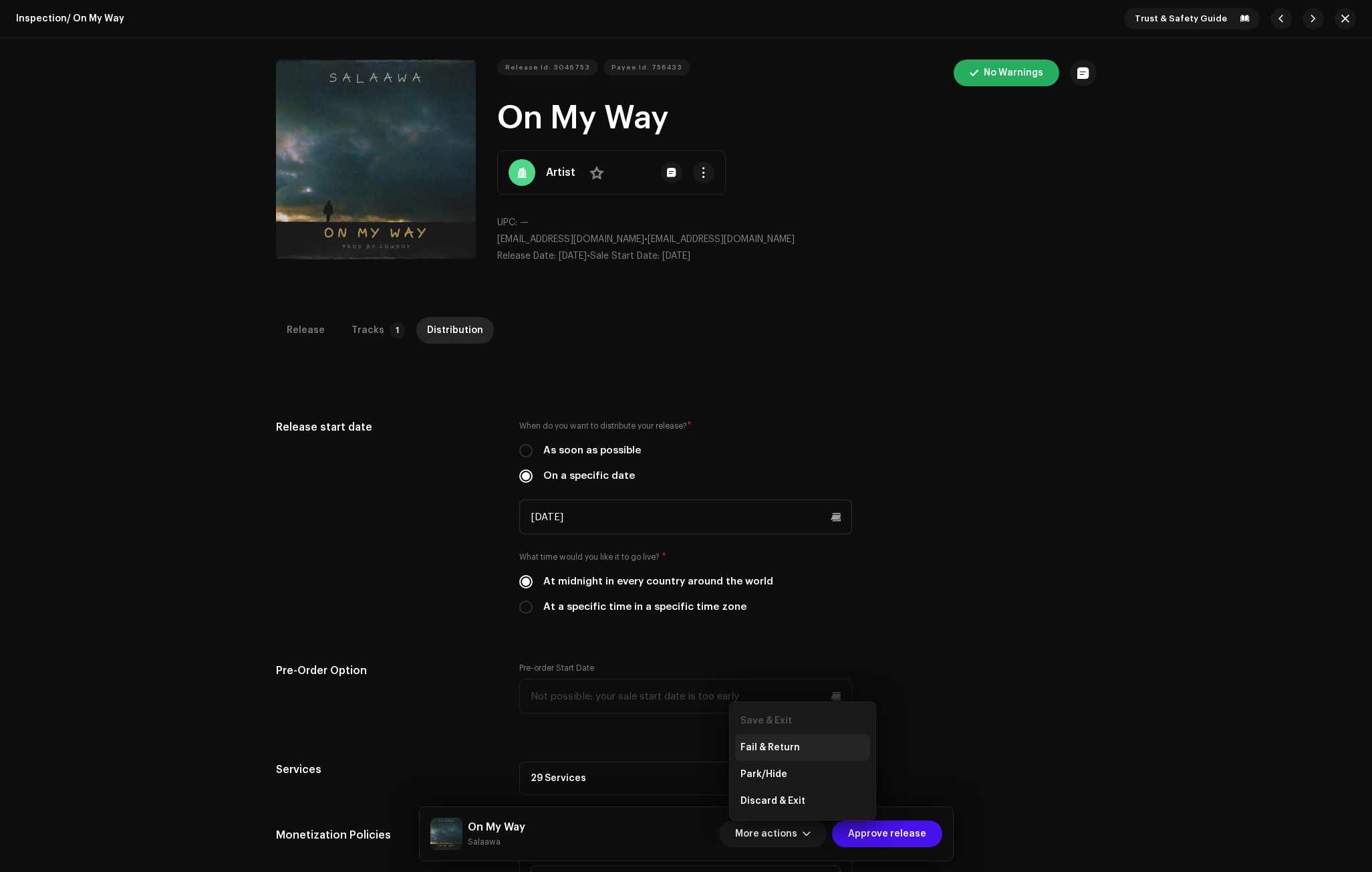
click at [779, 746] on span "Fail & Return" at bounding box center [770, 748] width 60 height 11
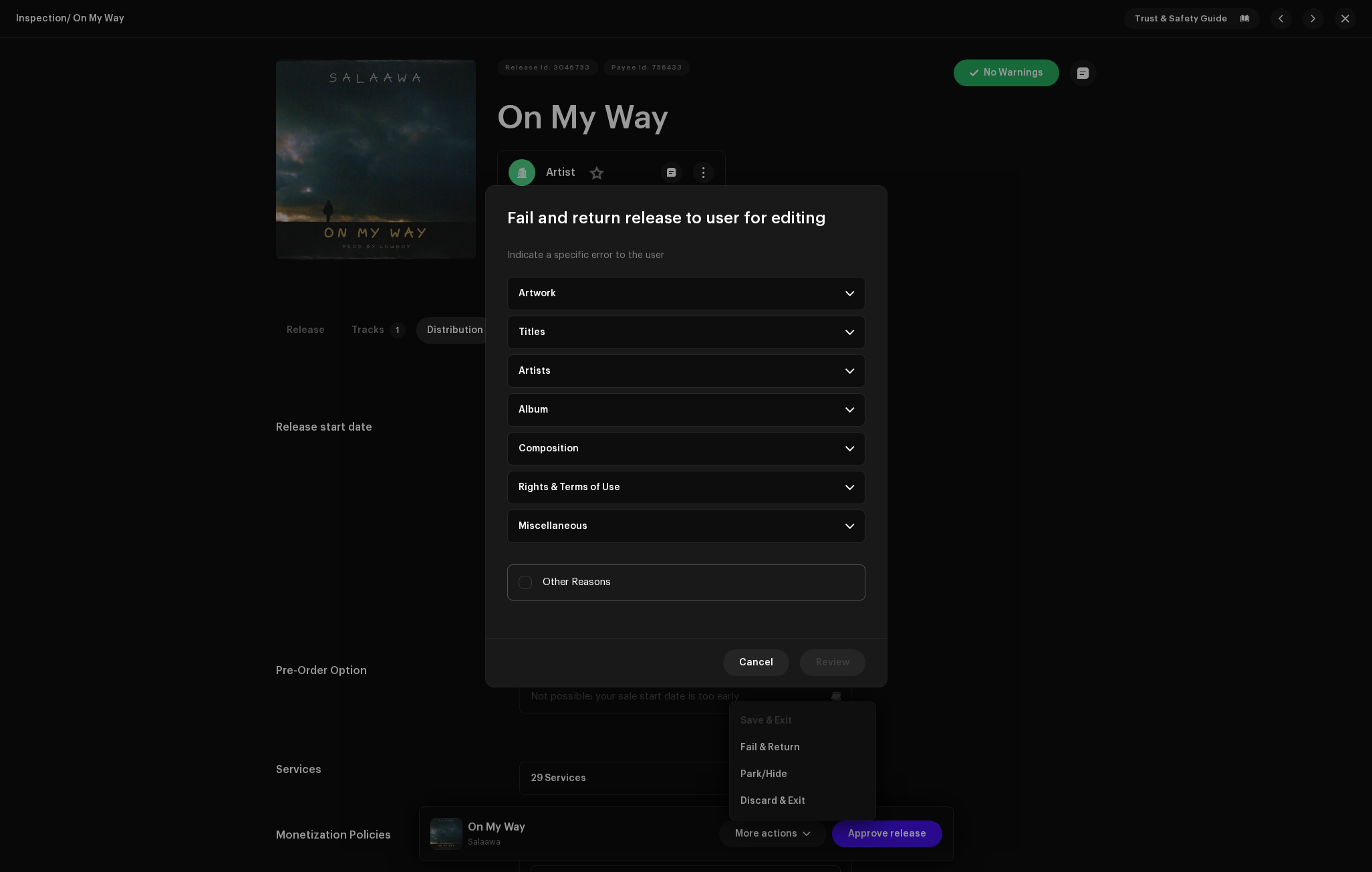
click at [574, 578] on span "Other Reasons" at bounding box center [576, 582] width 68 height 15
click at [532, 578] on input "Other Reasons" at bounding box center [525, 582] width 13 height 13
checkbox input "true"
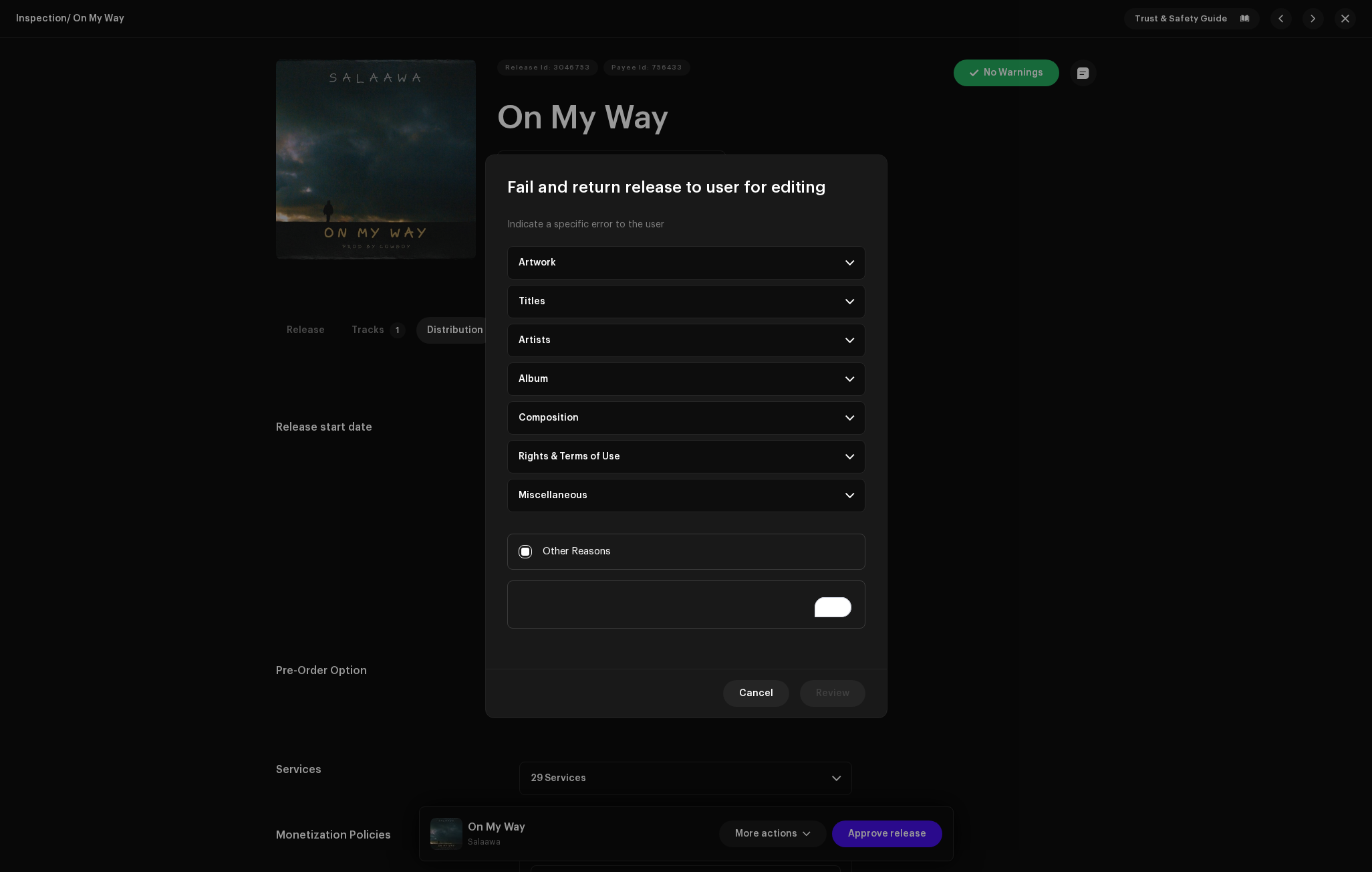
drag, startPoint x: 536, startPoint y: 596, endPoint x: 762, endPoint y: 695, distance: 246.7
click at [762, 695] on span "Cancel" at bounding box center [756, 693] width 34 height 27
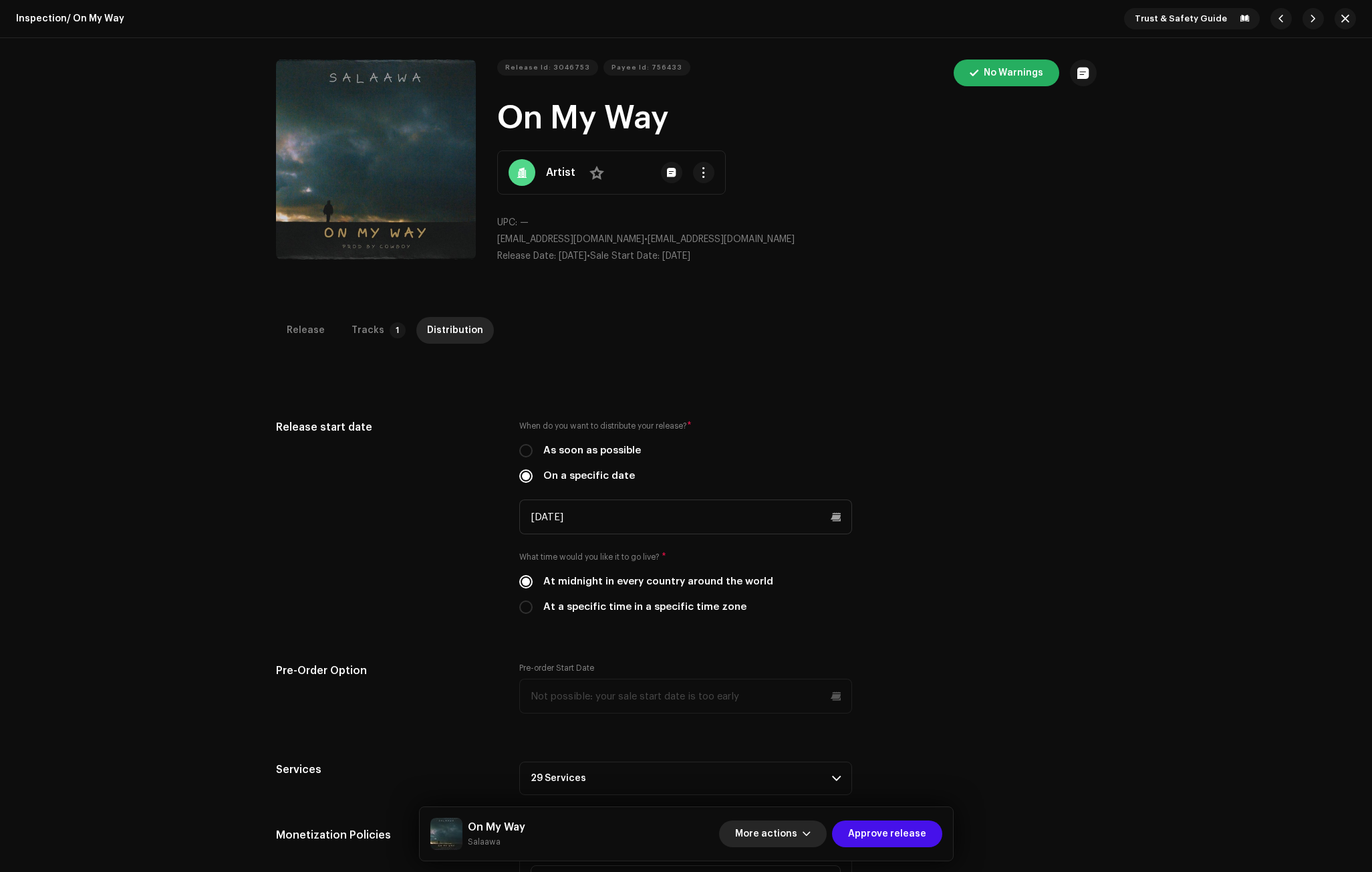
click at [807, 828] on button "More actions" at bounding box center [773, 833] width 108 height 27
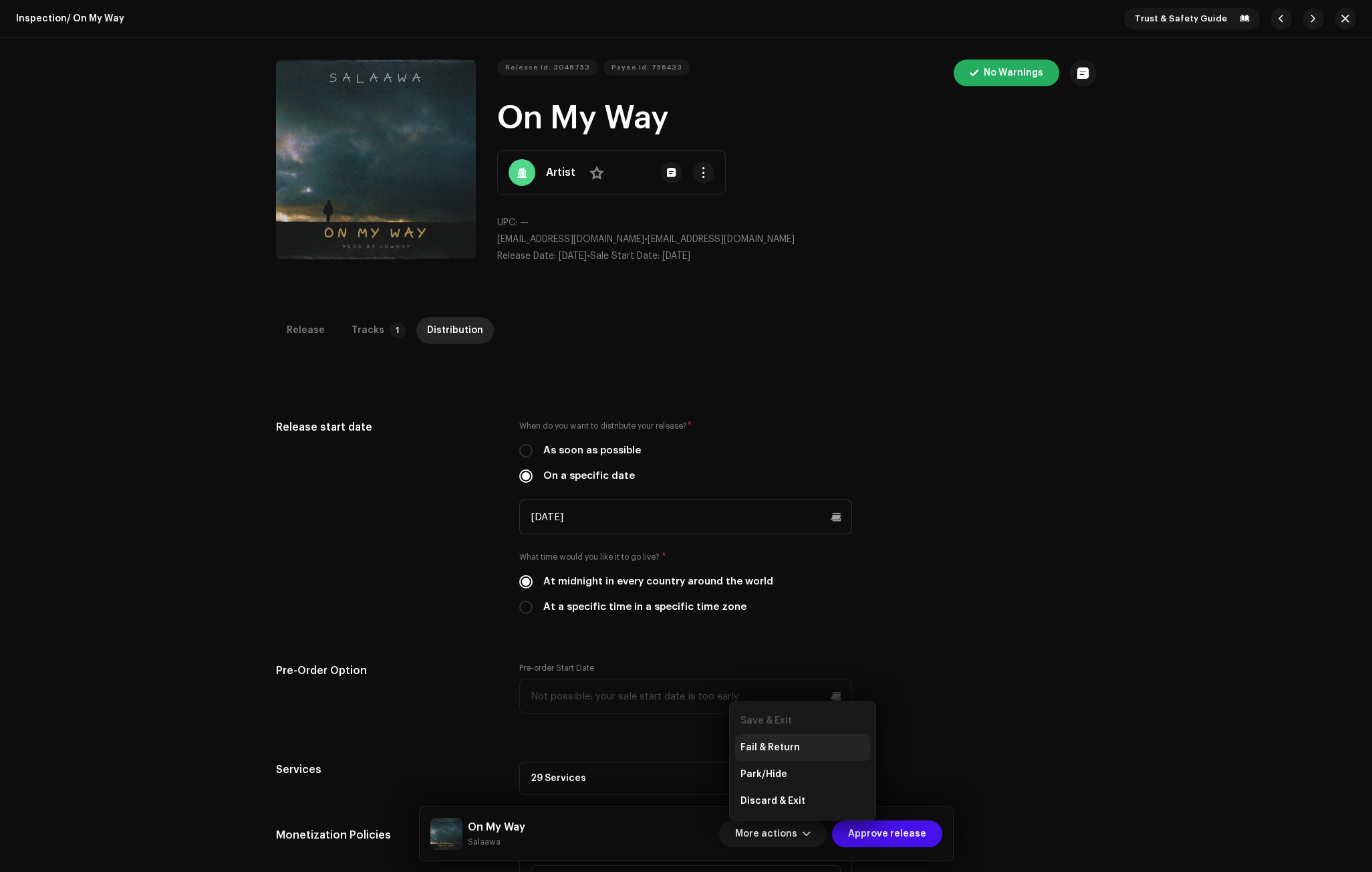
click at [756, 746] on span "Fail & Return" at bounding box center [770, 748] width 60 height 11
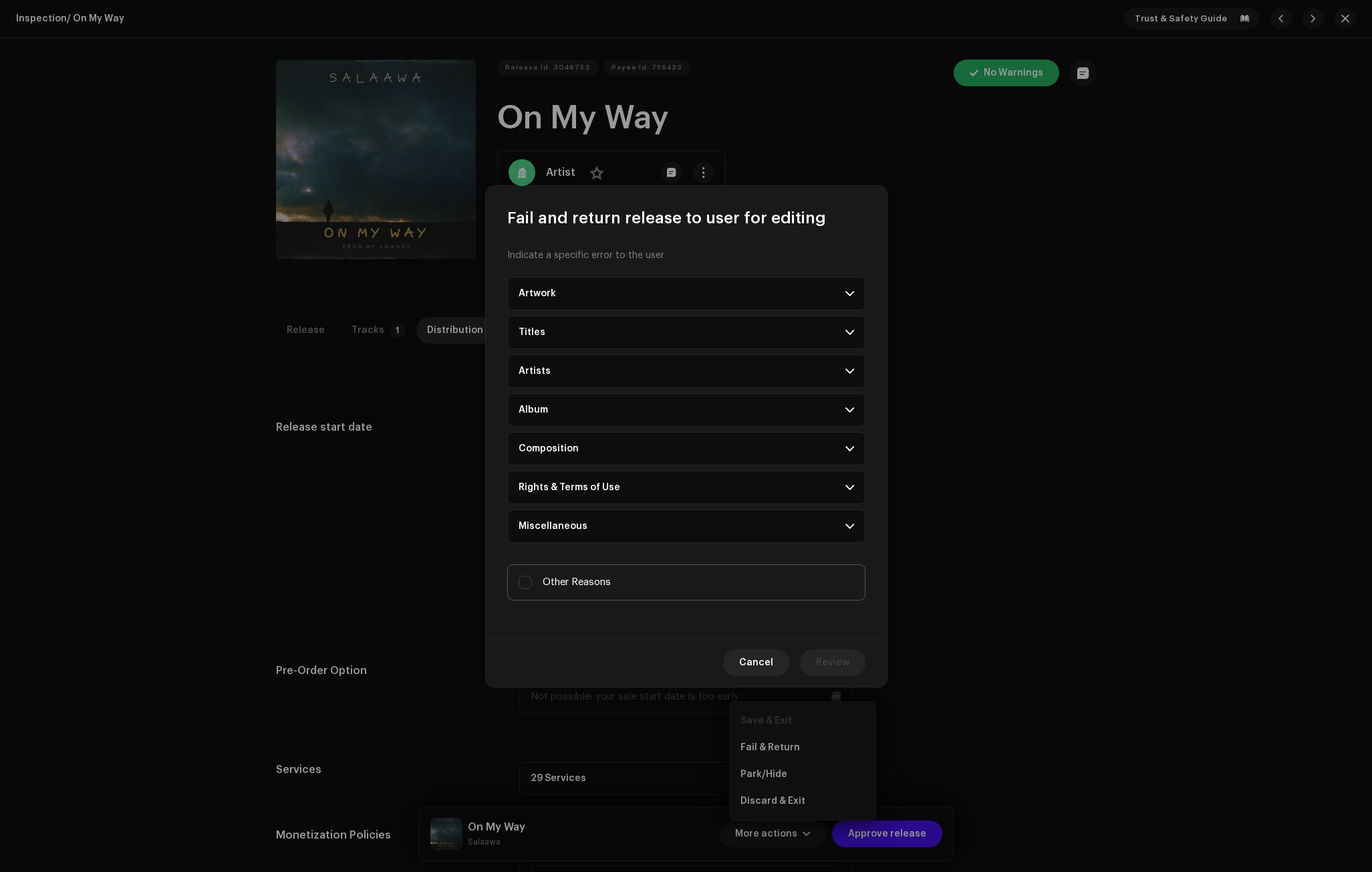
click at [549, 583] on span "Other Reasons" at bounding box center [576, 582] width 68 height 15
click at [532, 583] on input "Other Reasons" at bounding box center [525, 582] width 13 height 13
checkbox input "true"
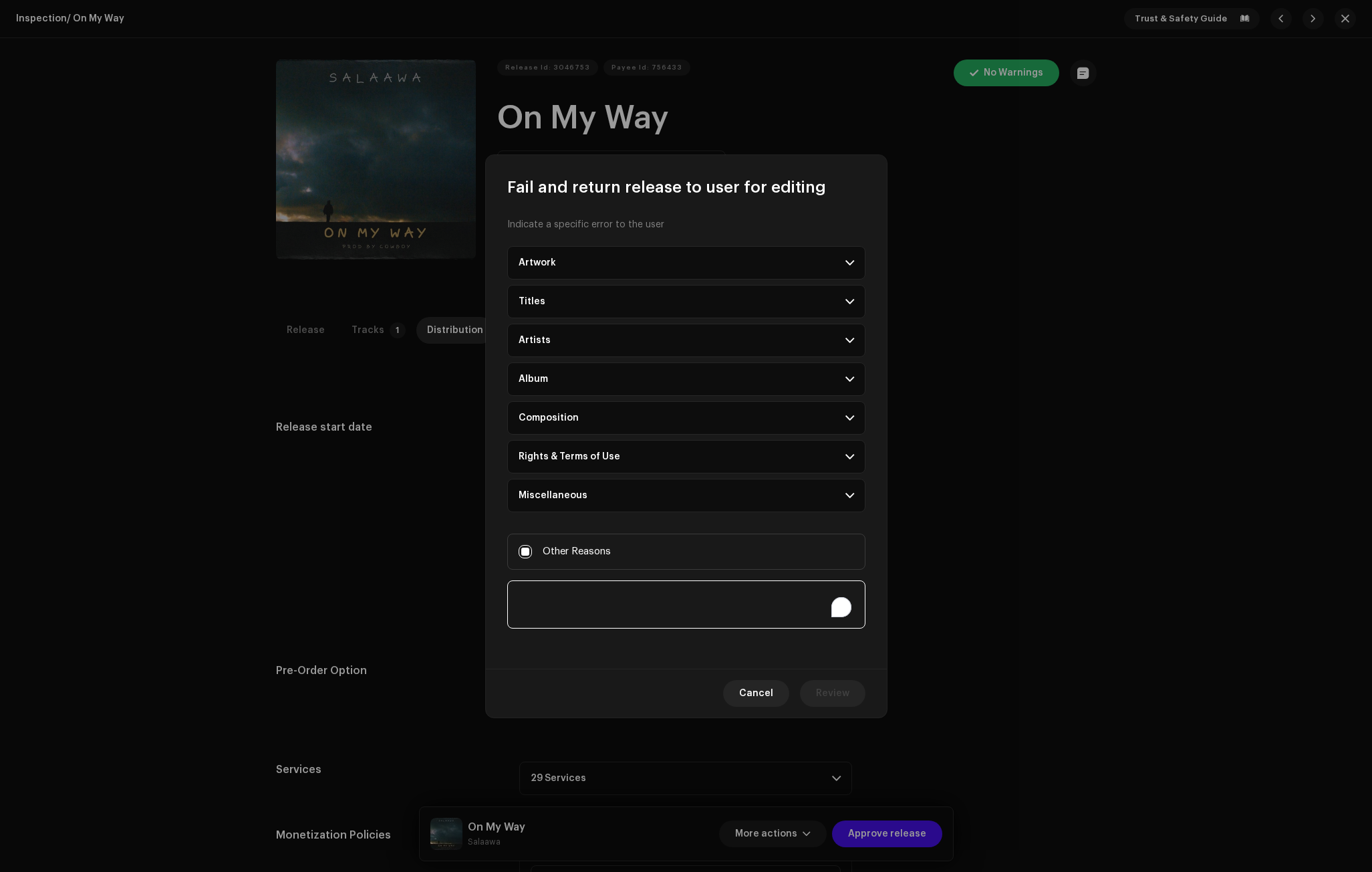
paste textarea "PROVIDE PROOF OF PAYMENT Or PAY FOR YOUR ACCOUNT Price: GH¢175 [URL][DOMAIN_NAM…"
type textarea "PROVIDE PROOF OF PAYMENT Or PAY FOR YOUR ACCOUNT Price: GH¢175 [URL][DOMAIN_NAM…"
click at [830, 689] on span "Review" at bounding box center [832, 693] width 33 height 27
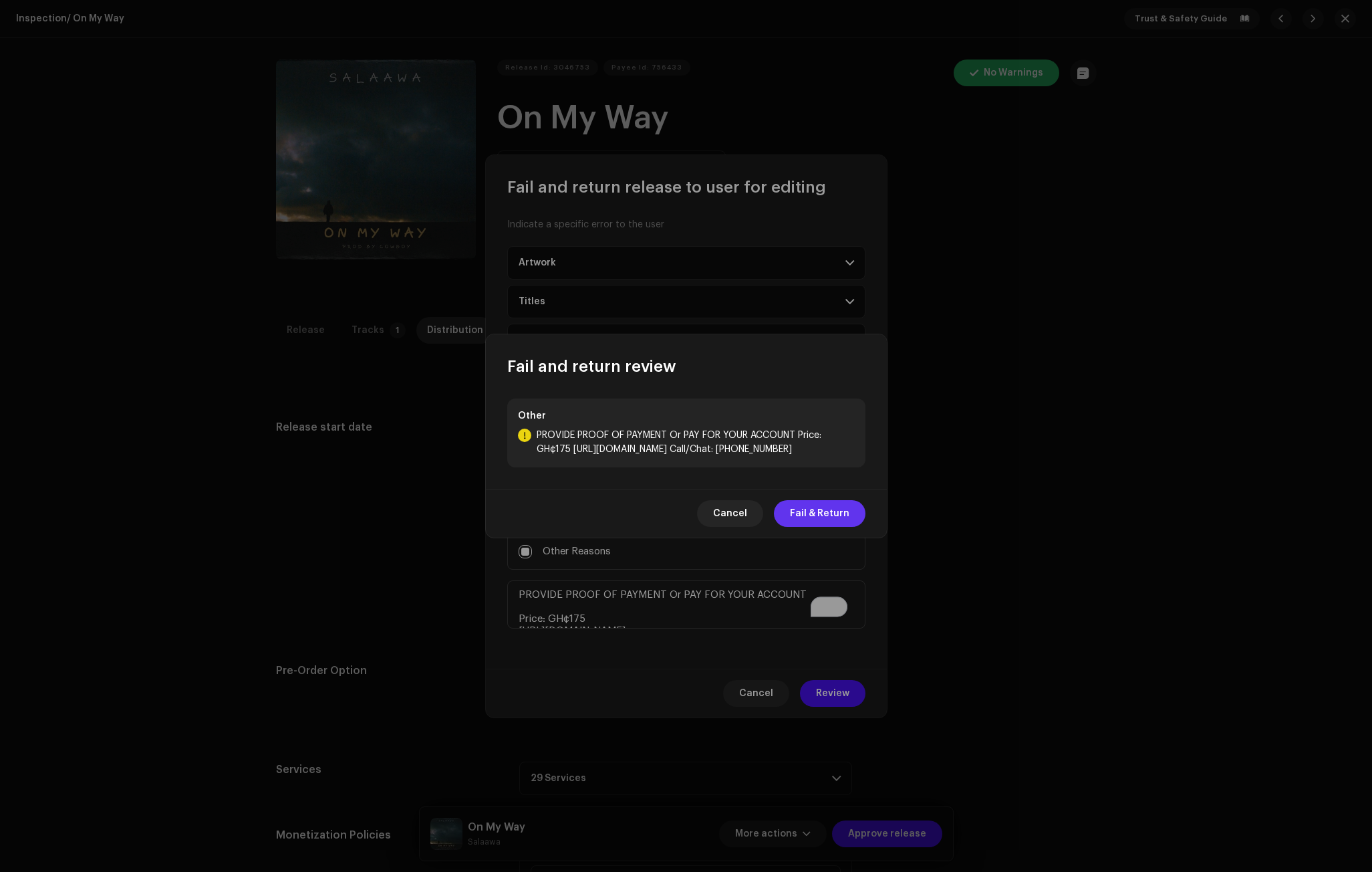
click at [820, 509] on span "Fail & Return" at bounding box center [820, 514] width 60 height 27
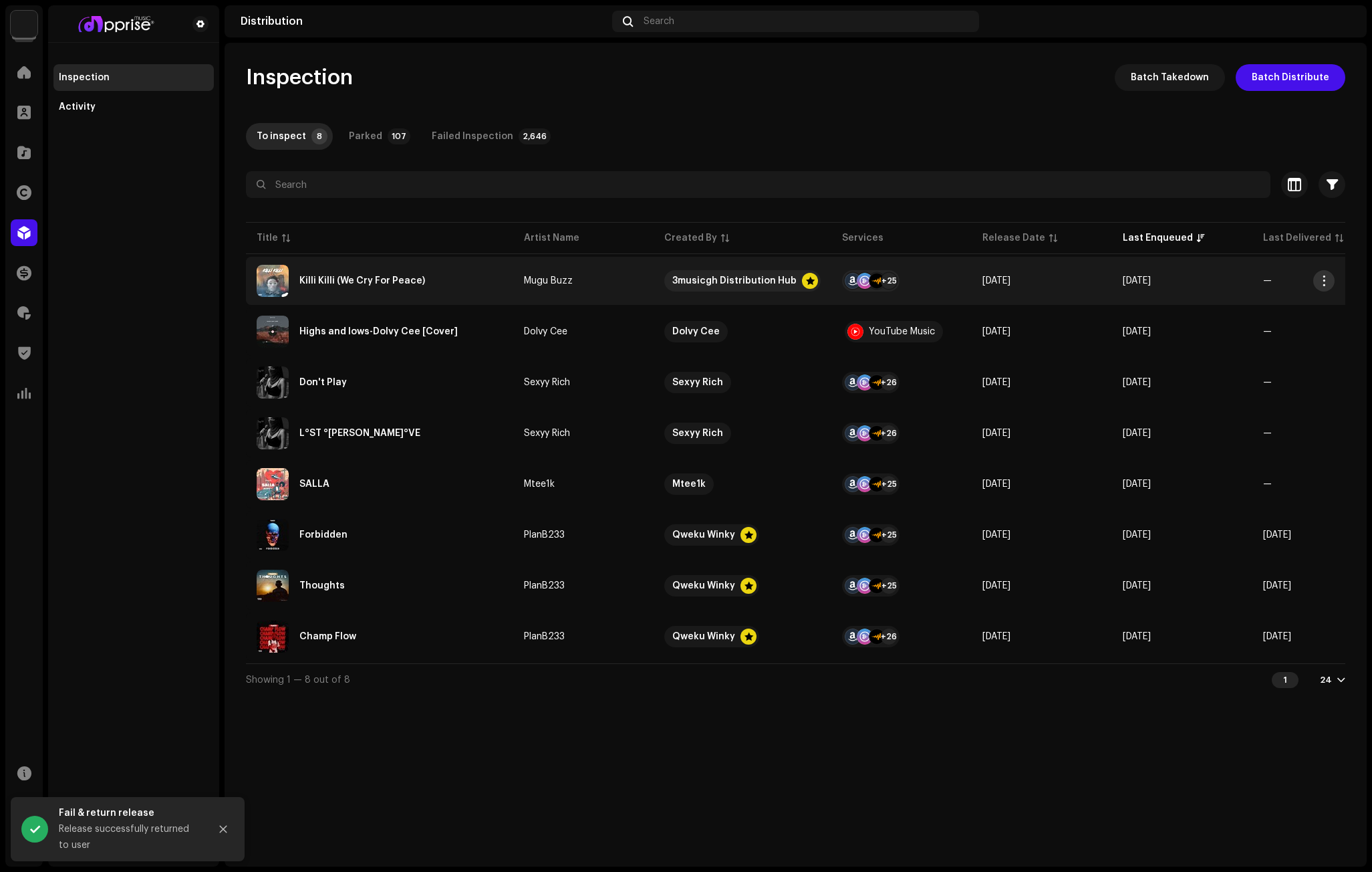
click at [1322, 277] on span "button" at bounding box center [1324, 280] width 10 height 11
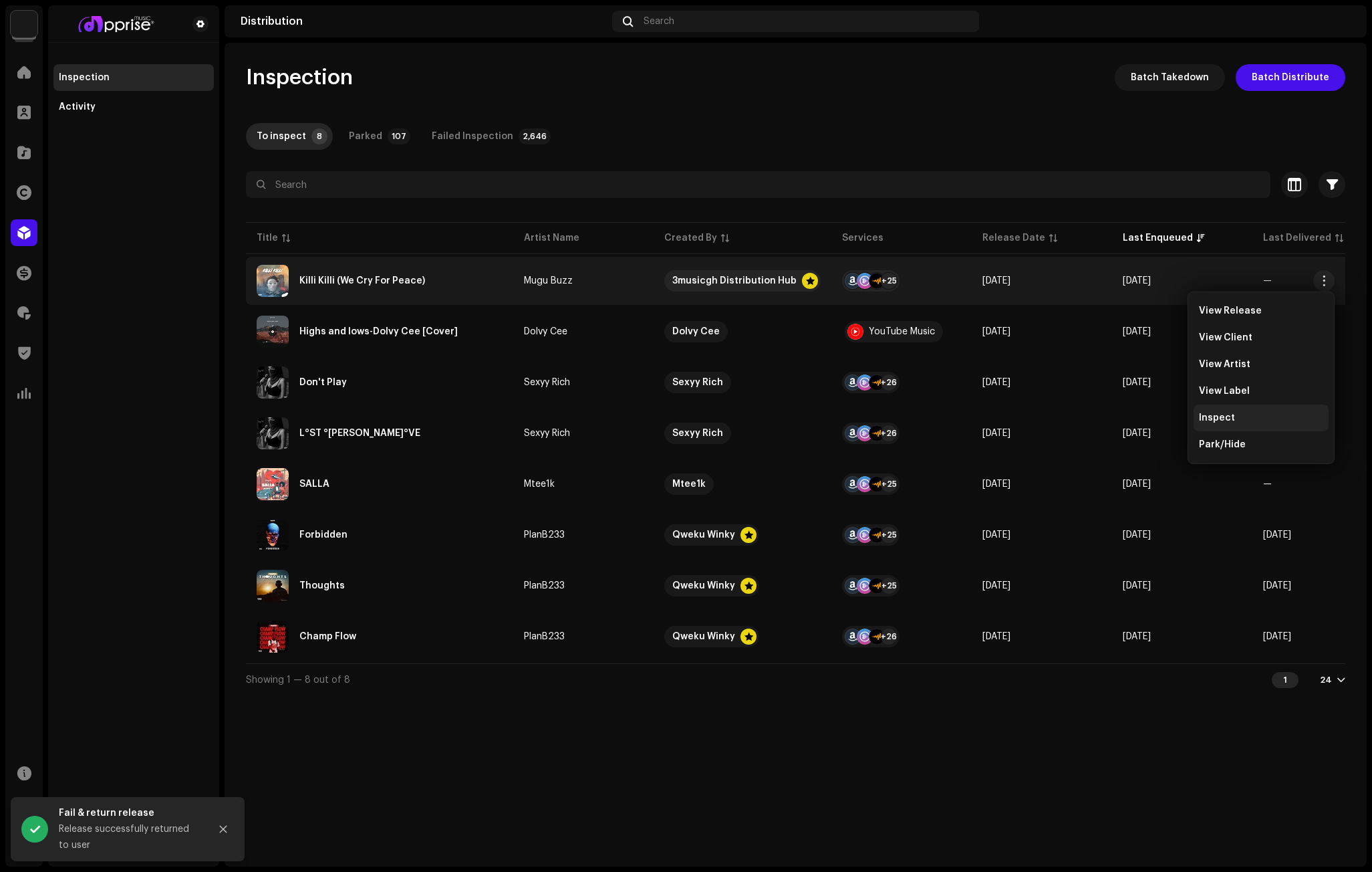
click at [1220, 415] on span "Inspect" at bounding box center [1216, 418] width 36 height 11
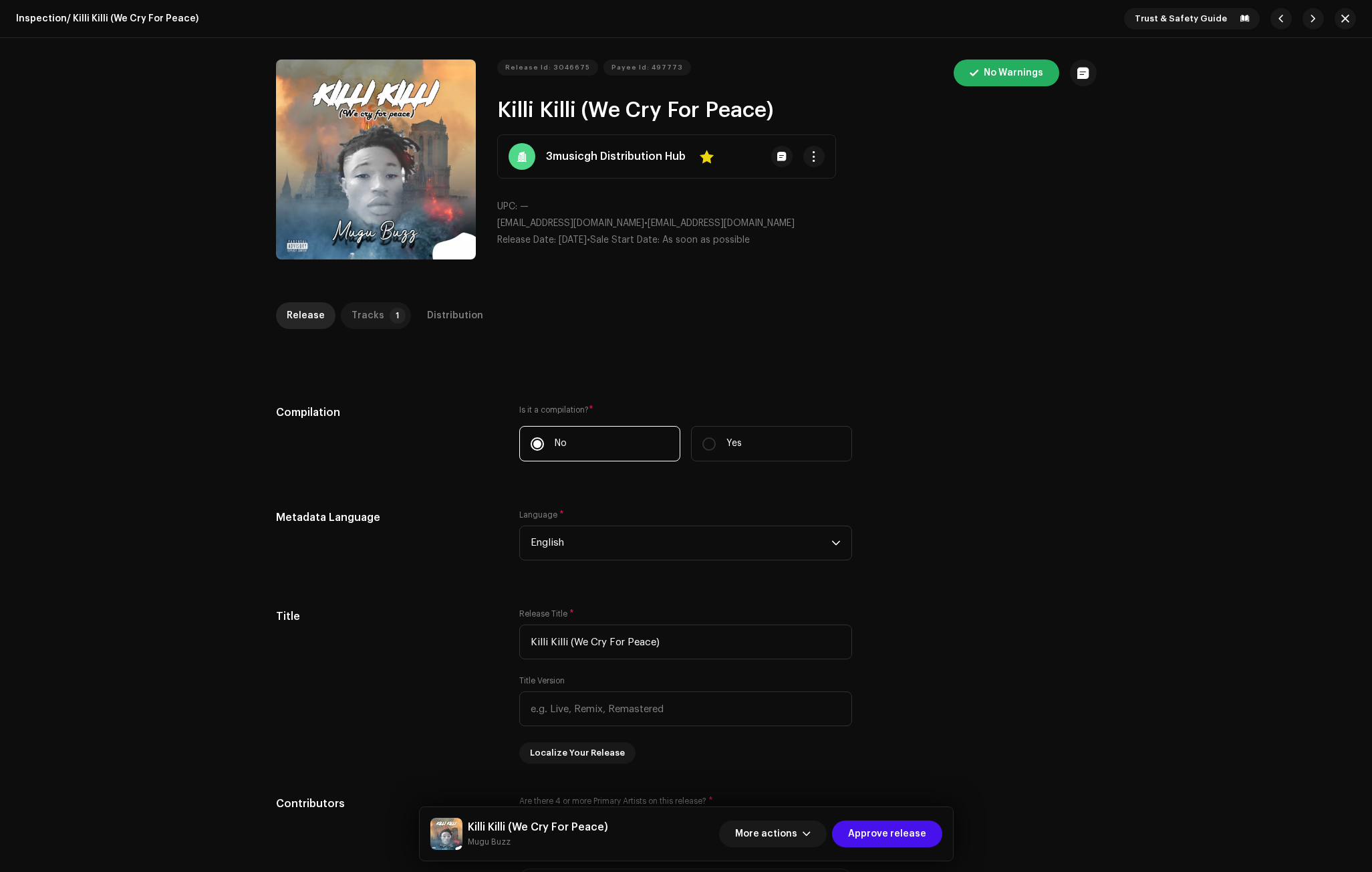
click at [373, 317] on div "Tracks" at bounding box center [367, 315] width 32 height 27
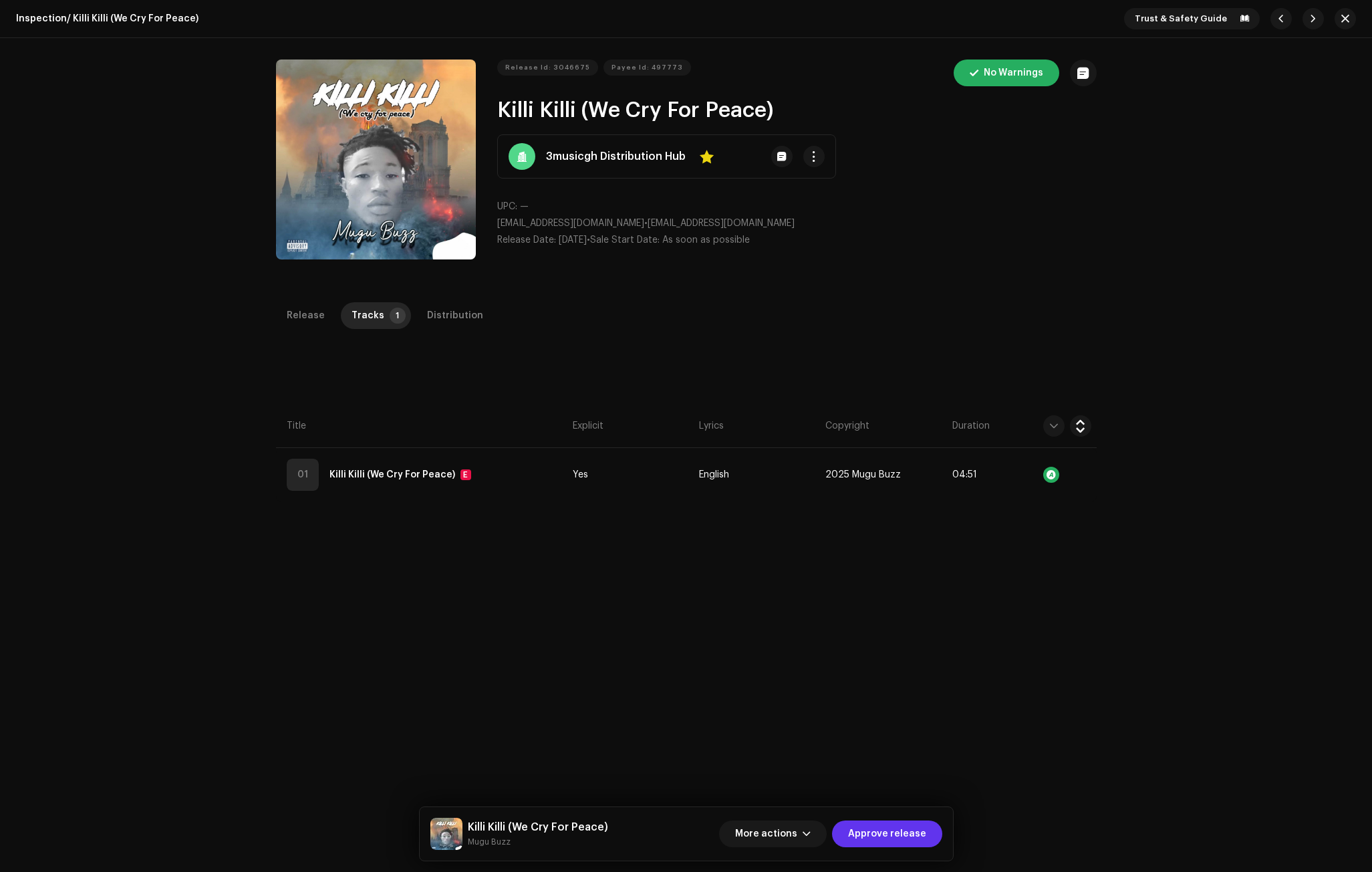
click at [902, 828] on span "Approve release" at bounding box center [887, 833] width 78 height 27
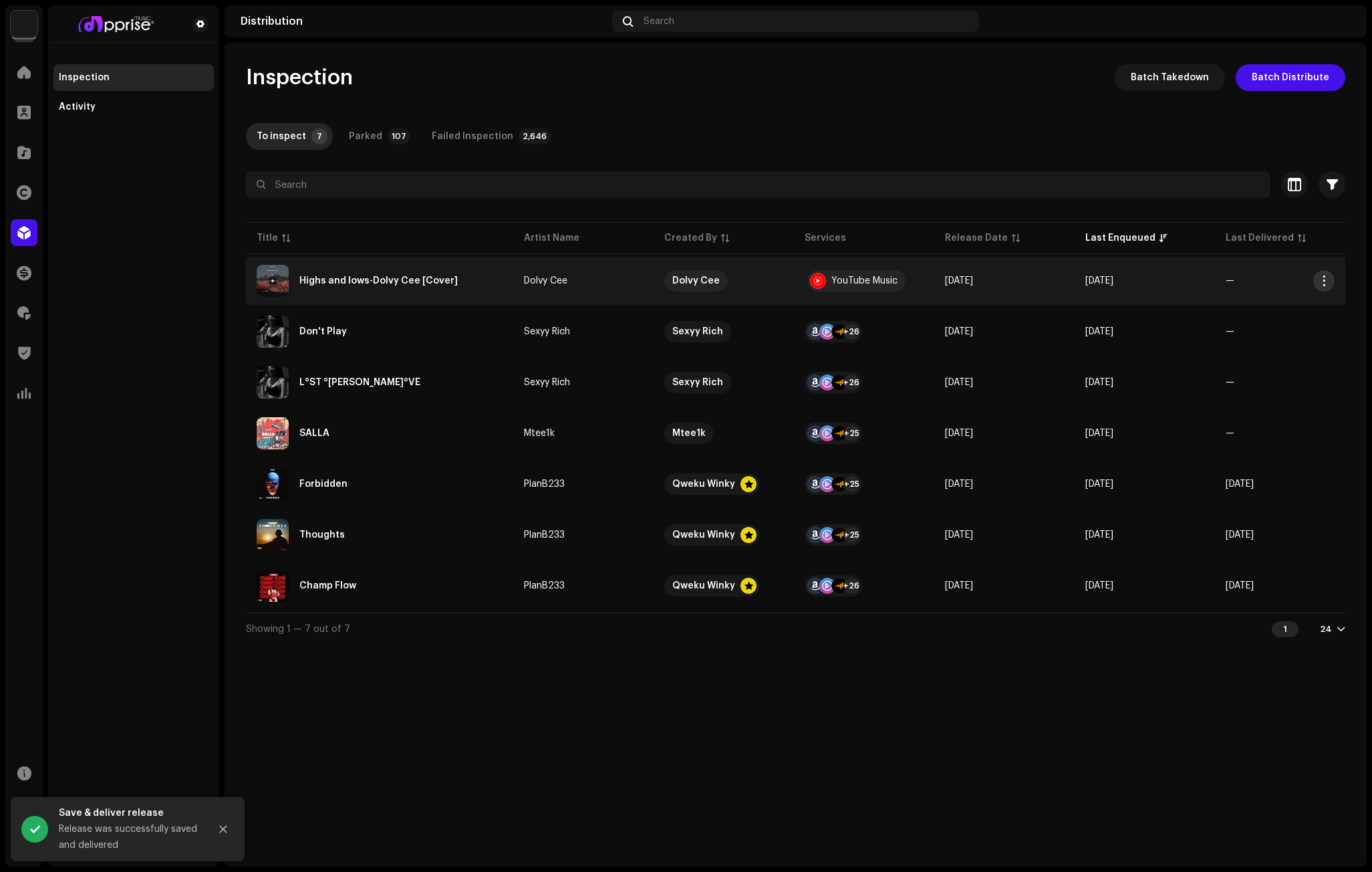
click at [1326, 275] on span "button" at bounding box center [1324, 280] width 10 height 11
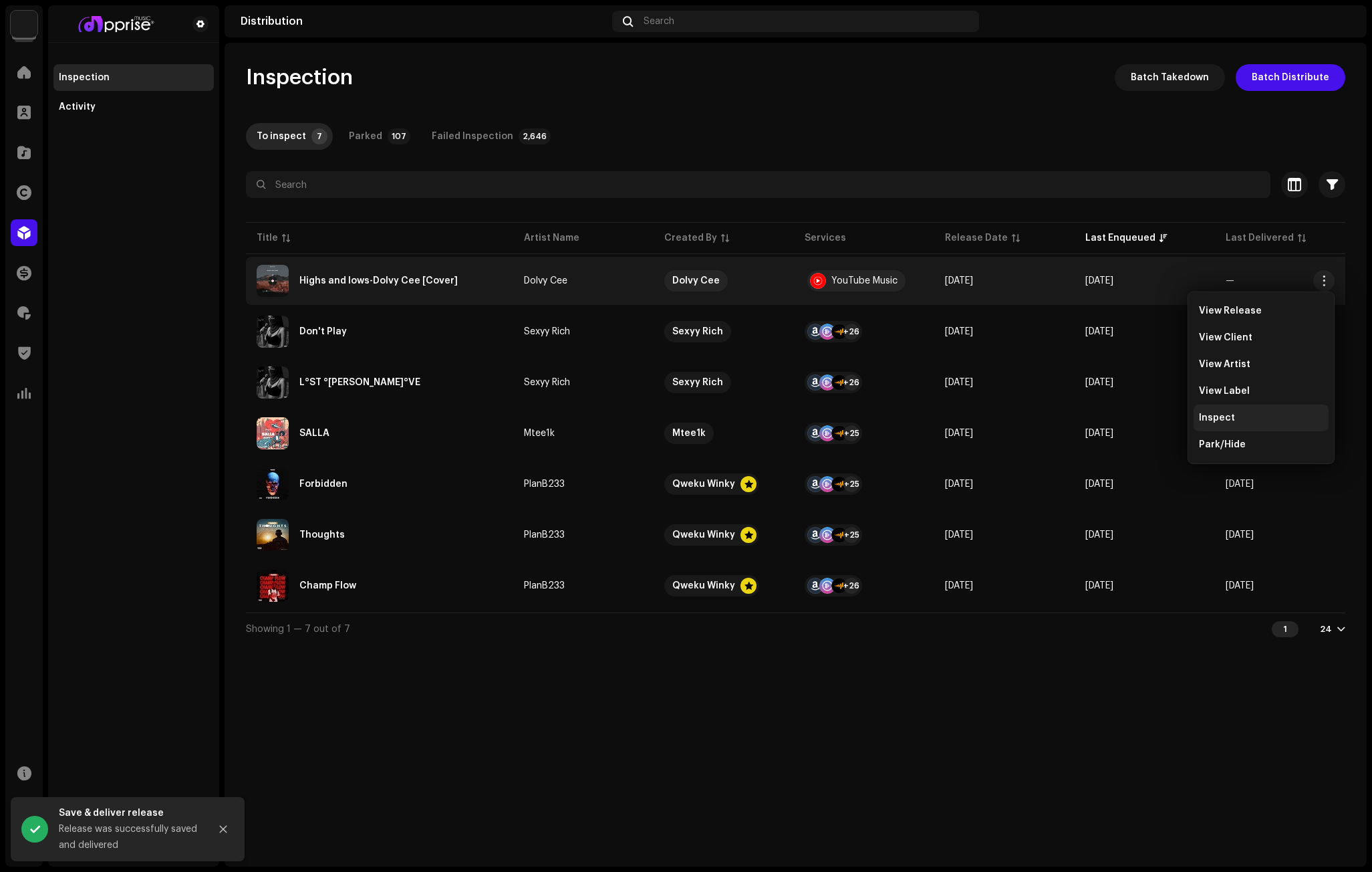
click at [1228, 415] on span "Inspect" at bounding box center [1216, 418] width 36 height 11
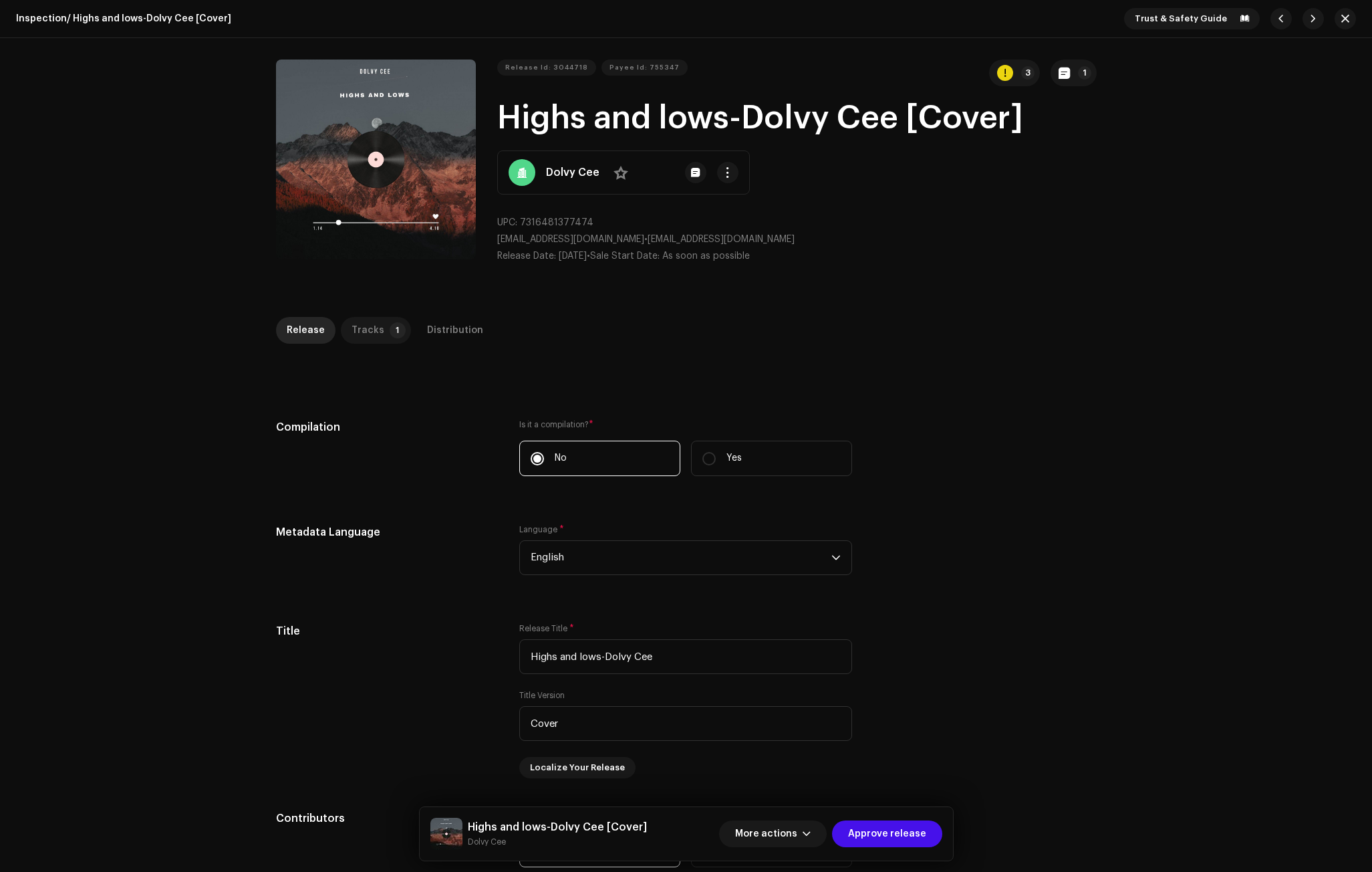
click at [371, 329] on div "Tracks" at bounding box center [367, 330] width 32 height 27
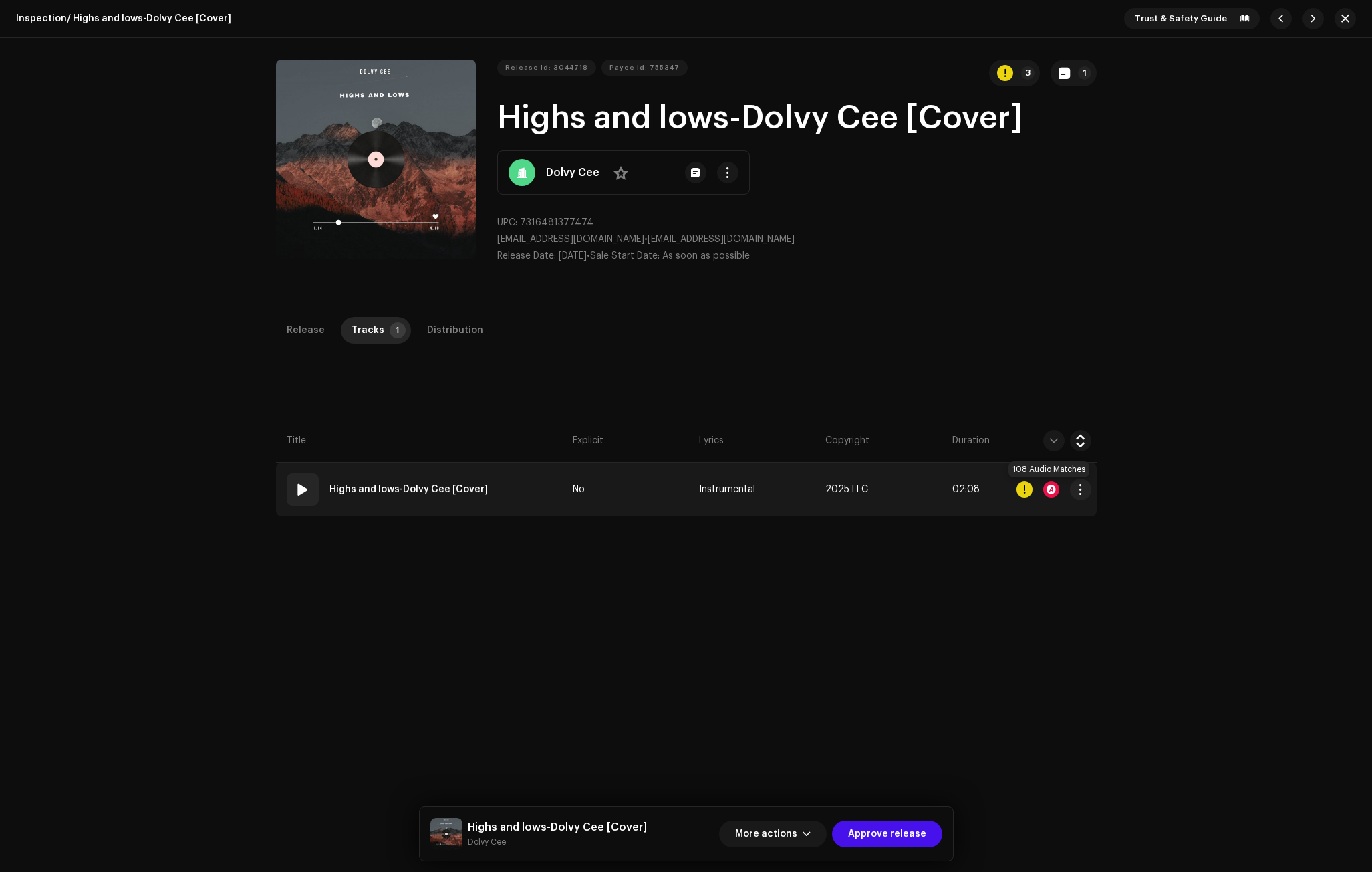
click at [1051, 487] on div at bounding box center [1051, 489] width 16 height 16
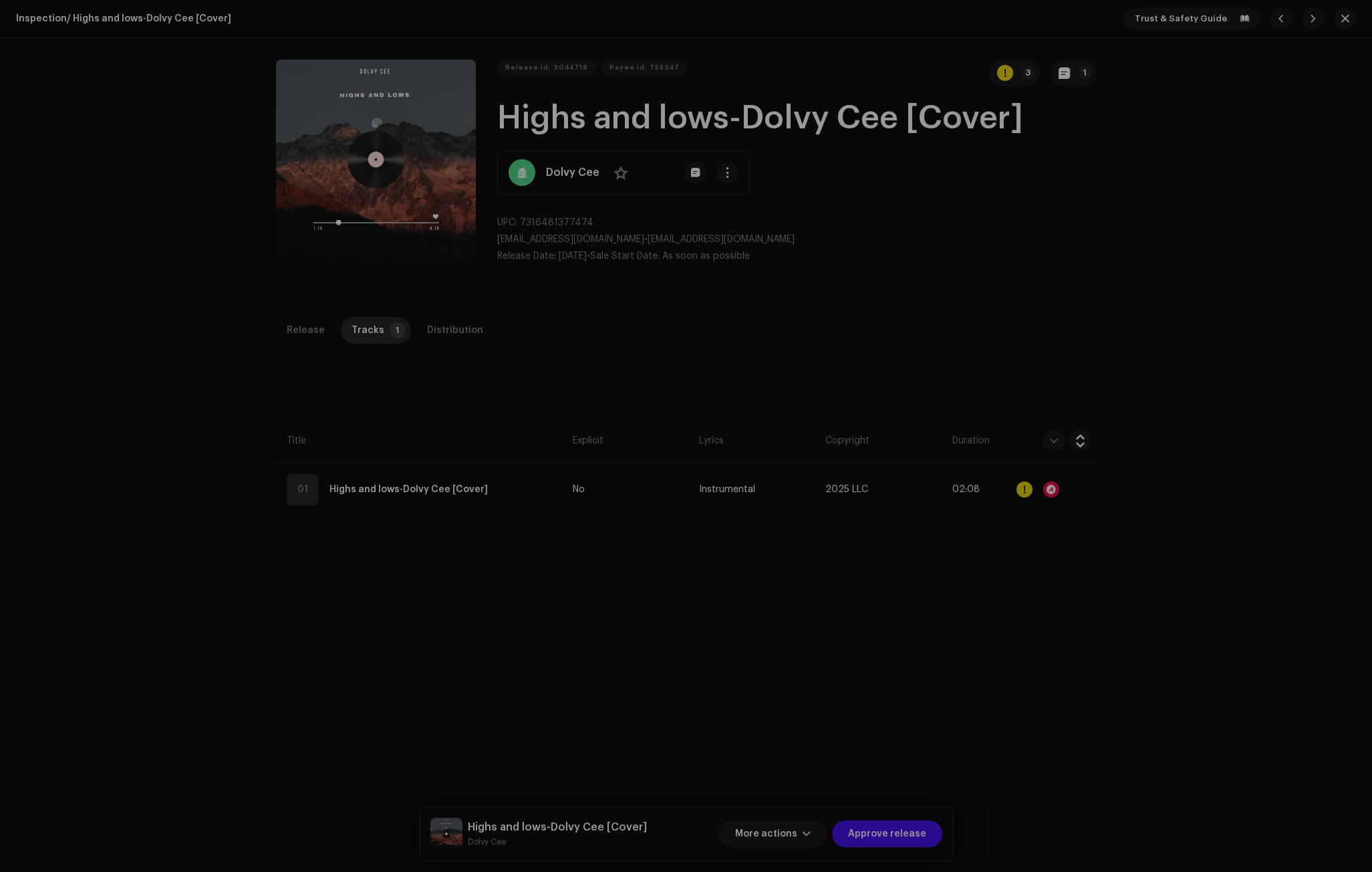
click at [984, 334] on div "Audio Recognition by Remix/Sample 87 Cover Song 21 All results require review/l…" at bounding box center [686, 436] width 1372 height 872
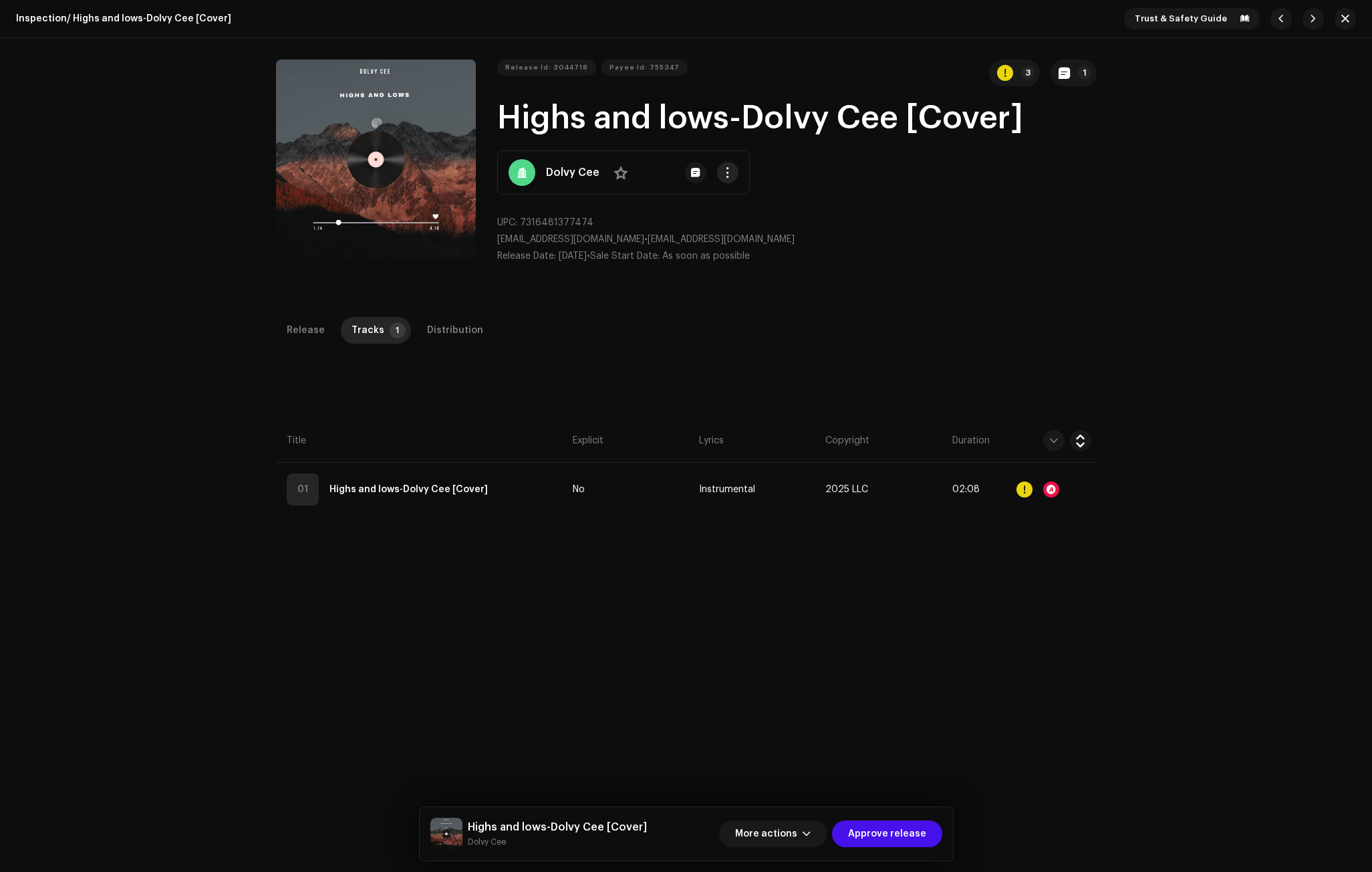
click at [726, 174] on span "button" at bounding box center [727, 173] width 10 height 11
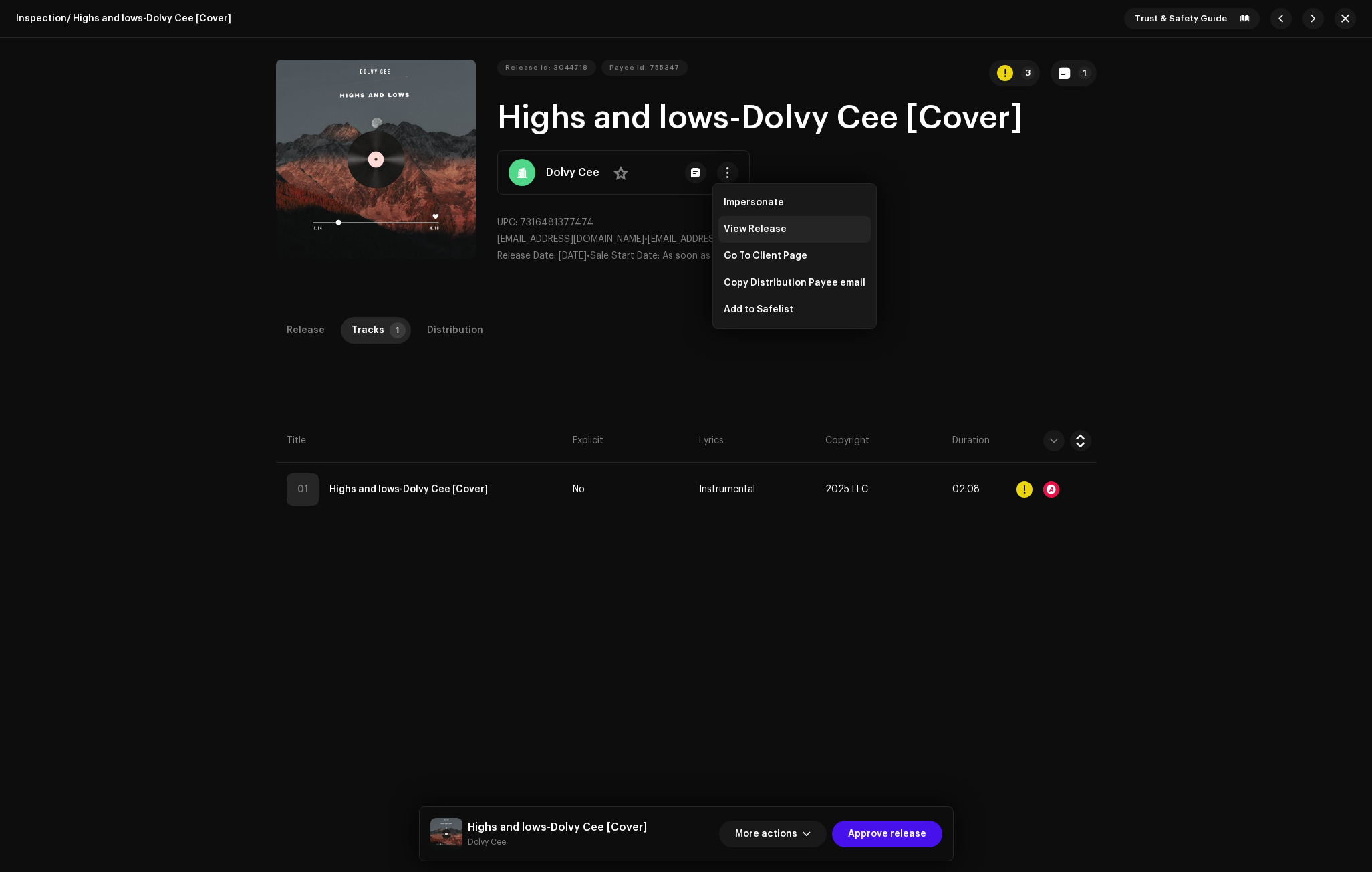
click at [741, 227] on span "View Release" at bounding box center [755, 230] width 63 height 11
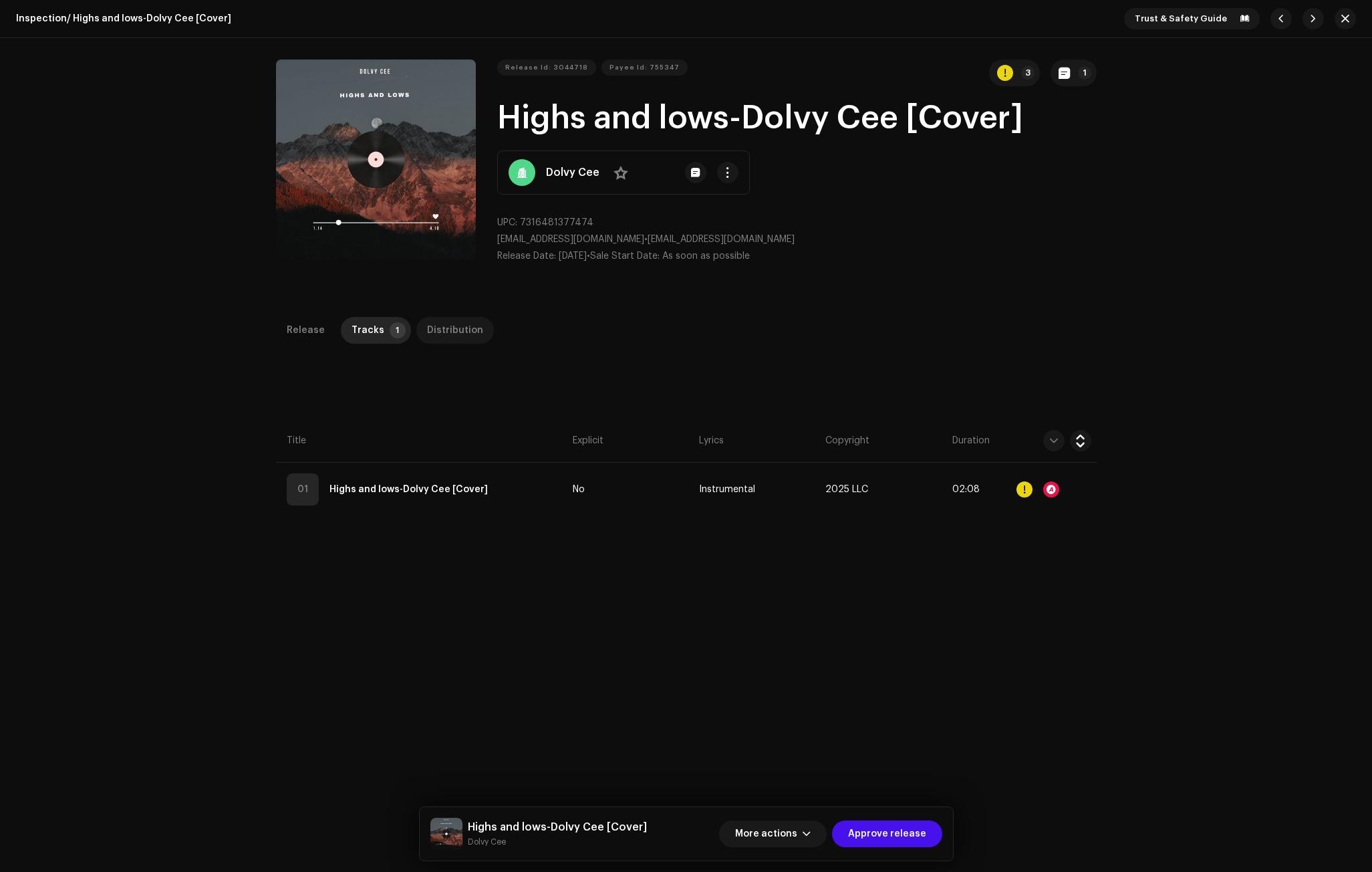
click at [457, 326] on div "Distribution" at bounding box center [455, 330] width 56 height 27
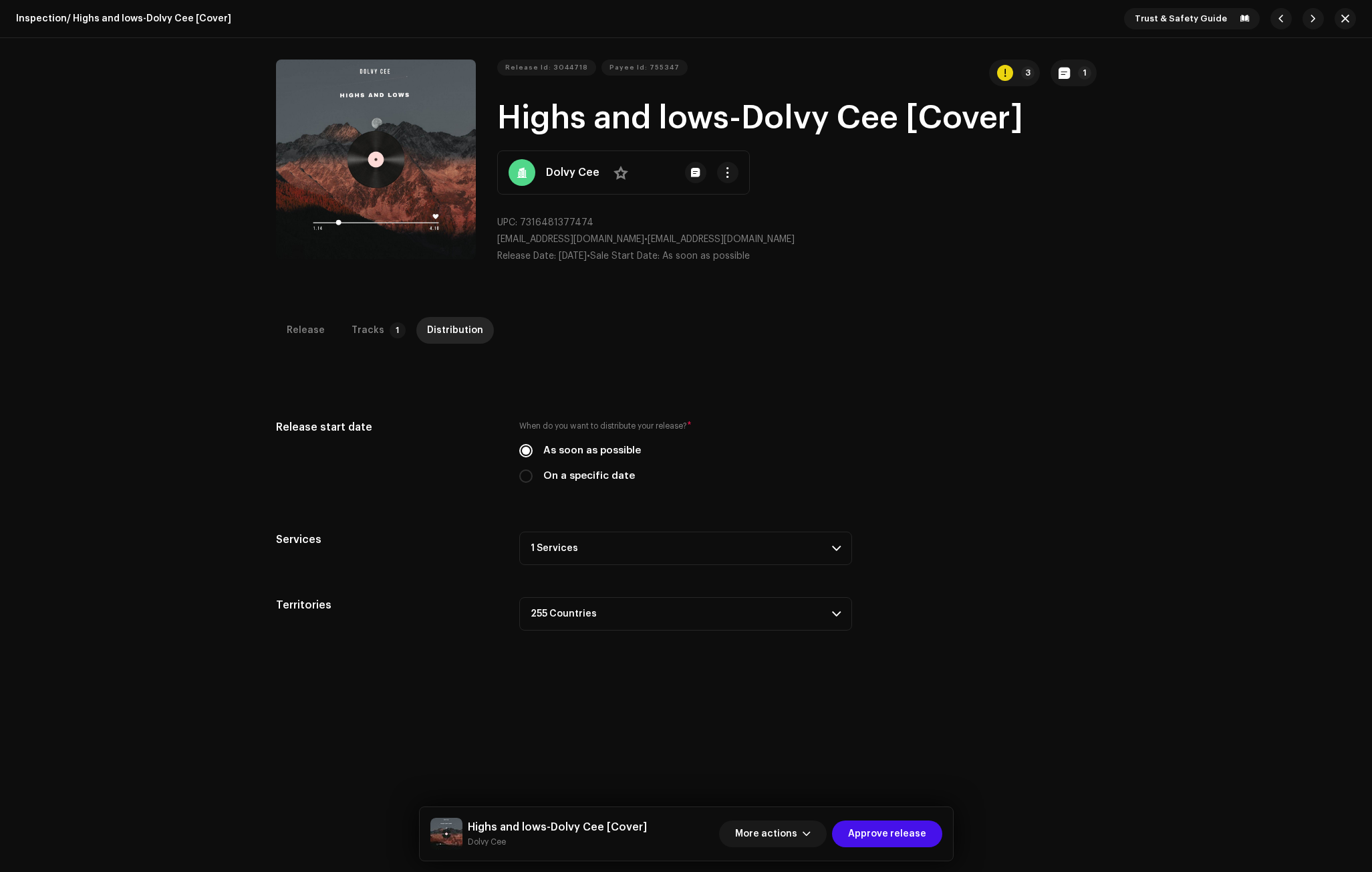
click at [614, 540] on p-accordion-header "1 Services" at bounding box center [686, 548] width 333 height 33
click at [824, 827] on button "More actions" at bounding box center [773, 833] width 108 height 27
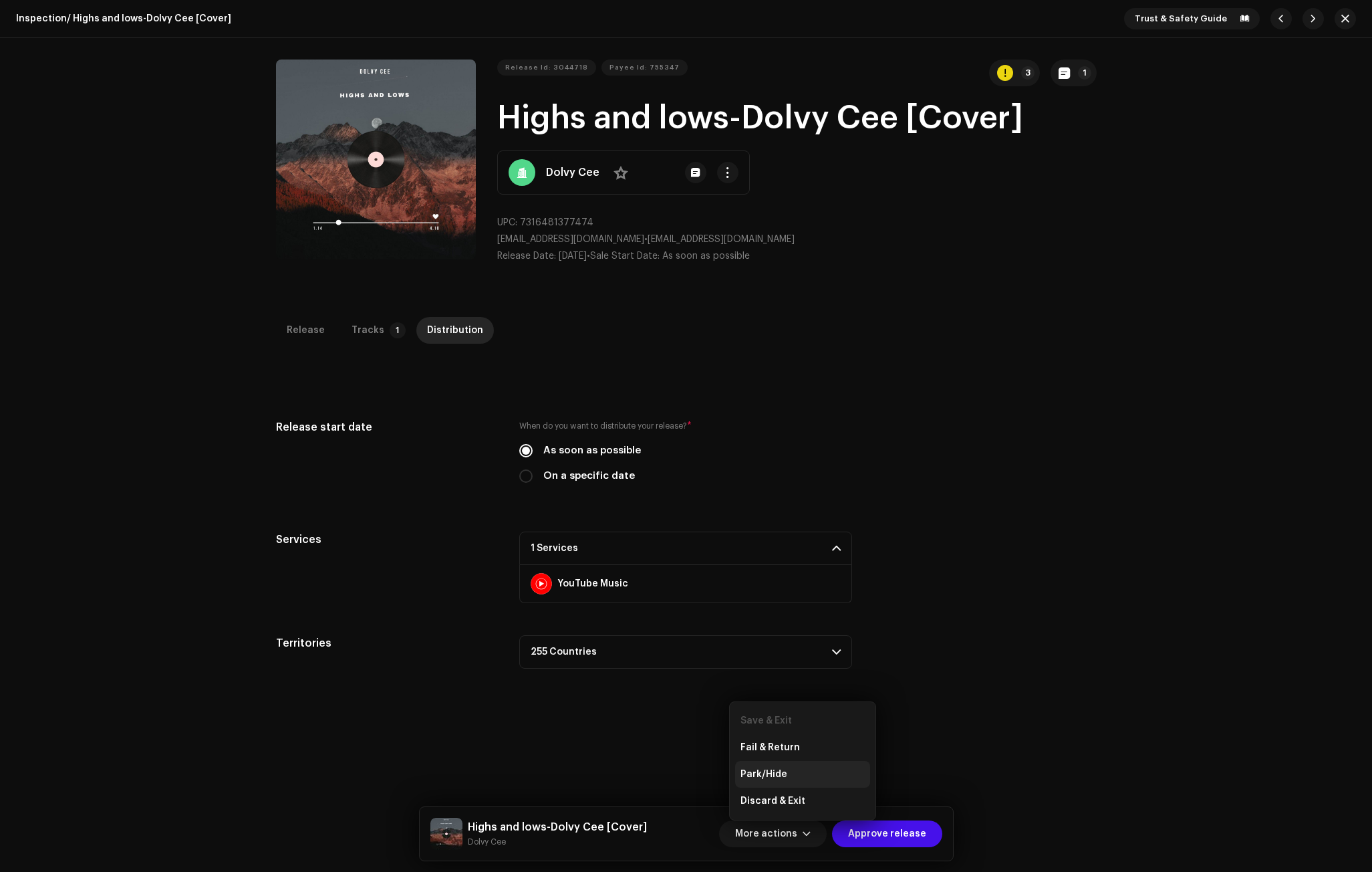
click at [776, 769] on span "Park/Hide" at bounding box center [763, 774] width 46 height 11
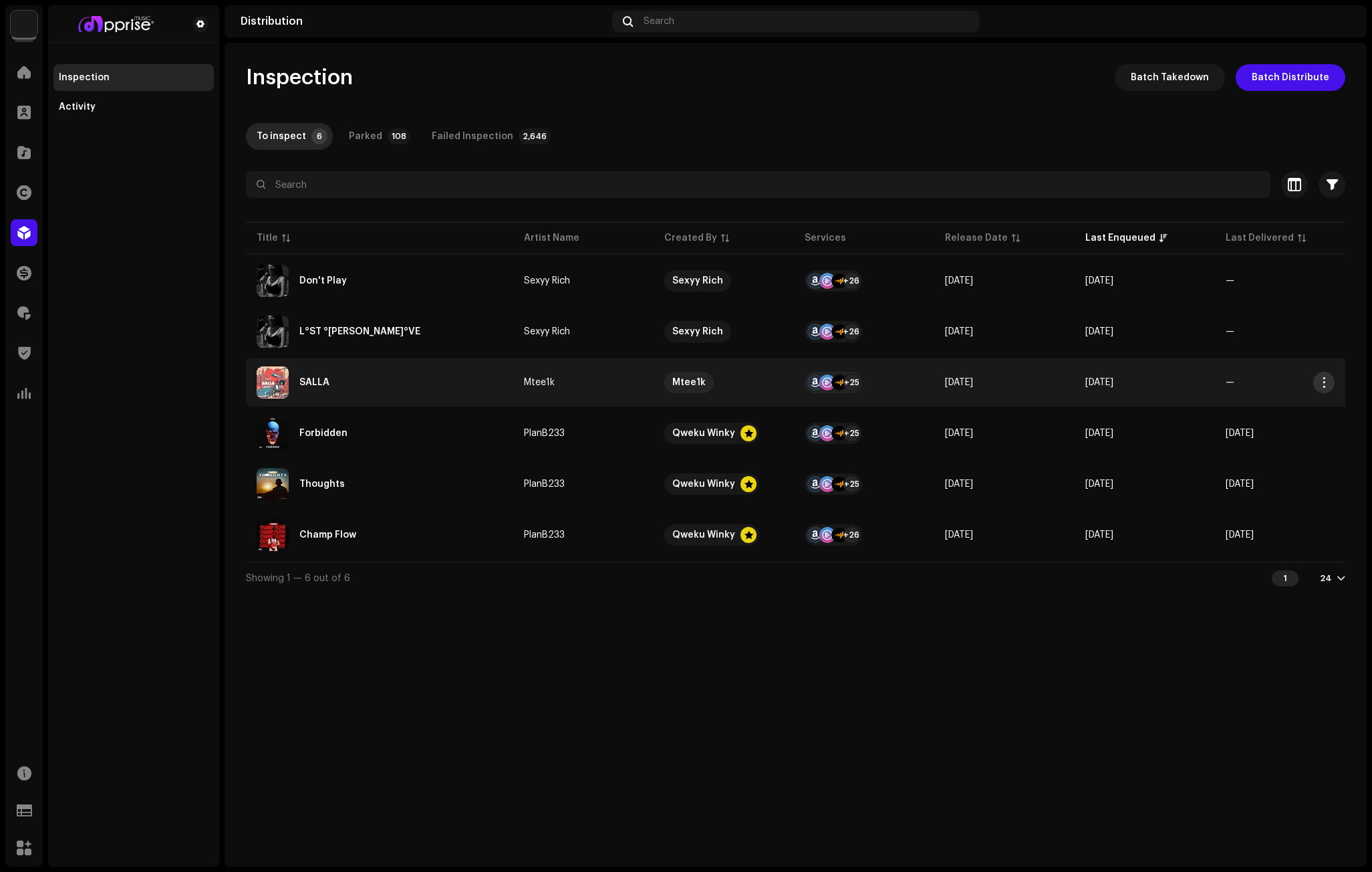
click at [1321, 381] on span "button" at bounding box center [1324, 382] width 10 height 11
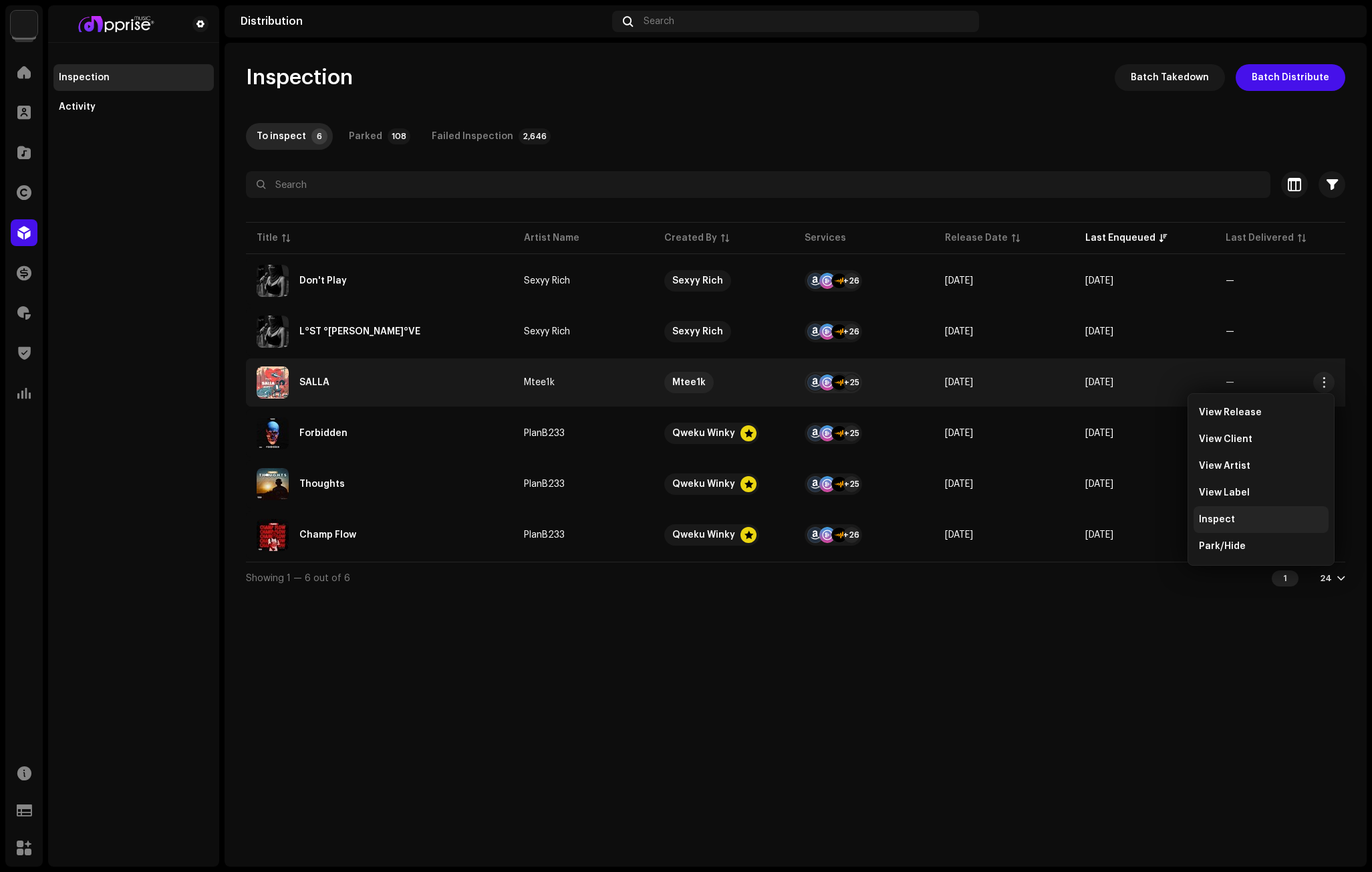
click at [1216, 515] on span "Inspect" at bounding box center [1216, 520] width 36 height 11
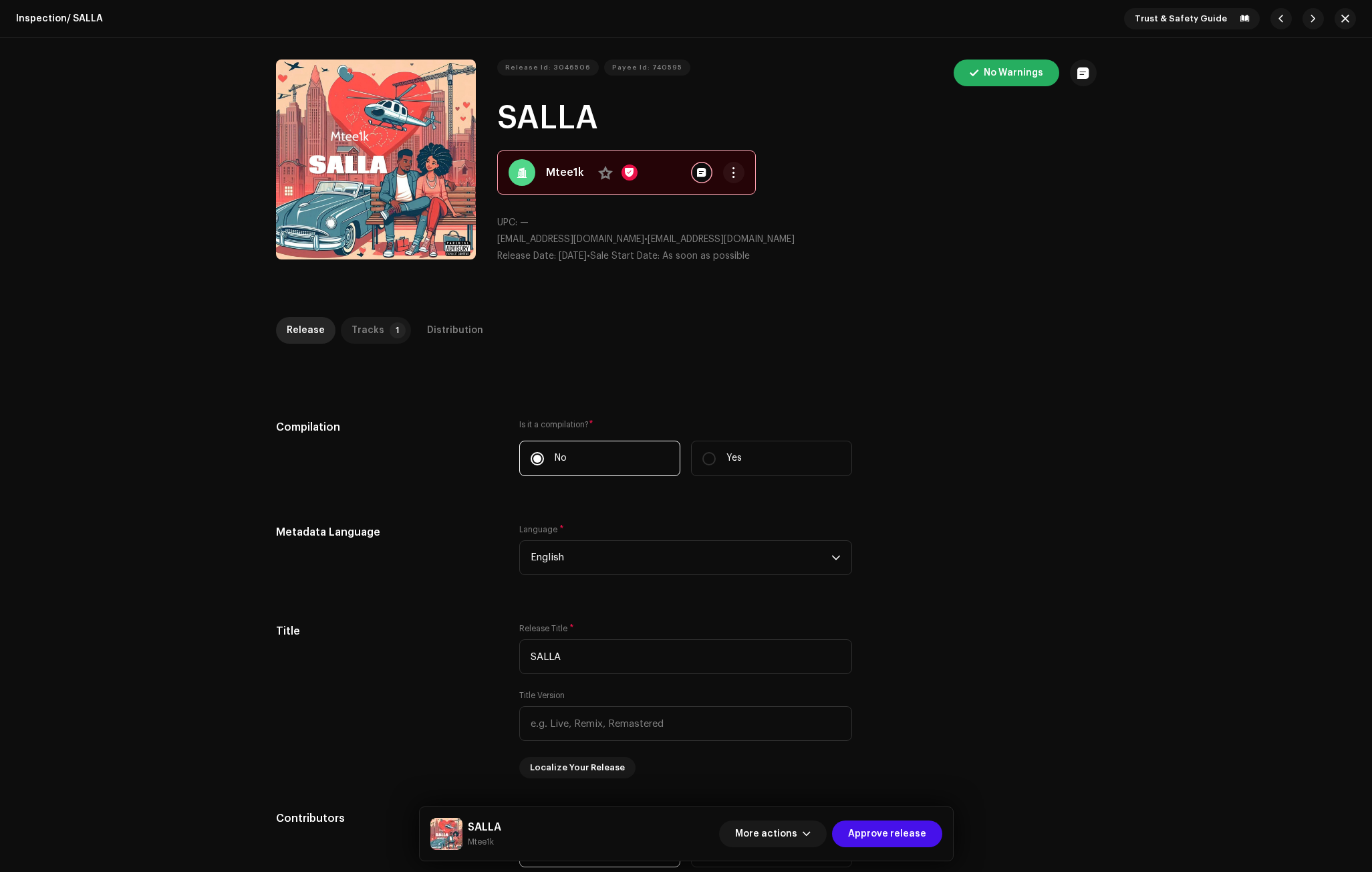
click at [390, 332] on p-badge "1" at bounding box center [398, 330] width 16 height 16
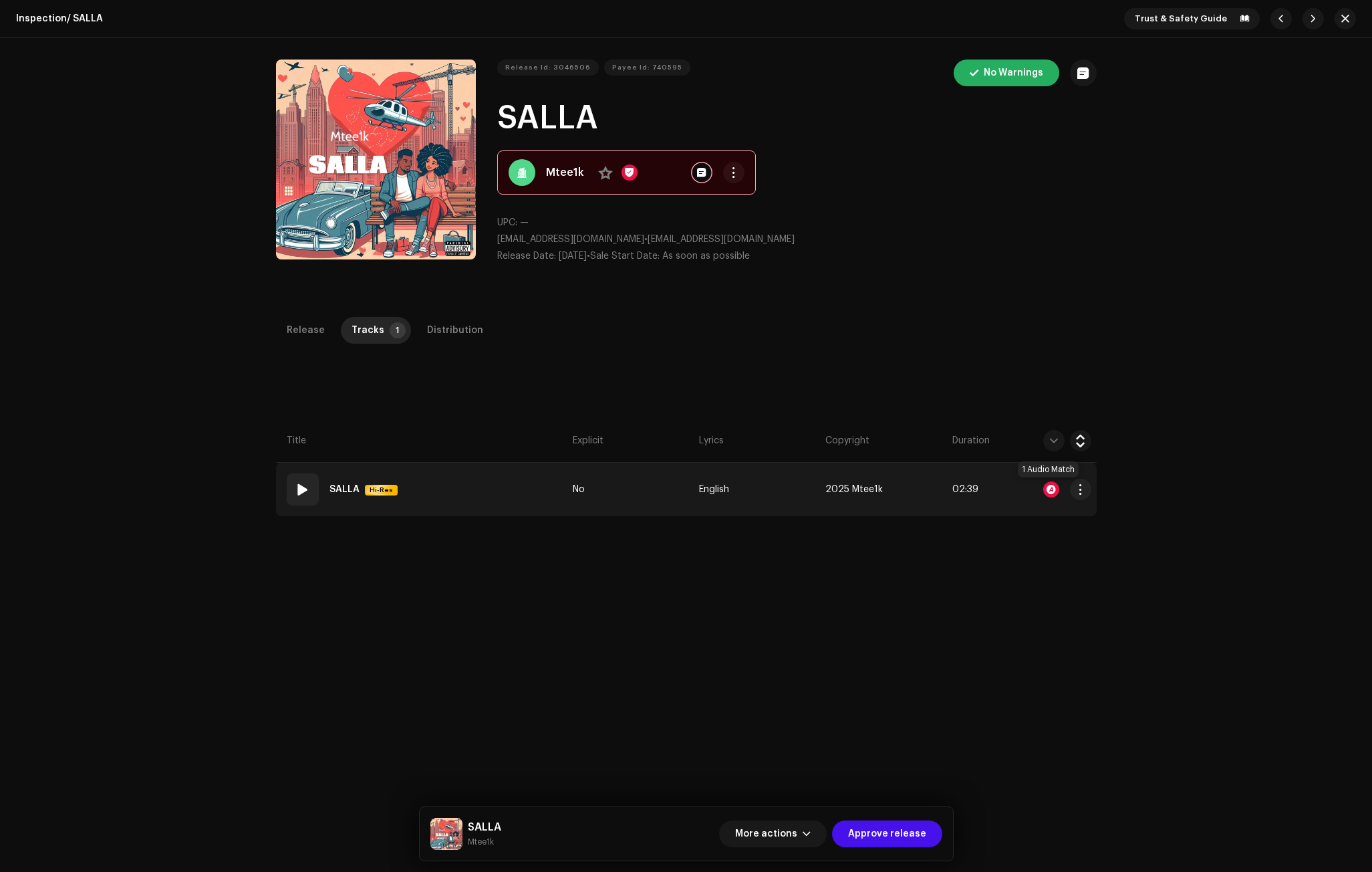
click at [1046, 487] on div at bounding box center [1051, 489] width 16 height 16
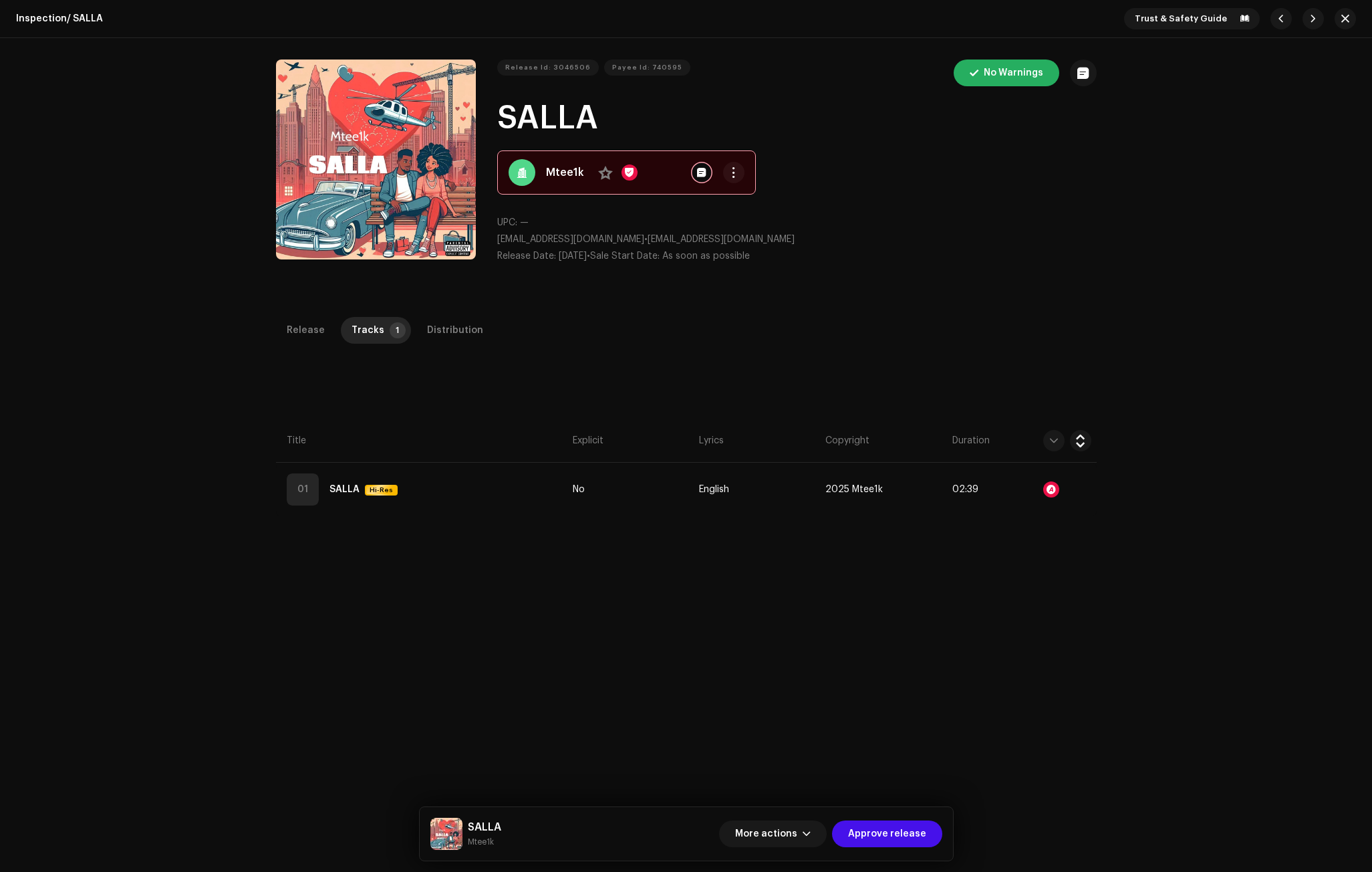
click at [1111, 493] on div "Audio Recognition by Remix/Sample 1 All results require review/listening to avo…" at bounding box center [686, 436] width 1372 height 872
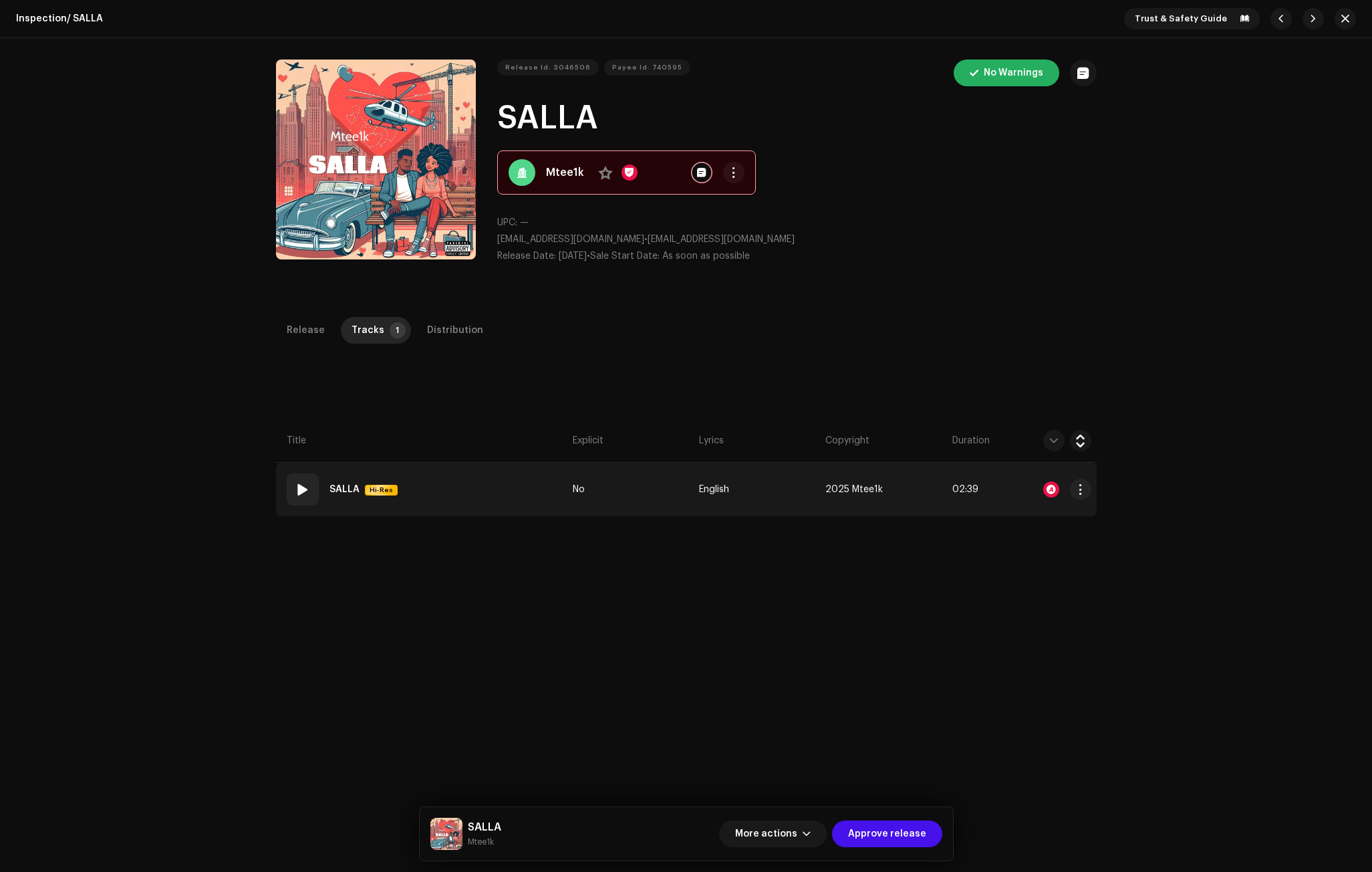
click at [295, 486] on span at bounding box center [302, 489] width 16 height 16
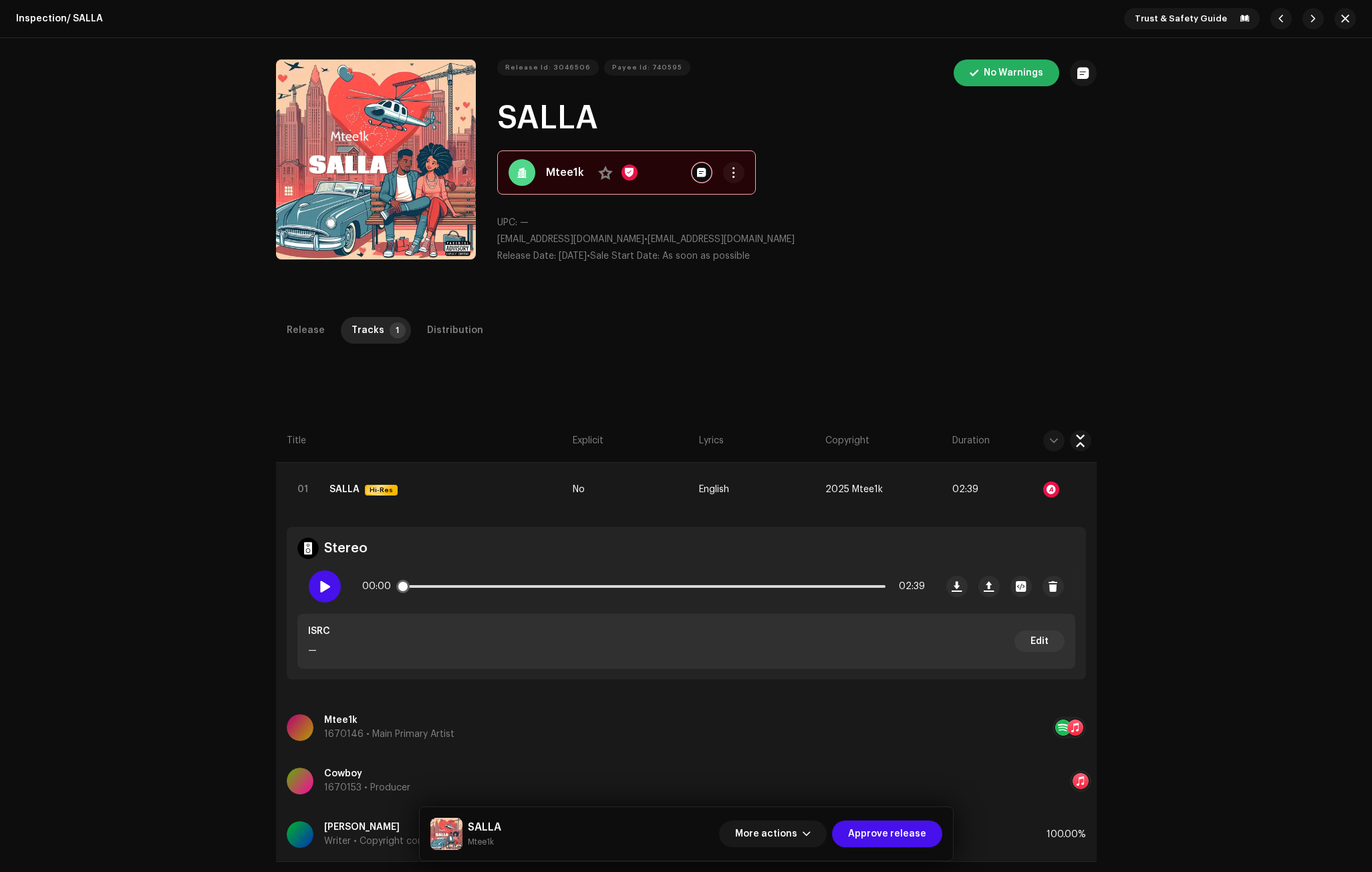
click at [321, 589] on span at bounding box center [324, 586] width 11 height 11
click at [1046, 484] on div at bounding box center [1051, 489] width 16 height 16
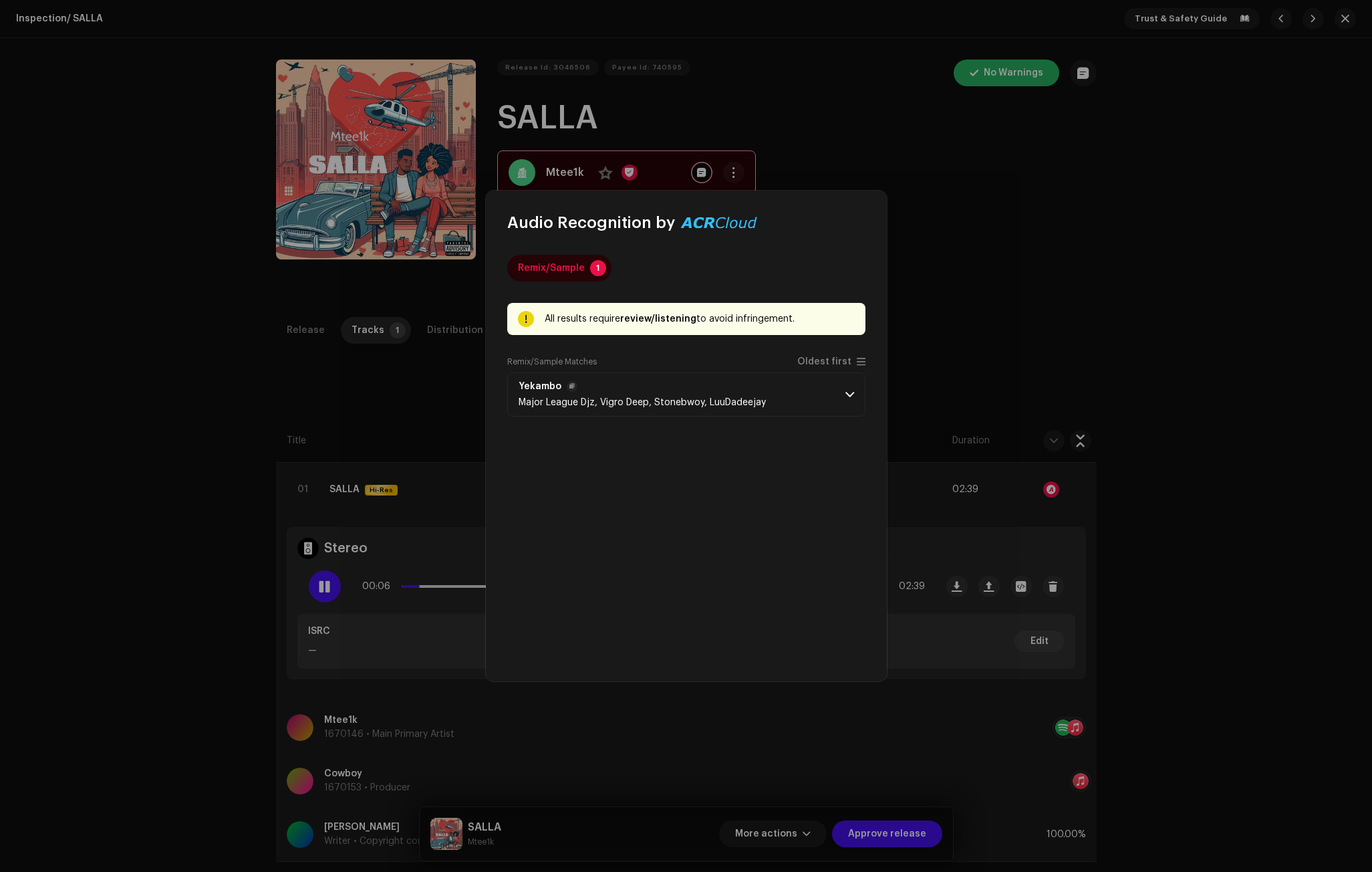
click at [781, 396] on p-accordion-header "Yekambo Major League Djz, Vigro Deep, Stonebwoy, LuuDadeejay" at bounding box center [686, 394] width 358 height 44
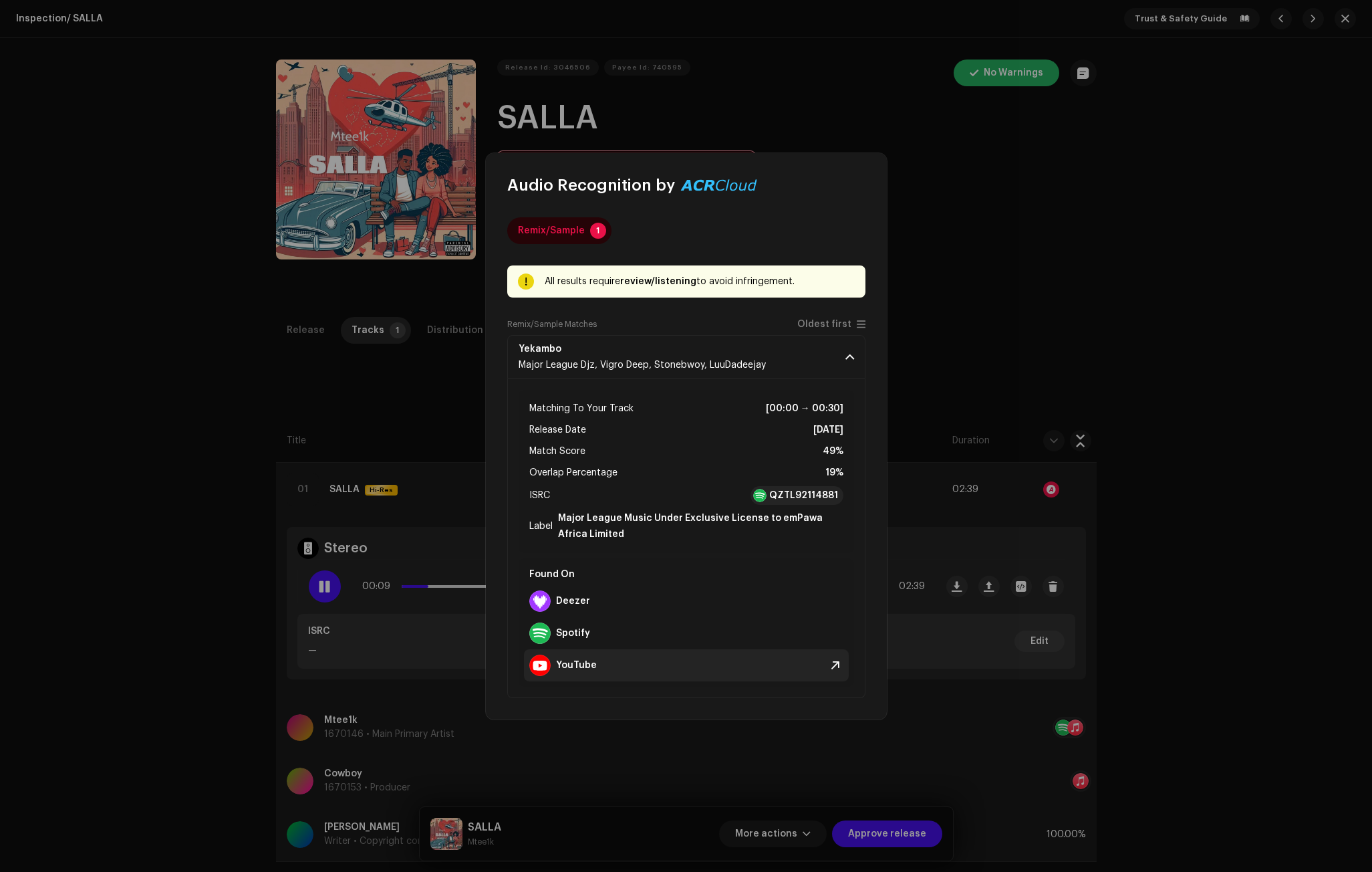
click at [568, 662] on strong "YouTube" at bounding box center [576, 665] width 41 height 11
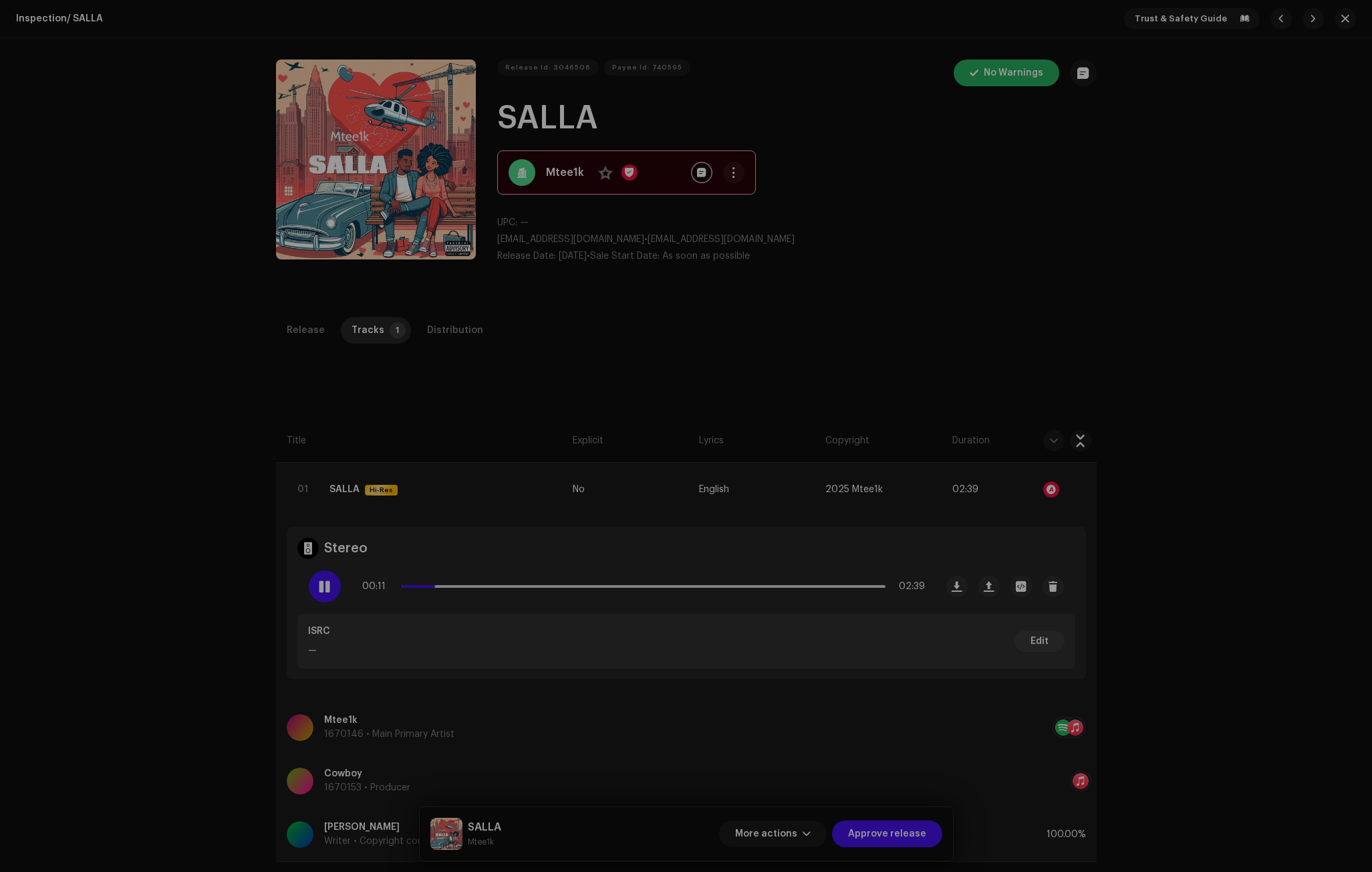
click at [339, 533] on div "Audio Recognition by Remix/Sample 1 All results require review/listening to avo…" at bounding box center [686, 436] width 1372 height 872
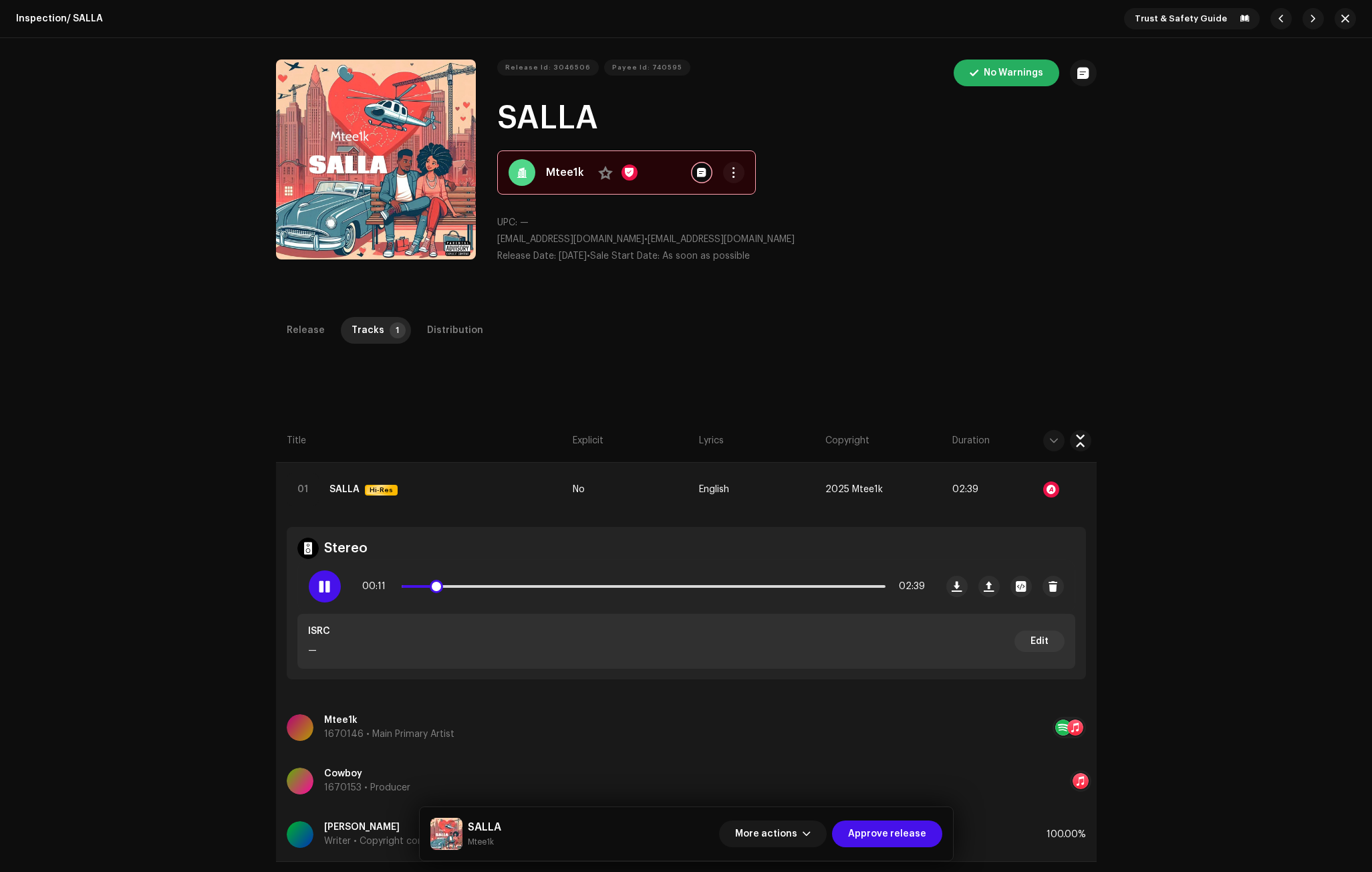
click at [331, 577] on div at bounding box center [324, 586] width 32 height 32
click at [804, 835] on button "More actions" at bounding box center [773, 833] width 108 height 27
click at [778, 744] on span "Fail & Return" at bounding box center [770, 748] width 60 height 11
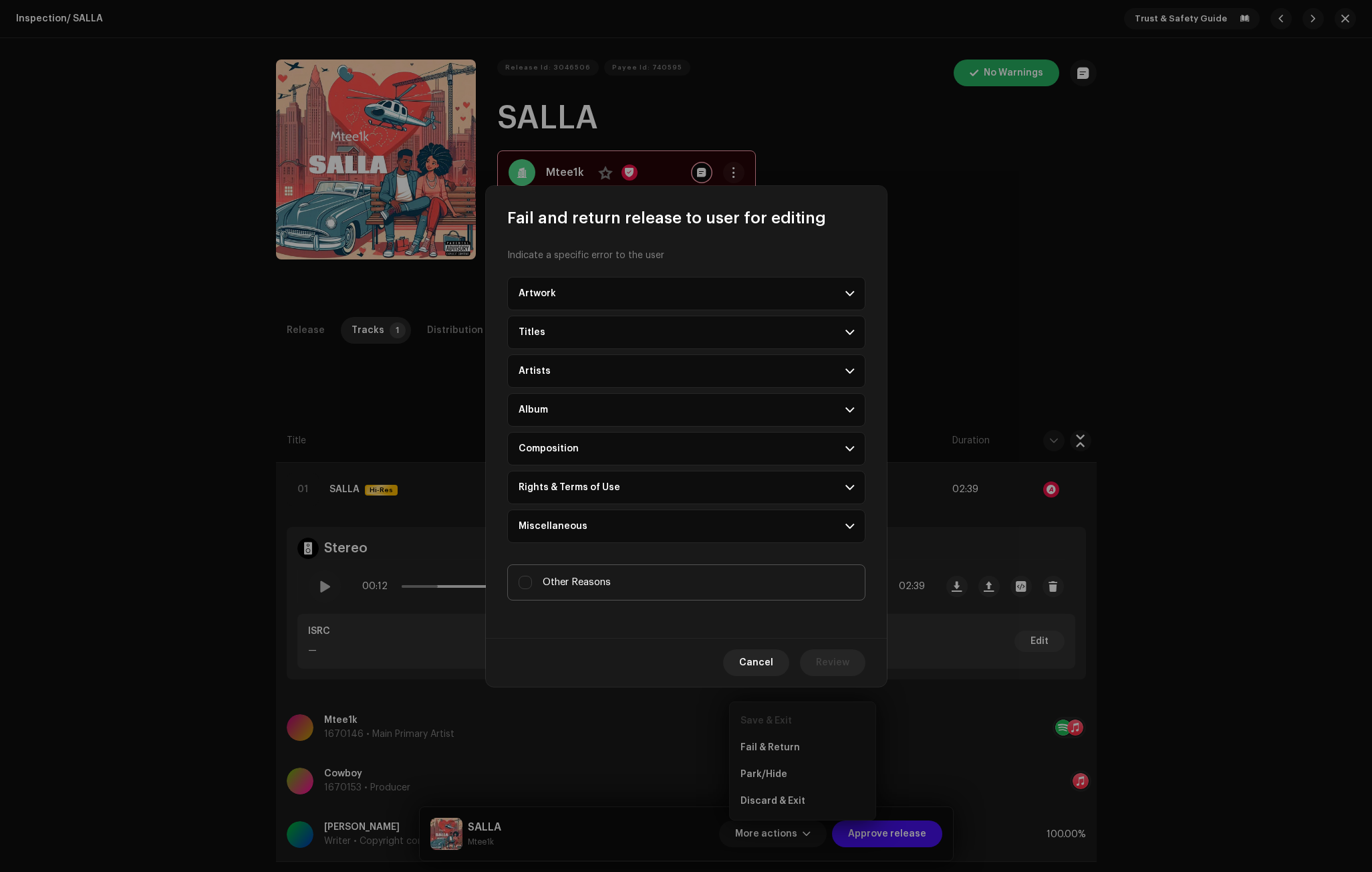
click at [593, 578] on span "Other Reasons" at bounding box center [576, 582] width 68 height 15
click at [532, 578] on input "Other Reasons" at bounding box center [525, 582] width 13 height 13
checkbox input "true"
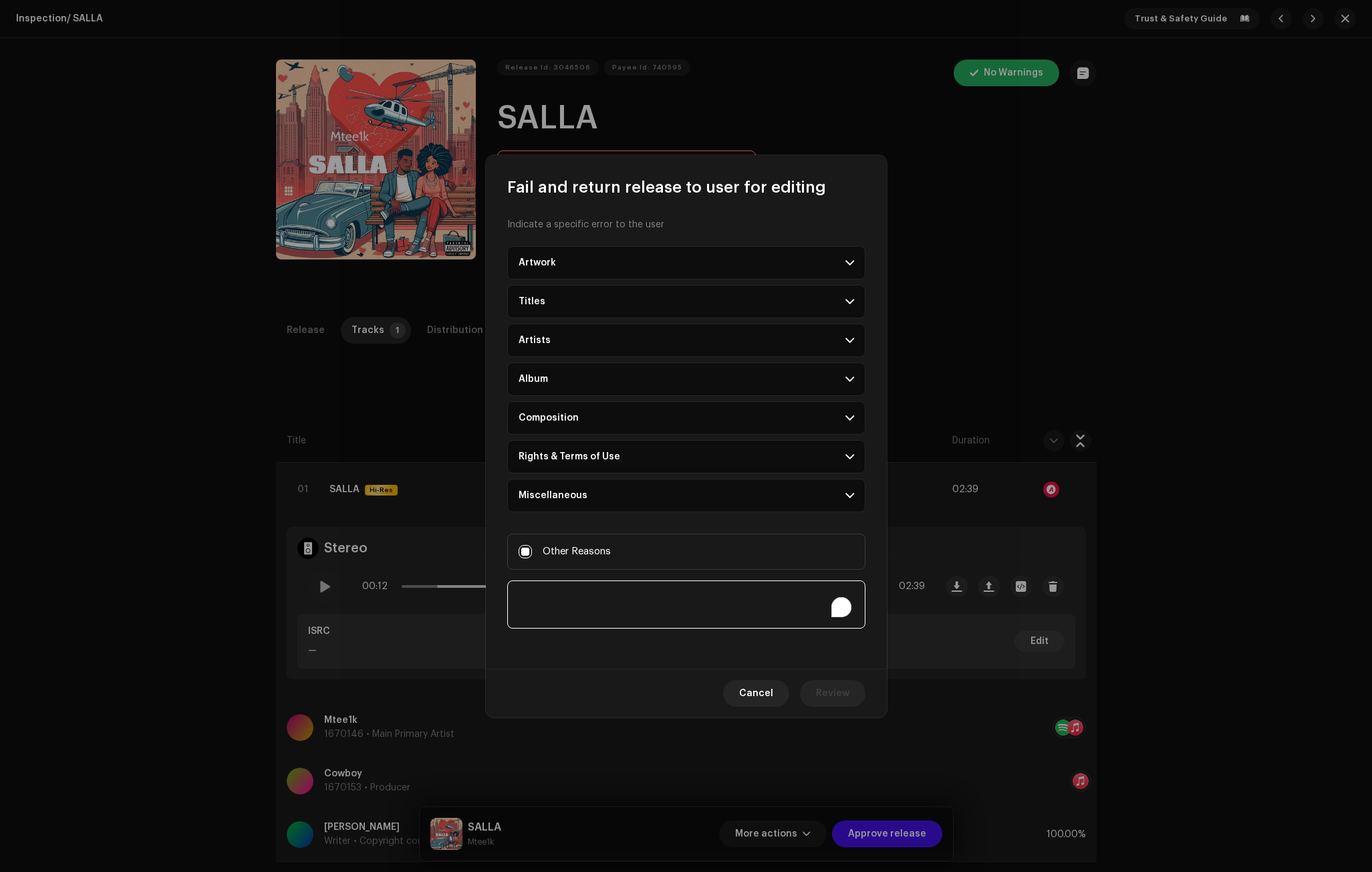
paste textarea "COPYRIGHT INFRINGEMENTS ALERTS Song that has COPYRIGHT INFRINGEMENTS alerts suc…"
type textarea "COPYRIGHT INFRINGEMENTS ALERTS Song that has COPYRIGHT INFRINGEMENTS alerts suc…"
click at [846, 694] on span "Review" at bounding box center [832, 693] width 33 height 27
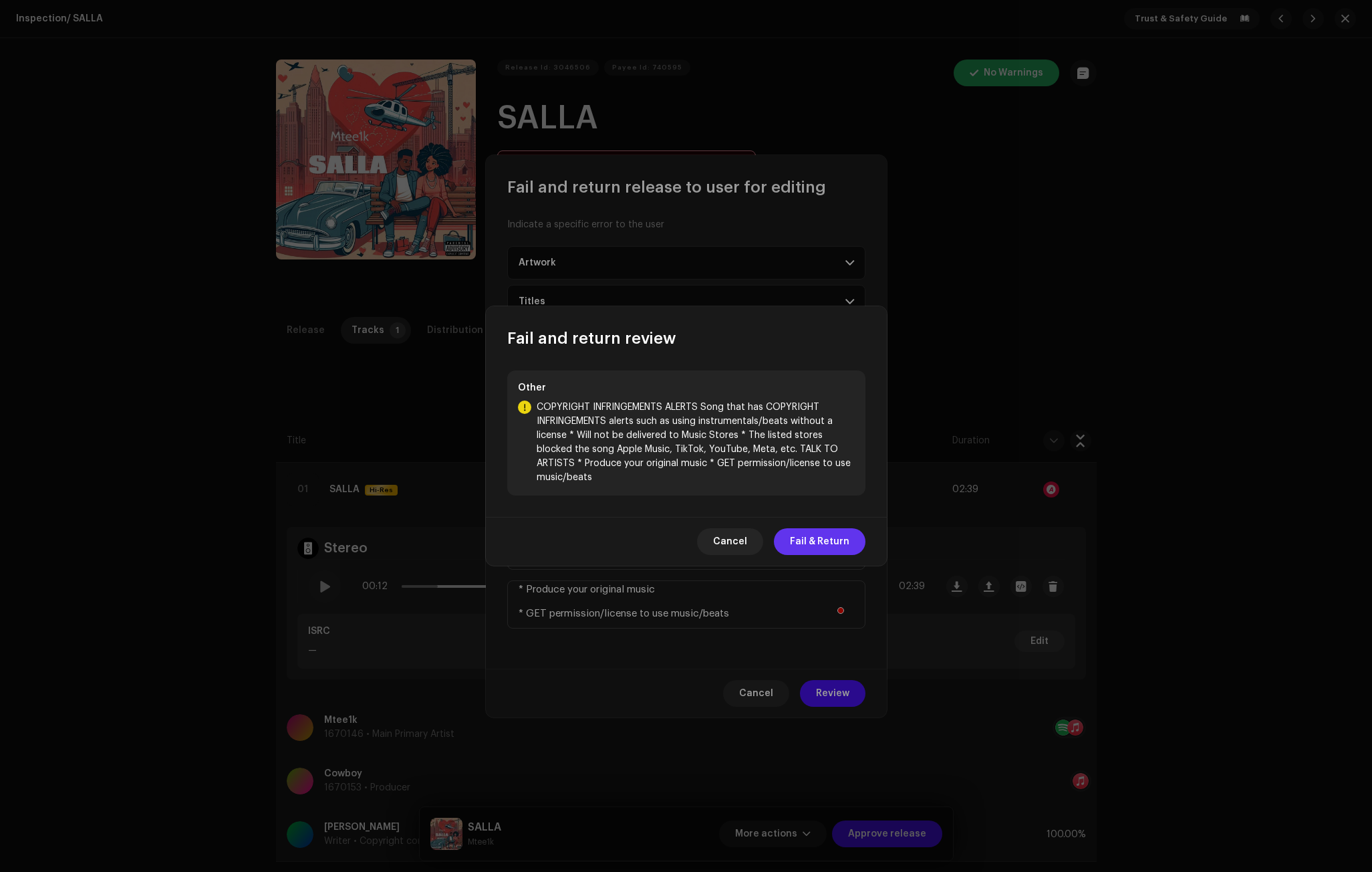
click at [827, 535] on span "Fail & Return" at bounding box center [820, 542] width 60 height 27
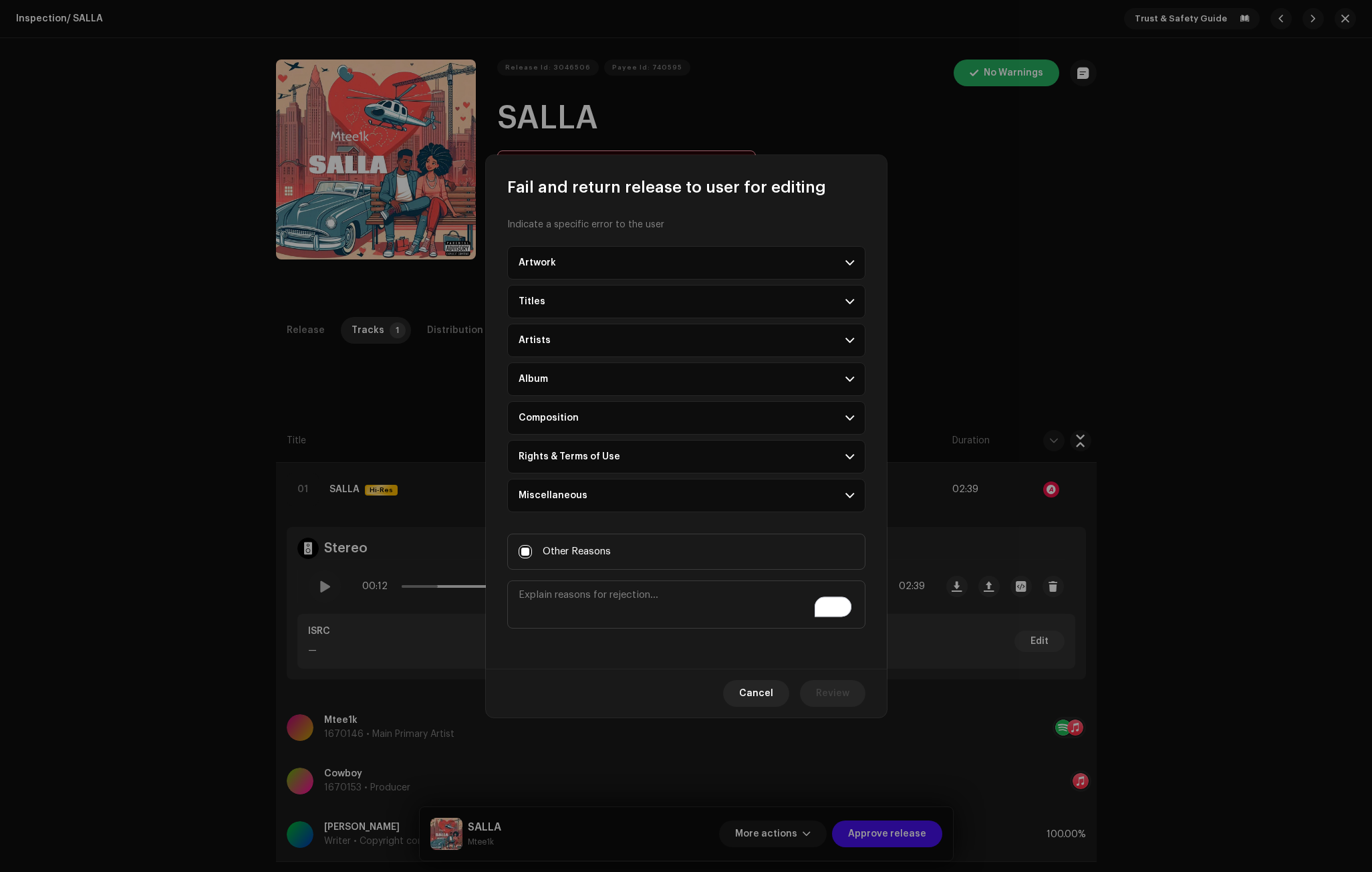
scroll to position [0, 0]
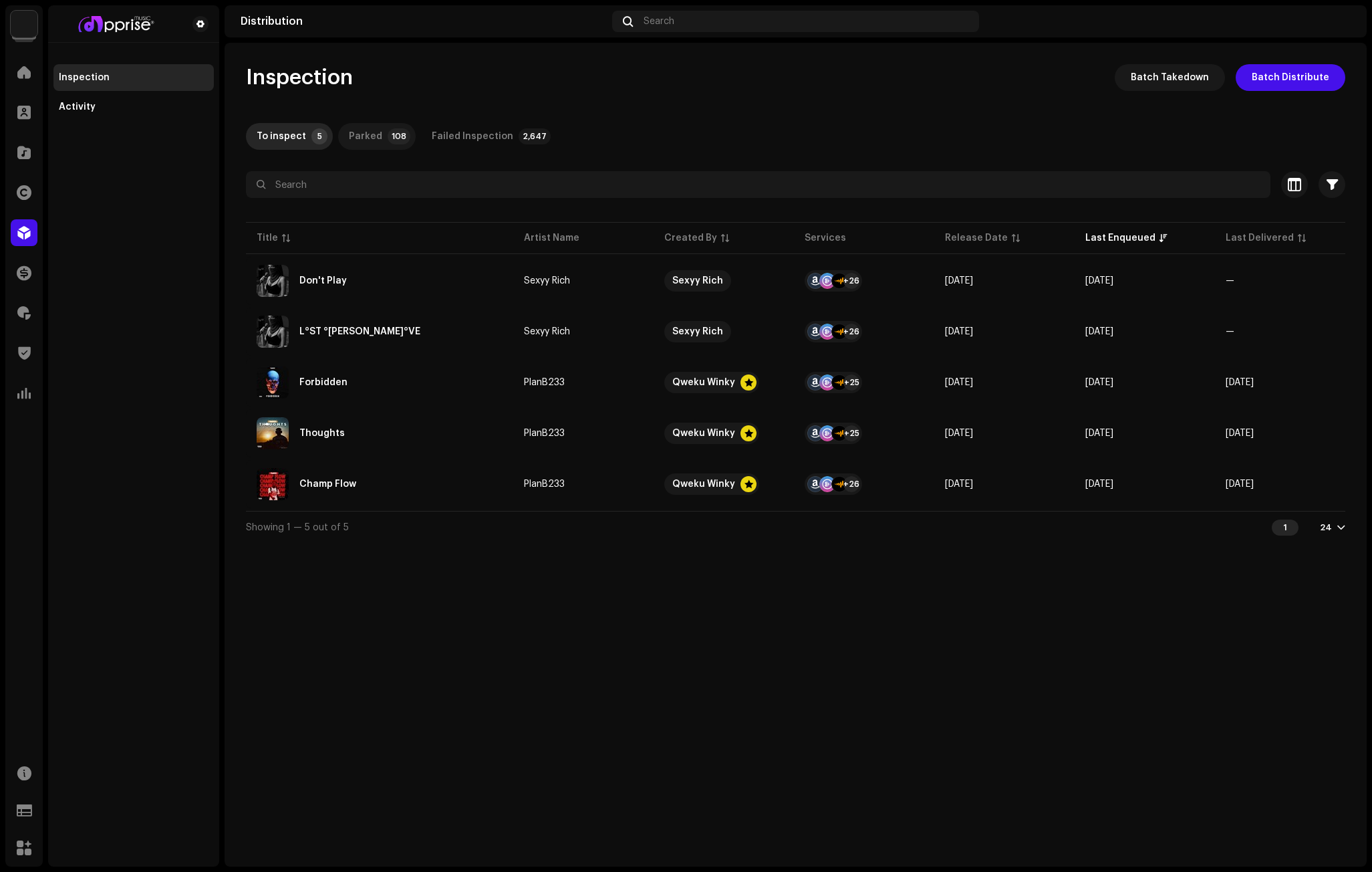
click at [378, 133] on p-tab "Parked 108" at bounding box center [377, 136] width 77 height 27
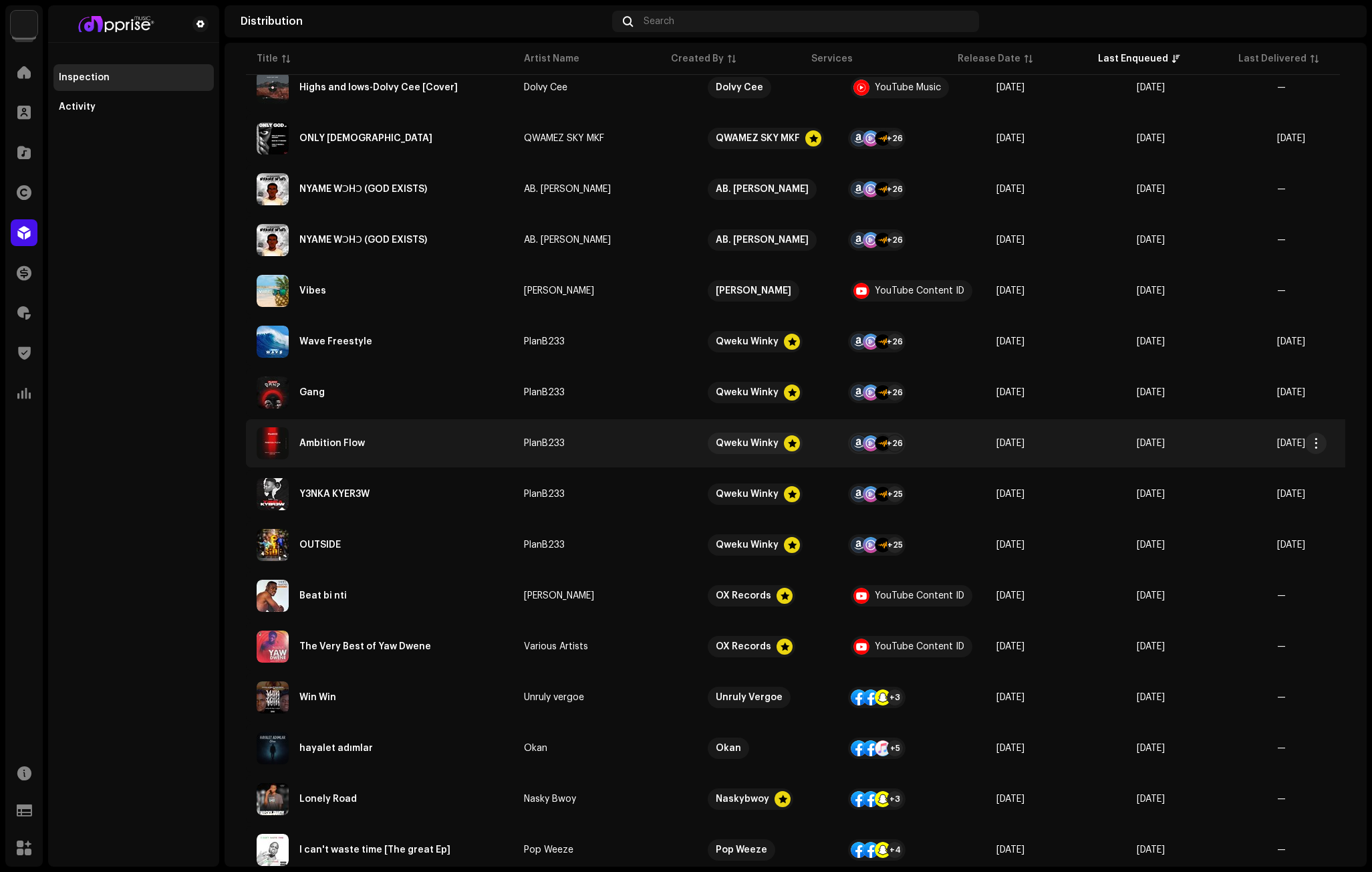
scroll to position [201, 0]
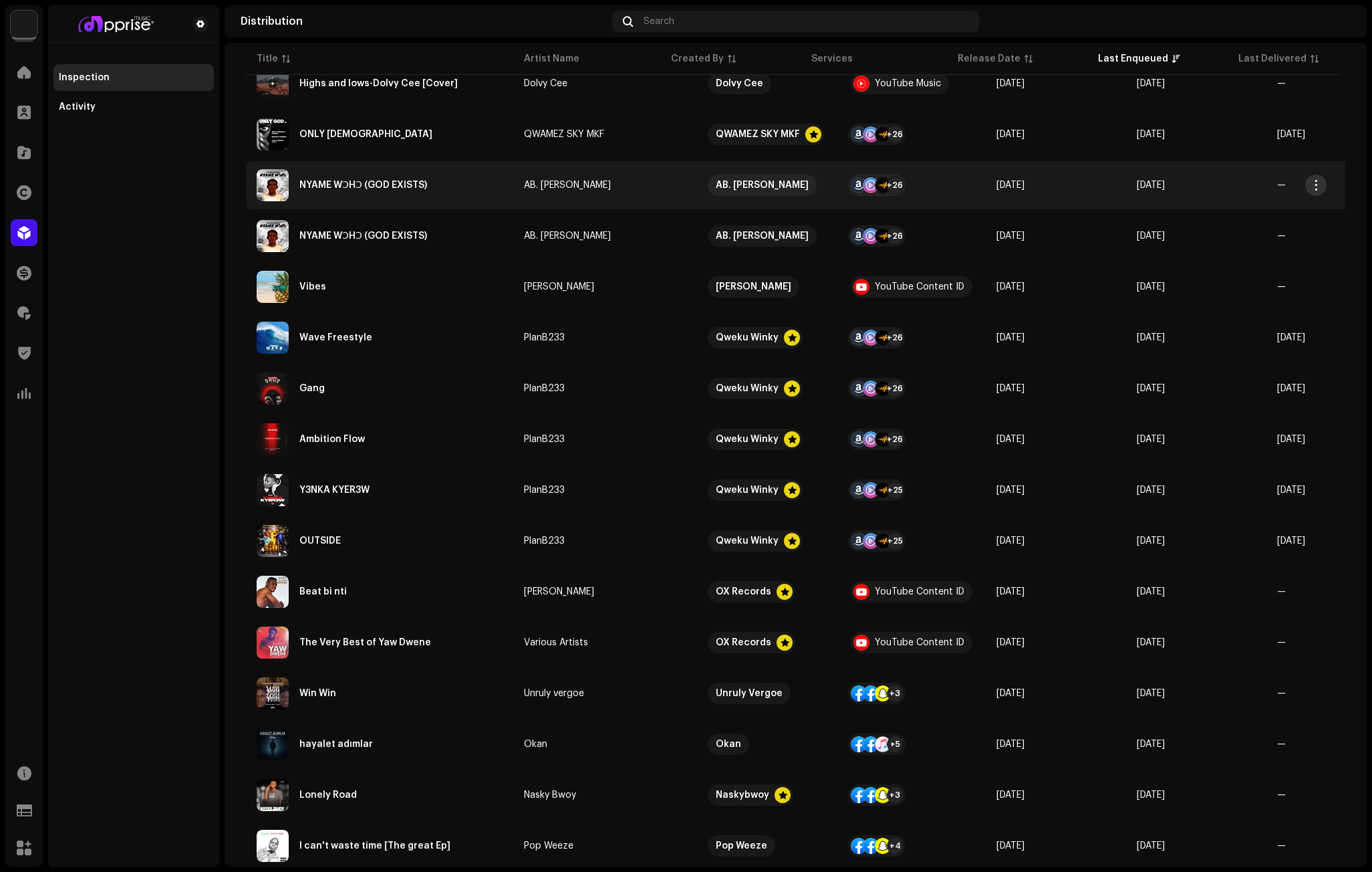
click at [1312, 186] on span "button" at bounding box center [1316, 185] width 10 height 11
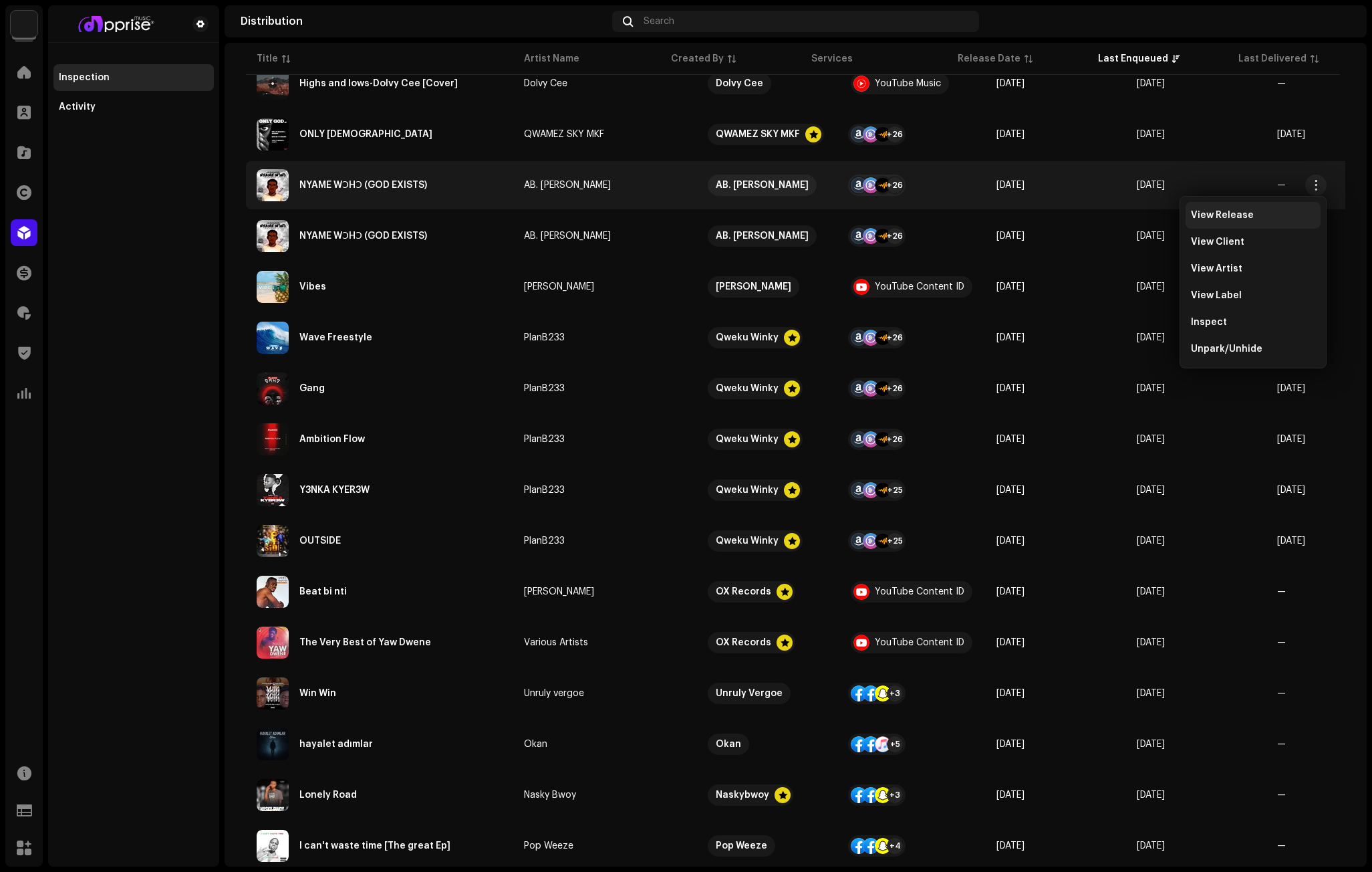
click at [1210, 217] on span "View Release" at bounding box center [1222, 216] width 63 height 11
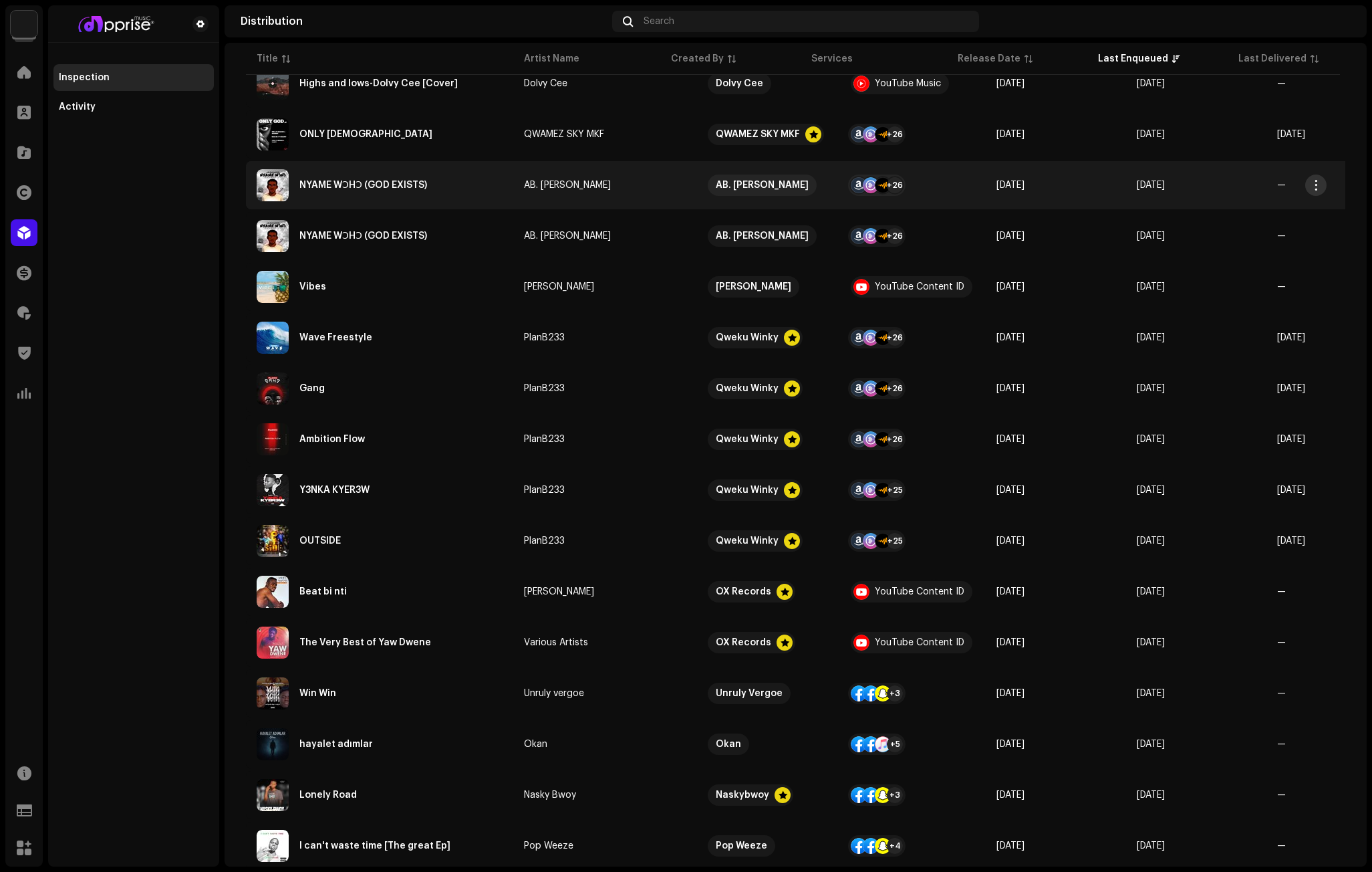
click at [1318, 179] on button "button" at bounding box center [1316, 185] width 21 height 21
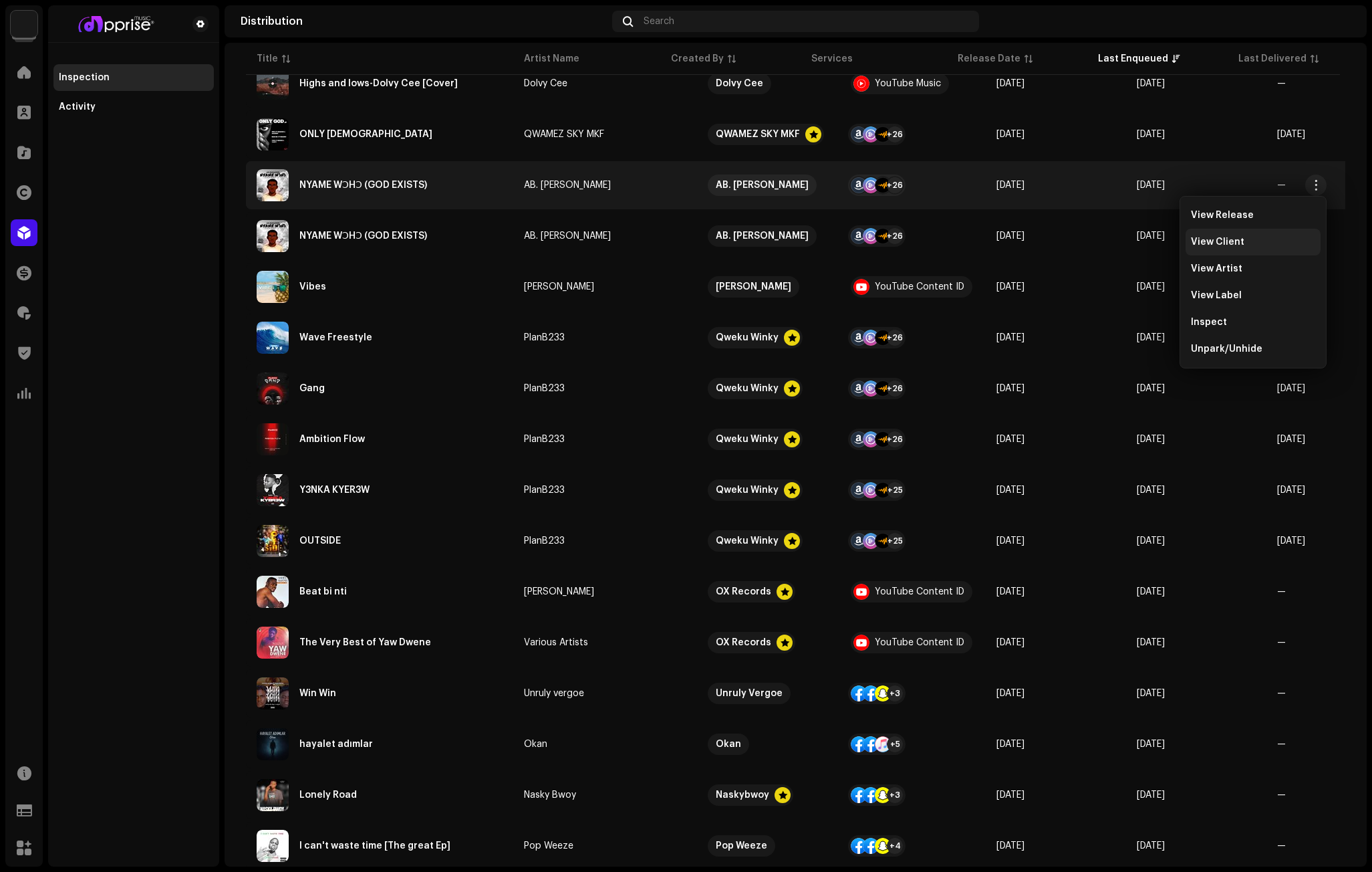
click at [1220, 241] on span "View Client" at bounding box center [1217, 242] width 53 height 11
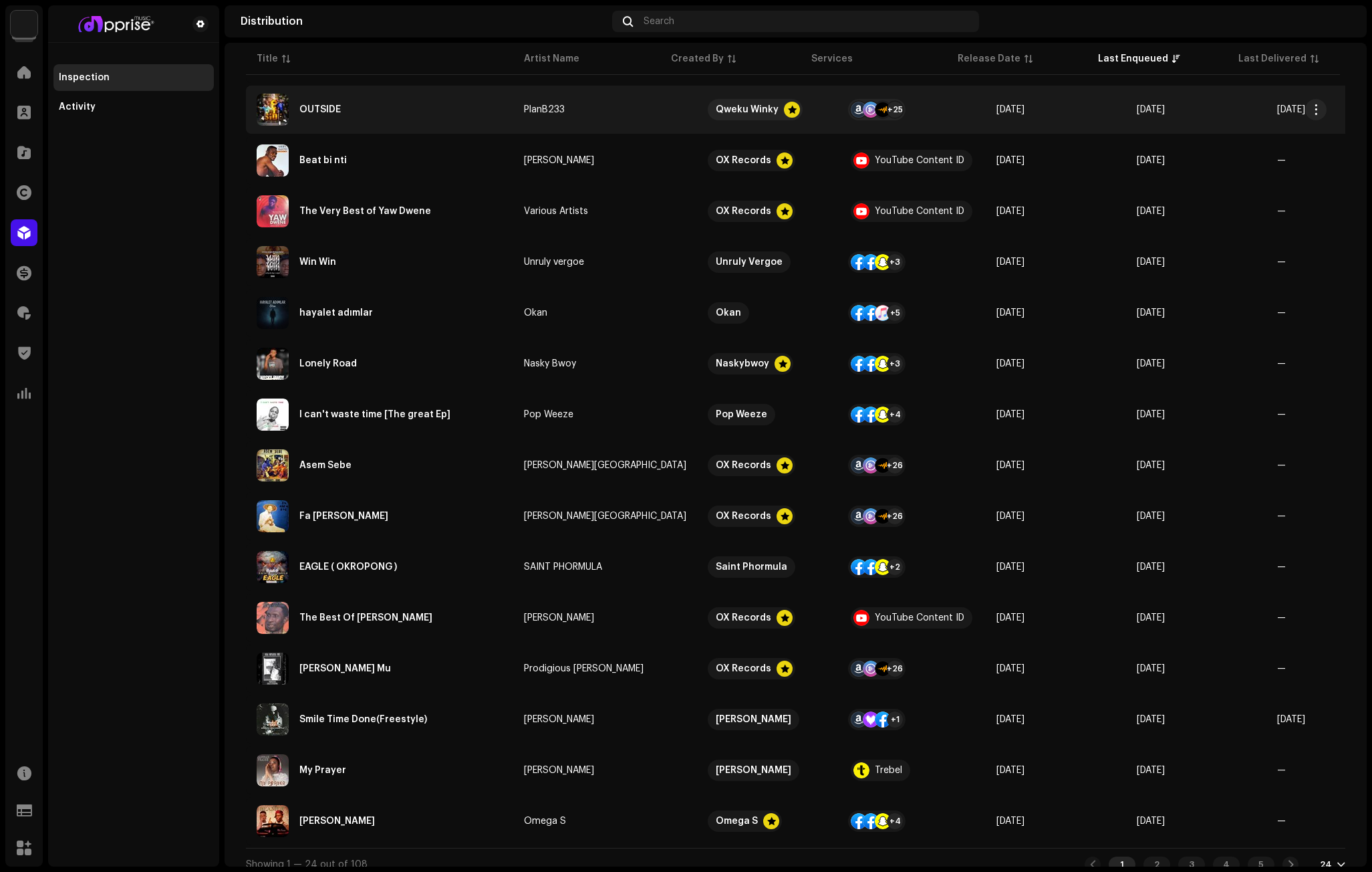
scroll to position [650, 0]
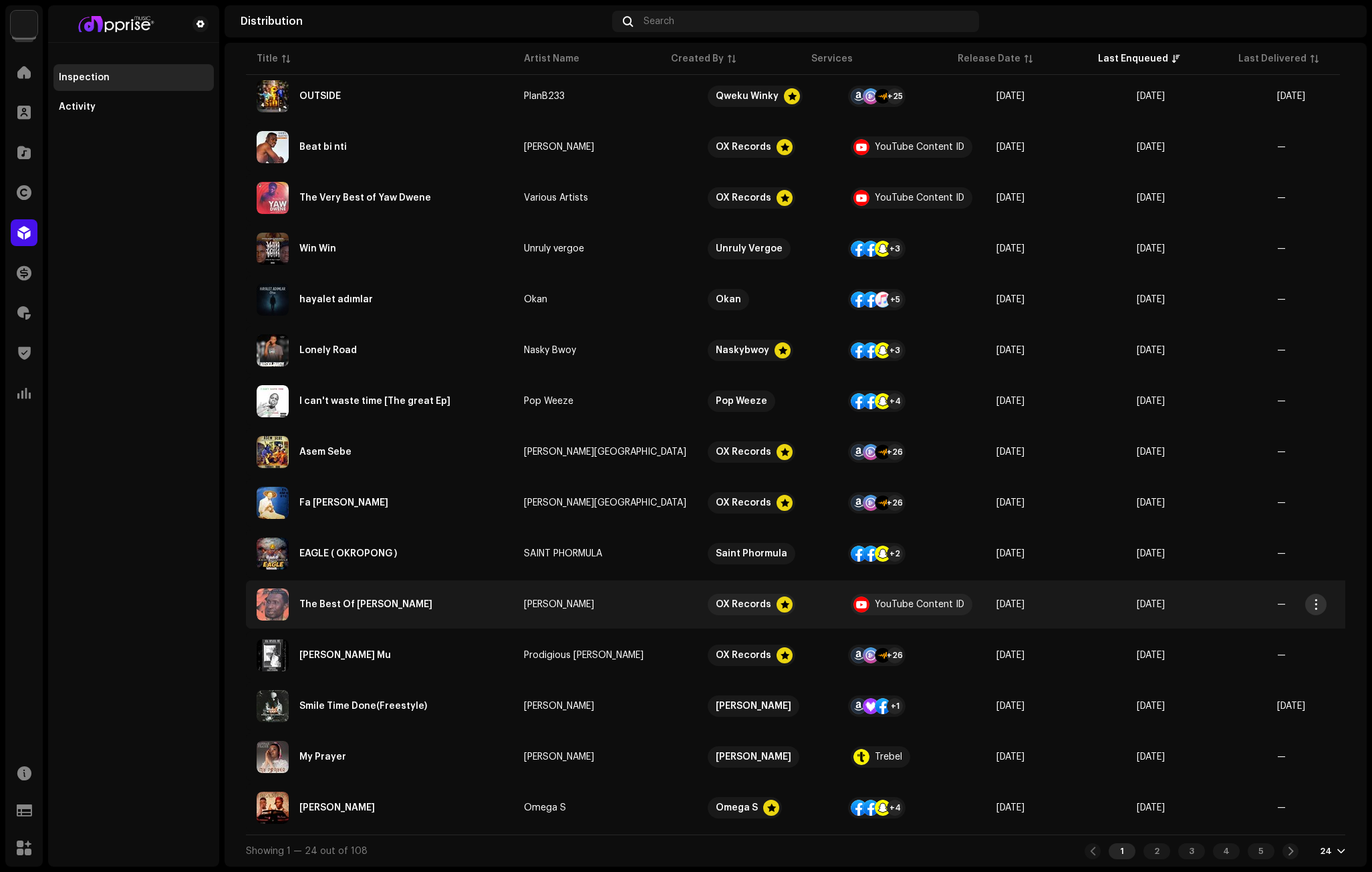
click at [1313, 599] on span "button" at bounding box center [1316, 604] width 10 height 11
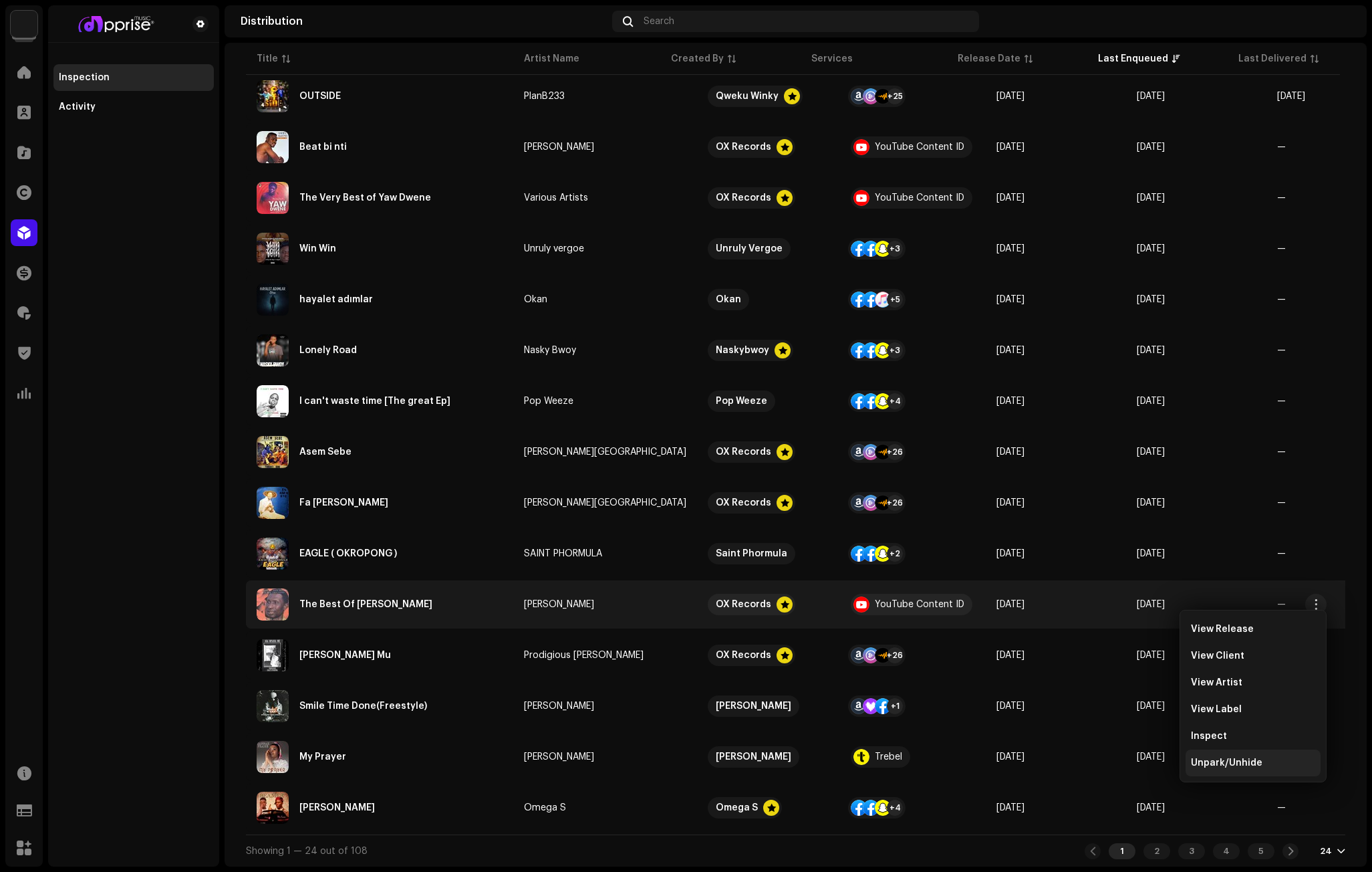
click at [1229, 756] on div "Unpark/Unhide" at bounding box center [1253, 762] width 135 height 27
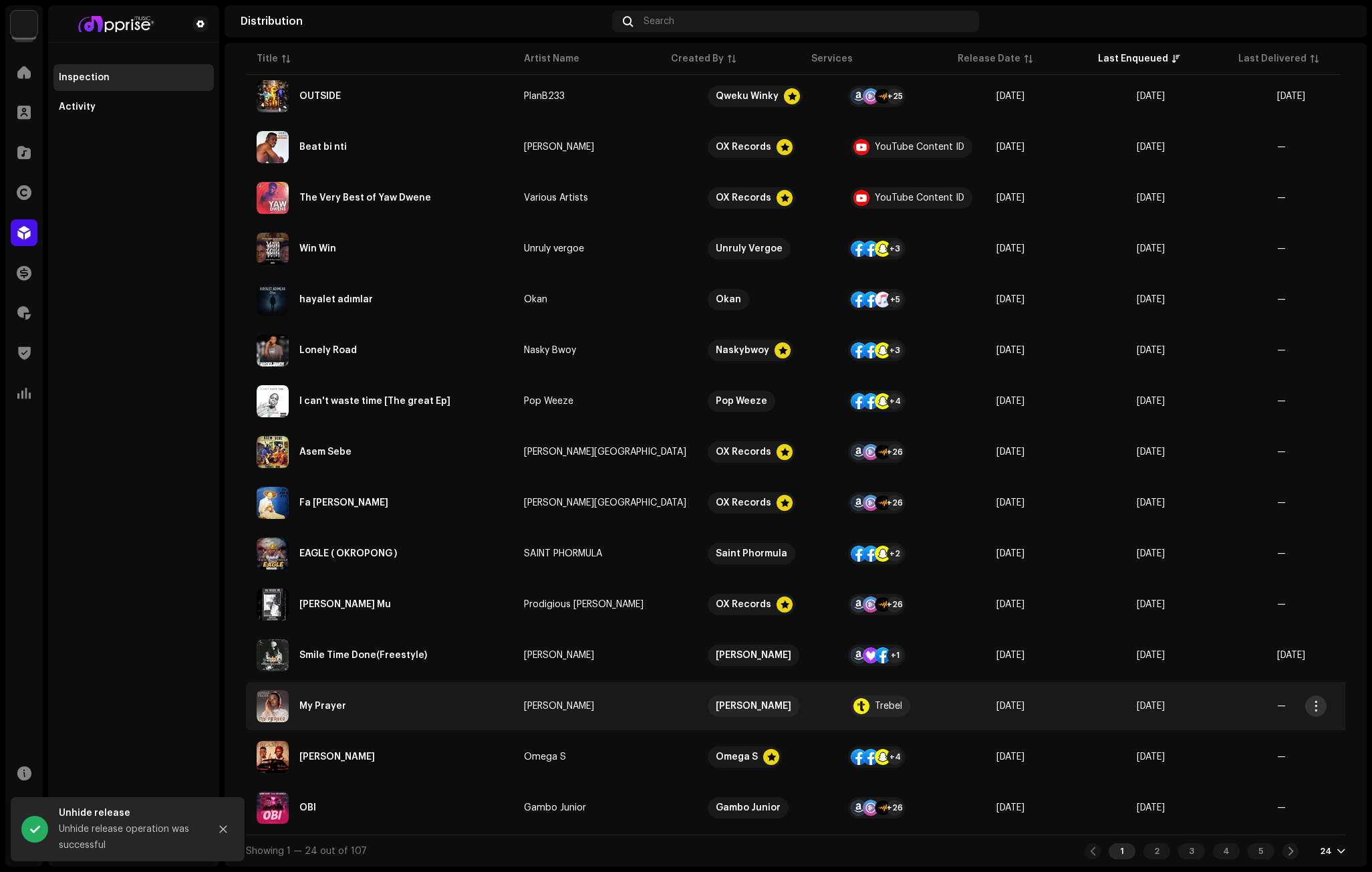
click at [1316, 700] on span "button" at bounding box center [1316, 705] width 10 height 11
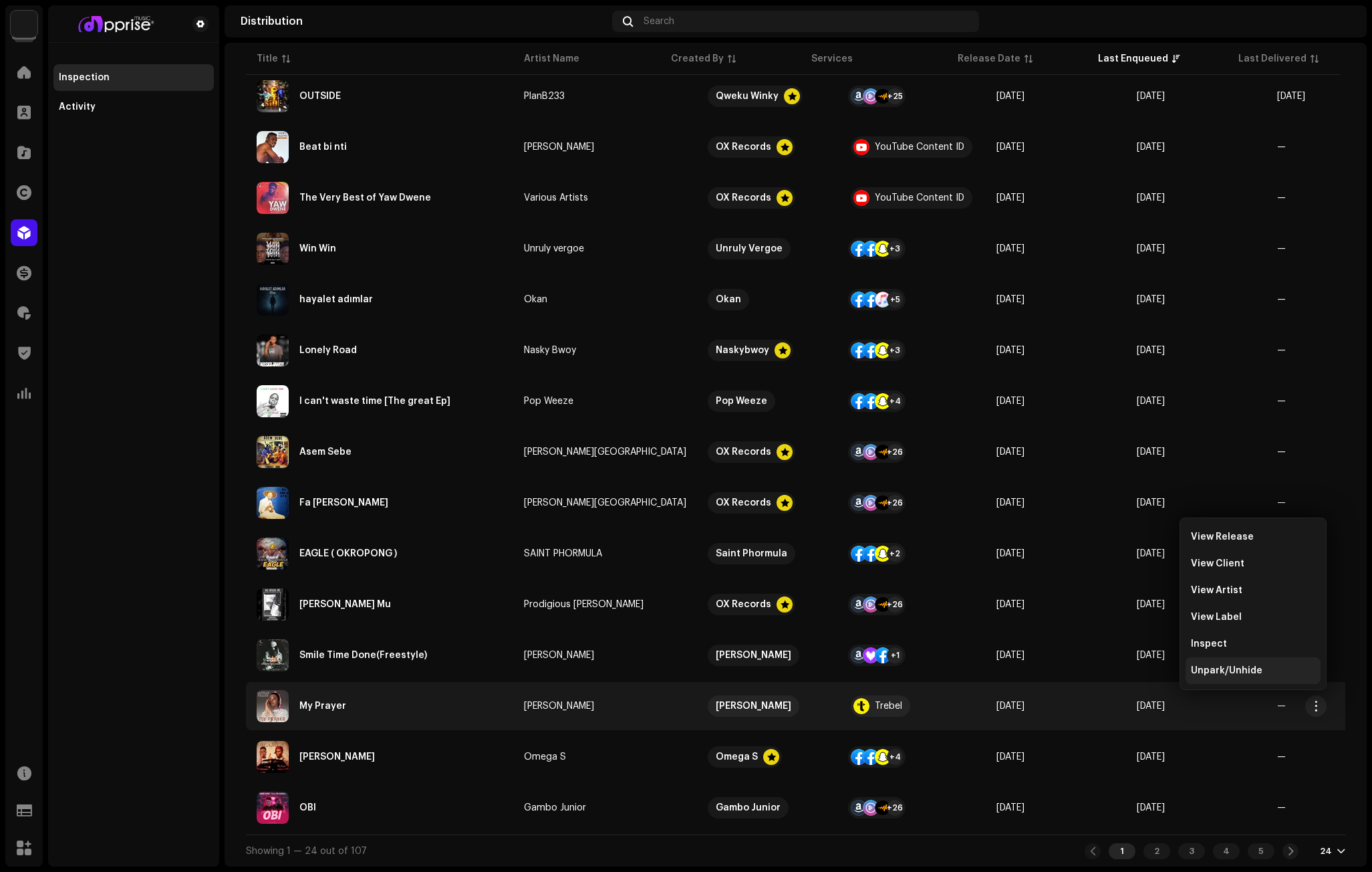
click at [1233, 670] on span "Unpark/Unhide" at bounding box center [1227, 670] width 72 height 11
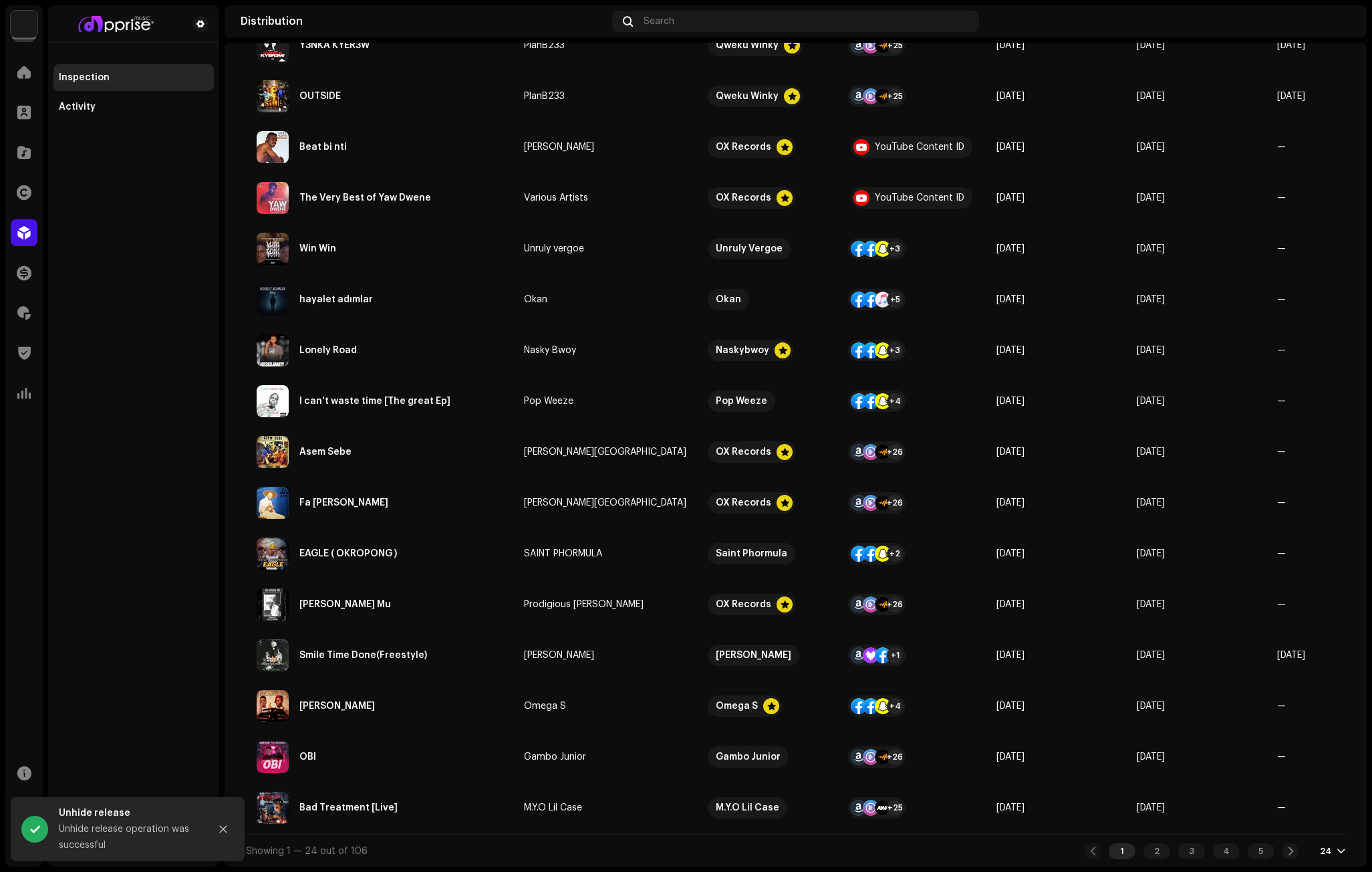
scroll to position [0, 0]
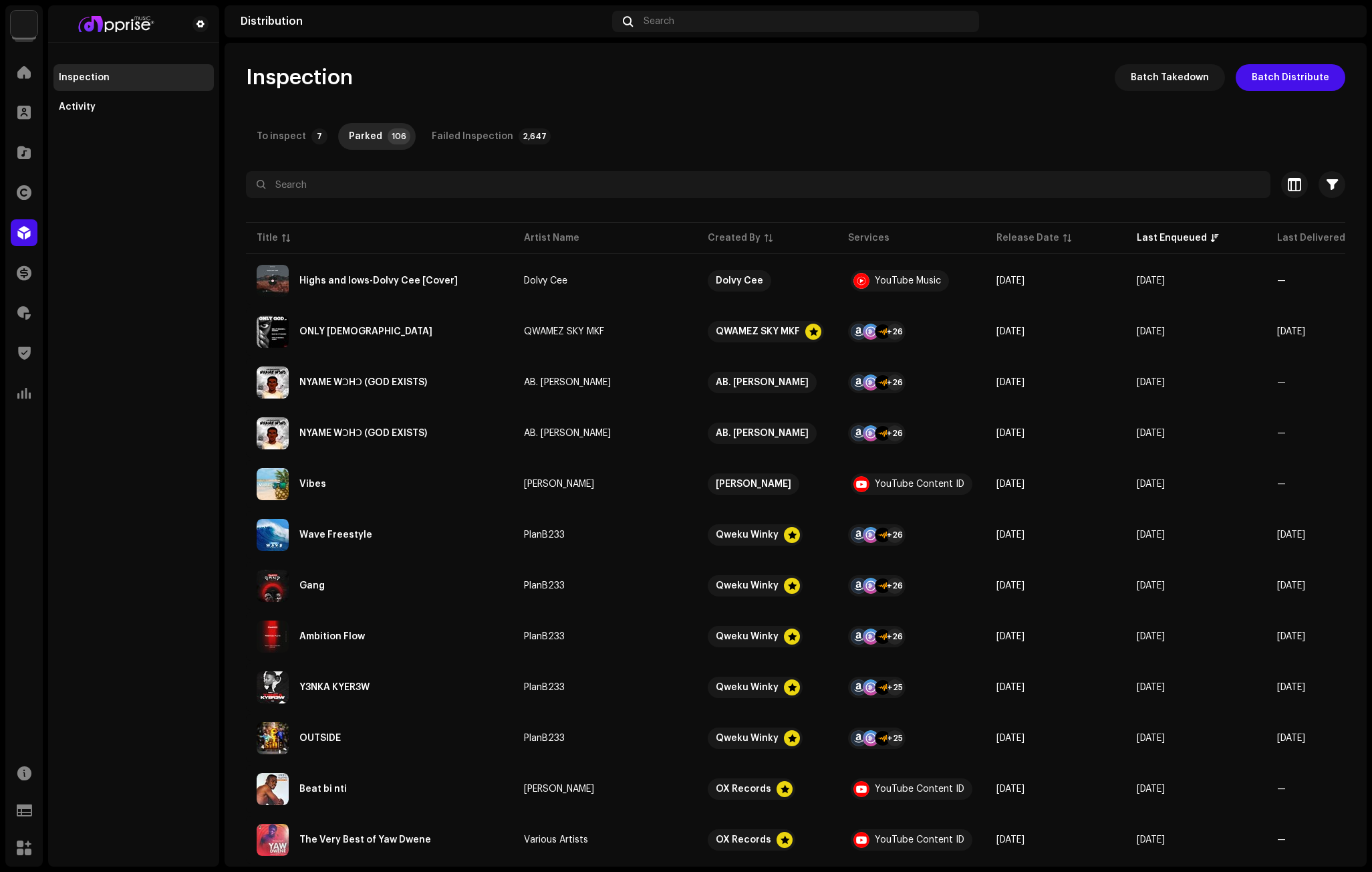
click at [803, 40] on navigation-topbar "Distribution Search" at bounding box center [796, 24] width 1142 height 38
click at [28, 71] on span at bounding box center [24, 72] width 13 height 11
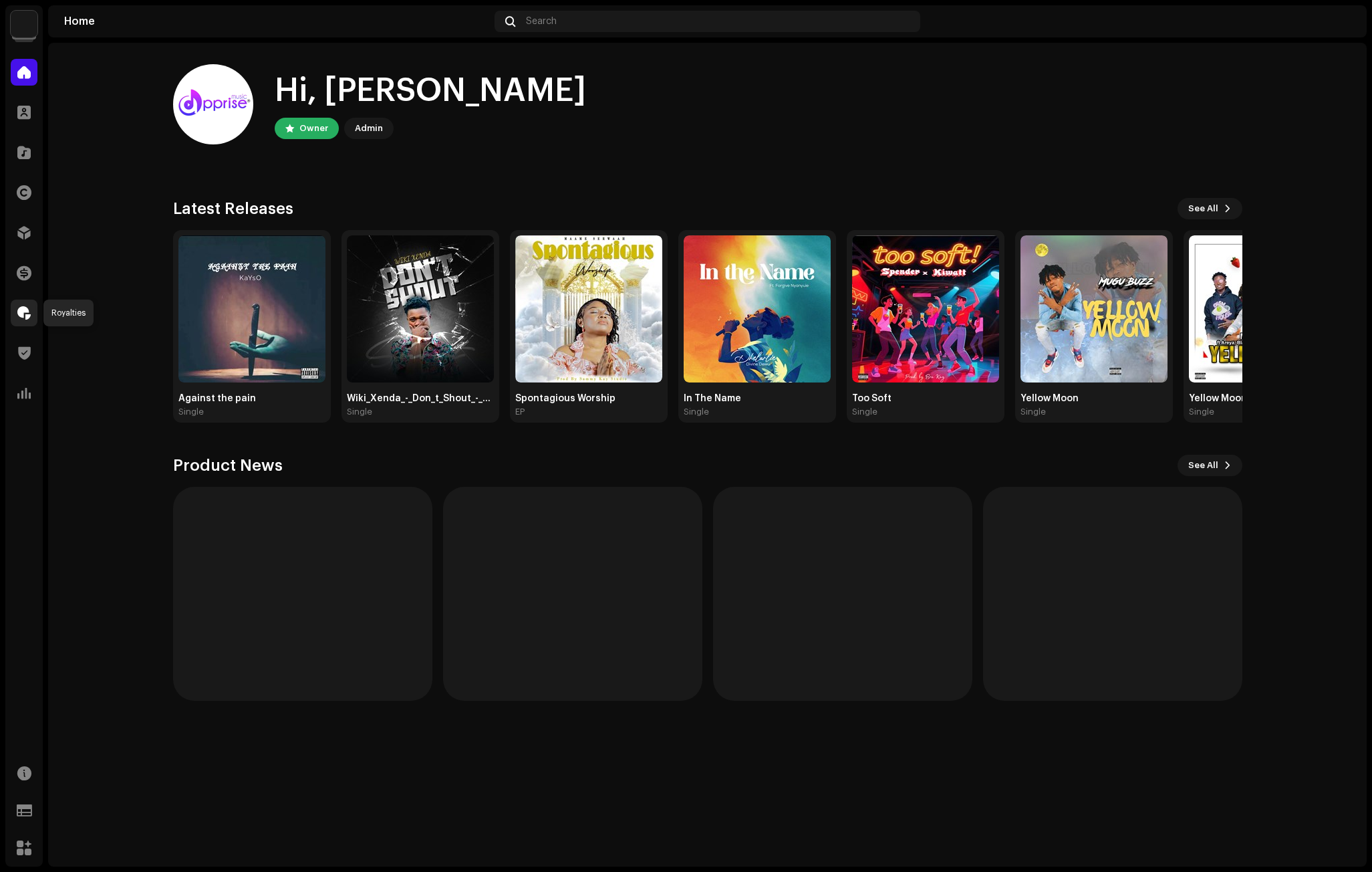
click at [20, 308] on span at bounding box center [24, 313] width 13 height 11
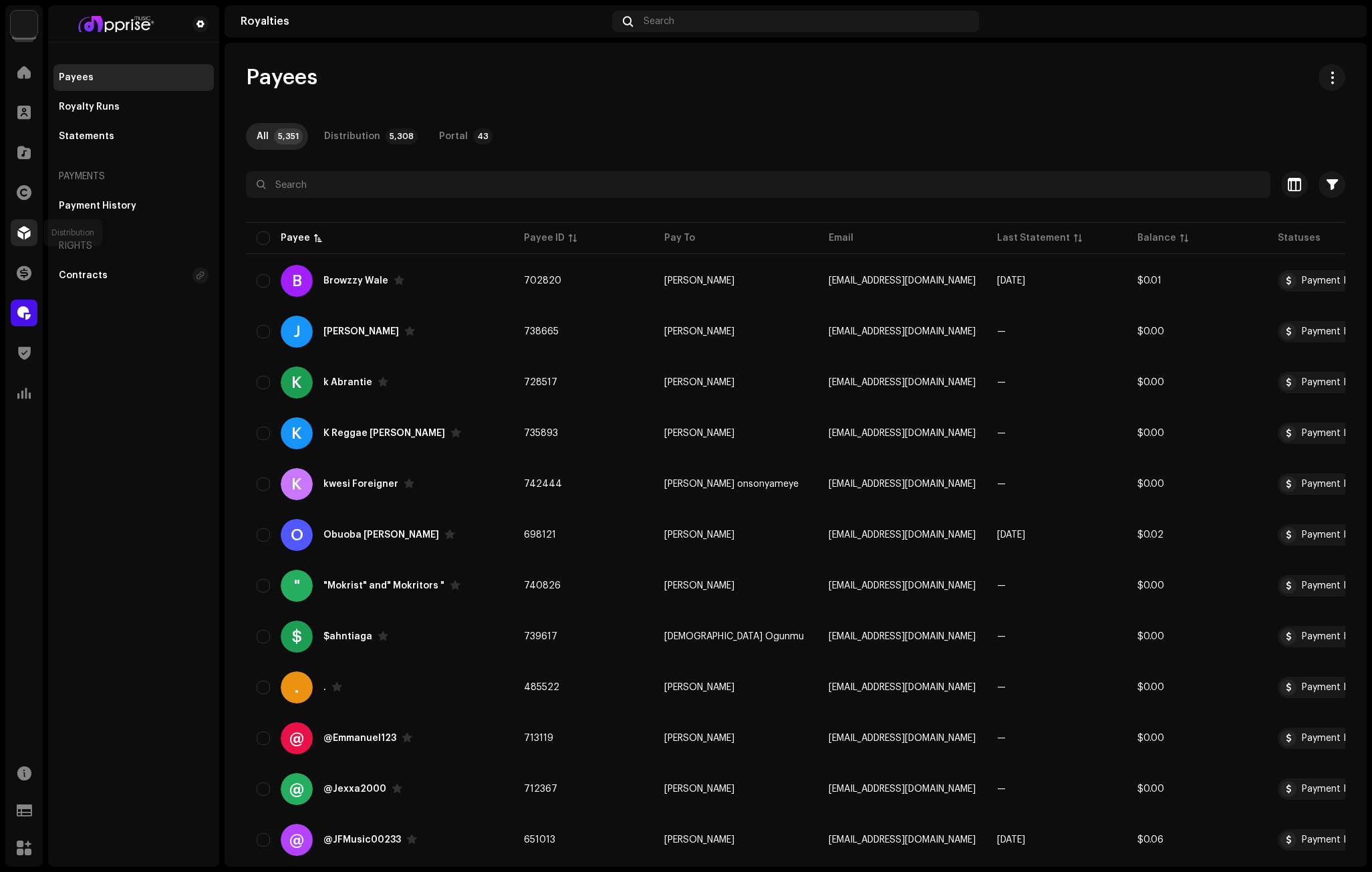
click at [24, 227] on span at bounding box center [24, 232] width 13 height 11
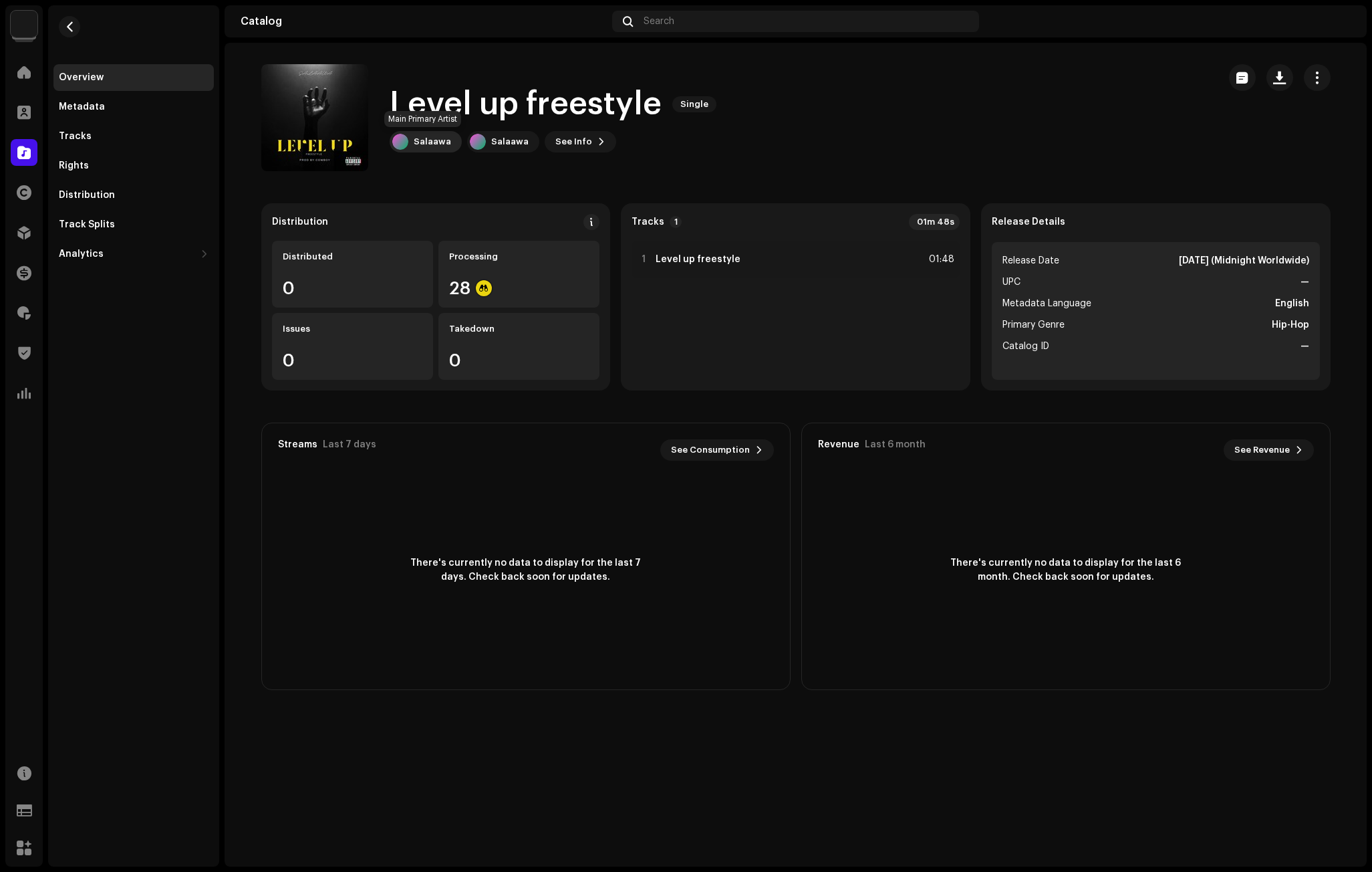
click at [433, 142] on div "Salaawa" at bounding box center [432, 142] width 38 height 11
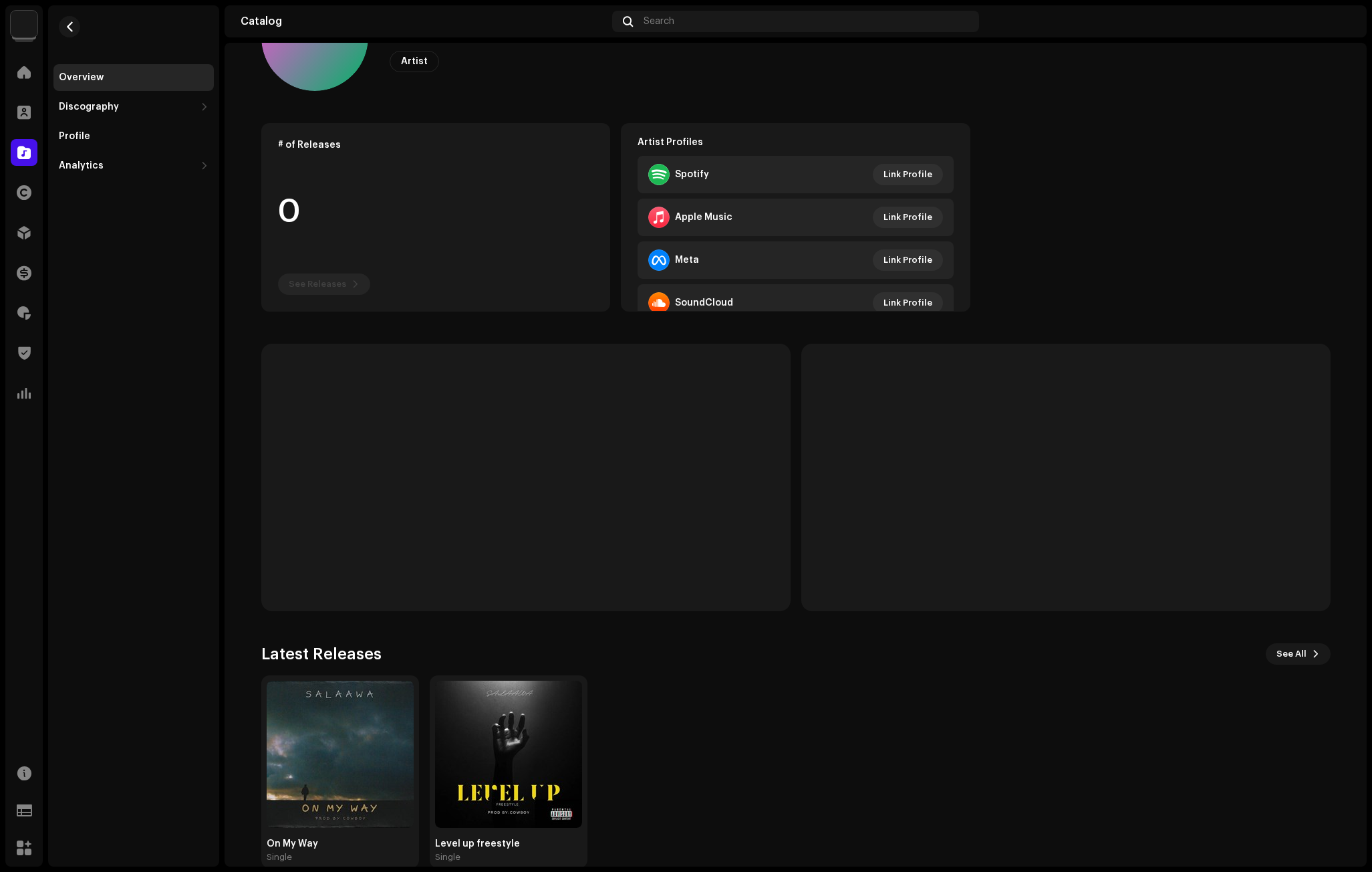
scroll to position [103, 0]
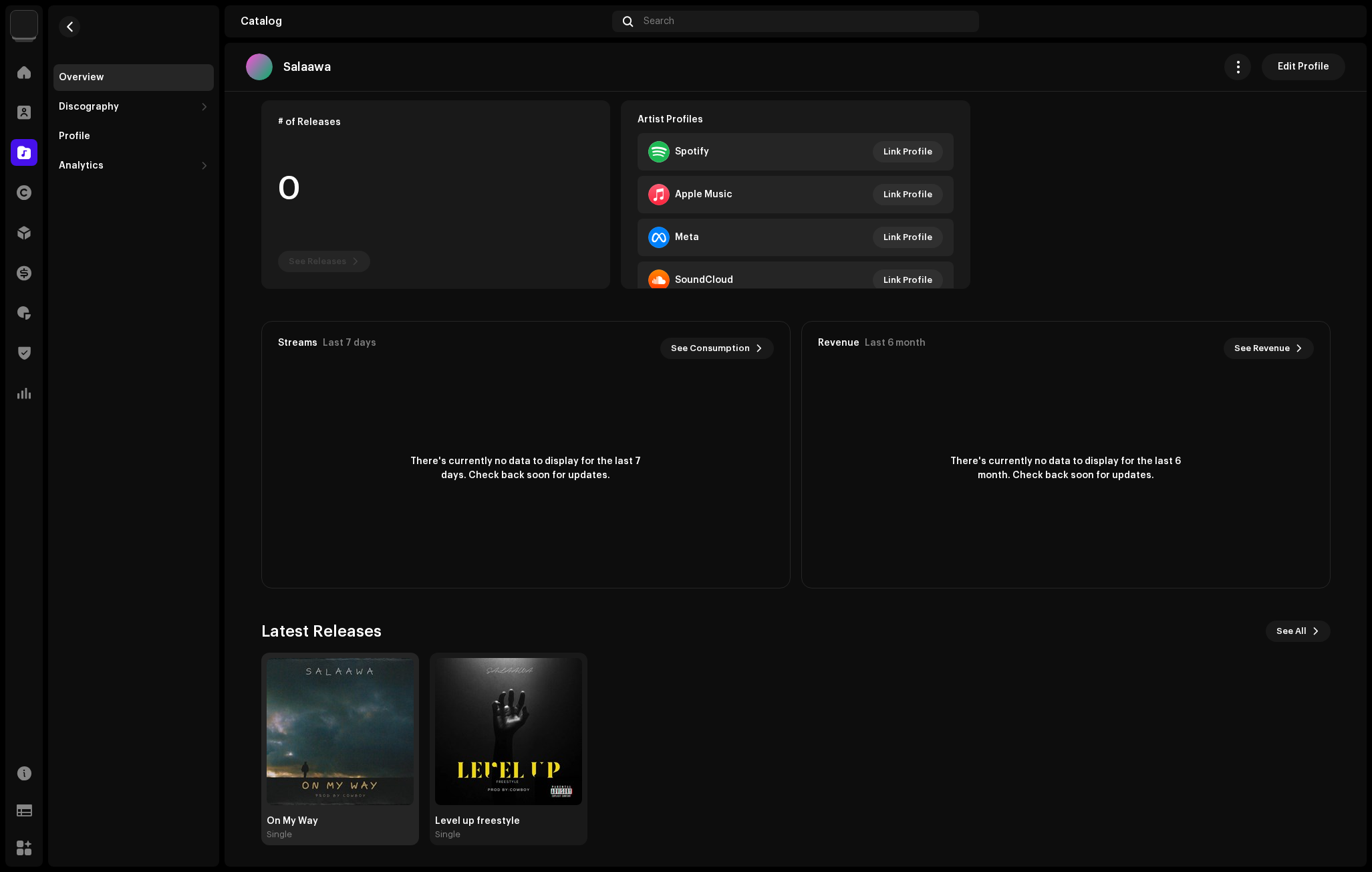
click at [334, 713] on img at bounding box center [340, 732] width 147 height 147
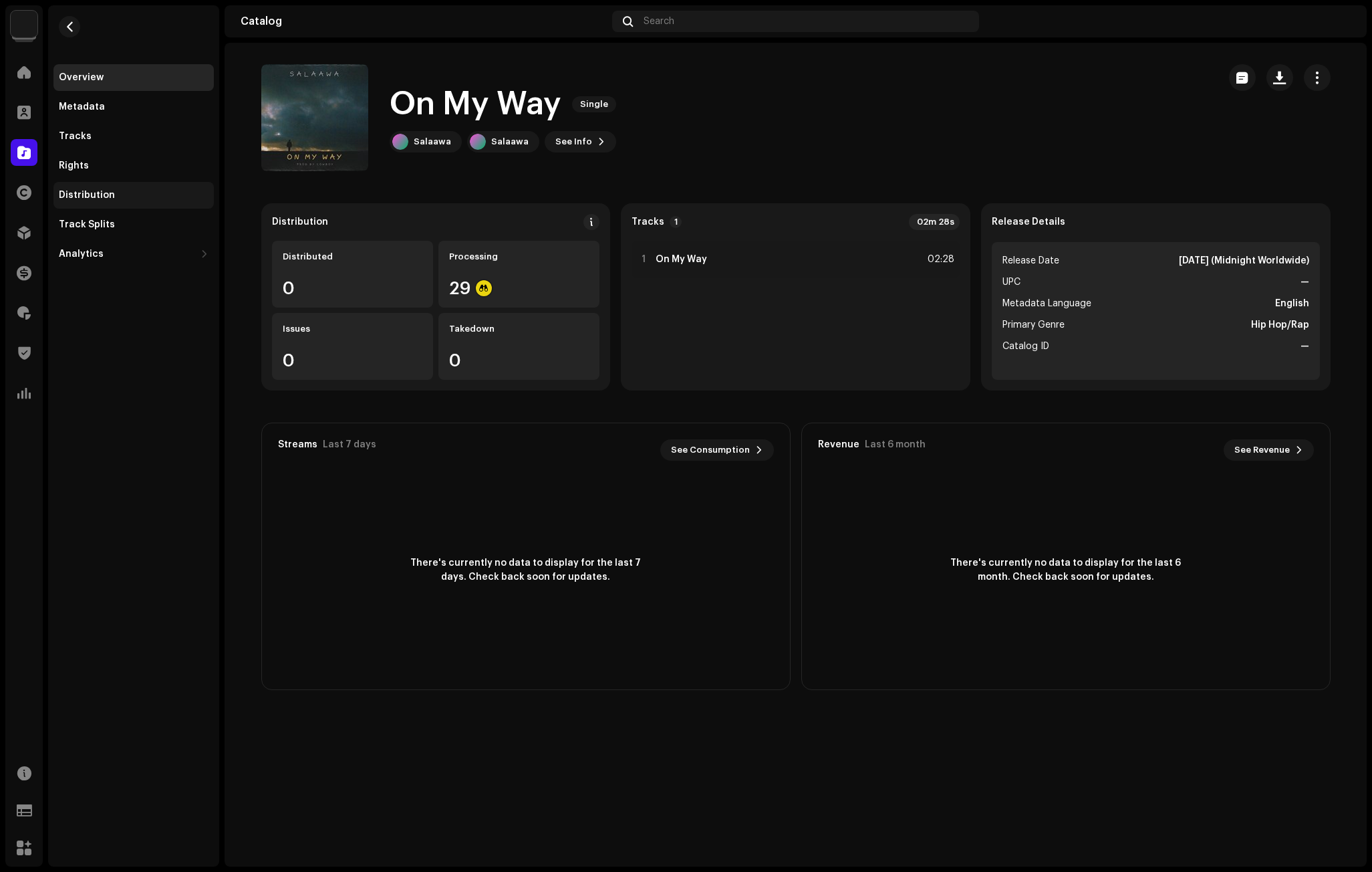
click at [109, 182] on div "Distribution" at bounding box center [133, 195] width 160 height 27
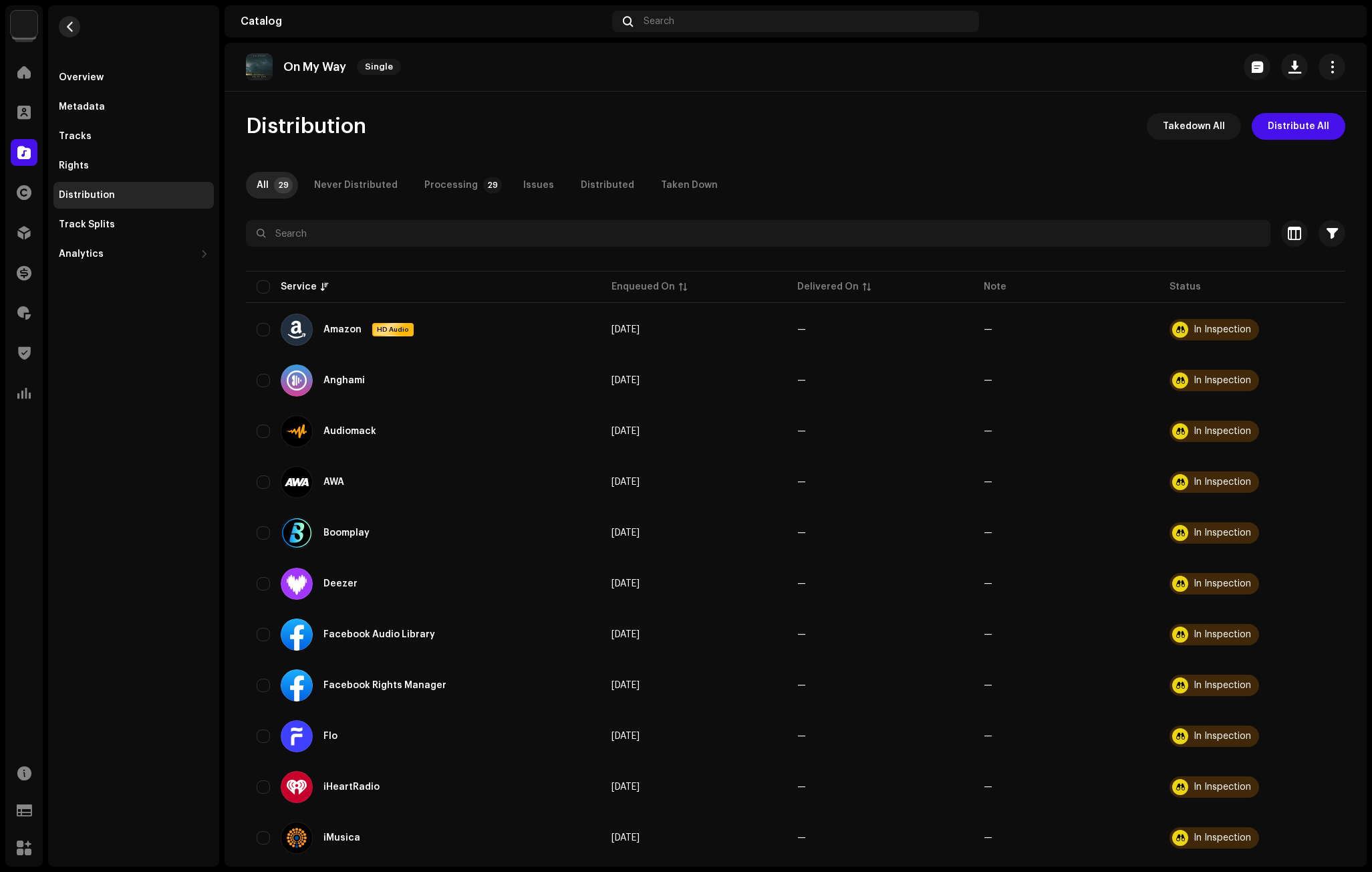
click at [72, 22] on span "button" at bounding box center [69, 26] width 10 height 11
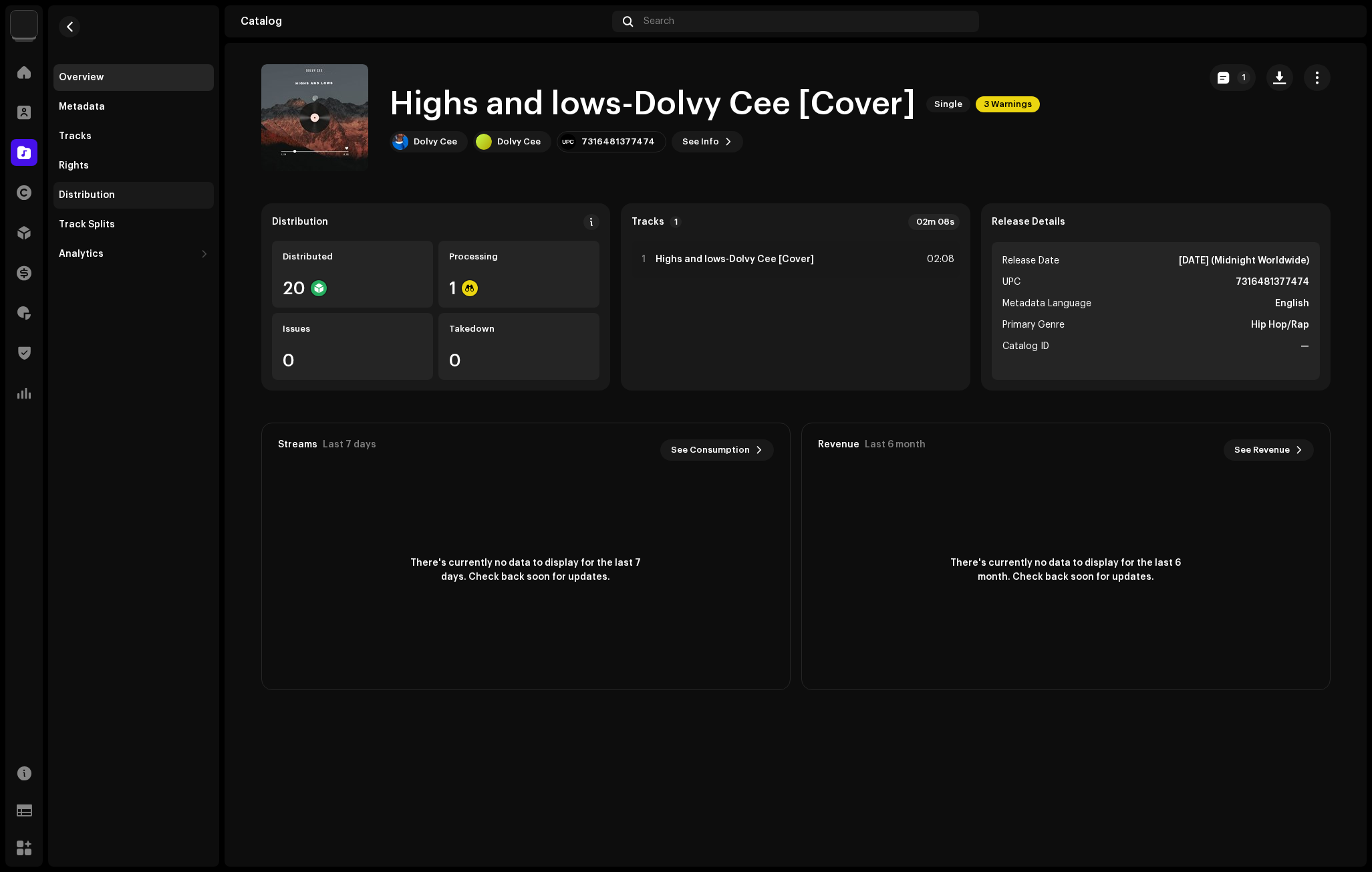
click at [82, 193] on div "Distribution" at bounding box center [87, 195] width 56 height 11
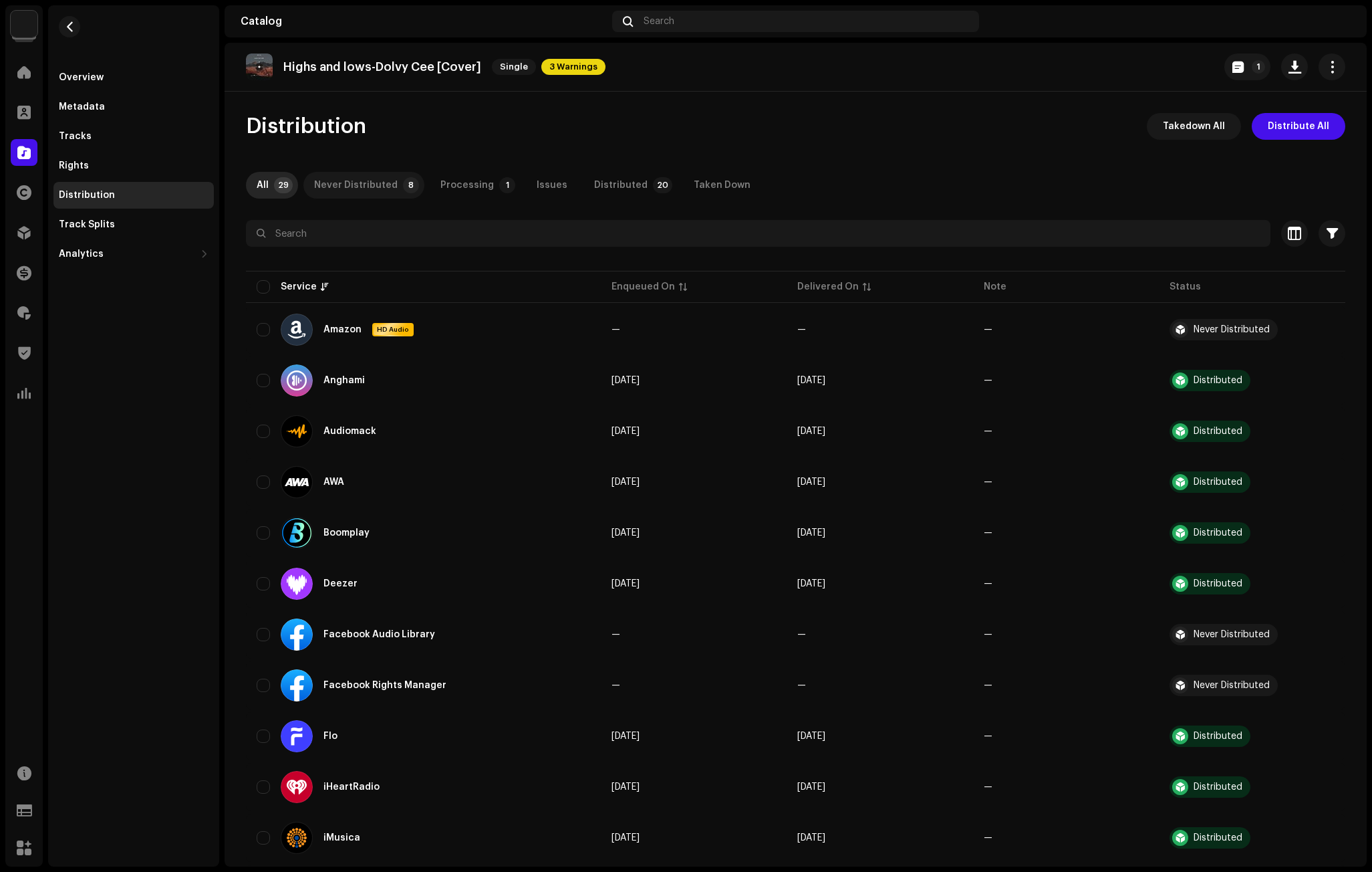
click at [363, 185] on div "Never Distributed" at bounding box center [355, 185] width 83 height 27
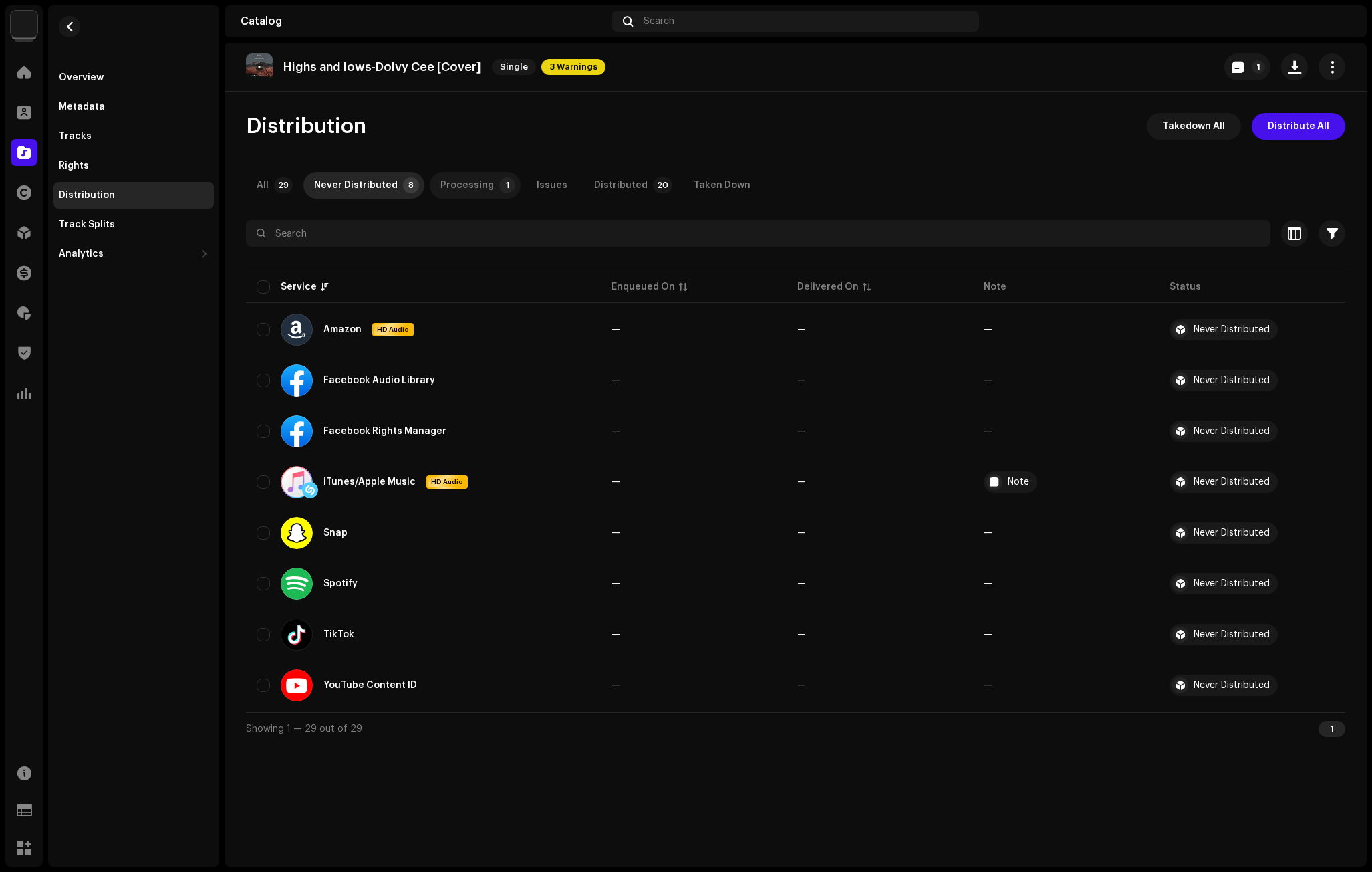
click at [472, 176] on div "Processing" at bounding box center [467, 185] width 53 height 27
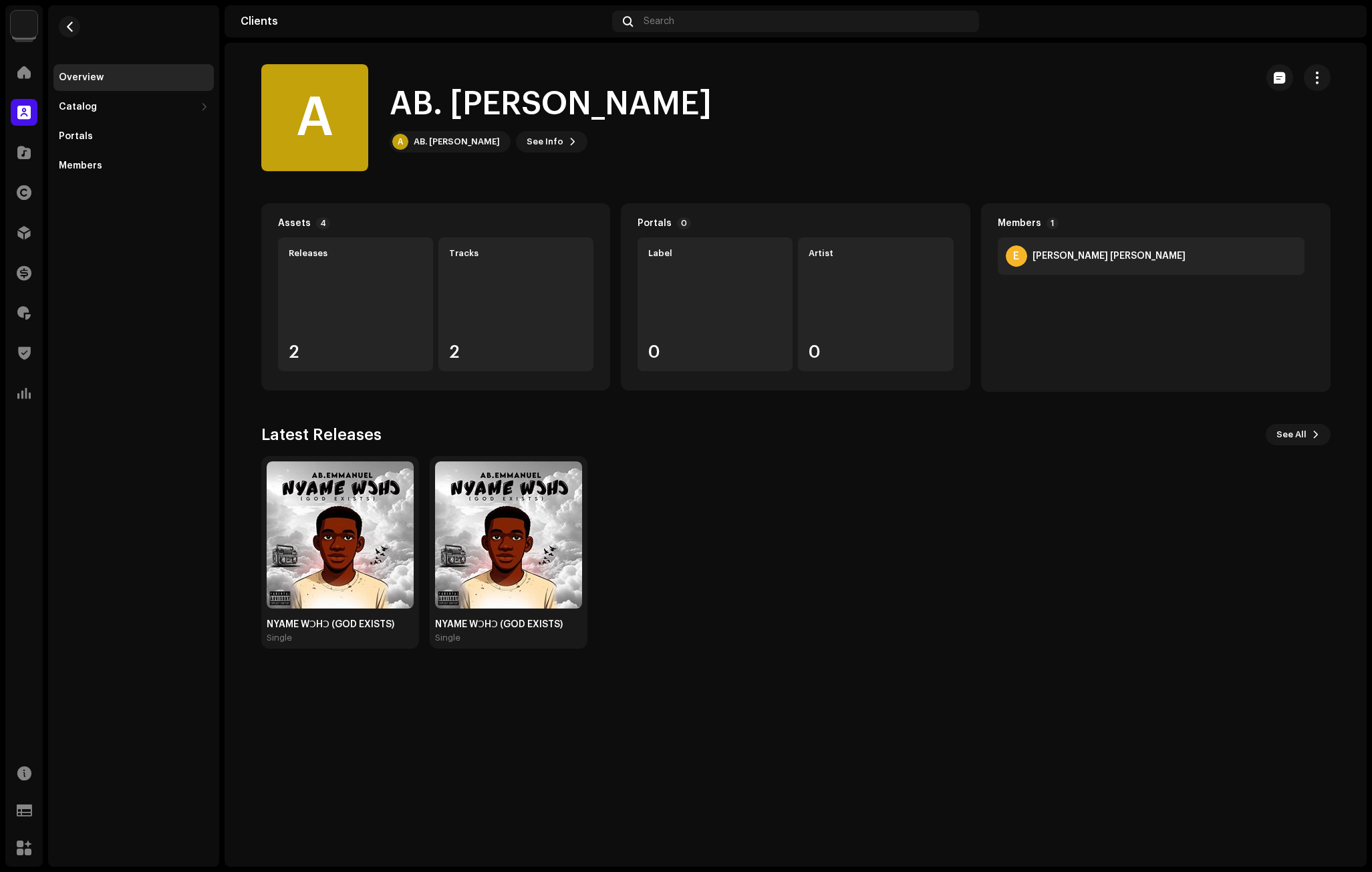
click at [1071, 492] on div "NYAME WƆHƆ (GOD EXISTS) Single NYAME WƆHƆ (GOD EXISTS) Single" at bounding box center [790, 552] width 1069 height 193
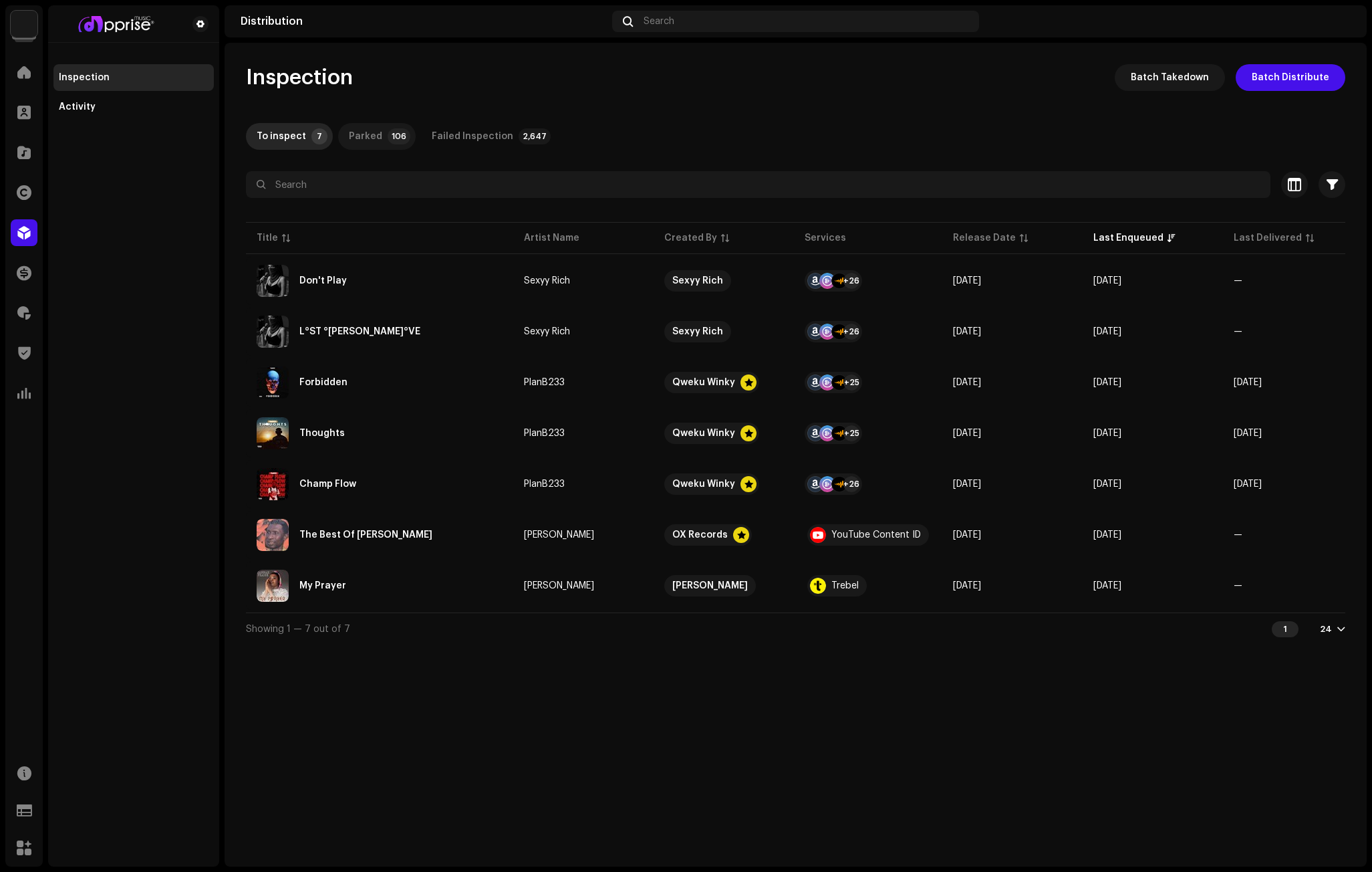
click at [378, 131] on p-tab "Parked 106" at bounding box center [377, 136] width 77 height 27
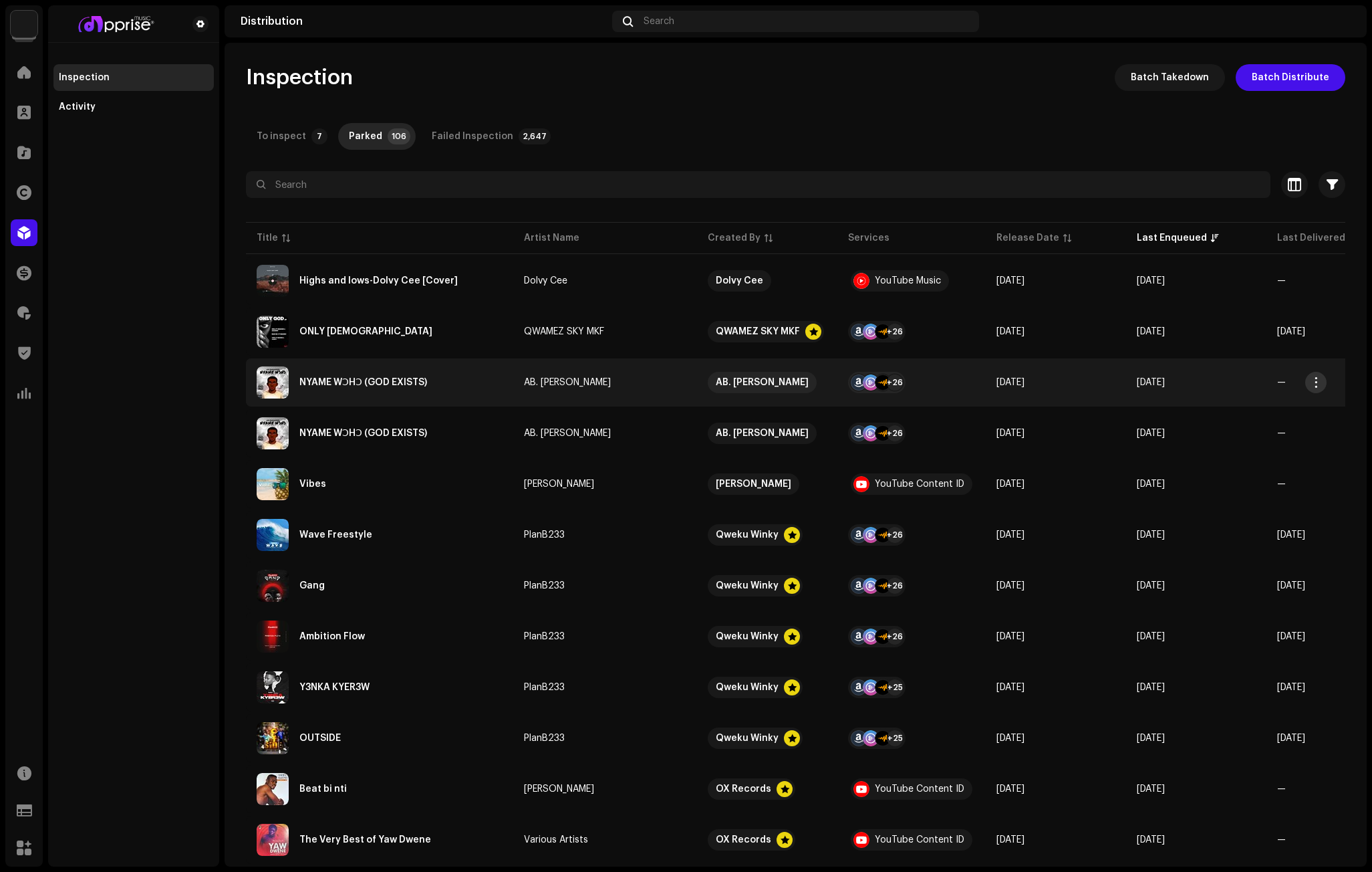
click at [1312, 383] on span "button" at bounding box center [1316, 382] width 10 height 11
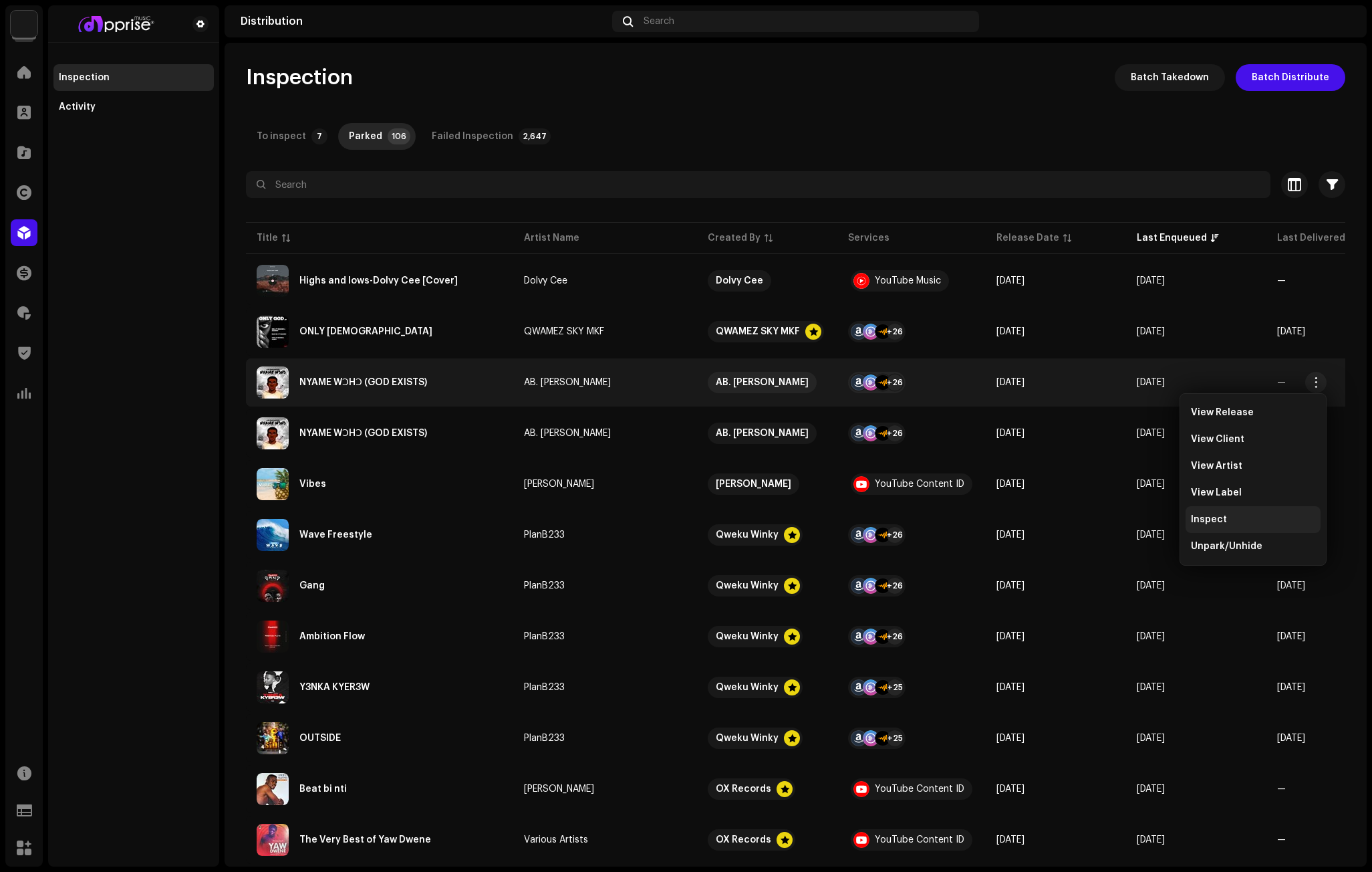
click at [1215, 516] on span "Inspect" at bounding box center [1208, 520] width 36 height 11
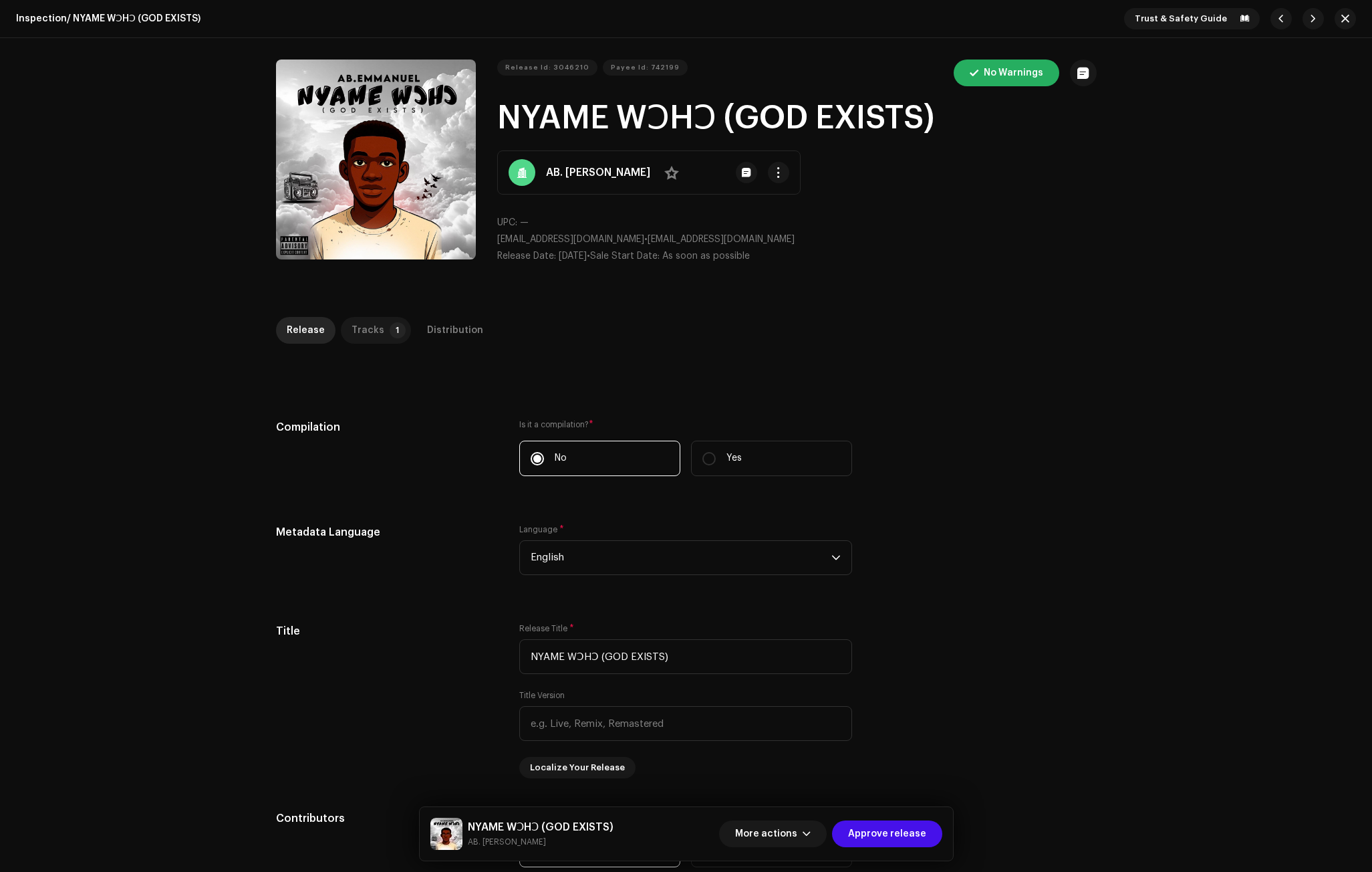
click at [378, 326] on p-tab "Tracks 1" at bounding box center [376, 330] width 70 height 27
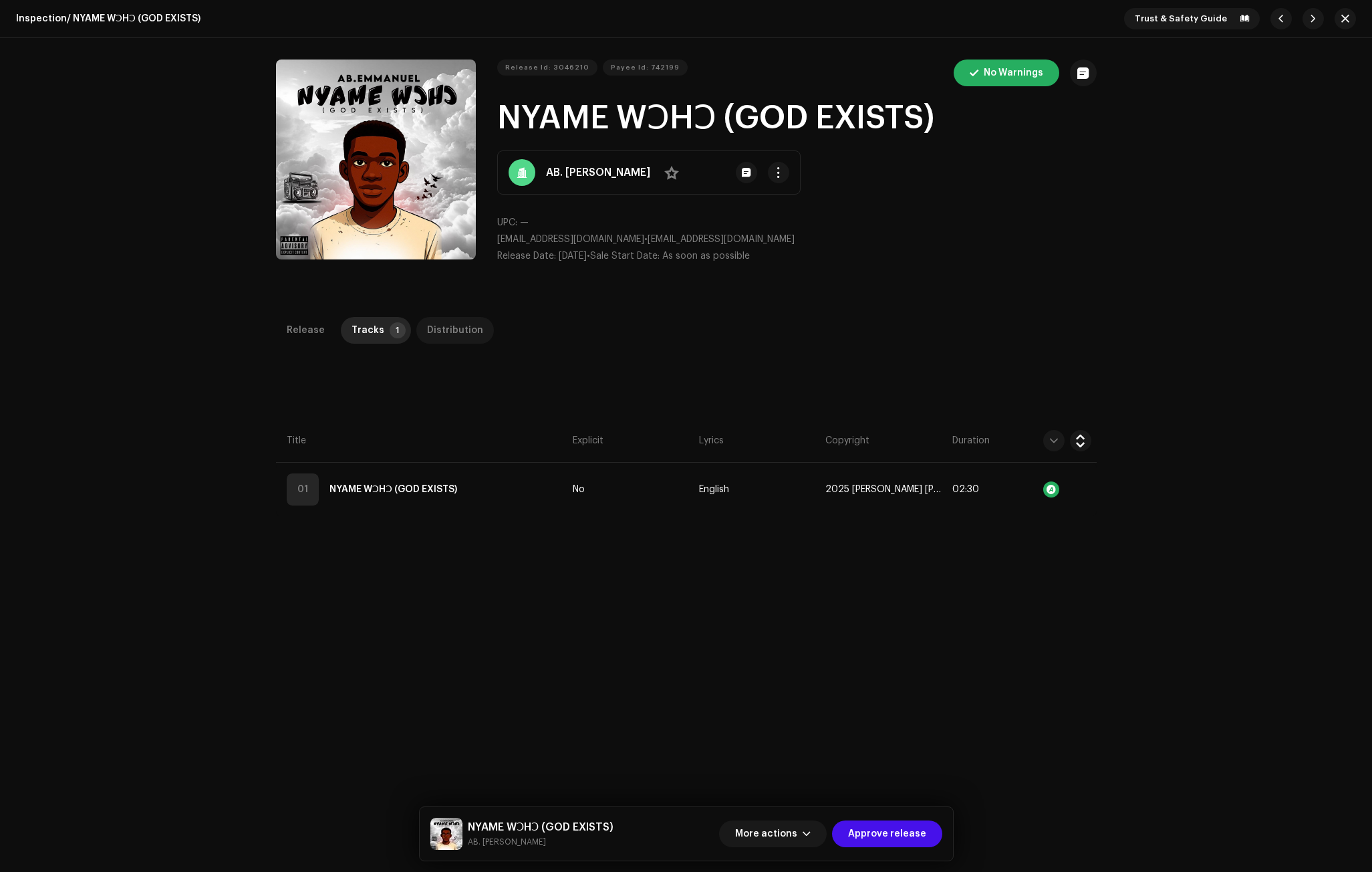
click at [468, 331] on div "Distribution" at bounding box center [455, 330] width 56 height 27
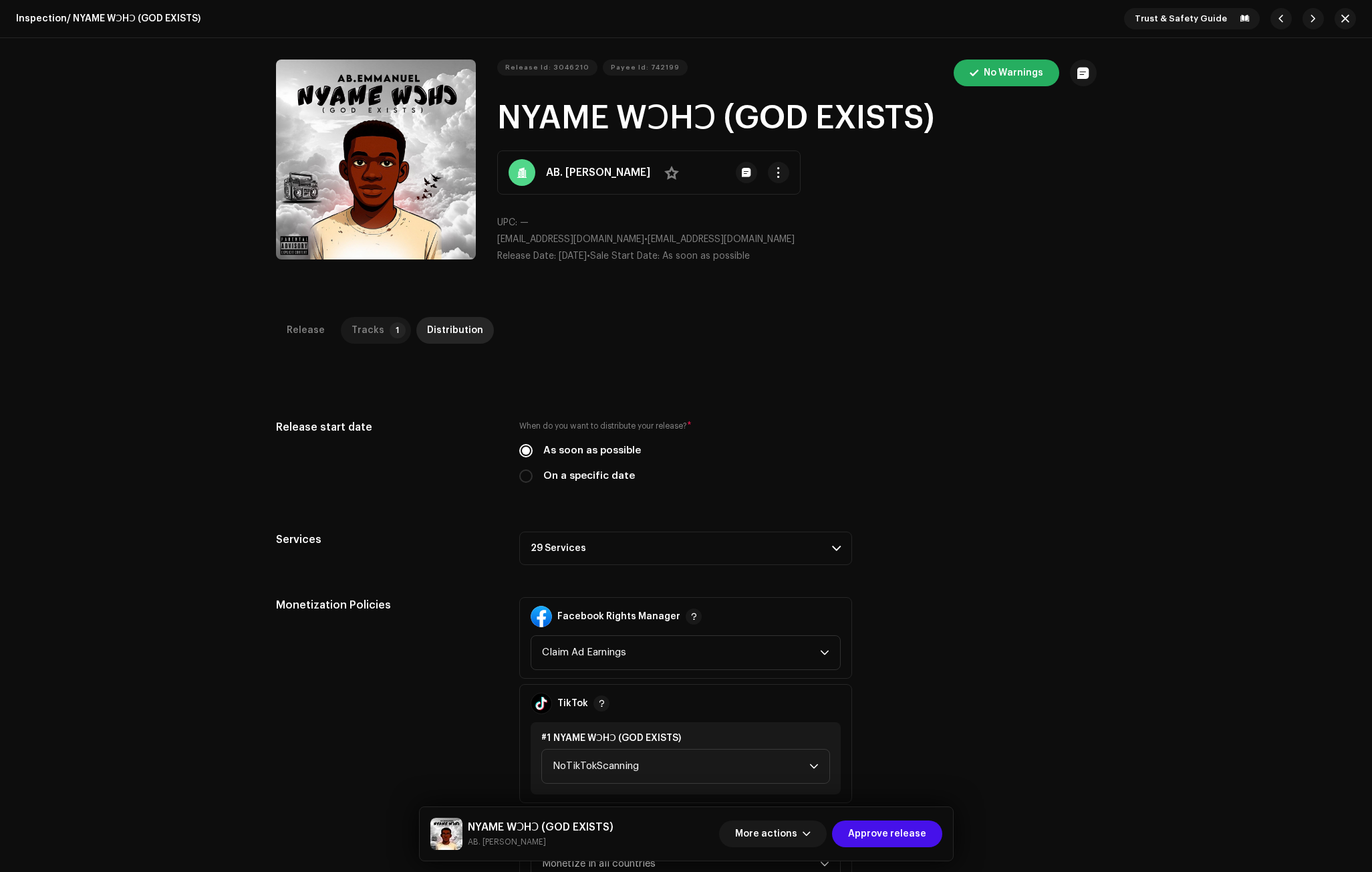
click at [371, 334] on div "Tracks" at bounding box center [367, 330] width 32 height 27
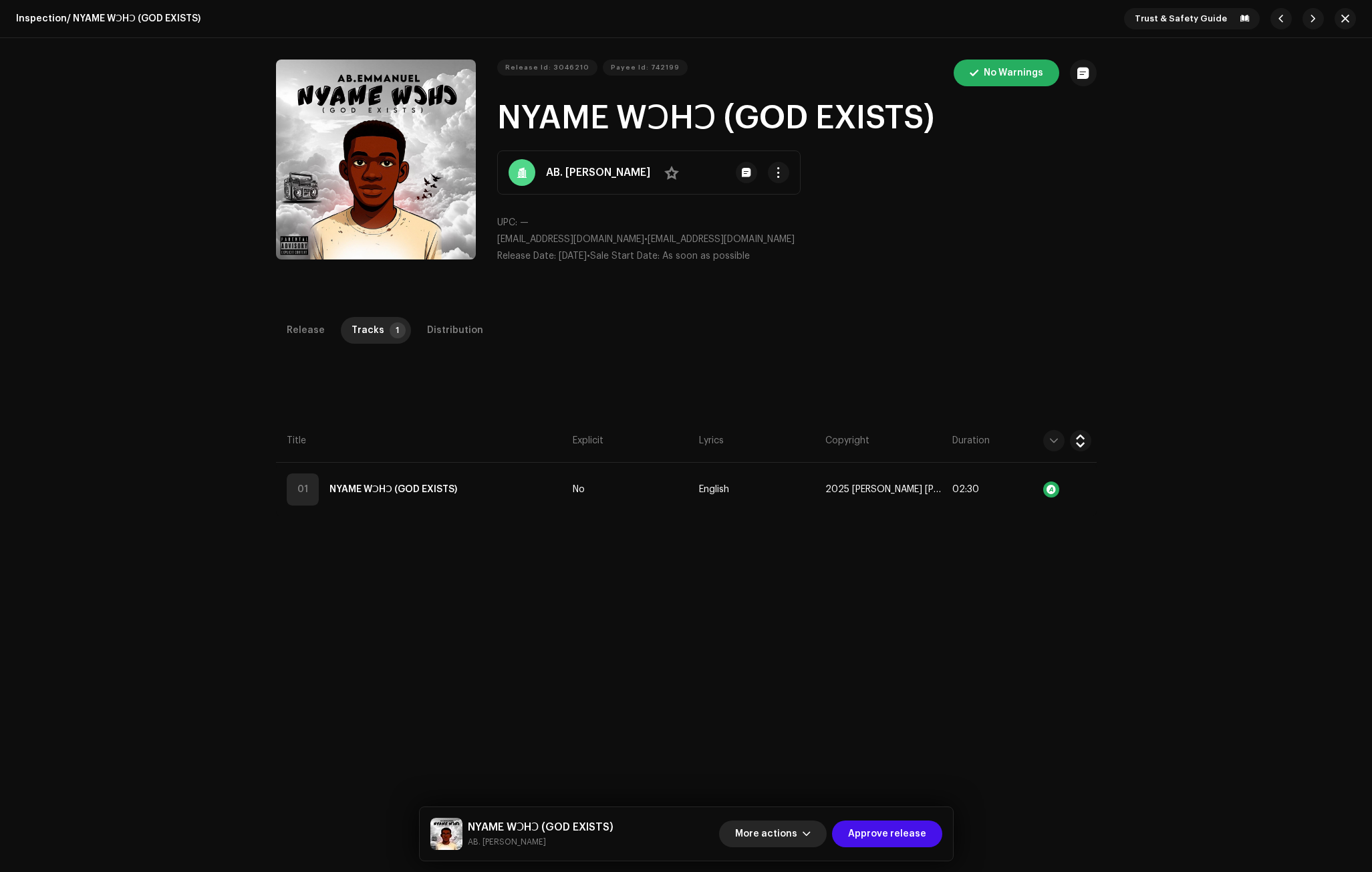
click at [808, 827] on button "More actions" at bounding box center [773, 833] width 108 height 27
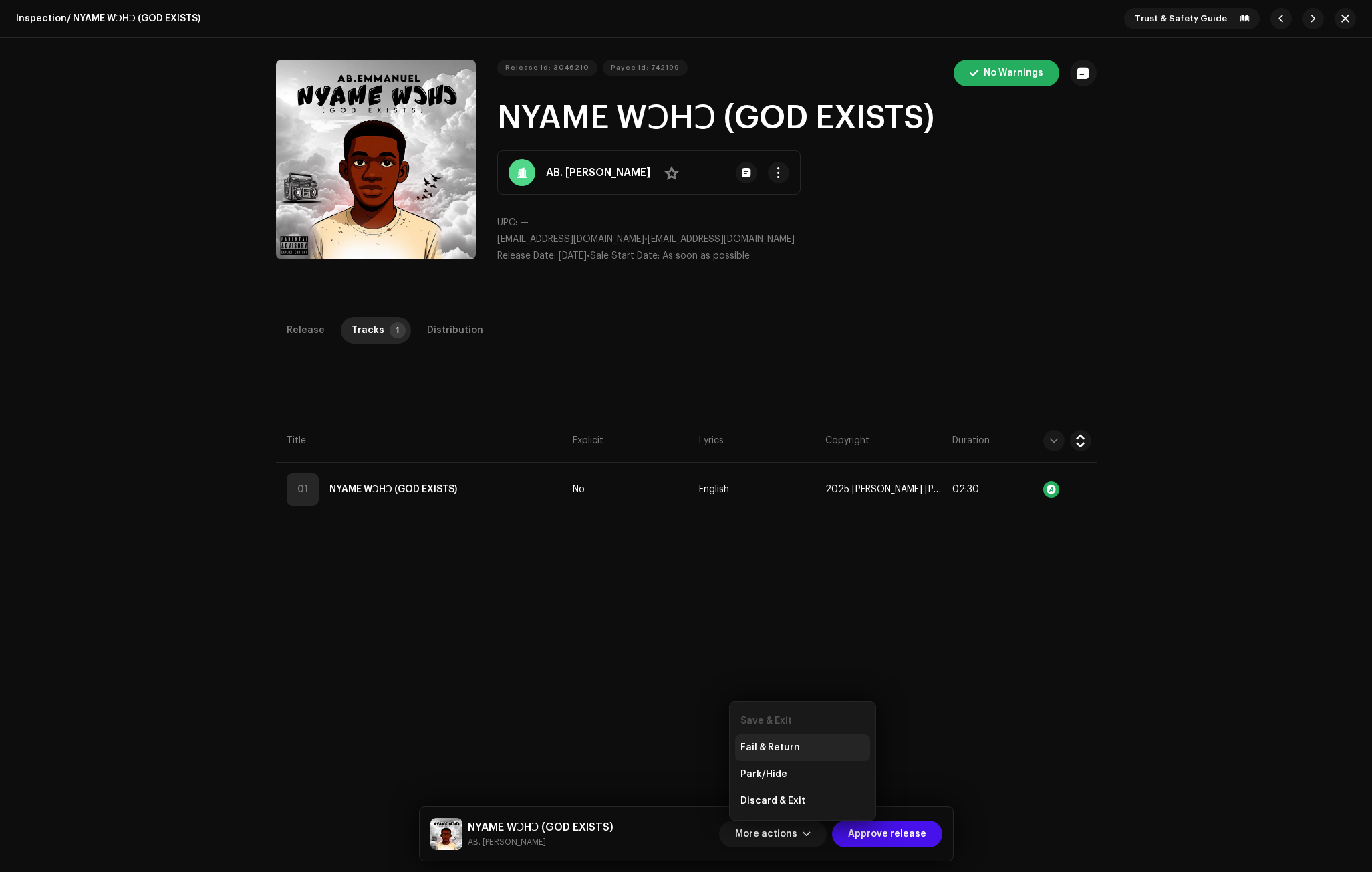
click at [773, 746] on span "Fail & Return" at bounding box center [770, 748] width 60 height 11
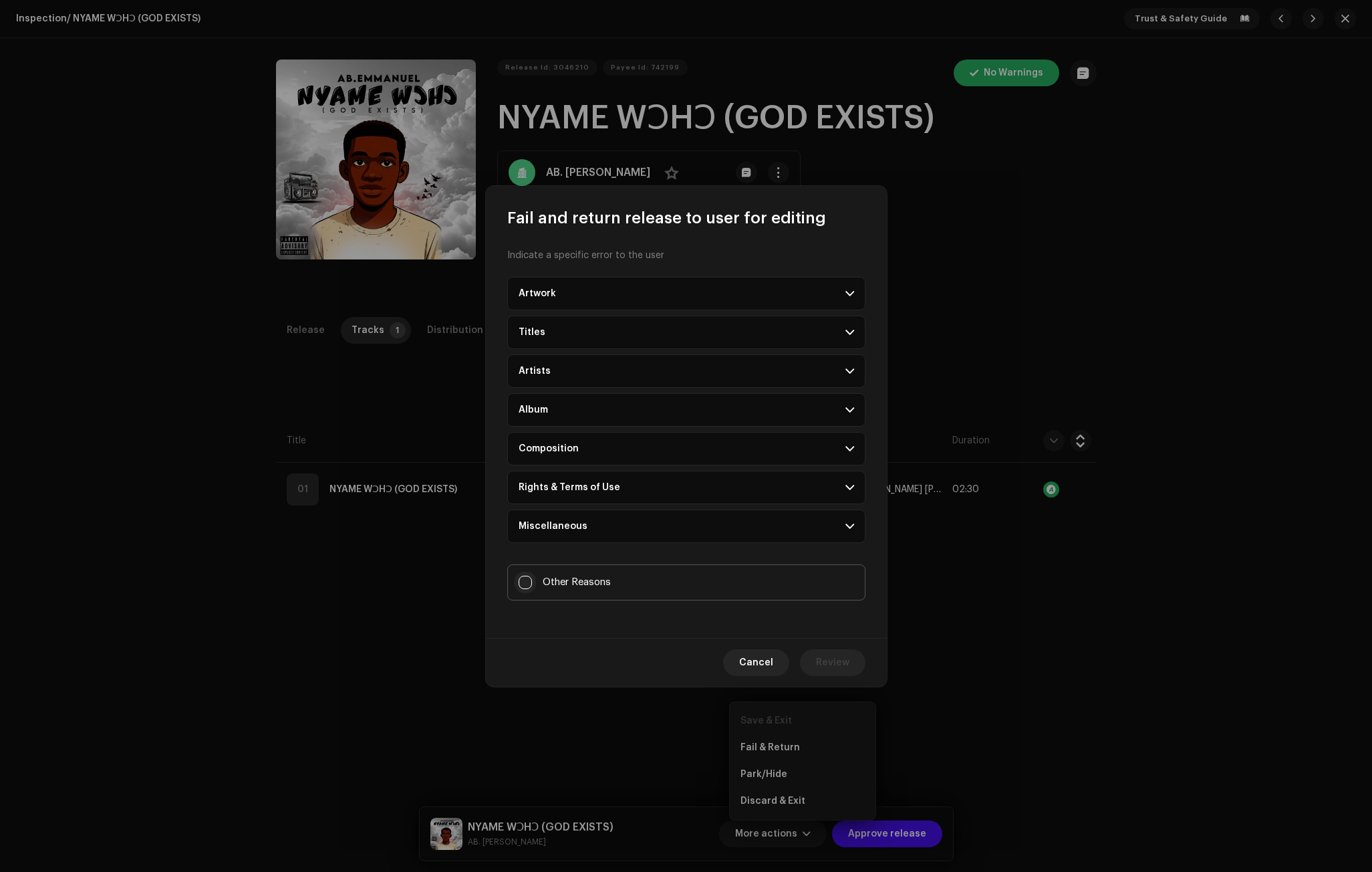
click at [531, 577] on input "Other Reasons" at bounding box center [525, 582] width 13 height 13
checkbox input "true"
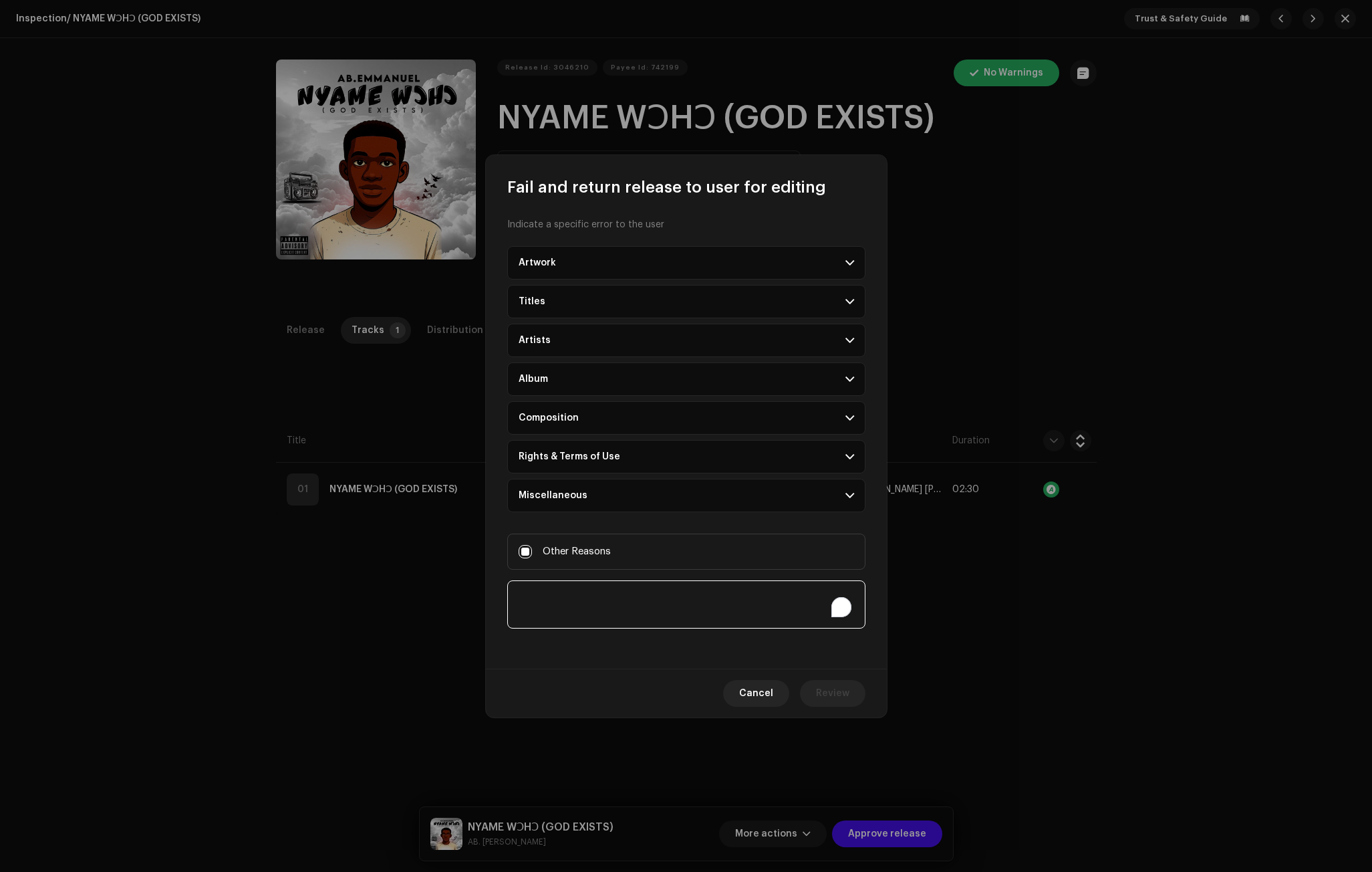
paste textarea "PROVIDE PROOF OF PAYMENT Or PAY FOR YOUR ACCOUNT Price: GH¢175 [URL][DOMAIN_NAM…"
type textarea "PROVIDE PROOF OF PAYMENT Or PAY FOR YOUR ACCOUNT Price: GH¢175 [URL][DOMAIN_NAM…"
click at [838, 686] on span "Review" at bounding box center [832, 693] width 33 height 27
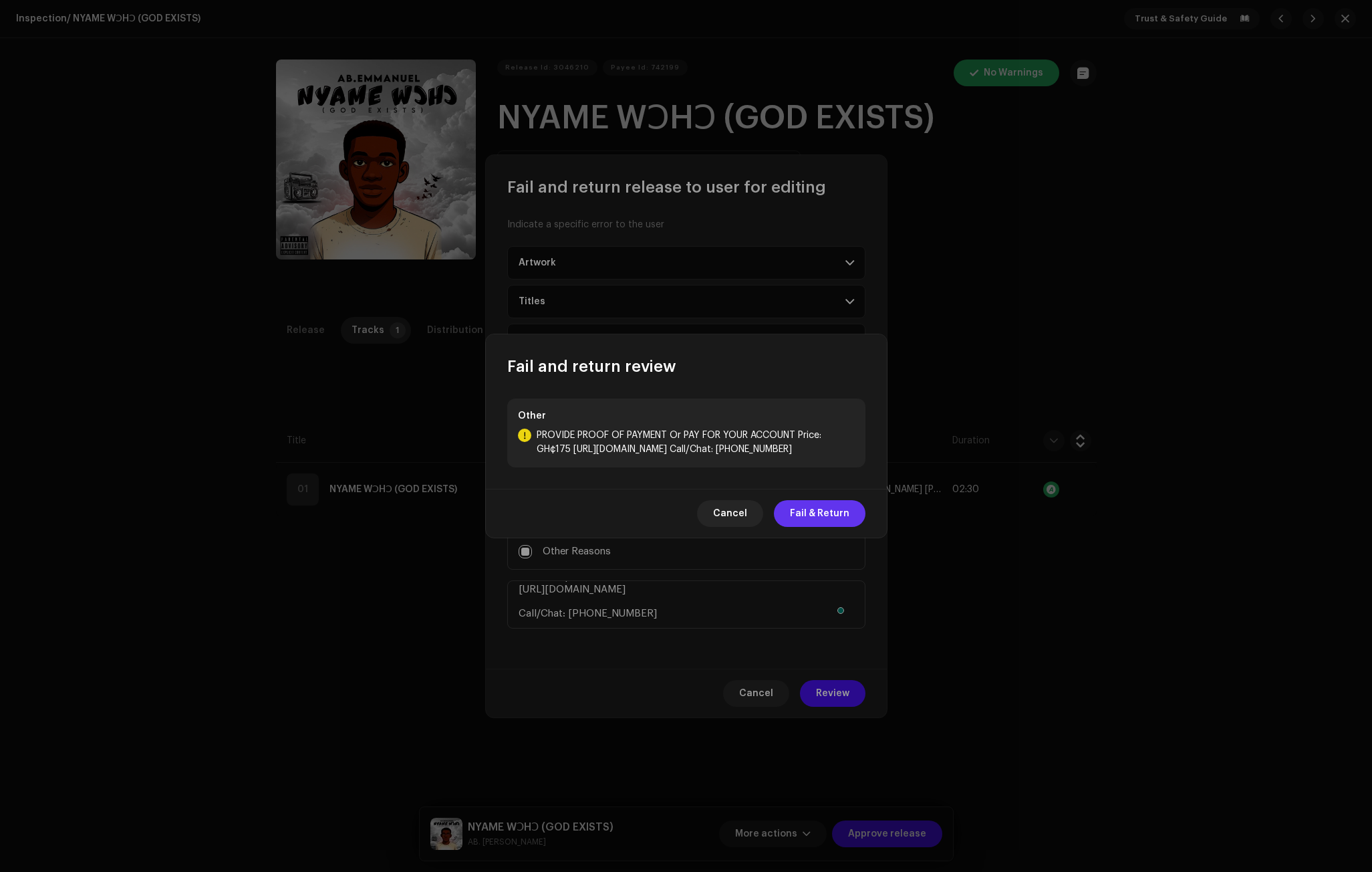
click at [822, 512] on span "Fail & Return" at bounding box center [820, 514] width 60 height 27
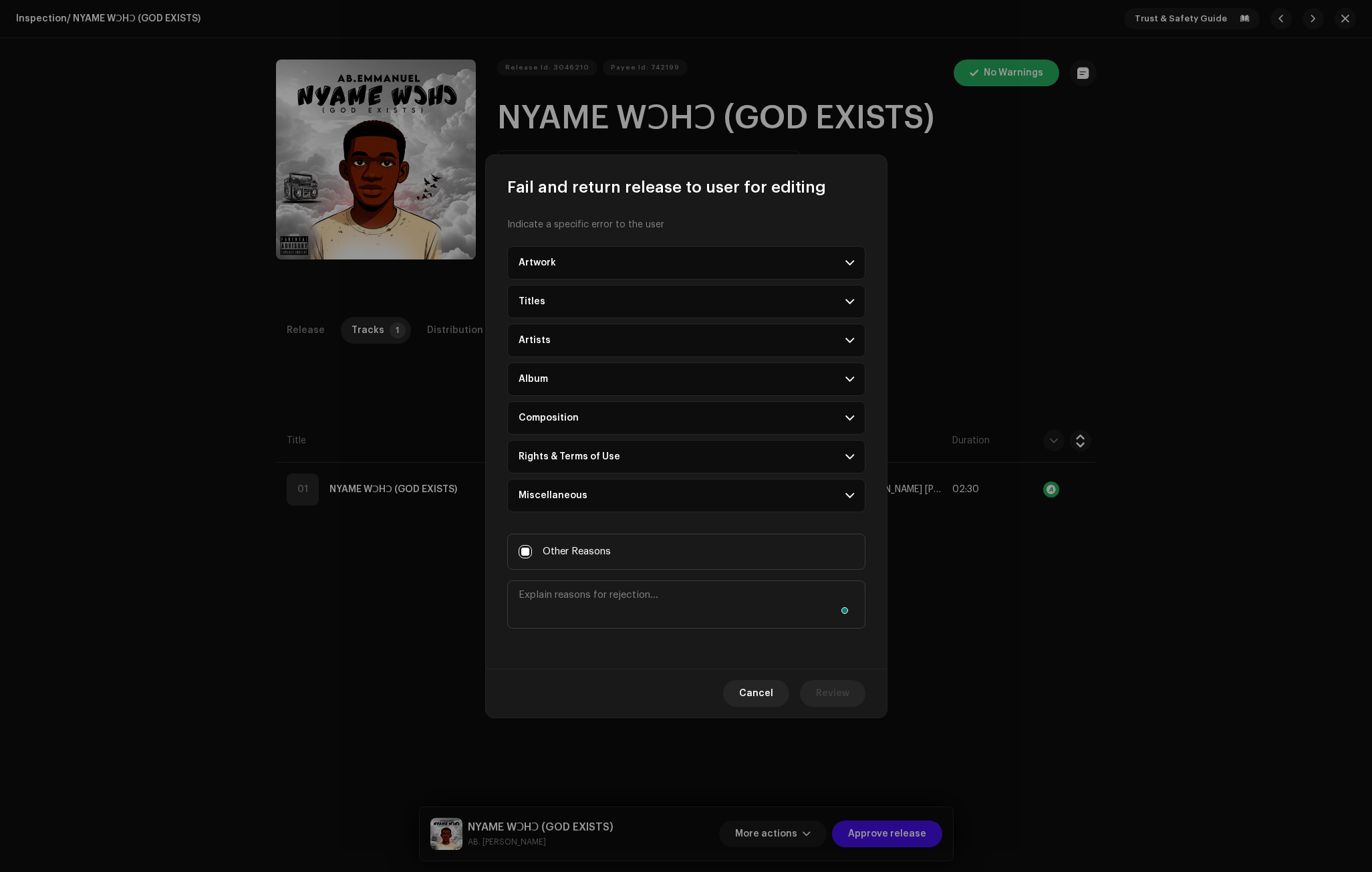
scroll to position [0, 0]
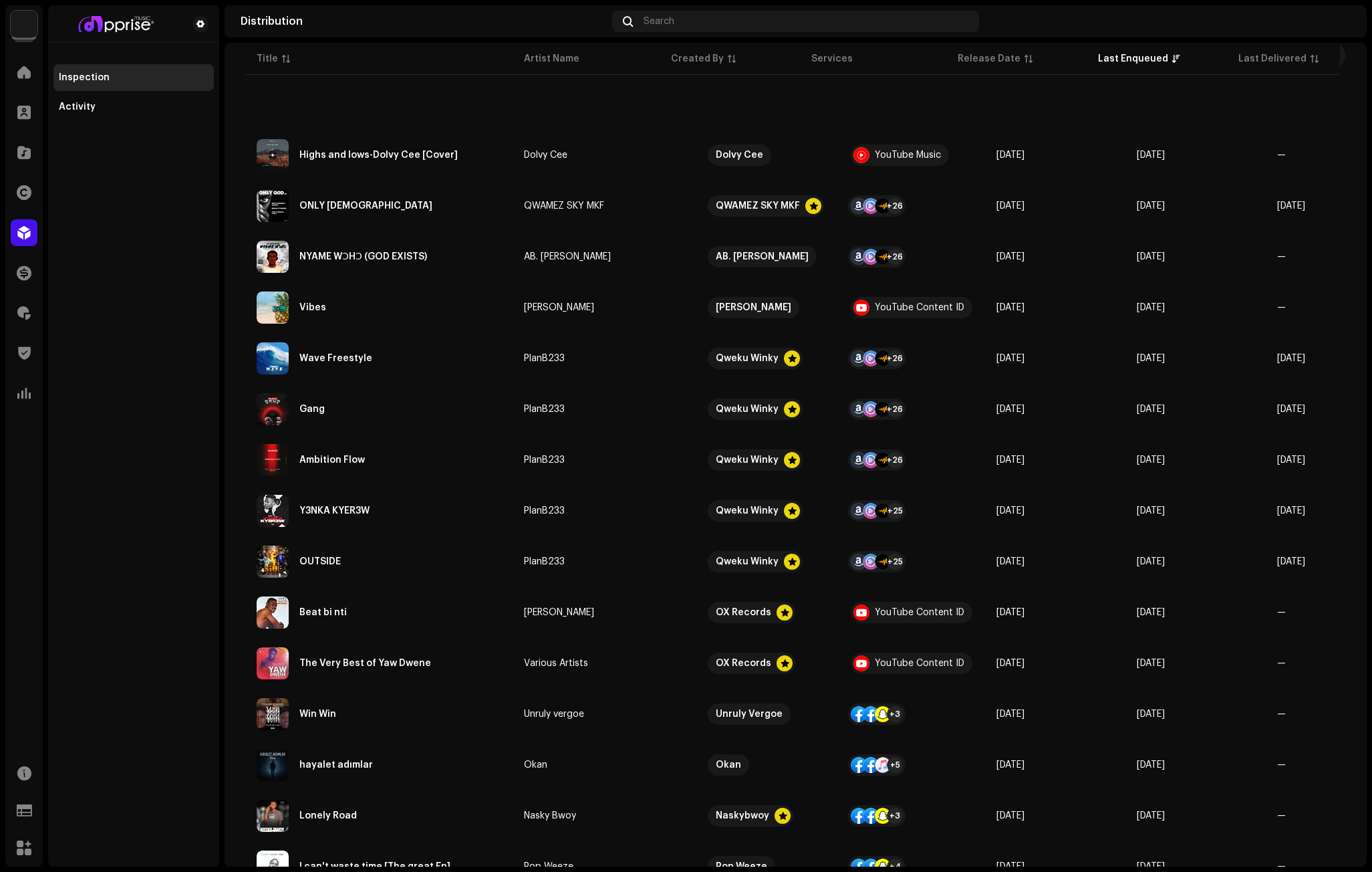
scroll to position [49, 0]
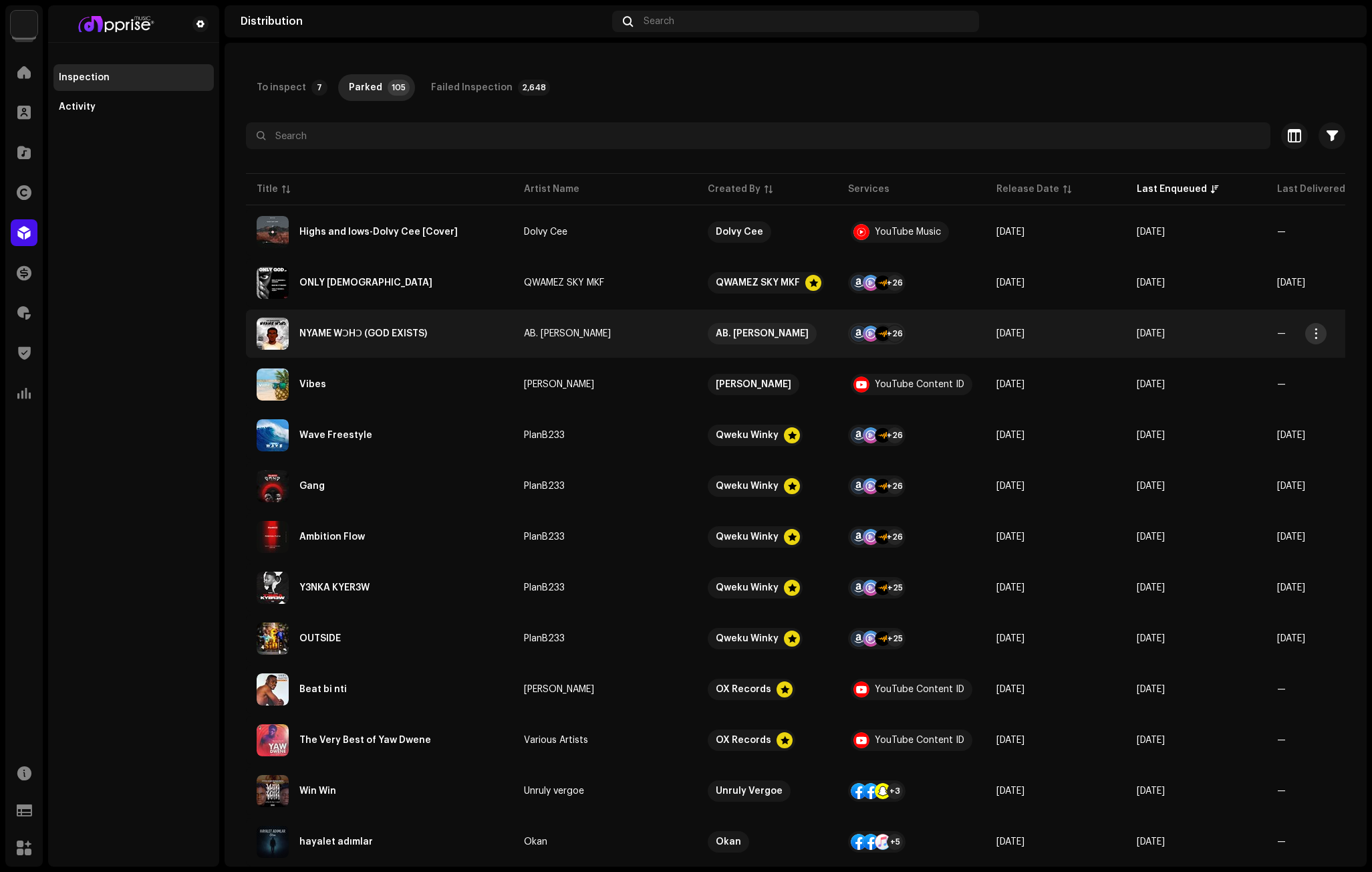
click at [1318, 331] on span "button" at bounding box center [1316, 334] width 10 height 11
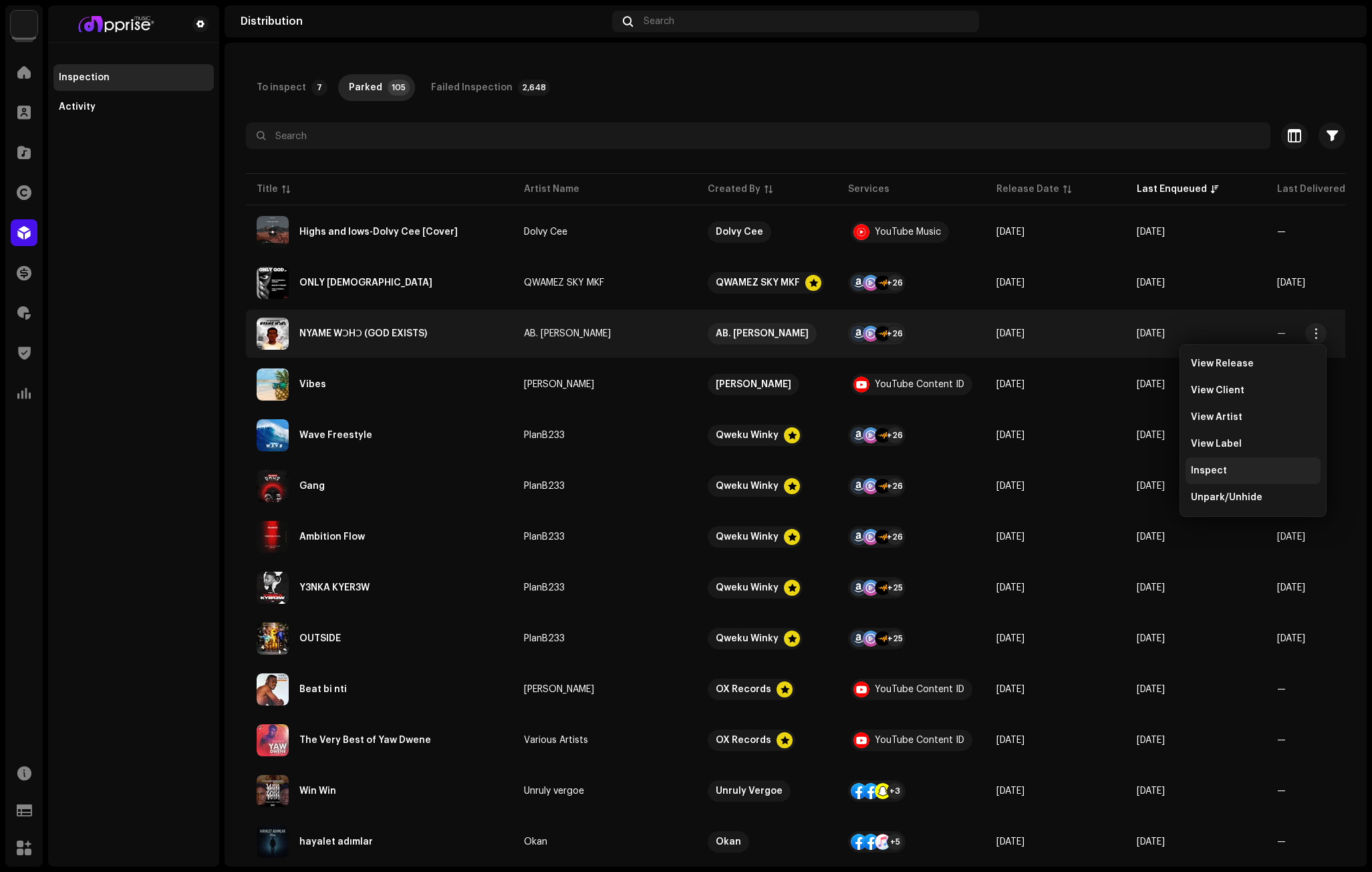
click at [1220, 471] on span "Inspect" at bounding box center [1208, 471] width 36 height 11
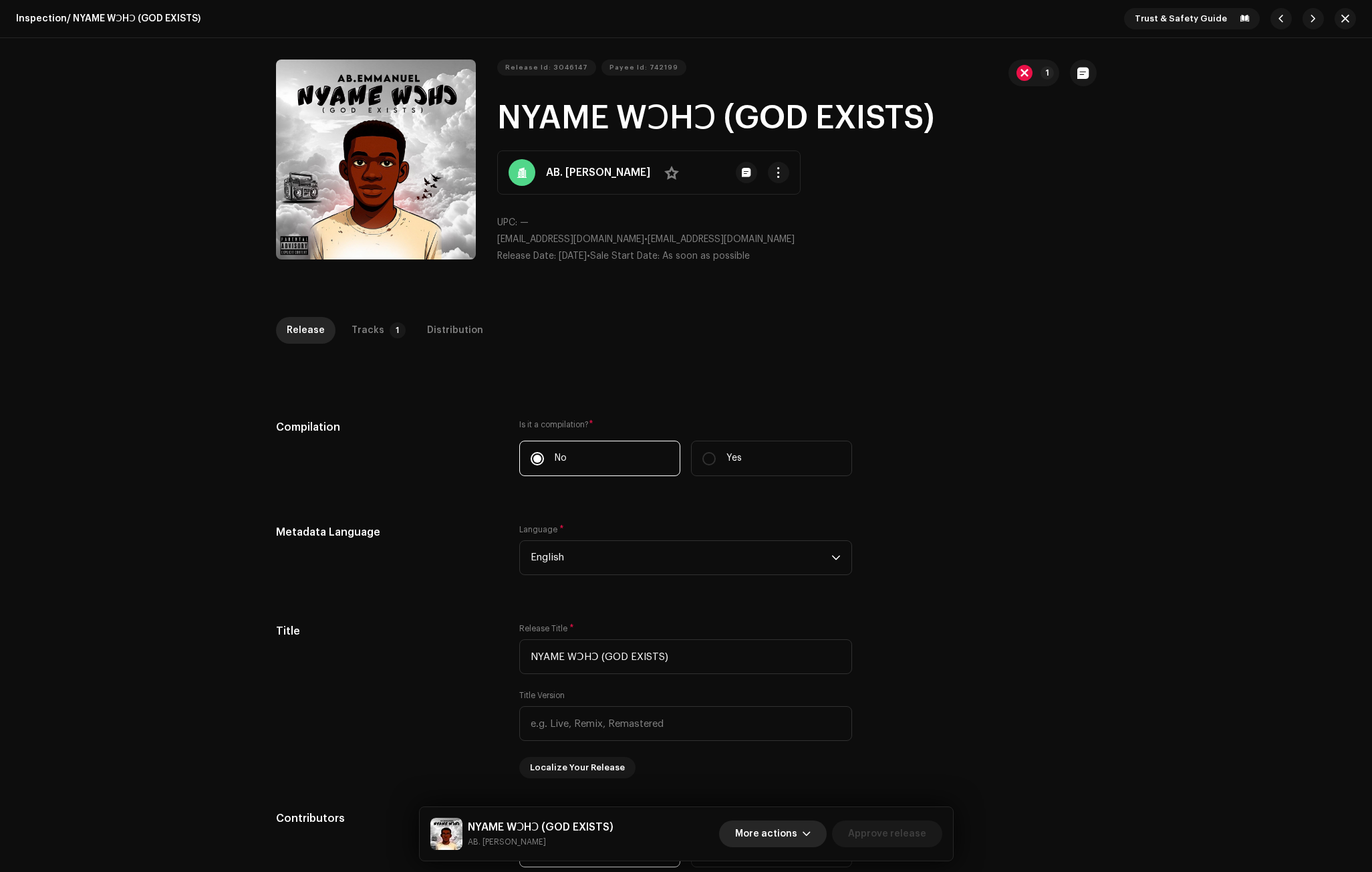
click at [797, 827] on span "More actions" at bounding box center [766, 833] width 62 height 27
click at [767, 746] on span "Fail & Return" at bounding box center [770, 748] width 60 height 11
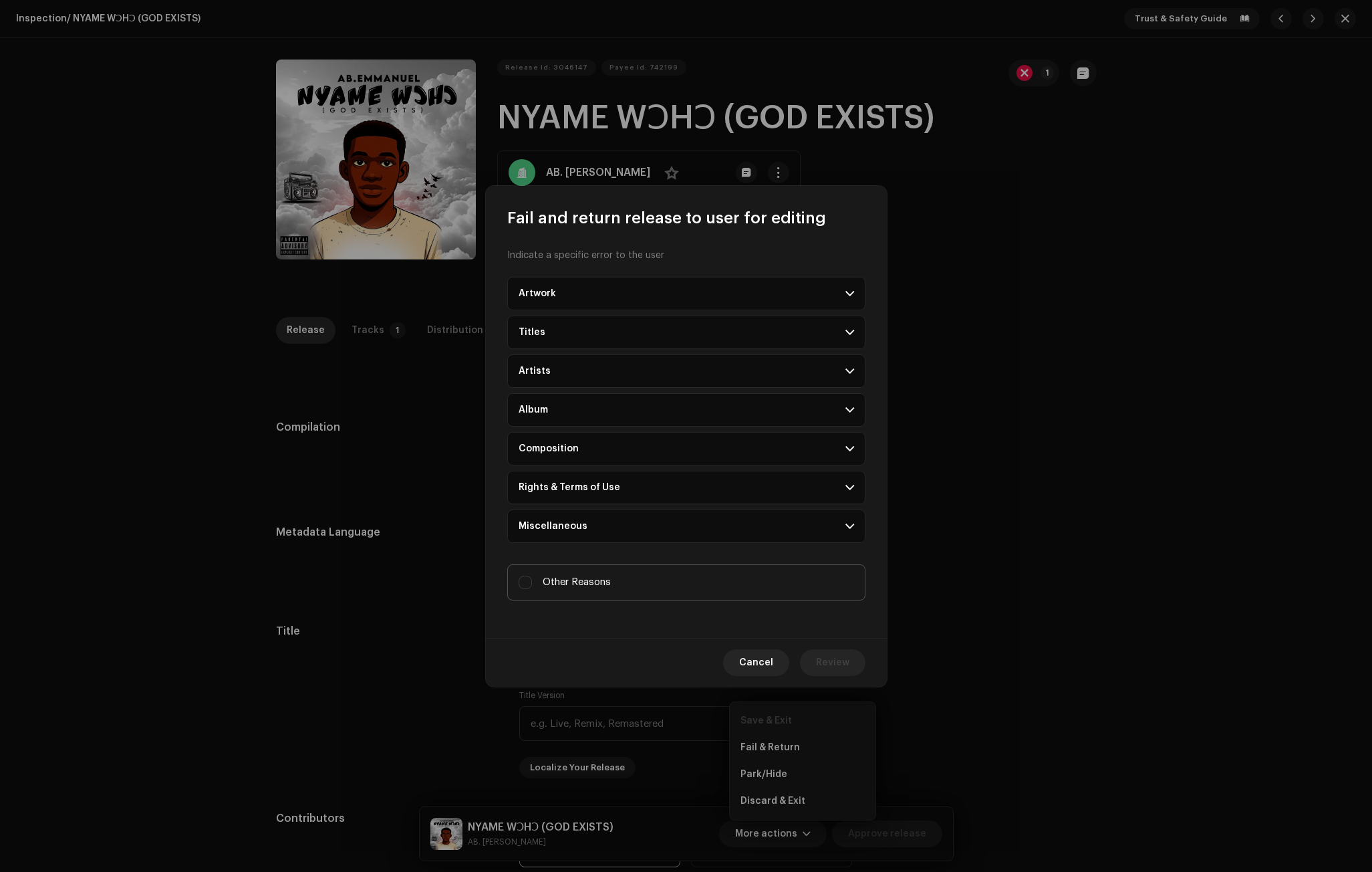
click at [538, 586] on div "Other Reasons" at bounding box center [564, 582] width 92 height 15
click at [532, 586] on input "Other Reasons" at bounding box center [525, 582] width 13 height 13
checkbox input "true"
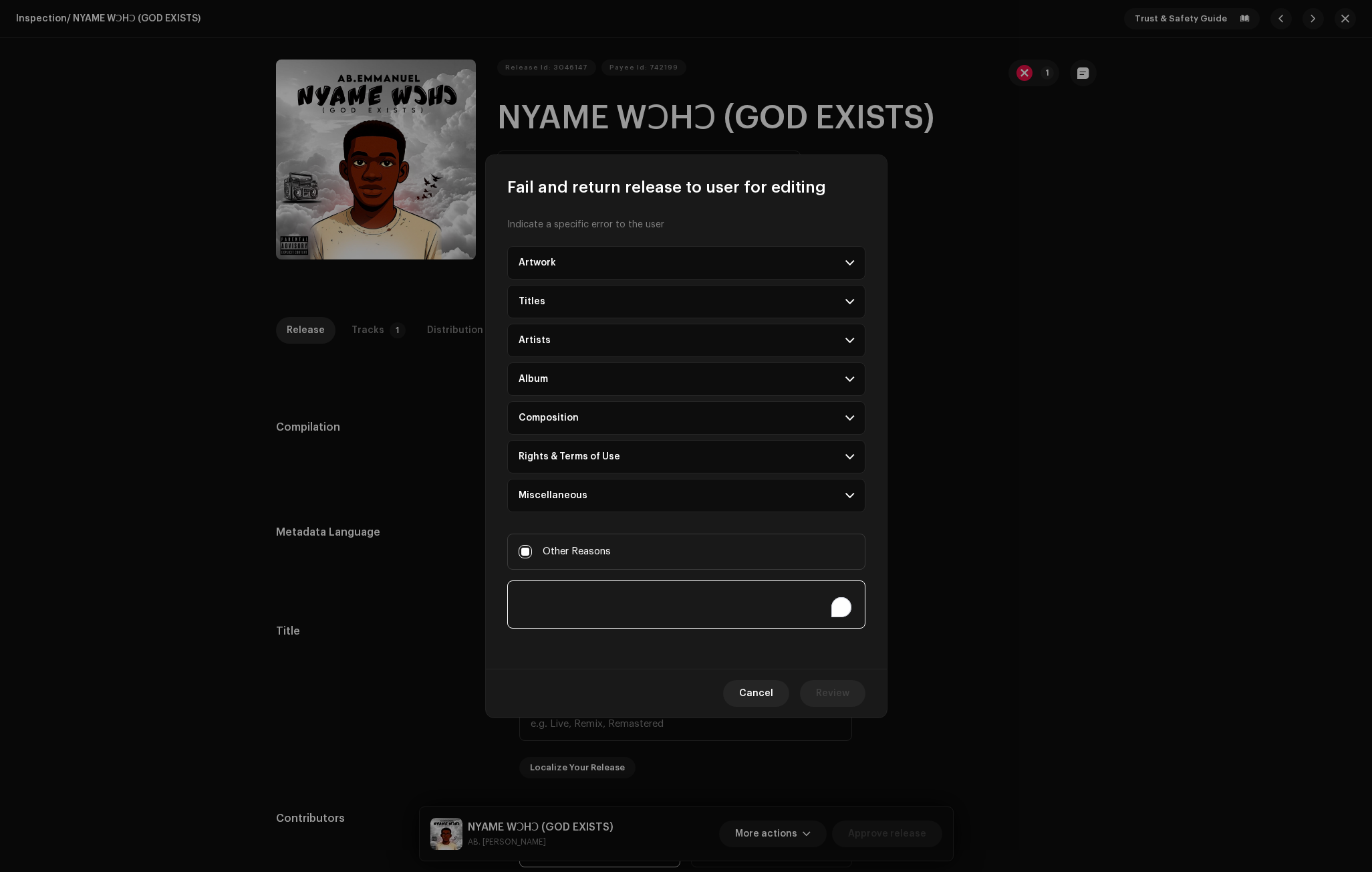
paste textarea "PROVIDE PROOF OF PAYMENT Or PAY FOR YOUR ACCOUNT Price: GH¢175 [URL][DOMAIN_NAM…"
type textarea "PROVIDE PROOF OF PAYMENT Or PAY FOR YOUR ACCOUNT Price: GH¢175 [URL][DOMAIN_NAM…"
click at [838, 691] on span "Review" at bounding box center [832, 693] width 33 height 27
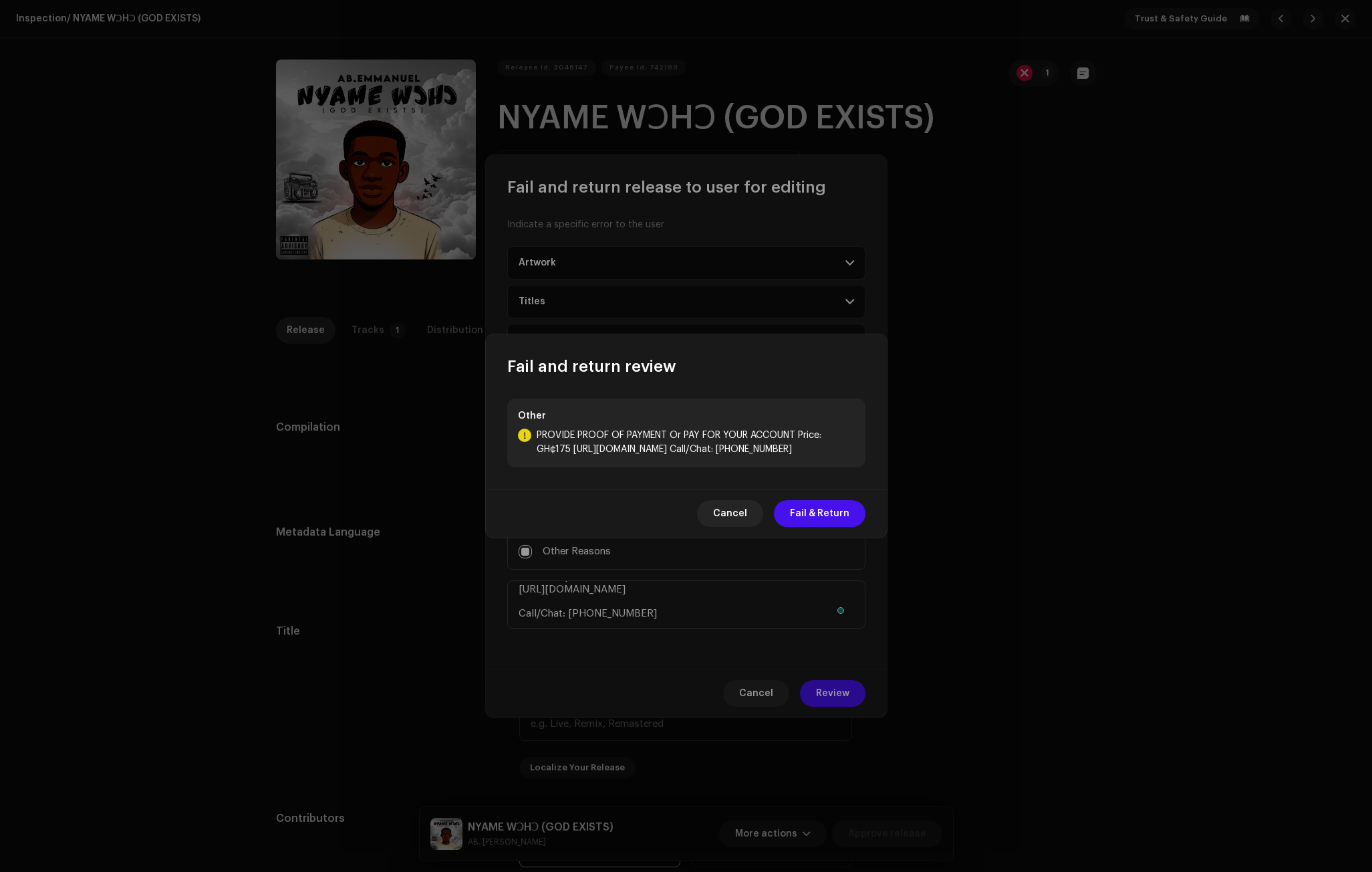
click at [835, 500] on div "Cancel Fail & Return" at bounding box center [687, 514] width 401 height 49
click at [832, 514] on span "Fail & Return" at bounding box center [820, 514] width 60 height 27
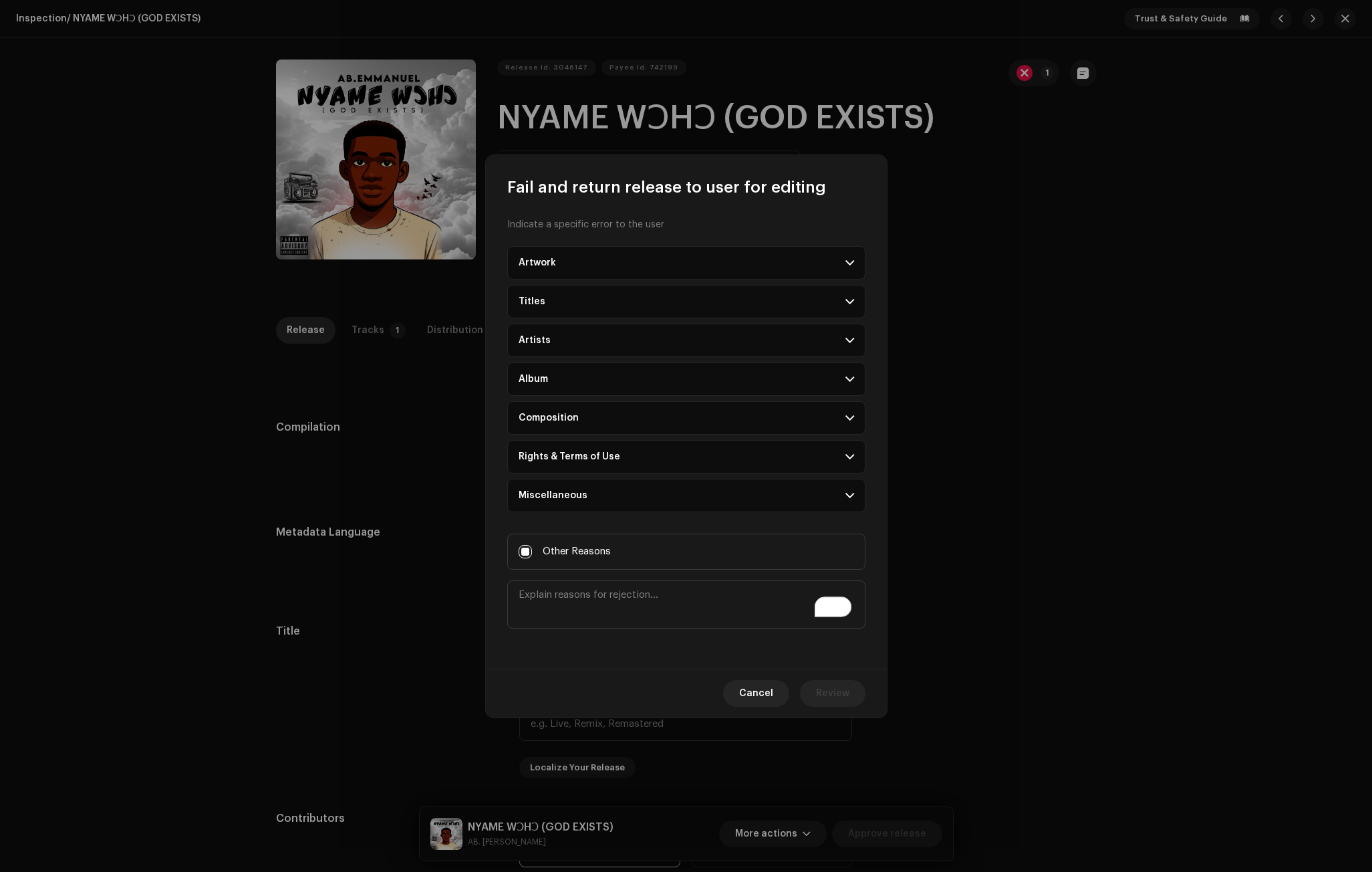
scroll to position [0, 0]
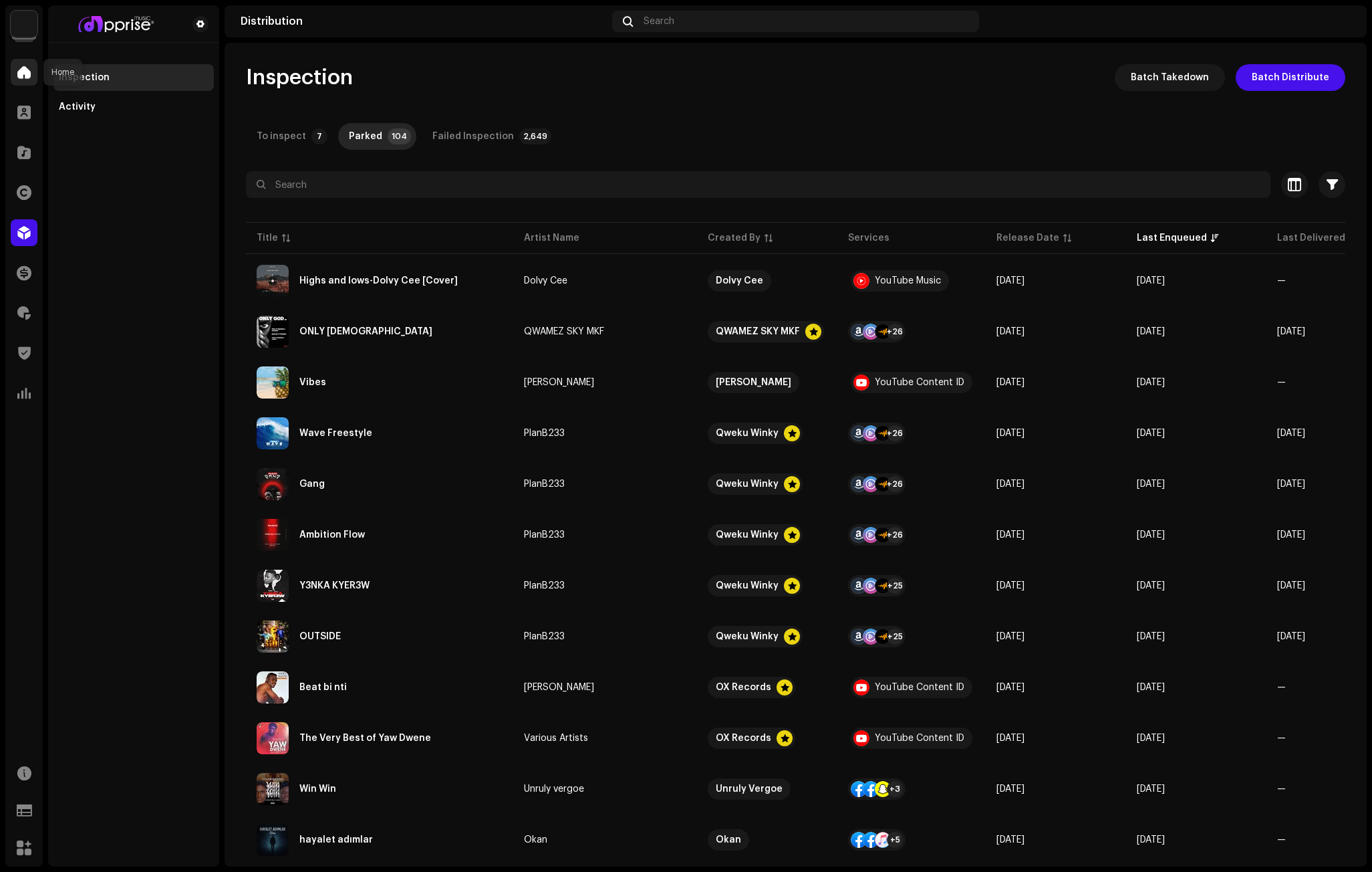
click at [25, 72] on span at bounding box center [24, 72] width 13 height 11
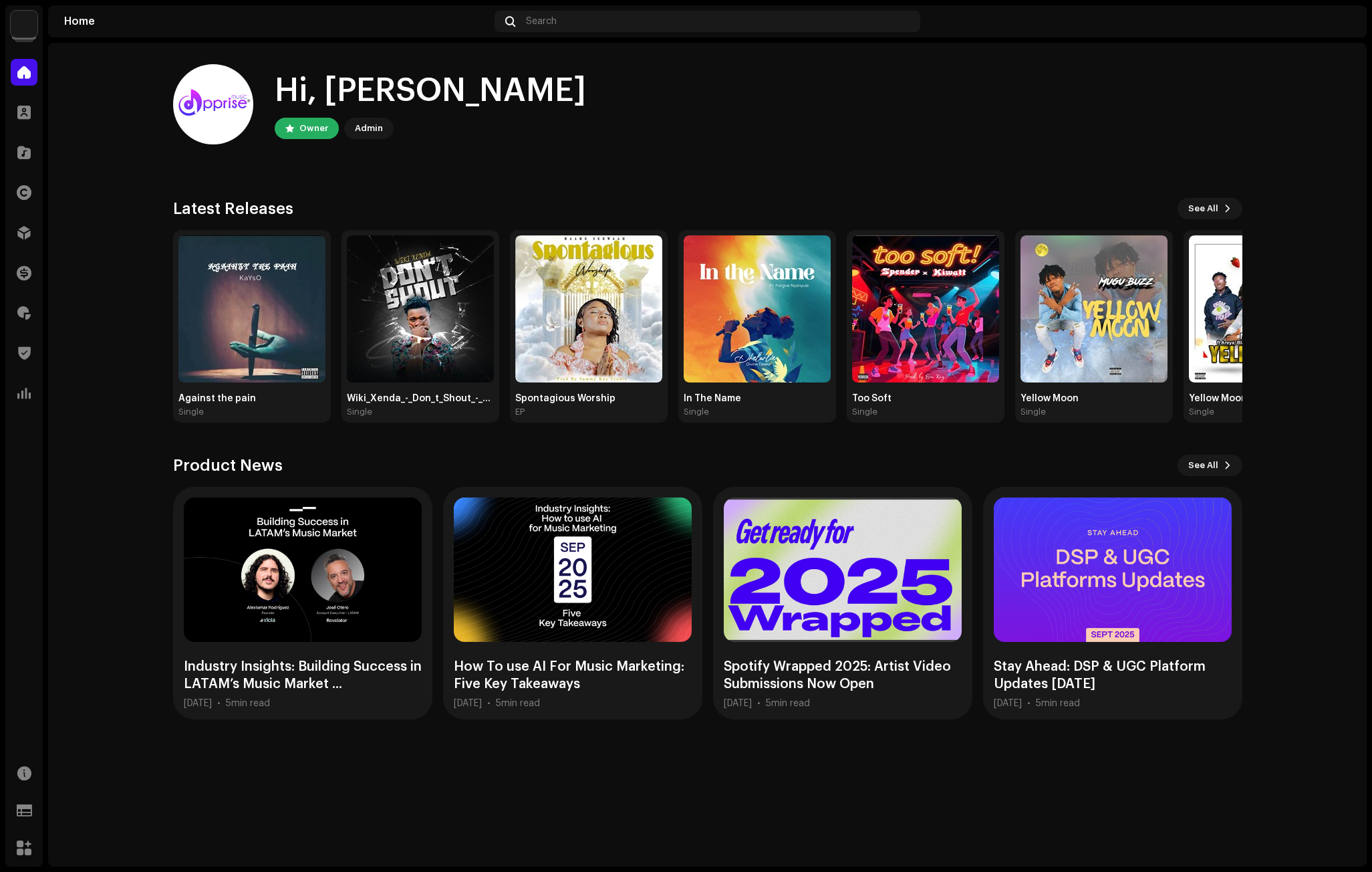
click at [1022, 129] on div "Hi, [PERSON_NAME] Owner Admin" at bounding box center [708, 104] width 1069 height 81
